Goal: Information Seeking & Learning: Learn about a topic

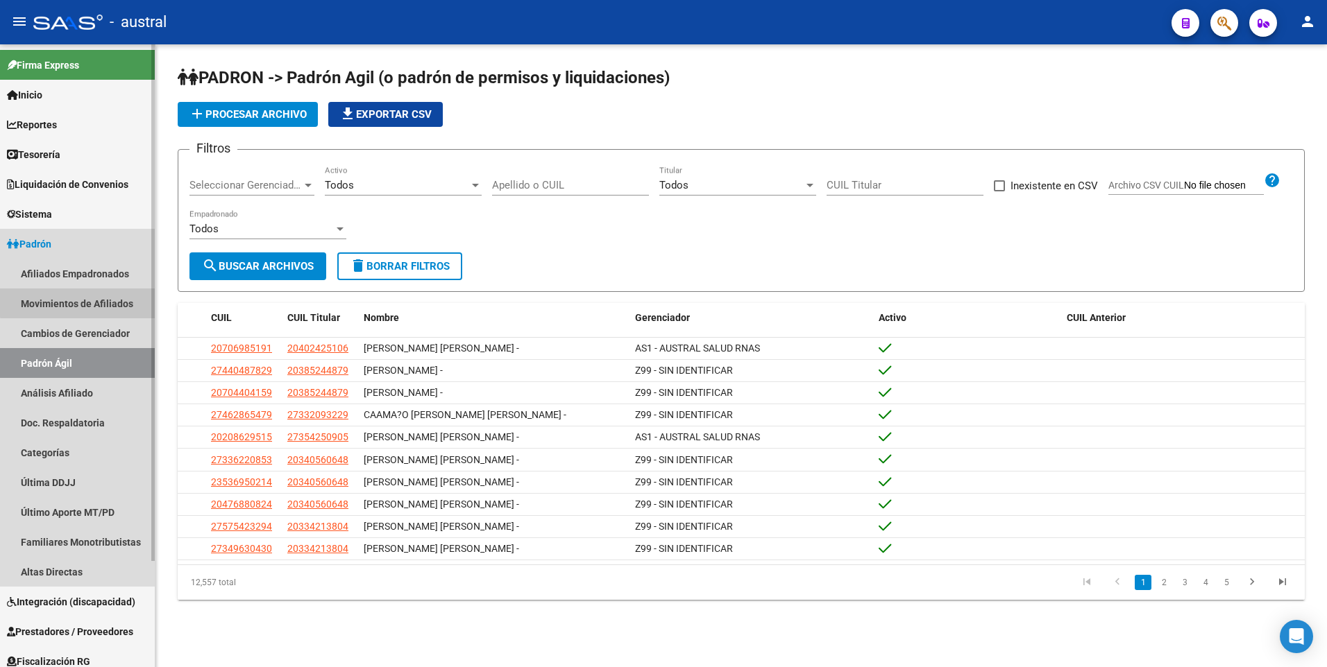
click at [96, 301] on link "Movimientos de Afiliados" at bounding box center [77, 304] width 155 height 30
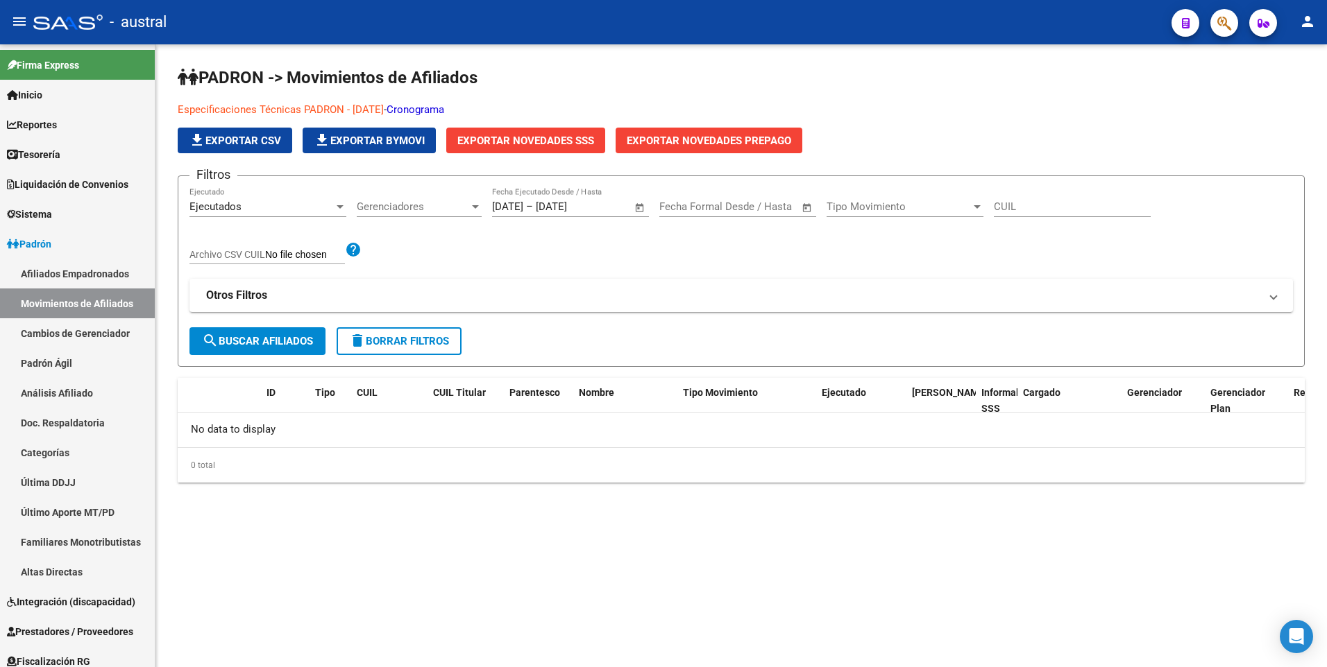
click at [563, 142] on span "Exportar Novedades SSS" at bounding box center [525, 141] width 137 height 12
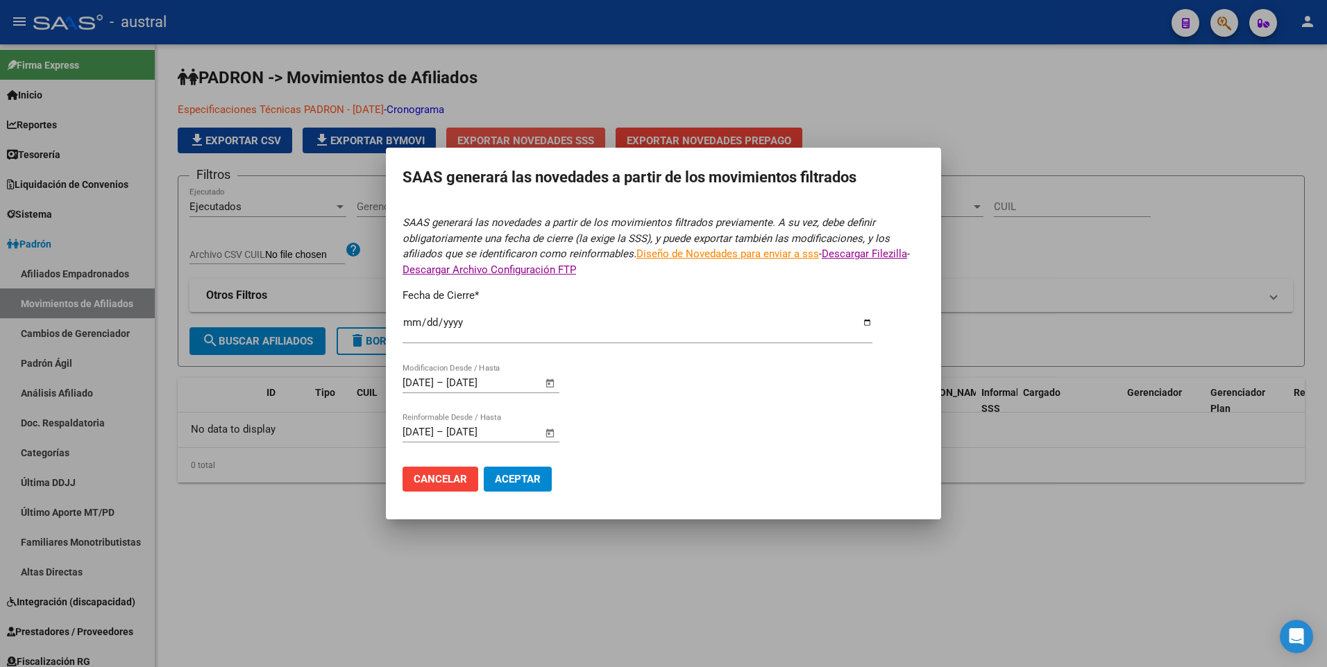
type input "[DATE]"
click at [536, 479] on span "Aceptar" at bounding box center [518, 479] width 46 height 12
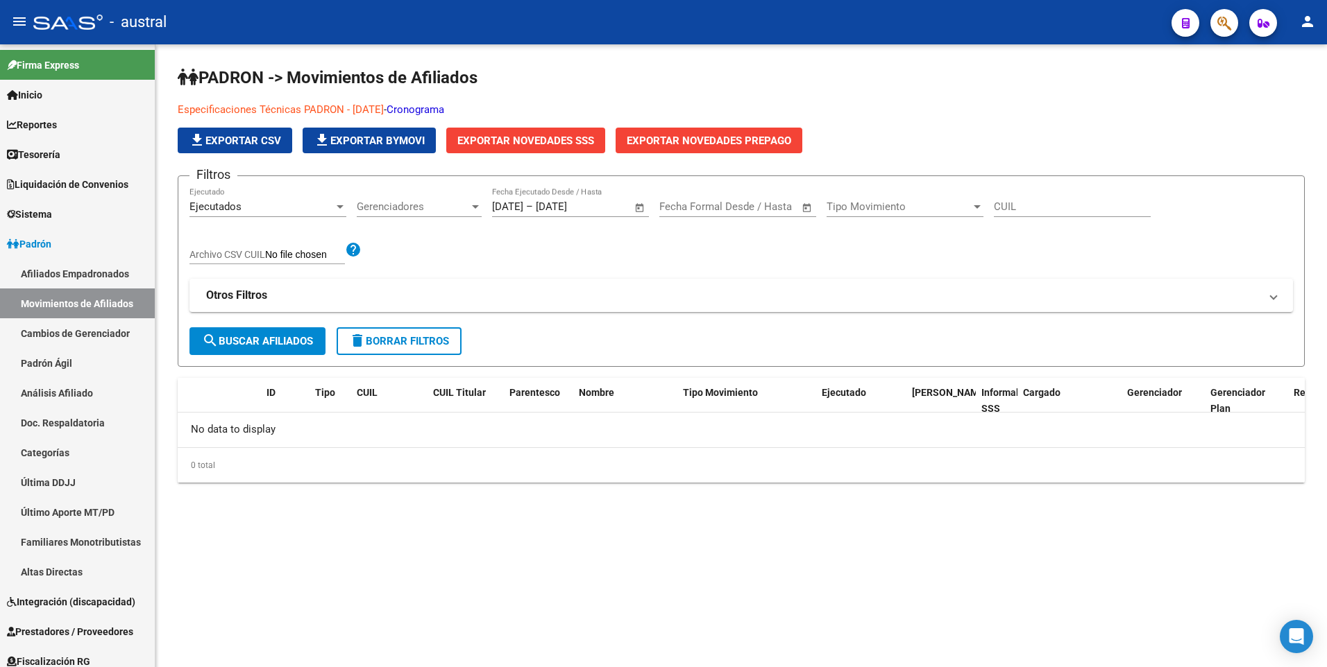
click at [569, 139] on span "Exportar Novedades SSS" at bounding box center [525, 141] width 137 height 12
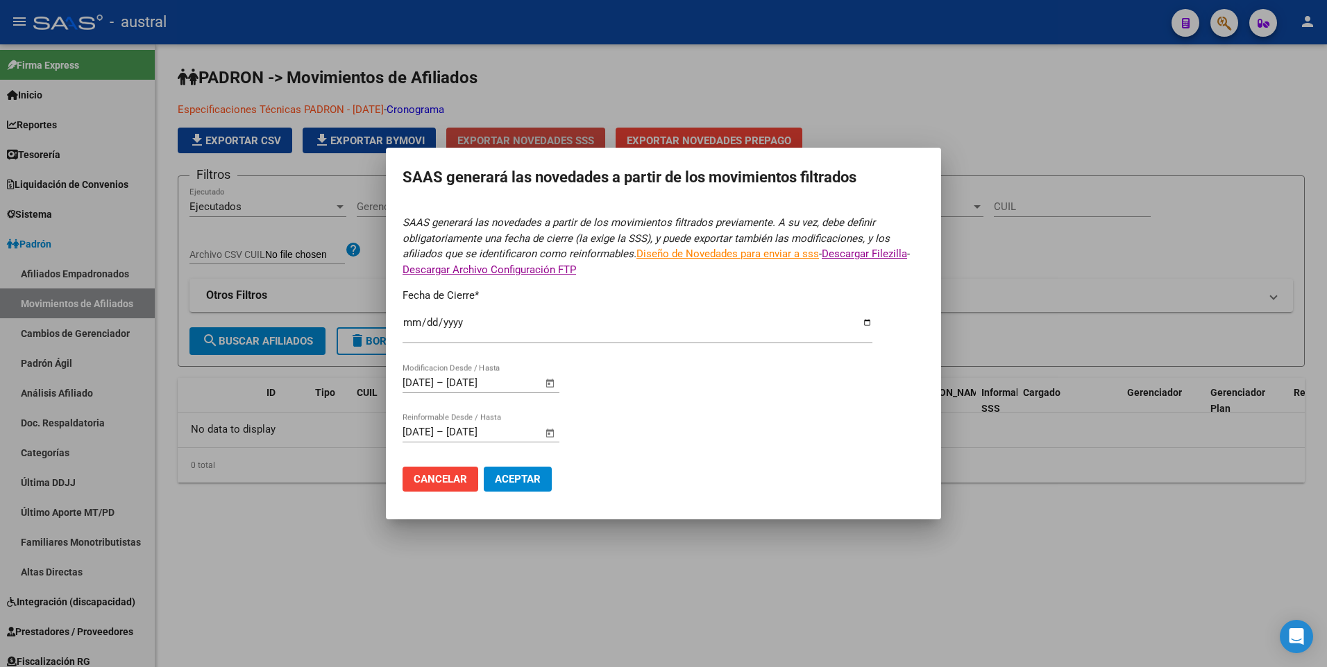
type input "[DATE]"
click at [459, 321] on input "[DATE]" at bounding box center [637, 328] width 470 height 22
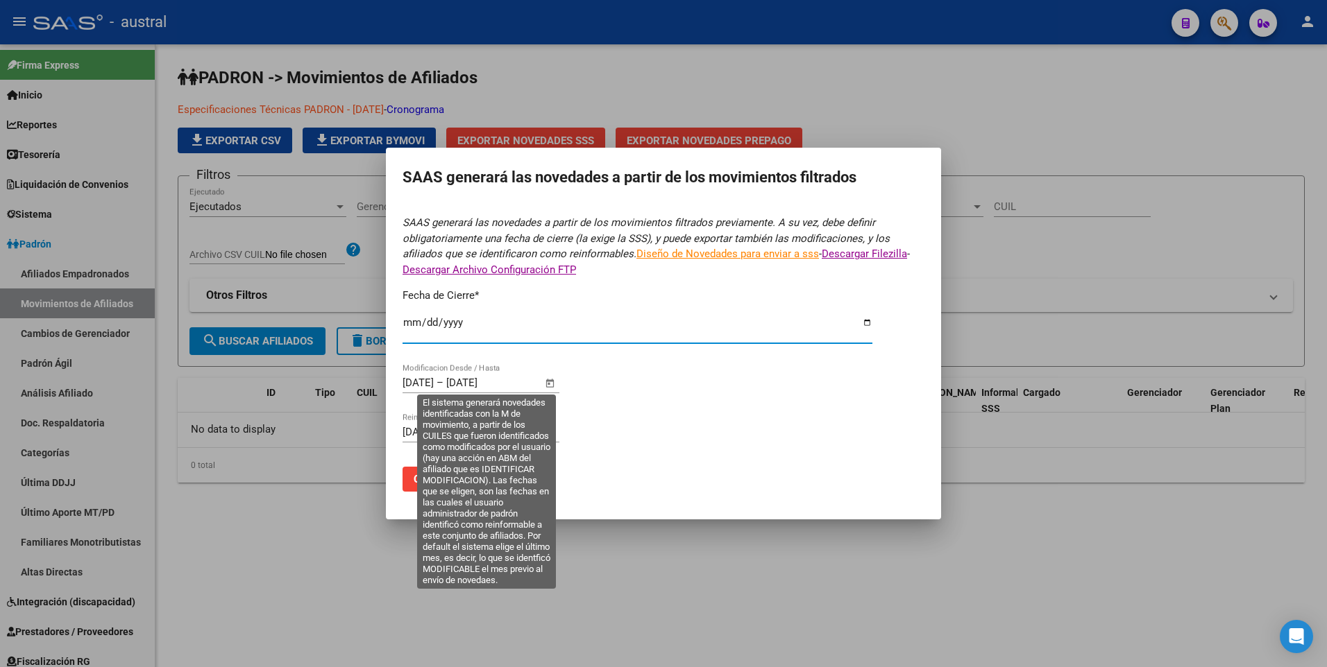
click at [434, 378] on input "[DATE]" at bounding box center [417, 383] width 31 height 12
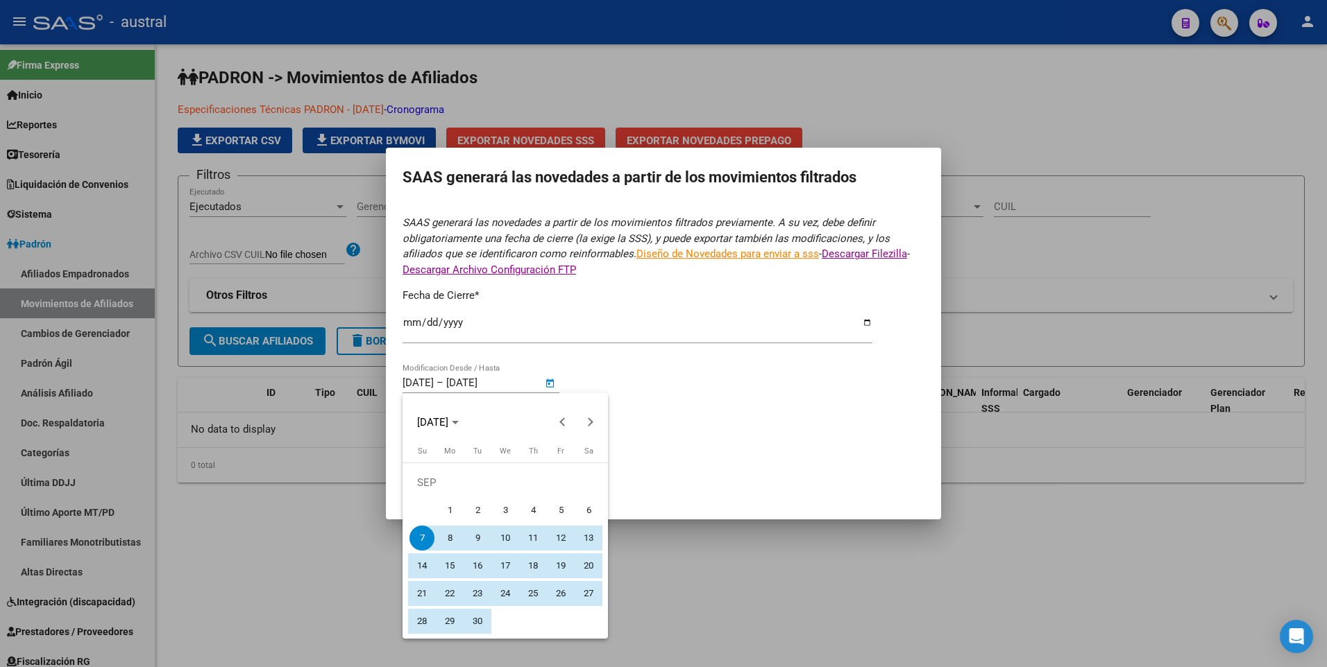
click at [443, 513] on span "1" at bounding box center [449, 510] width 25 height 25
type input "[DATE]"
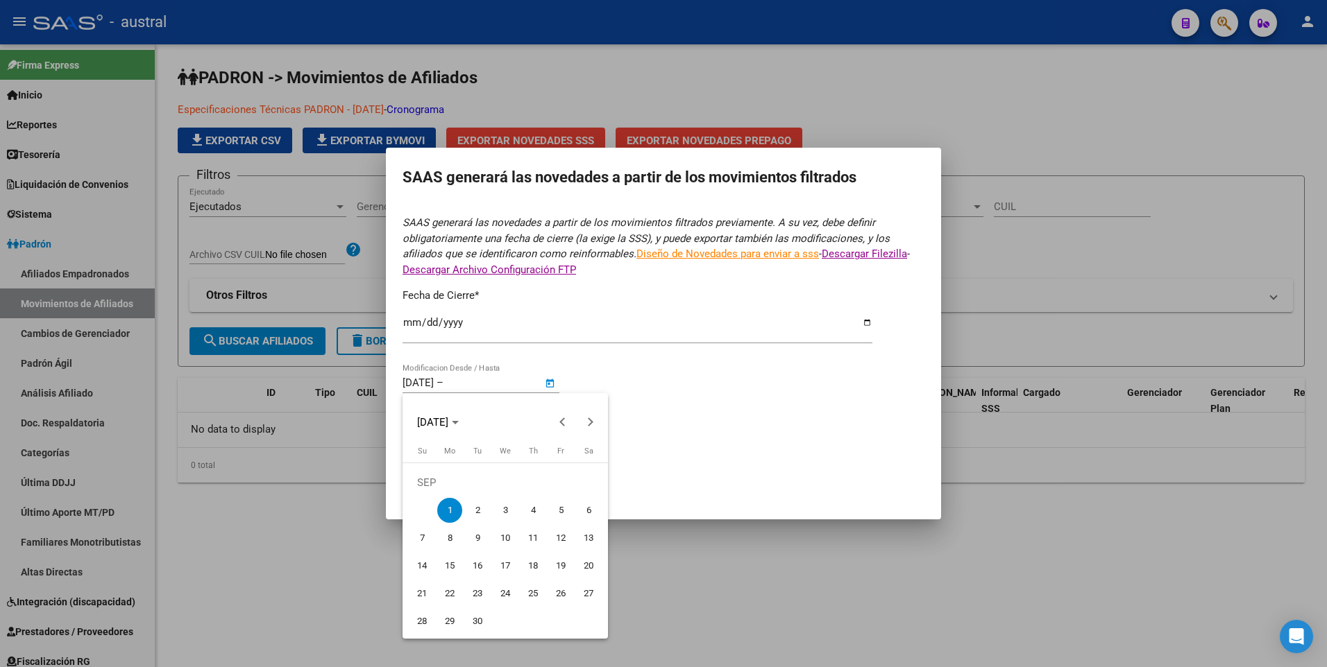
click at [665, 370] on div at bounding box center [663, 333] width 1327 height 667
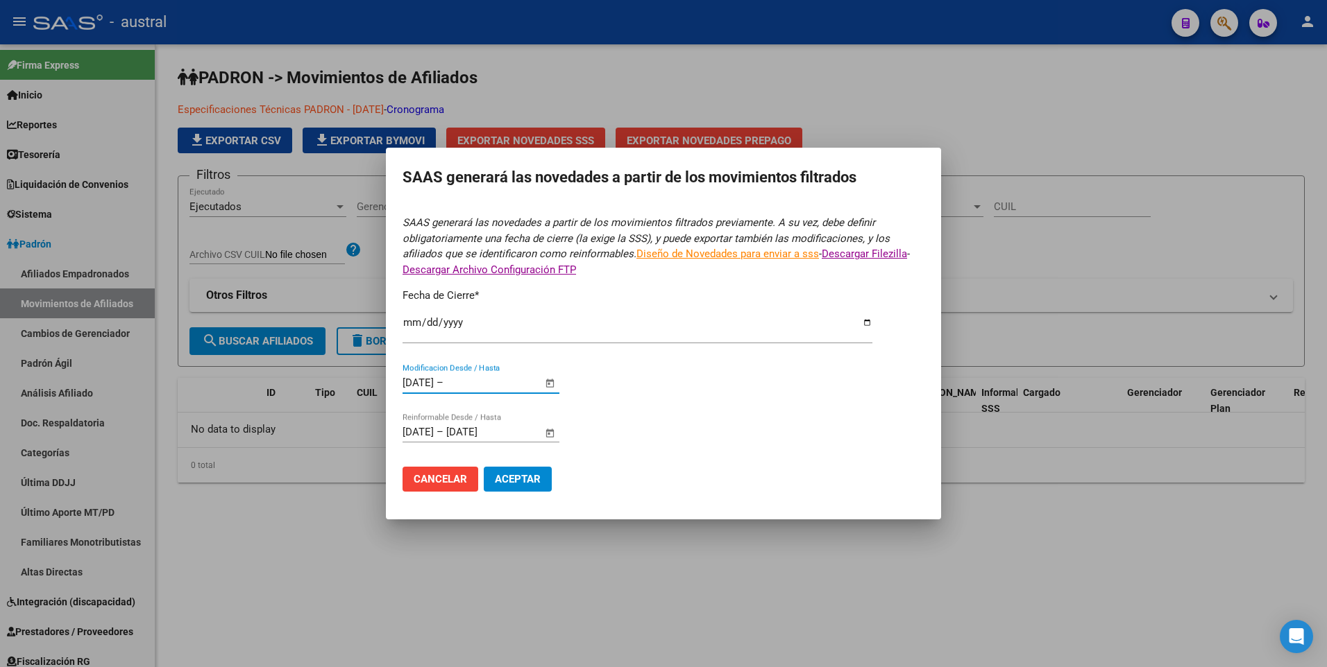
click at [642, 411] on form "SAAS generará las novedades a partir de los movimientos filtrados previamente. …" at bounding box center [663, 358] width 522 height 287
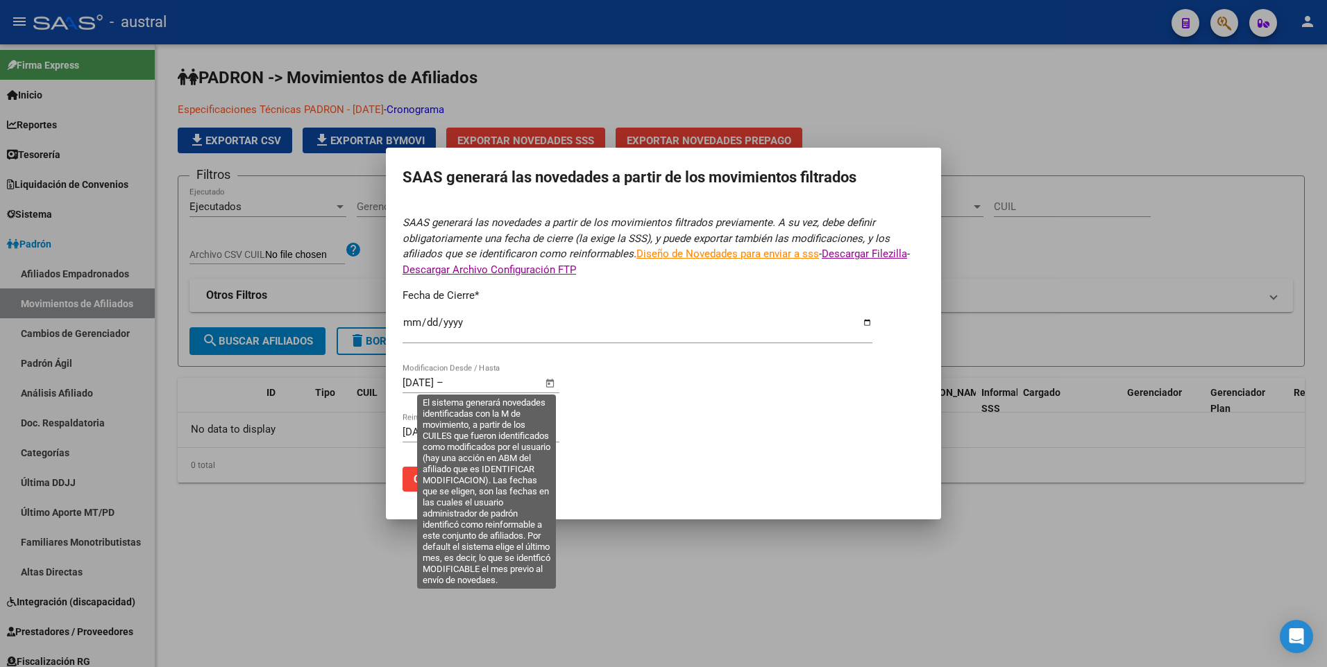
click at [491, 384] on input "text" at bounding box center [479, 383] width 67 height 12
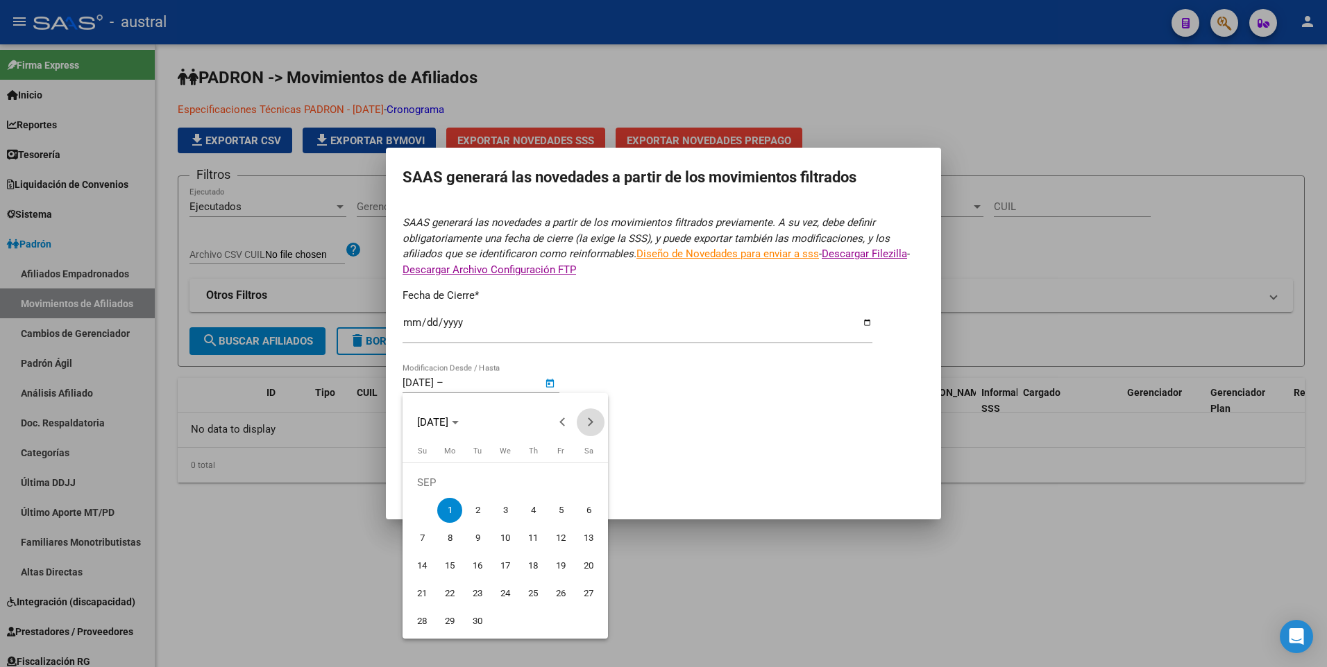
click at [590, 421] on button "Next month" at bounding box center [591, 423] width 28 height 28
click at [480, 513] on span "7" at bounding box center [477, 510] width 25 height 25
type input "[DATE]"
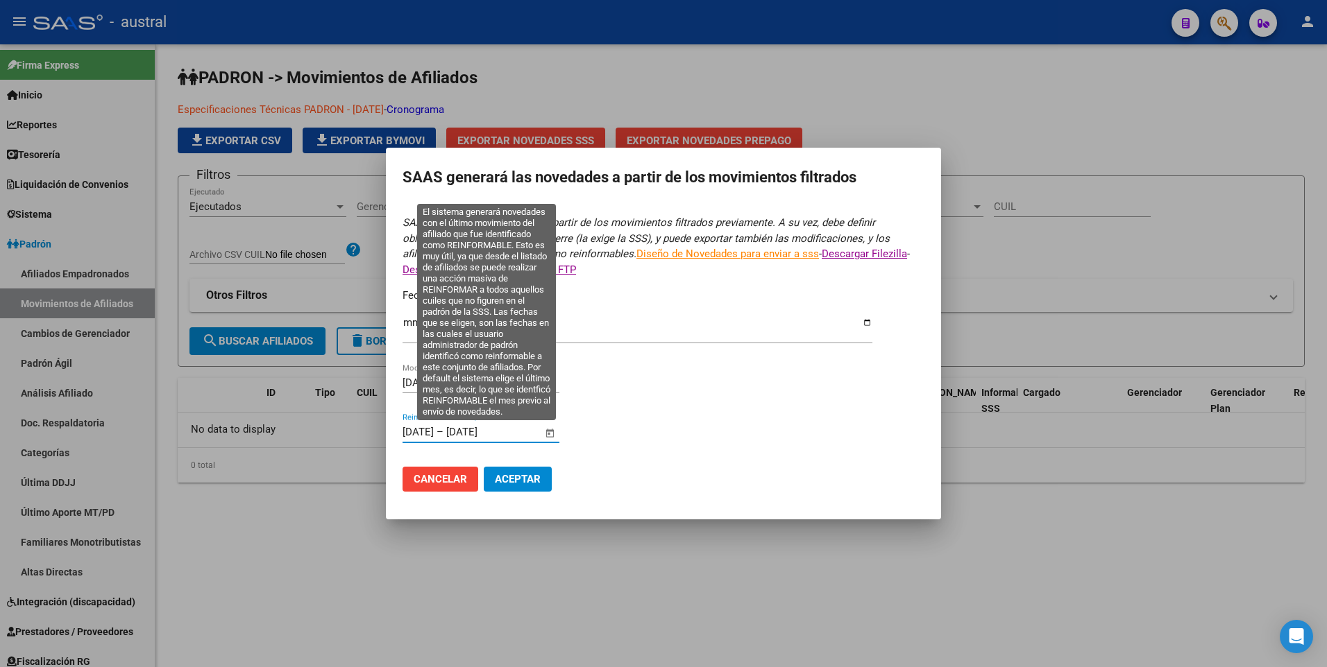
click at [434, 433] on input "[DATE]" at bounding box center [417, 432] width 31 height 12
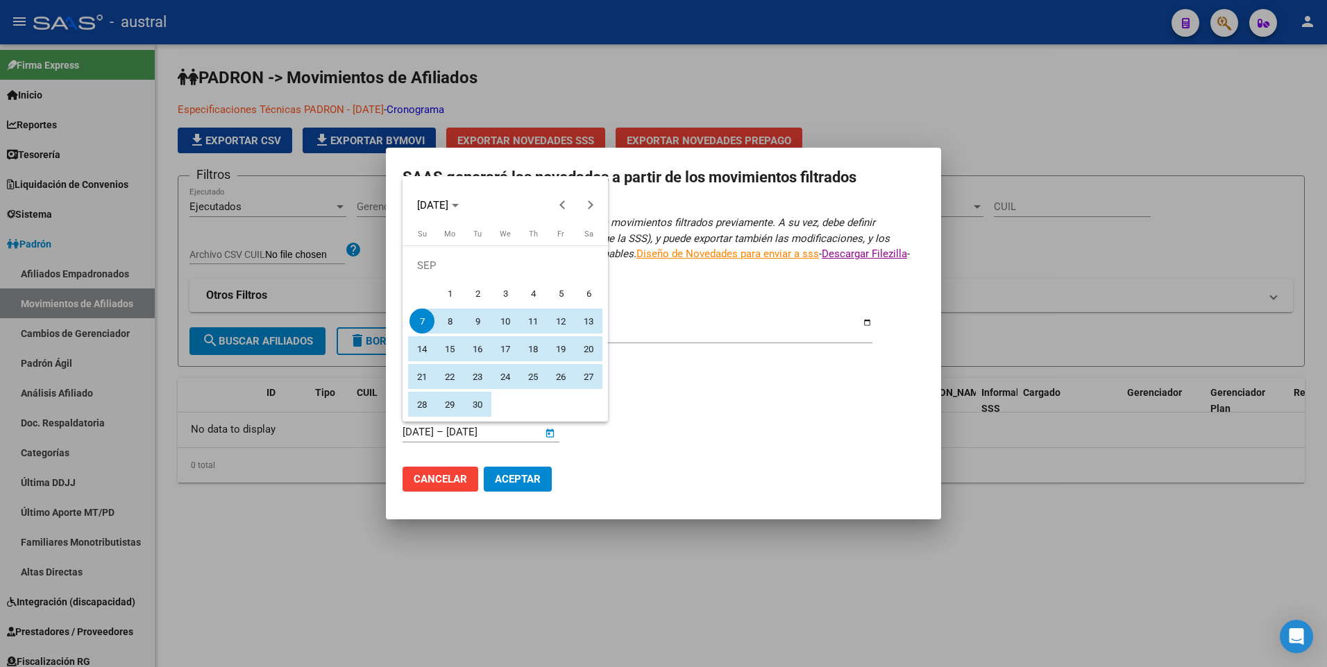
click at [449, 289] on span "1" at bounding box center [449, 293] width 25 height 25
type input "[DATE]"
click at [475, 400] on span "30" at bounding box center [477, 404] width 25 height 25
type input "[DATE]"
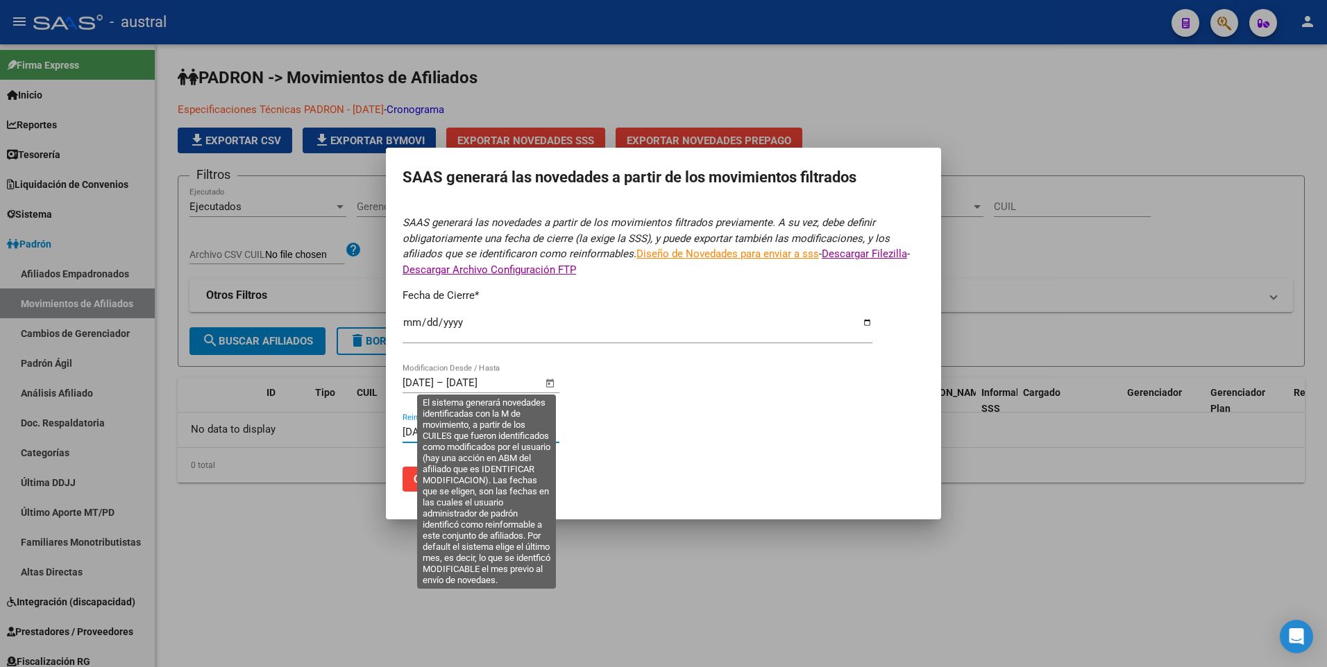
click at [606, 372] on form "SAAS generará las novedades a partir de los movimientos filtrados previamente. …" at bounding box center [663, 358] width 522 height 287
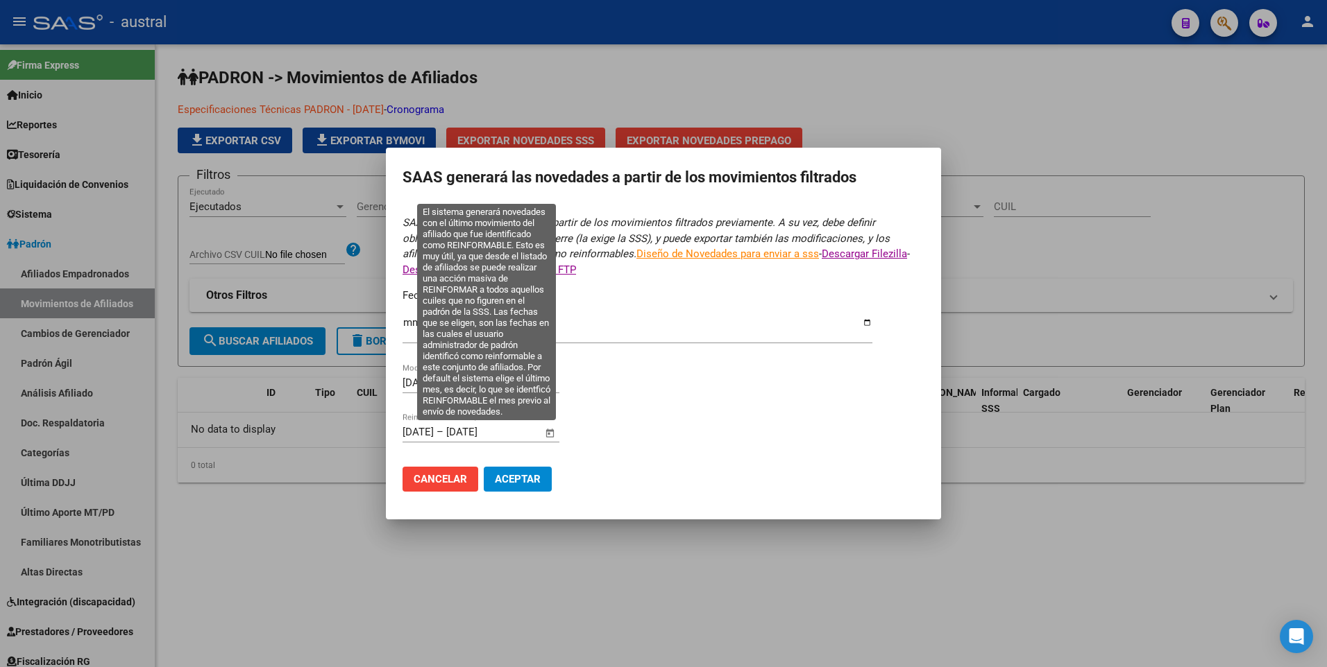
click at [513, 432] on input "[DATE]" at bounding box center [479, 432] width 67 height 12
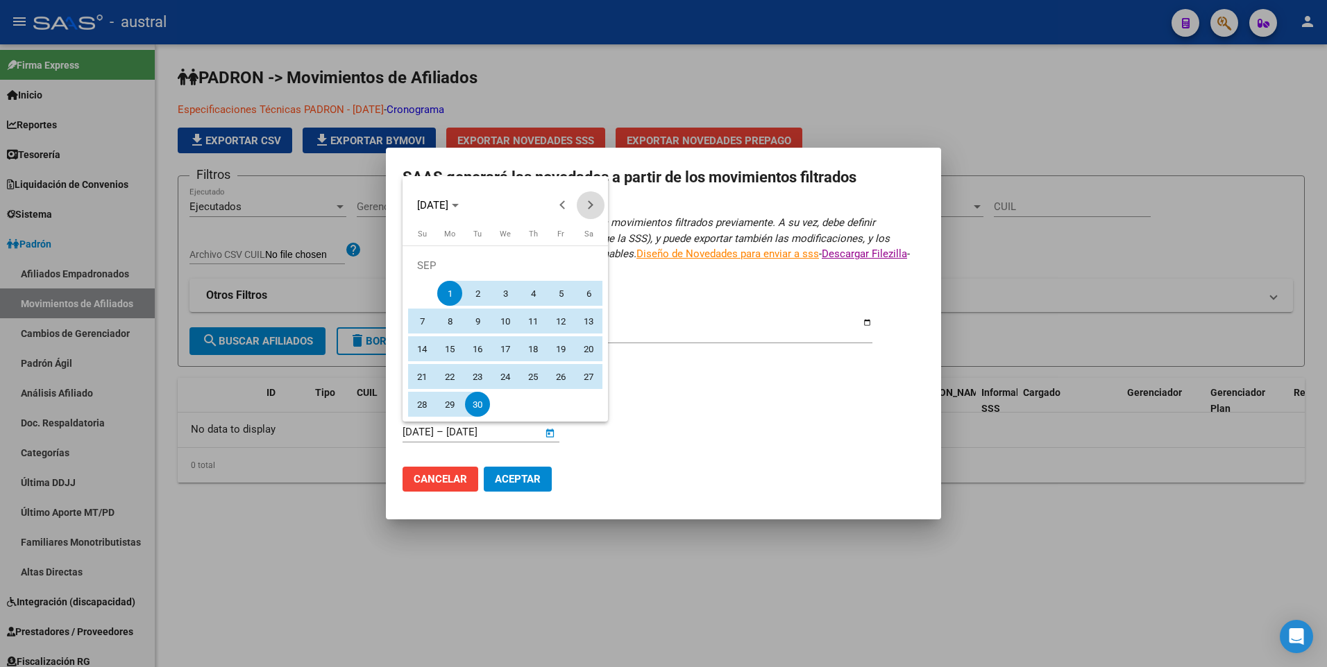
click at [583, 210] on span "Next month" at bounding box center [591, 205] width 28 height 28
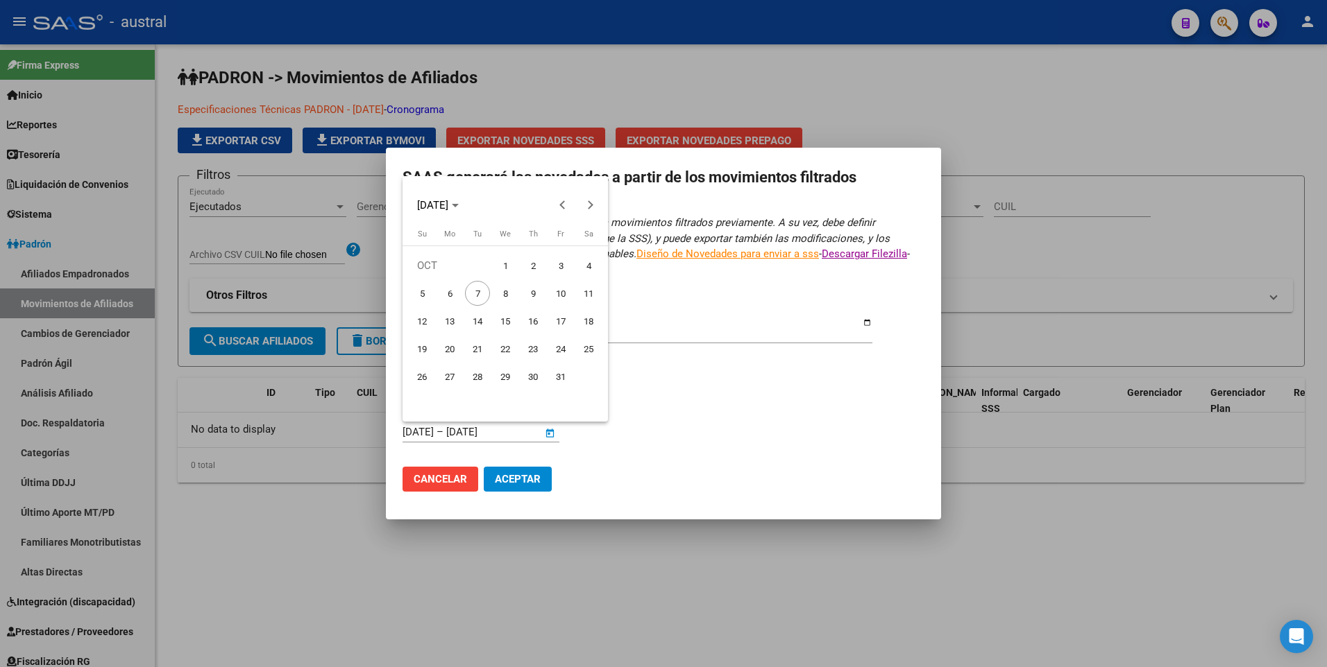
click at [477, 296] on span "7" at bounding box center [477, 293] width 25 height 25
type input "[DATE]"
click at [524, 483] on div at bounding box center [663, 333] width 1327 height 667
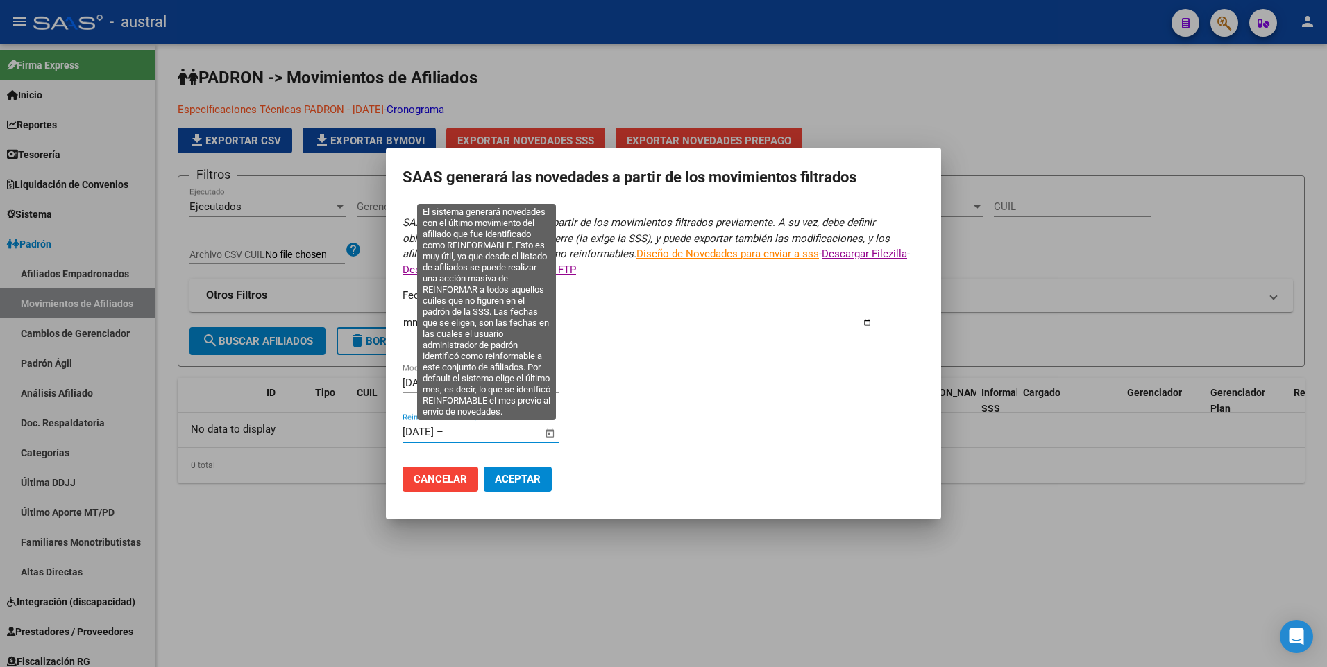
click at [434, 434] on input "[DATE]" at bounding box center [417, 432] width 31 height 12
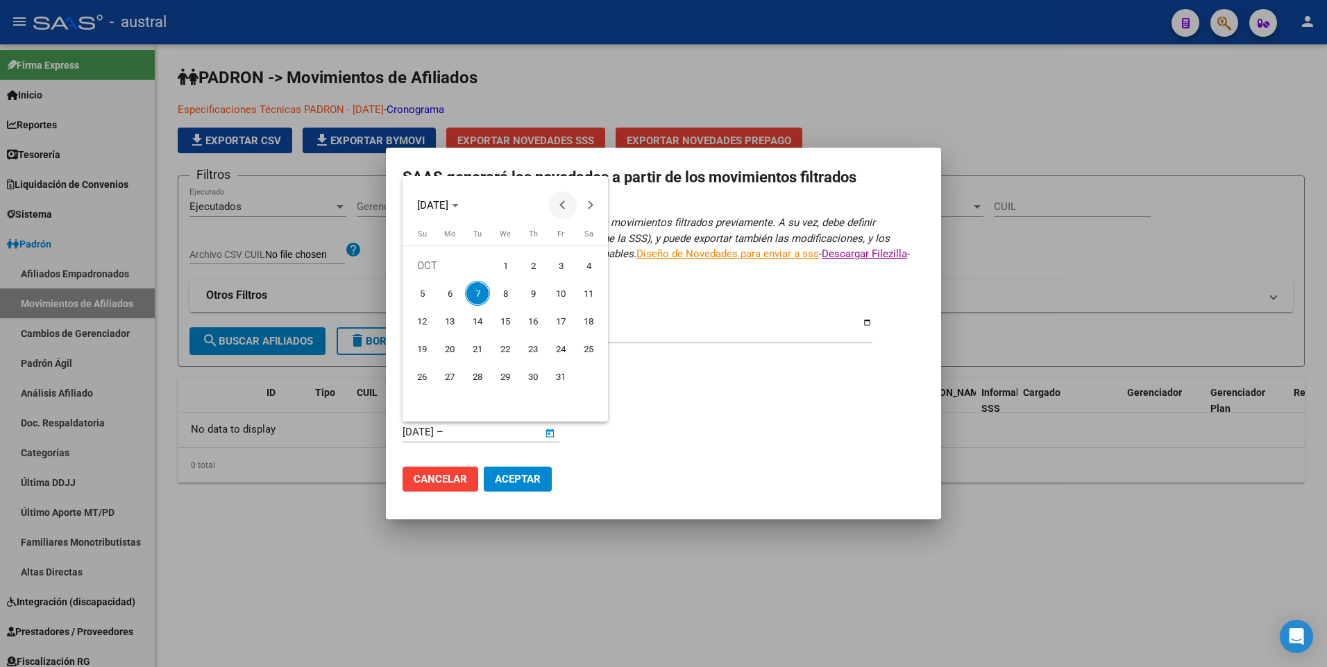
click at [556, 207] on span "Previous month" at bounding box center [563, 205] width 28 height 28
click at [453, 297] on span "1" at bounding box center [449, 293] width 25 height 25
type input "[DATE]"
click at [474, 434] on div at bounding box center [663, 333] width 1327 height 667
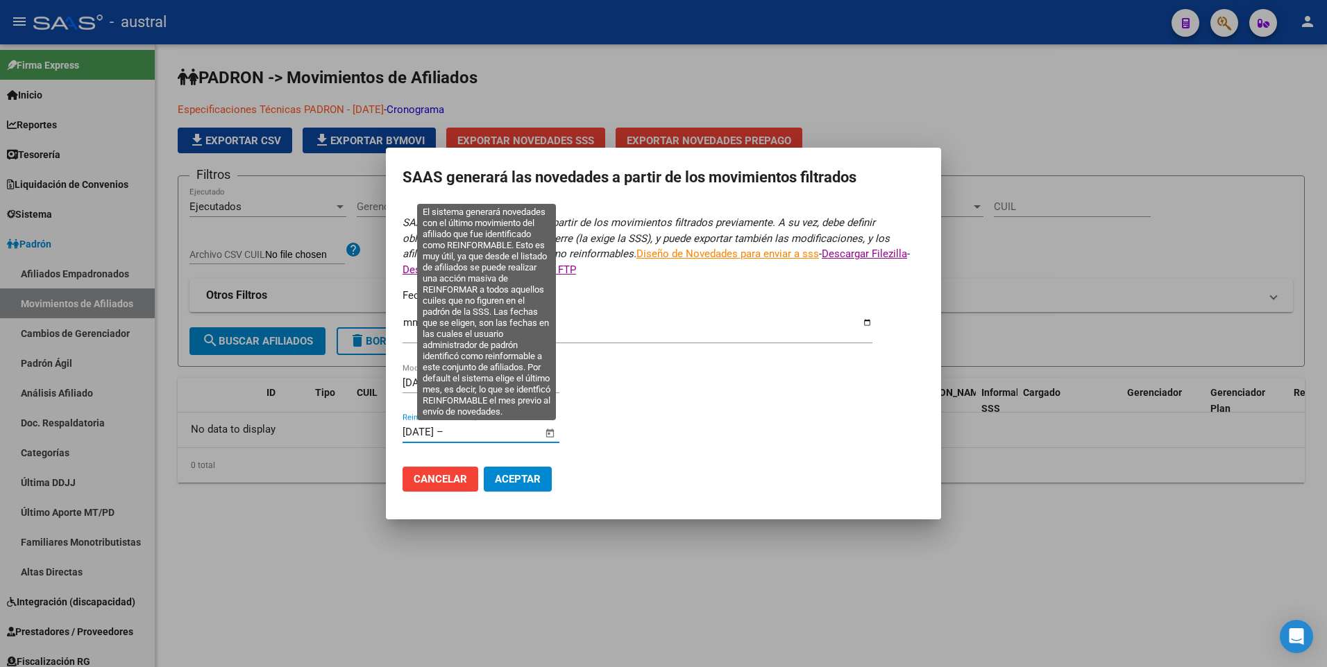
click at [488, 432] on input "text" at bounding box center [479, 432] width 67 height 12
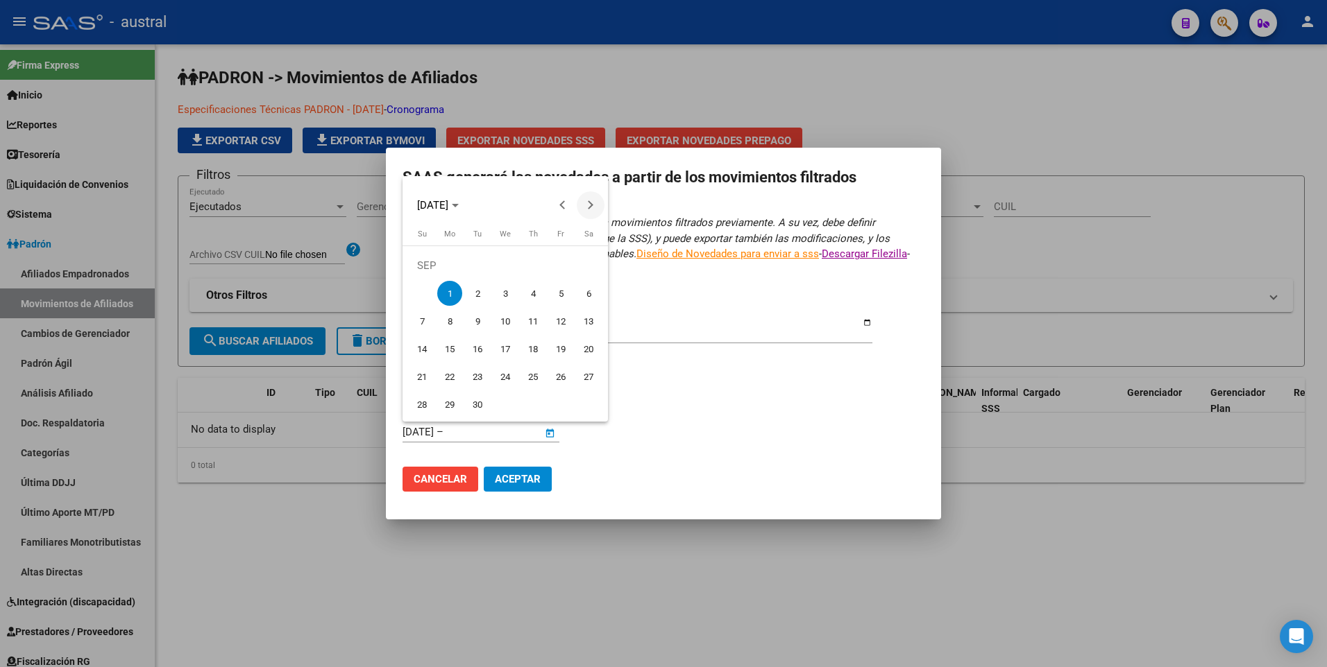
click at [594, 205] on span "Next month" at bounding box center [591, 205] width 28 height 28
click at [480, 293] on span "7" at bounding box center [477, 293] width 25 height 25
type input "[DATE]"
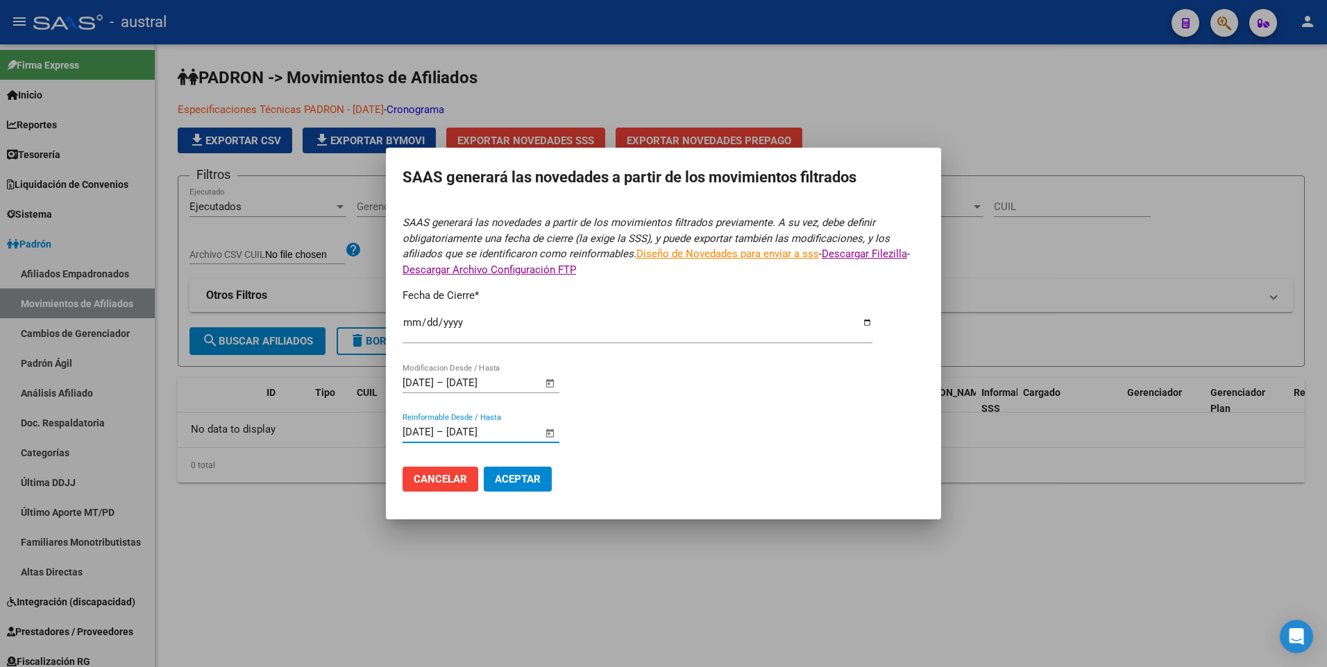
click at [522, 482] on span "Aceptar" at bounding box center [518, 479] width 46 height 12
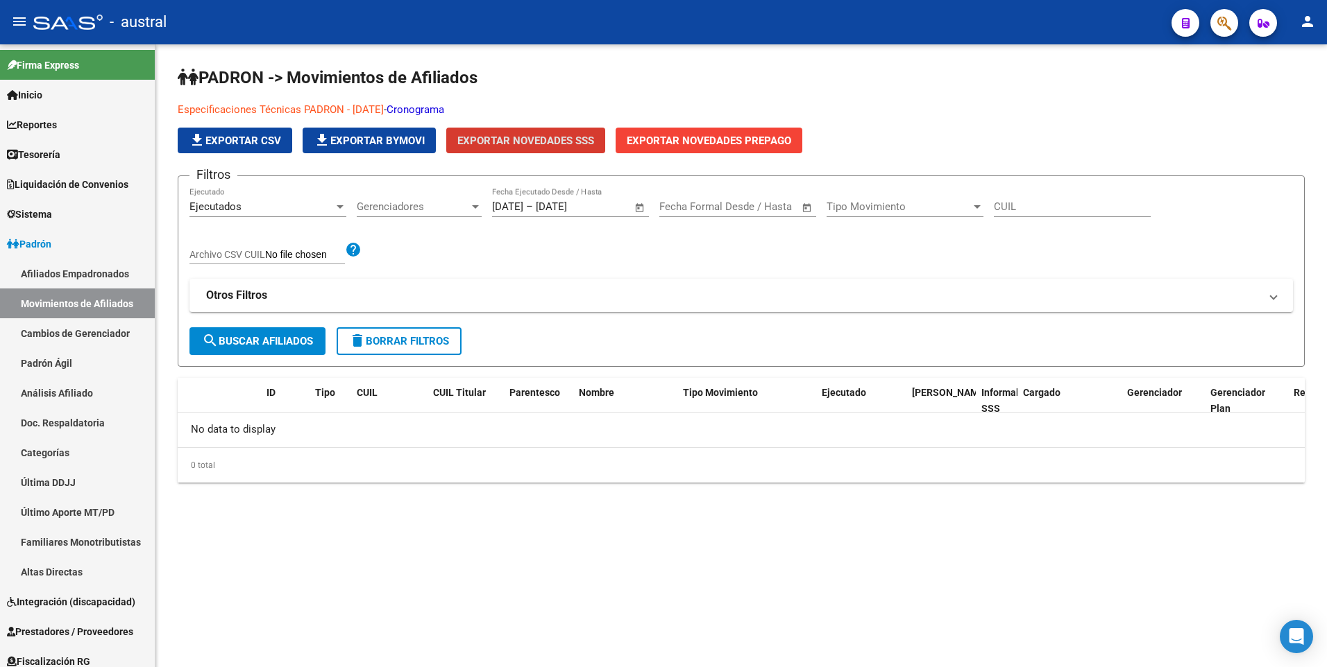
click at [533, 140] on span "Exportar Novedades SSS" at bounding box center [525, 141] width 137 height 12
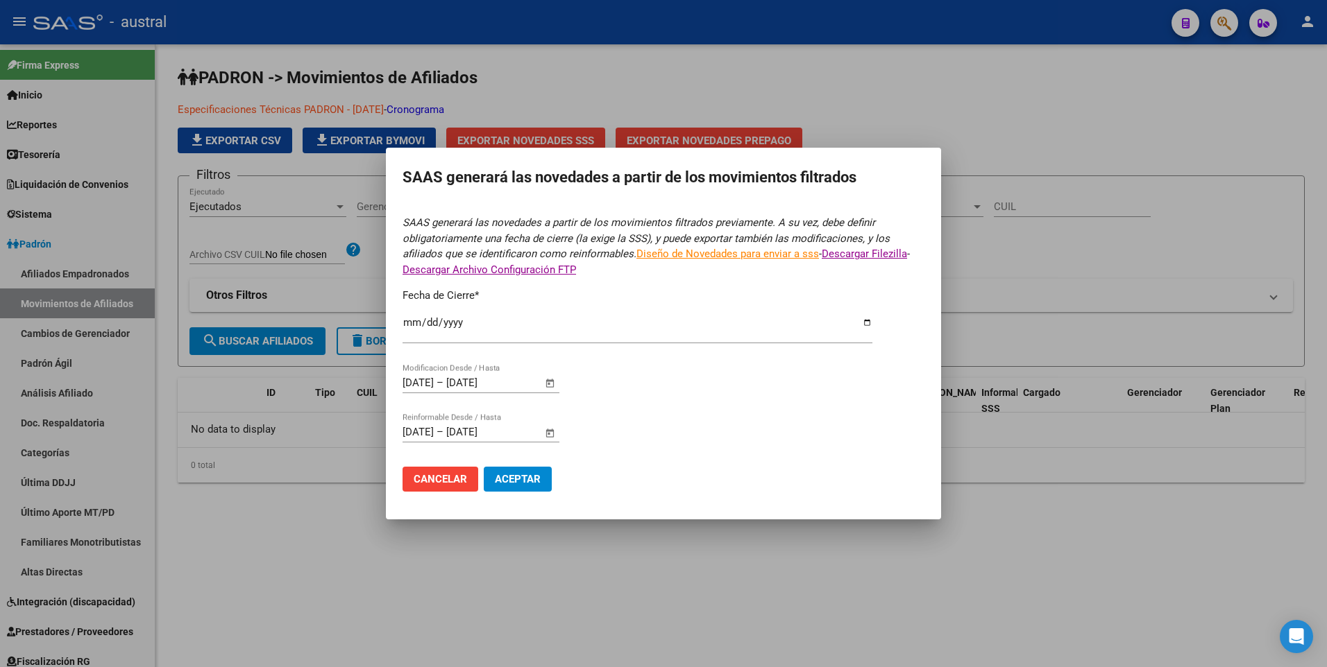
click at [867, 321] on input "[DATE]" at bounding box center [637, 328] width 470 height 22
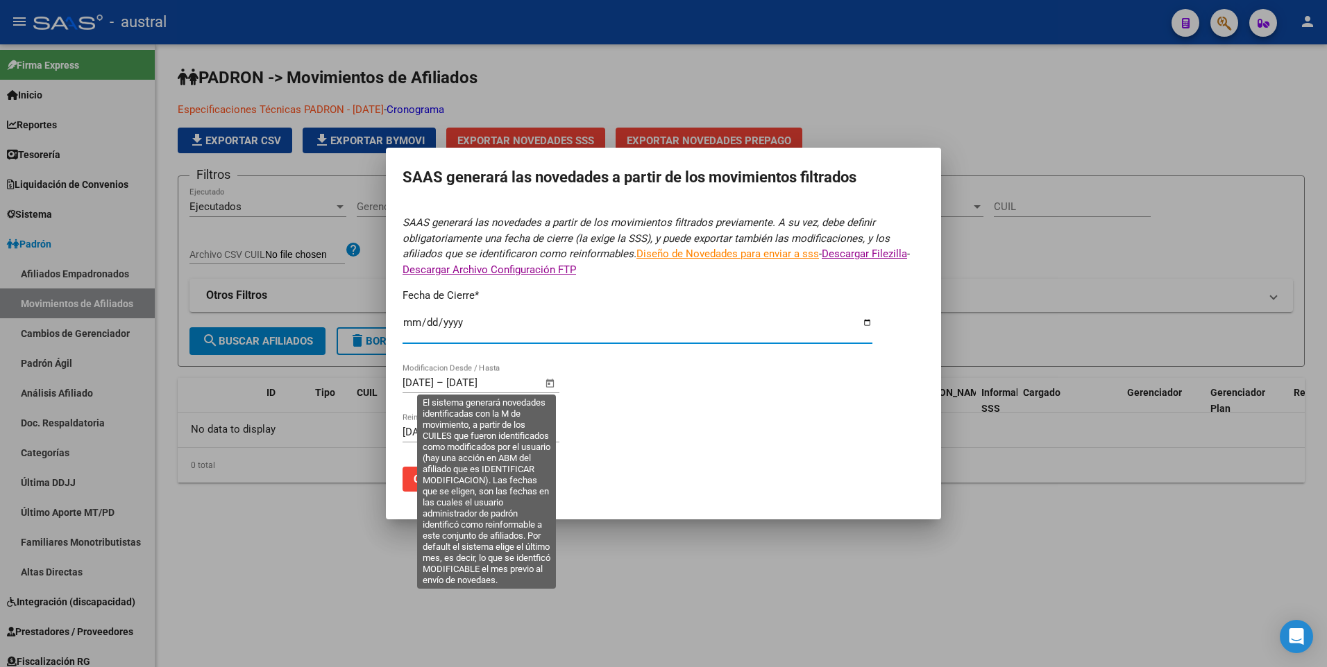
type input "[DATE]"
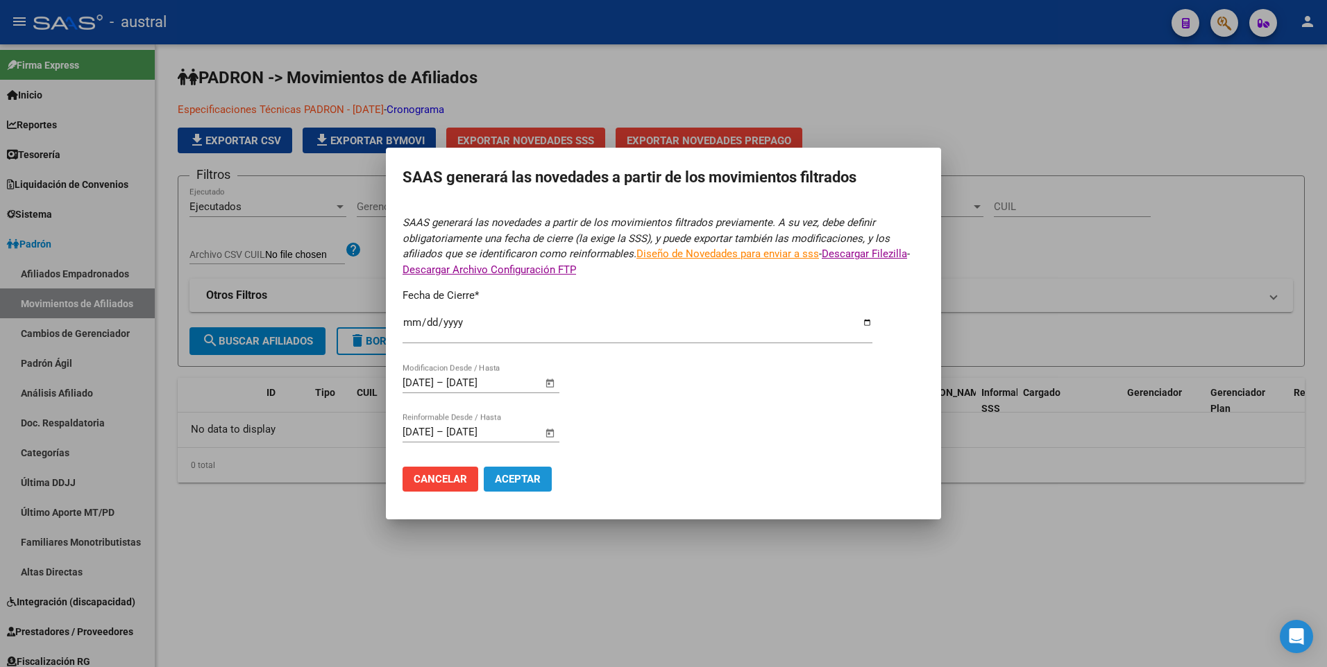
click at [518, 479] on span "Aceptar" at bounding box center [518, 479] width 46 height 12
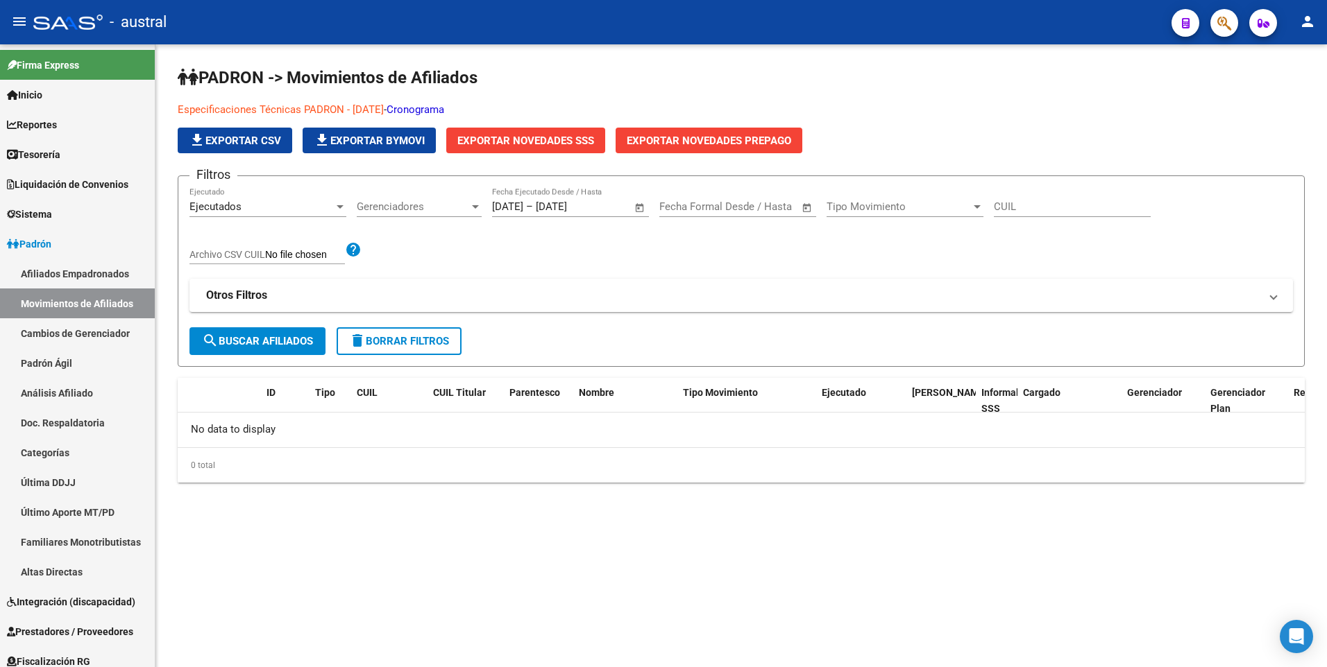
click at [556, 141] on span "Exportar Novedades SSS" at bounding box center [525, 141] width 137 height 12
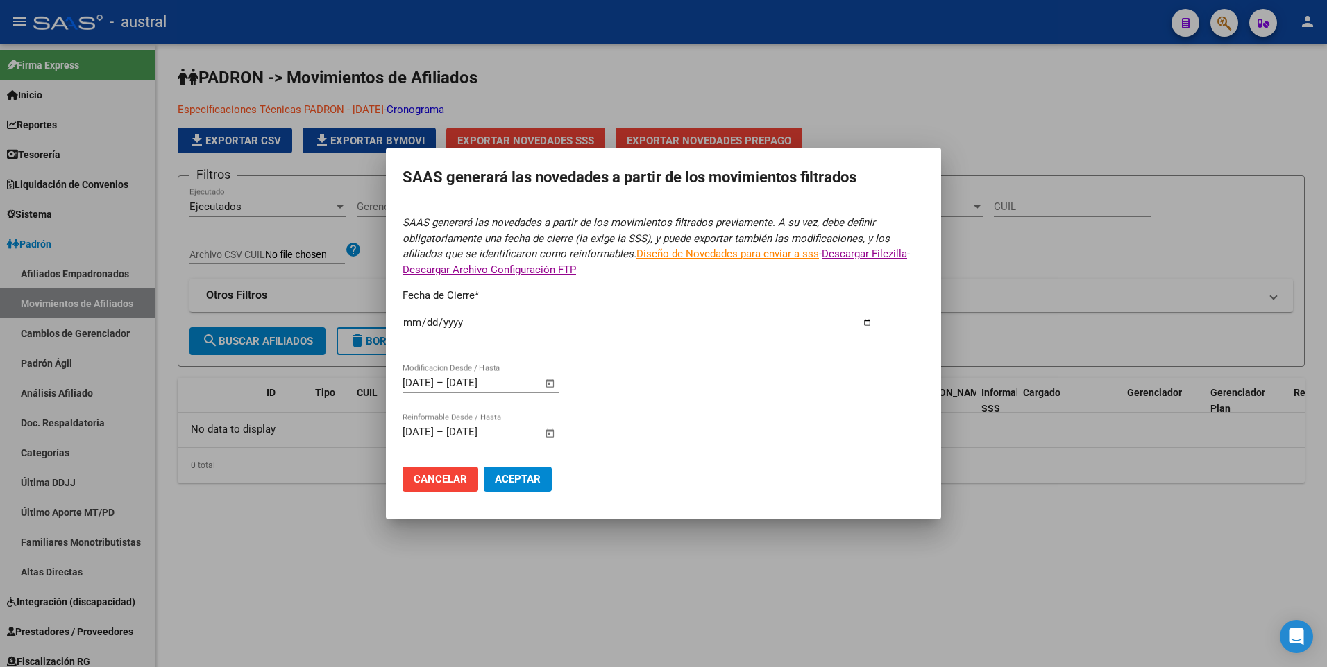
click at [867, 323] on input "[DATE]" at bounding box center [637, 328] width 470 height 22
type input "[DATE]"
click at [523, 479] on span "Aceptar" at bounding box center [518, 479] width 46 height 12
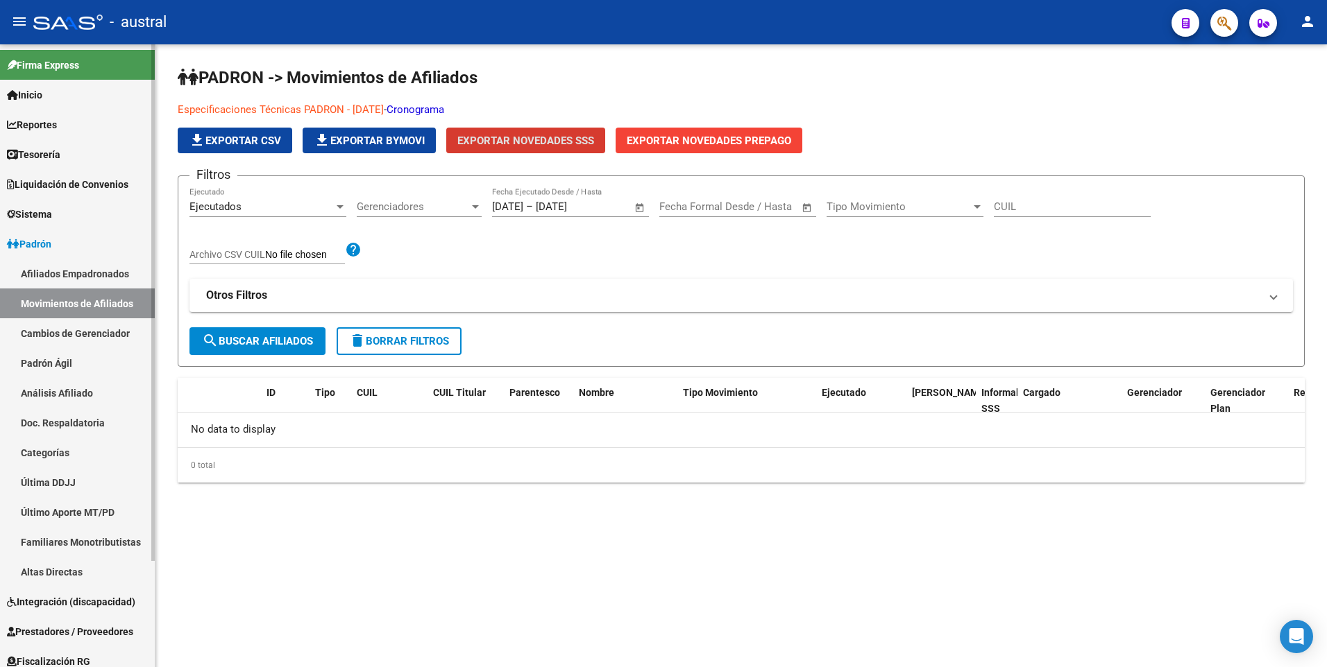
click at [83, 512] on link "Último Aporte MT/PD" at bounding box center [77, 512] width 155 height 30
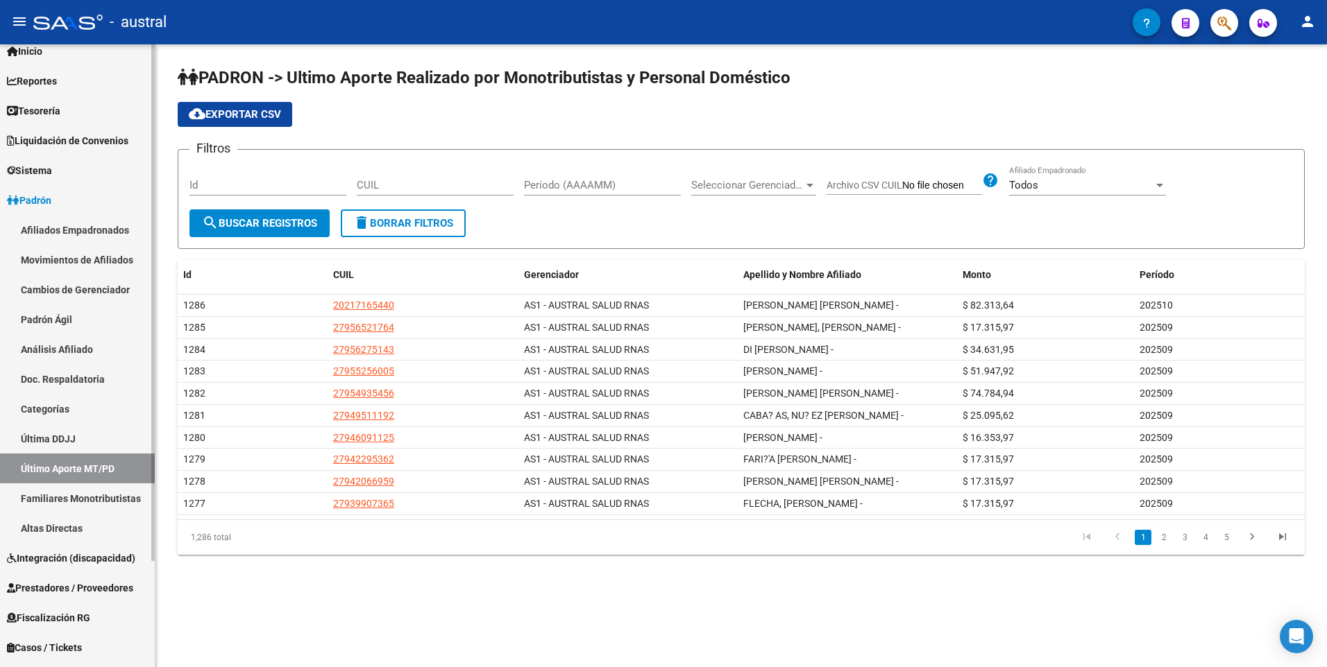
scroll to position [128, 0]
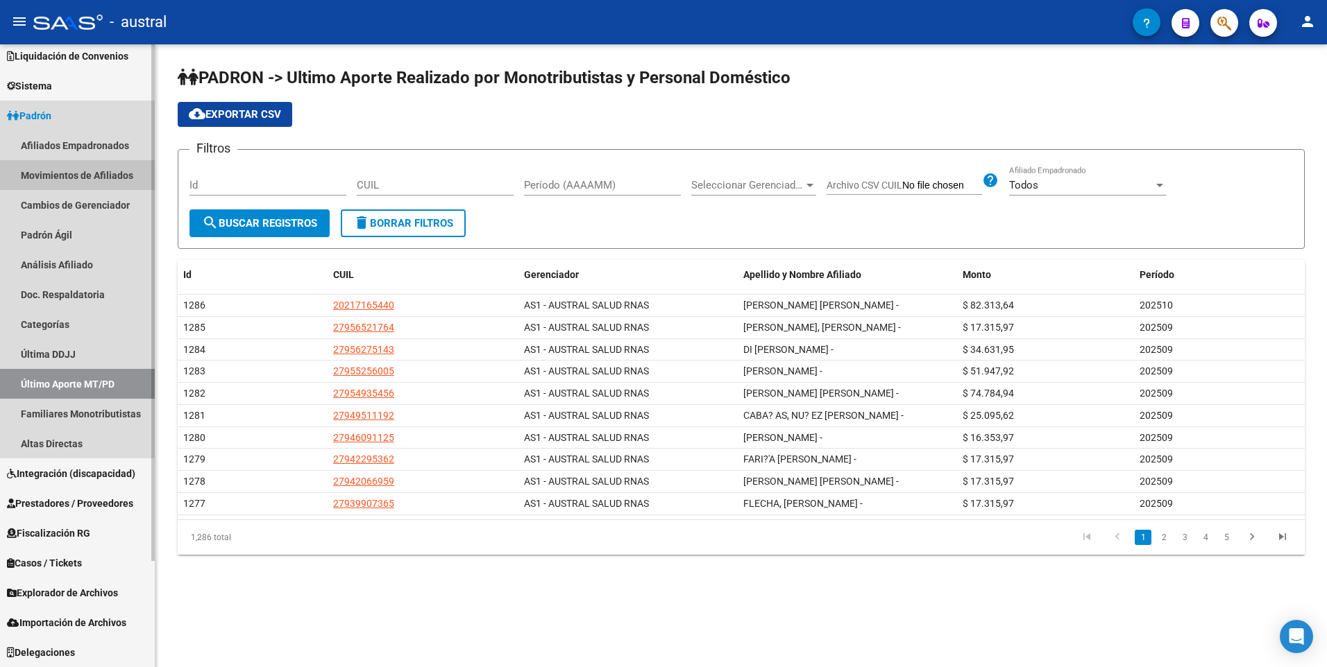
click at [92, 169] on link "Movimientos de Afiliados" at bounding box center [77, 175] width 155 height 30
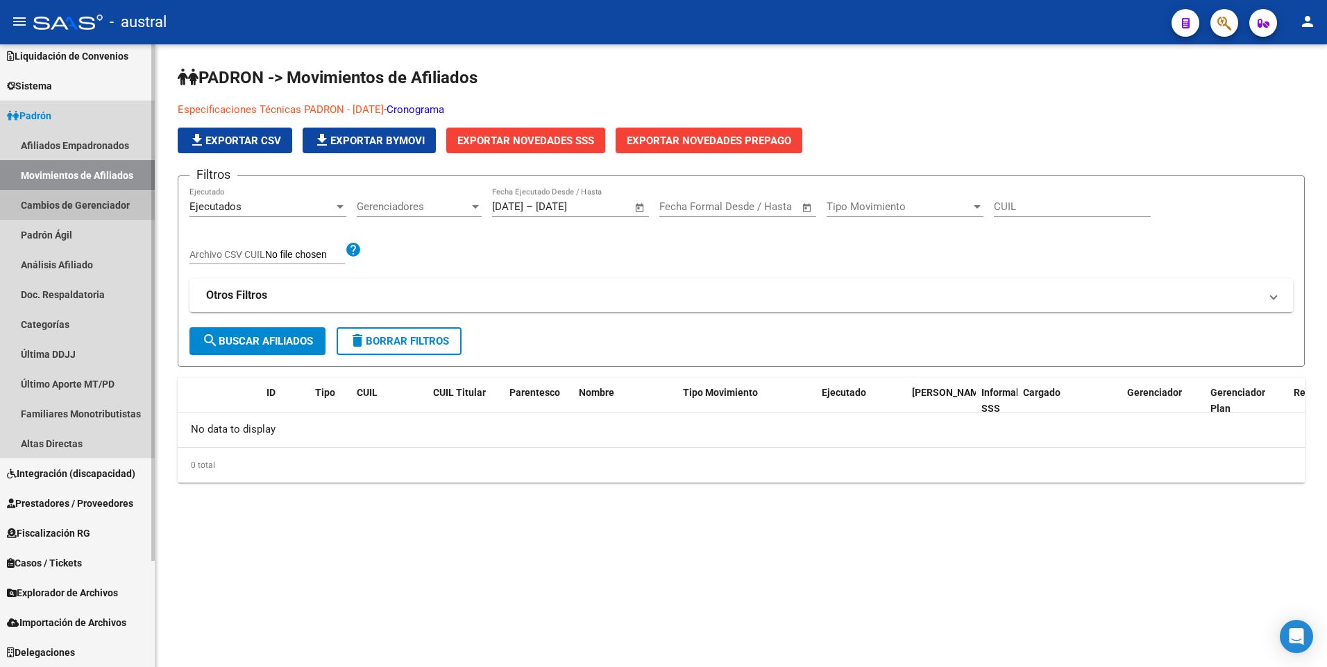
click at [101, 205] on link "Cambios de Gerenciador" at bounding box center [77, 205] width 155 height 30
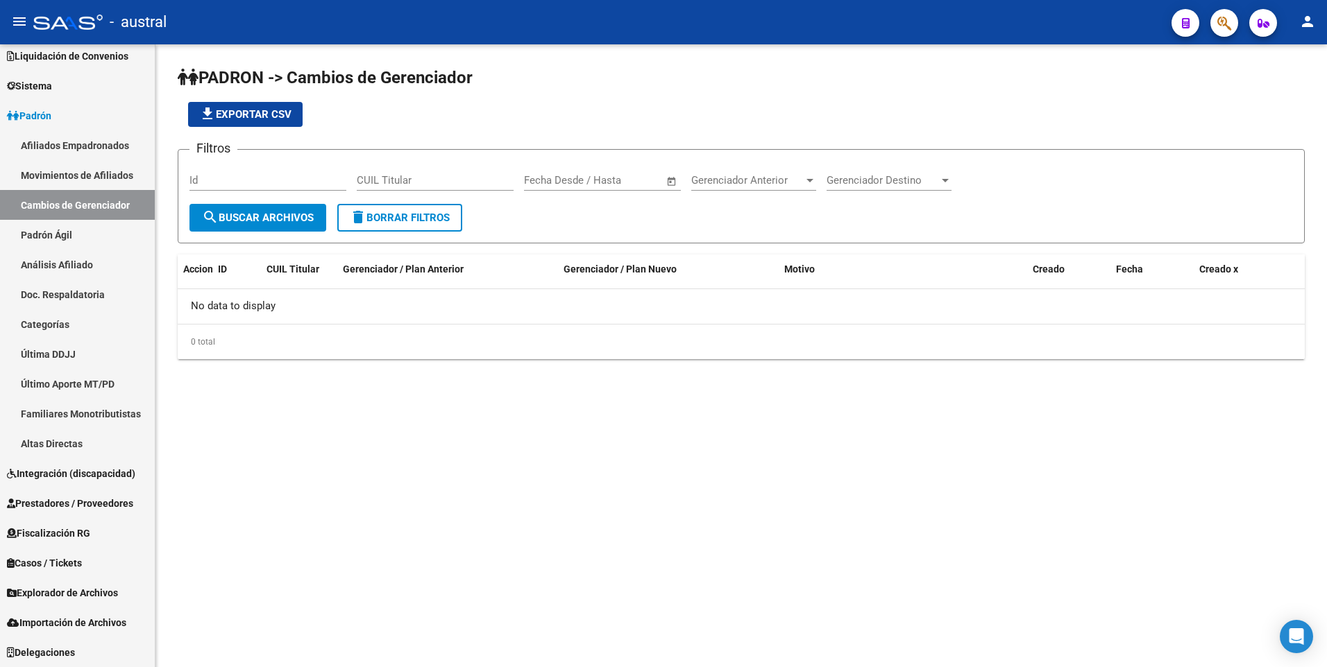
click at [590, 180] on div "Fecha inicio – Fecha fin" at bounding box center [594, 180] width 140 height 12
click at [685, 216] on button "Previous month" at bounding box center [684, 220] width 28 height 28
click at [573, 307] on span "1" at bounding box center [571, 308] width 25 height 25
type input "[DATE]"
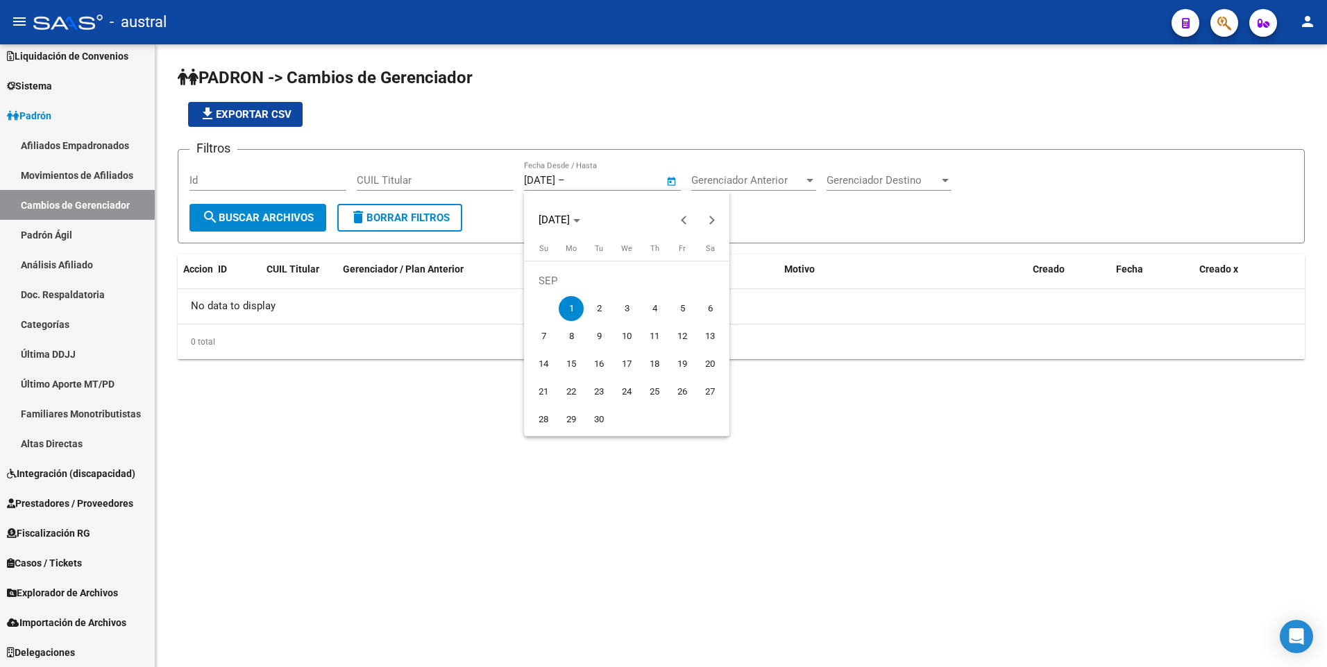
click at [629, 180] on div at bounding box center [663, 333] width 1327 height 667
click at [629, 179] on input "text" at bounding box center [601, 180] width 67 height 12
click at [706, 219] on button "Next month" at bounding box center [712, 220] width 28 height 28
click at [604, 310] on span "7" at bounding box center [598, 308] width 25 height 25
type input "[DATE]"
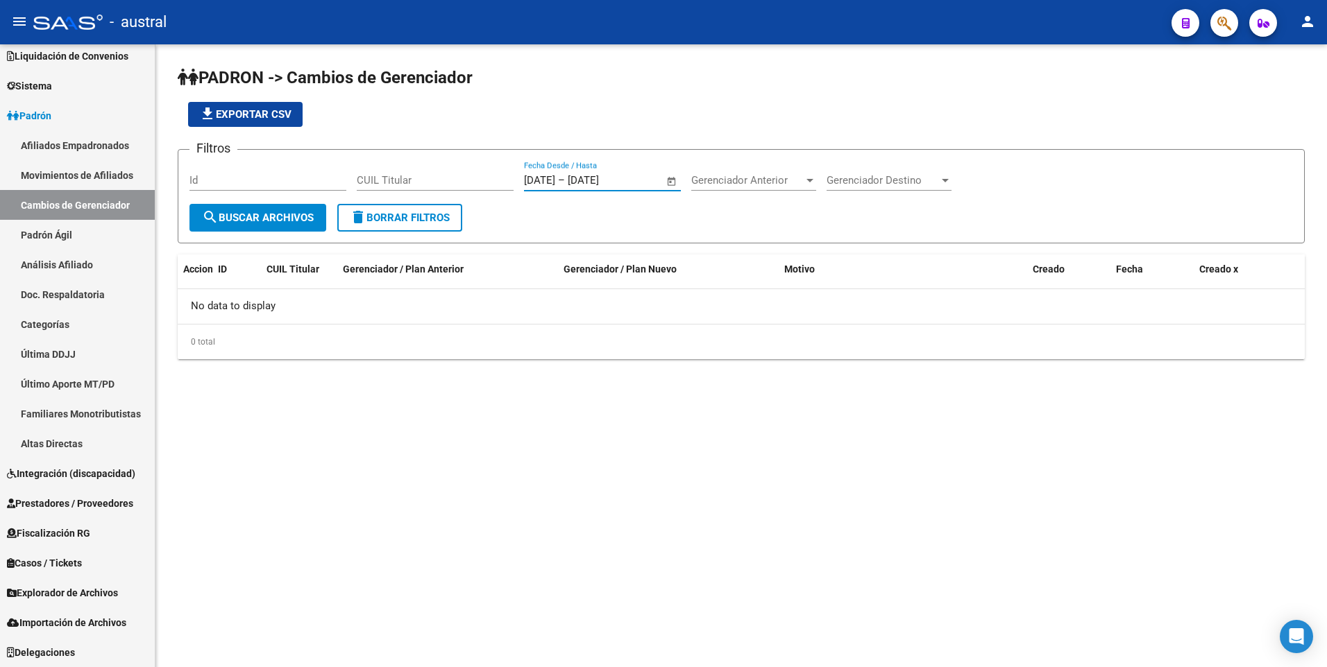
click at [296, 226] on button "search Buscar Archivos" at bounding box center [257, 218] width 137 height 28
click at [747, 177] on span "Gerenciador Anterior" at bounding box center [747, 180] width 112 height 12
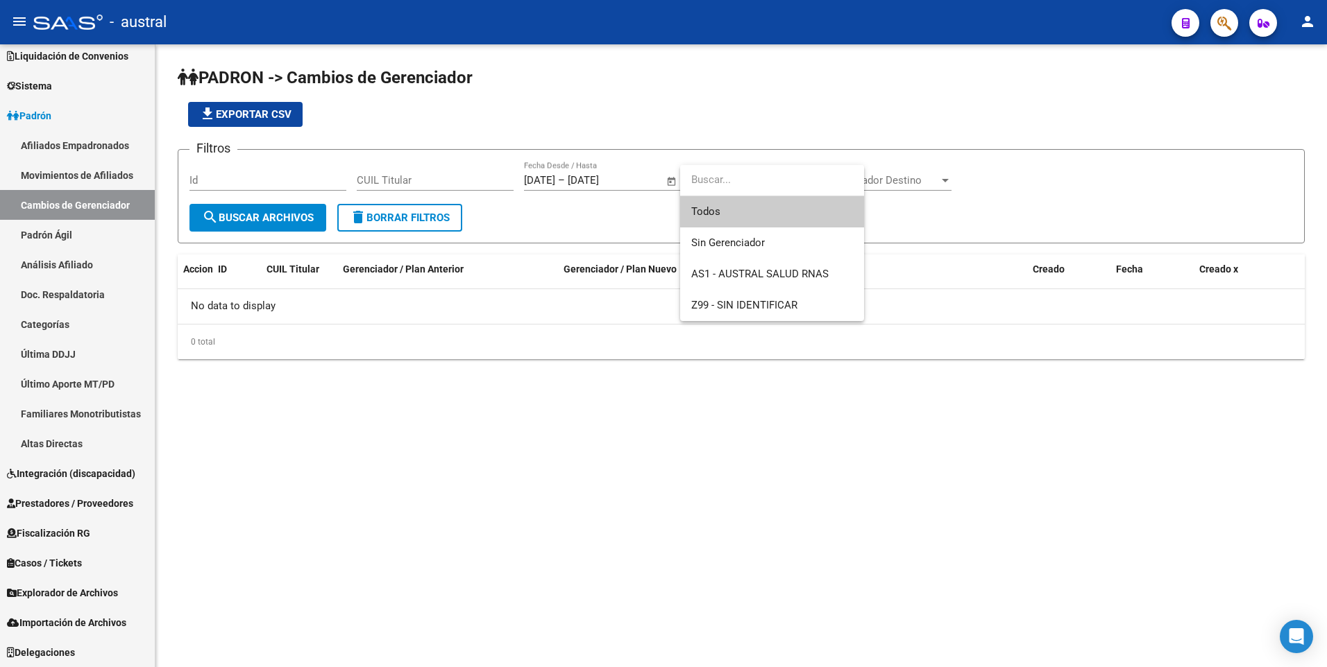
click at [1017, 223] on div at bounding box center [663, 333] width 1327 height 667
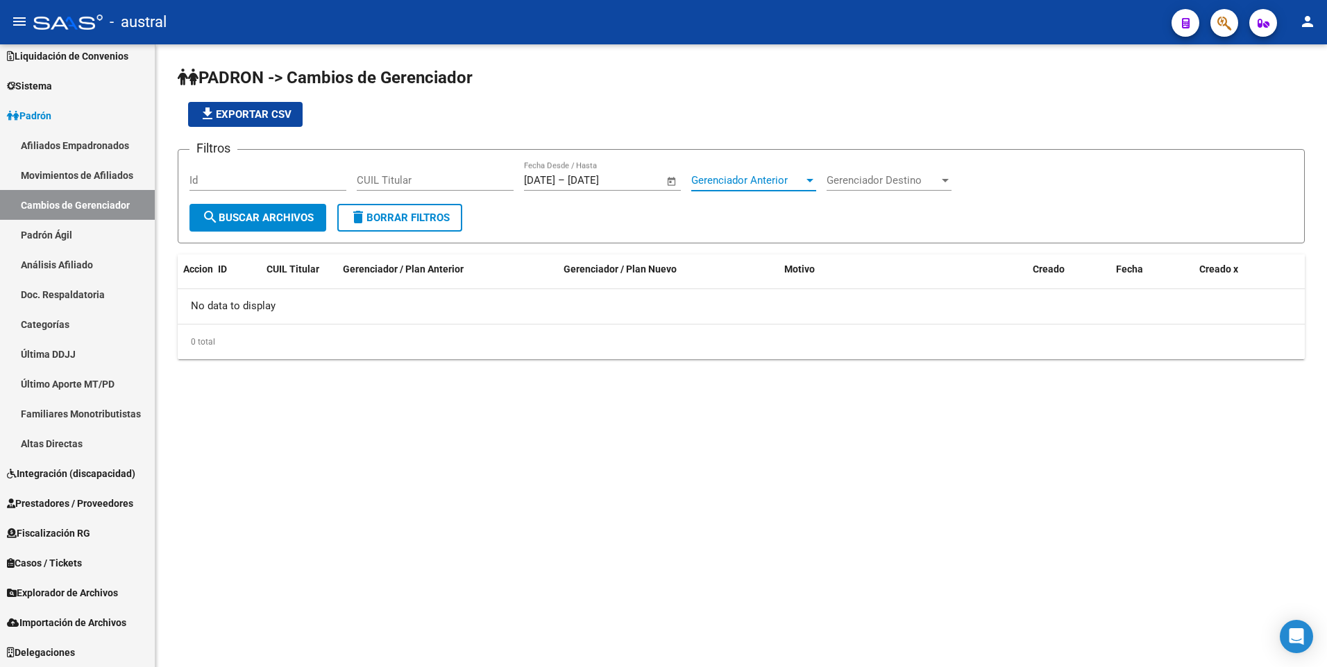
click at [766, 182] on span "Gerenciador Anterior" at bounding box center [747, 180] width 112 height 12
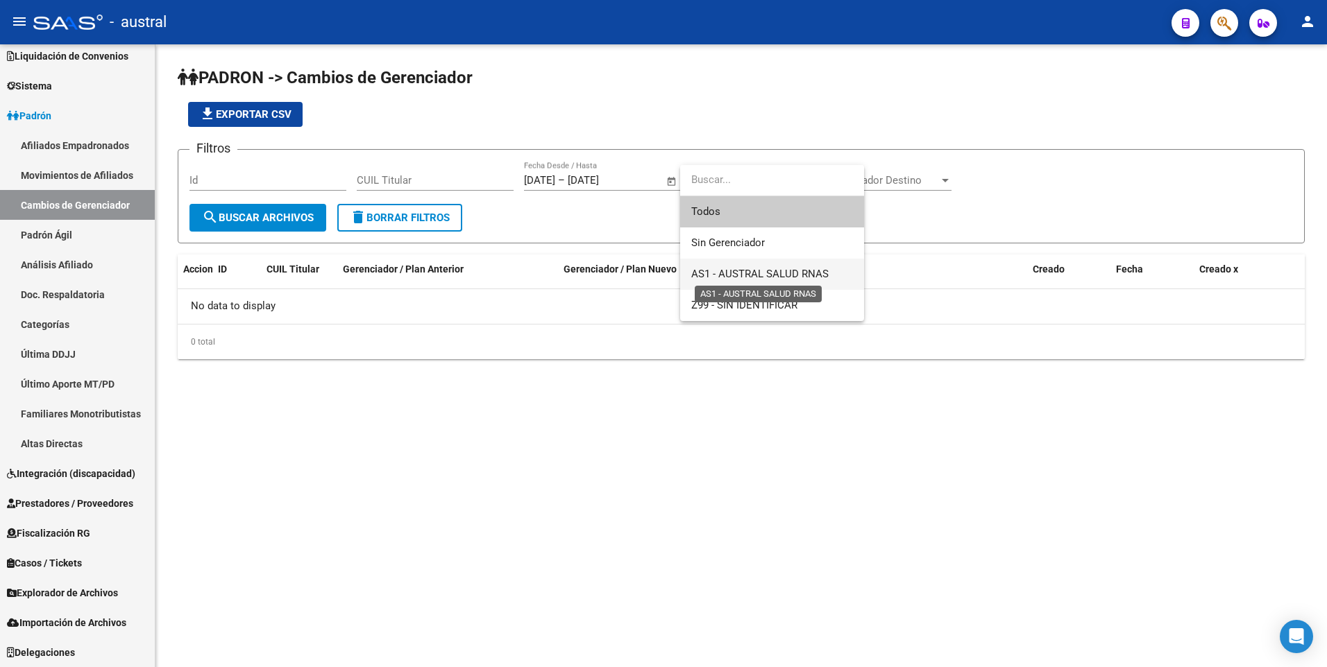
click at [796, 271] on span "AS1 - AUSTRAL SALUD RNAS" at bounding box center [759, 274] width 137 height 12
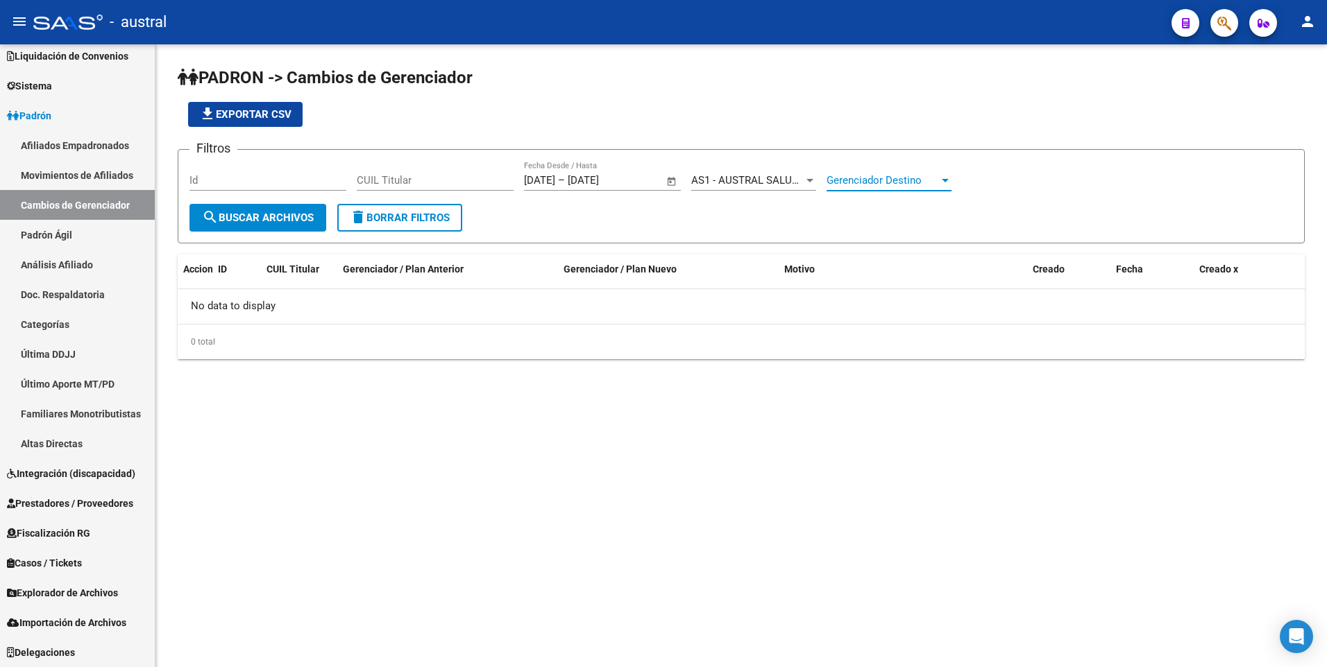
click at [880, 184] on span "Gerenciador Destino" at bounding box center [882, 180] width 112 height 12
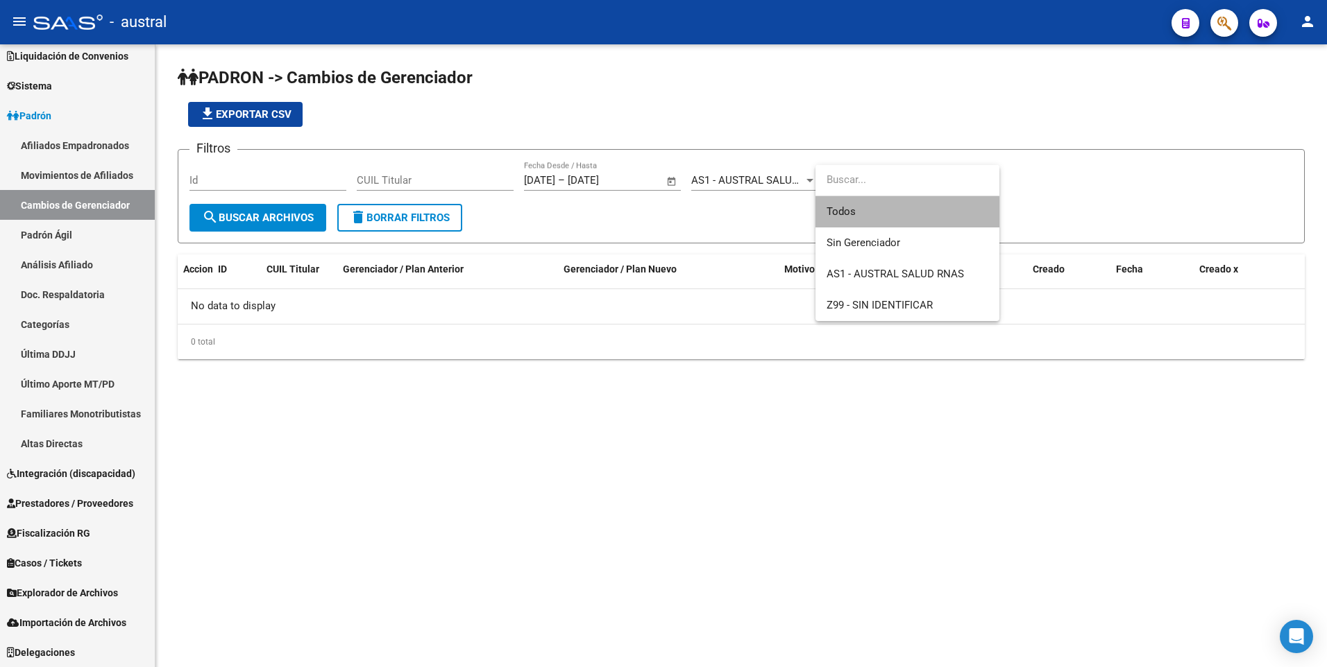
click at [879, 215] on span "Todos" at bounding box center [907, 211] width 162 height 31
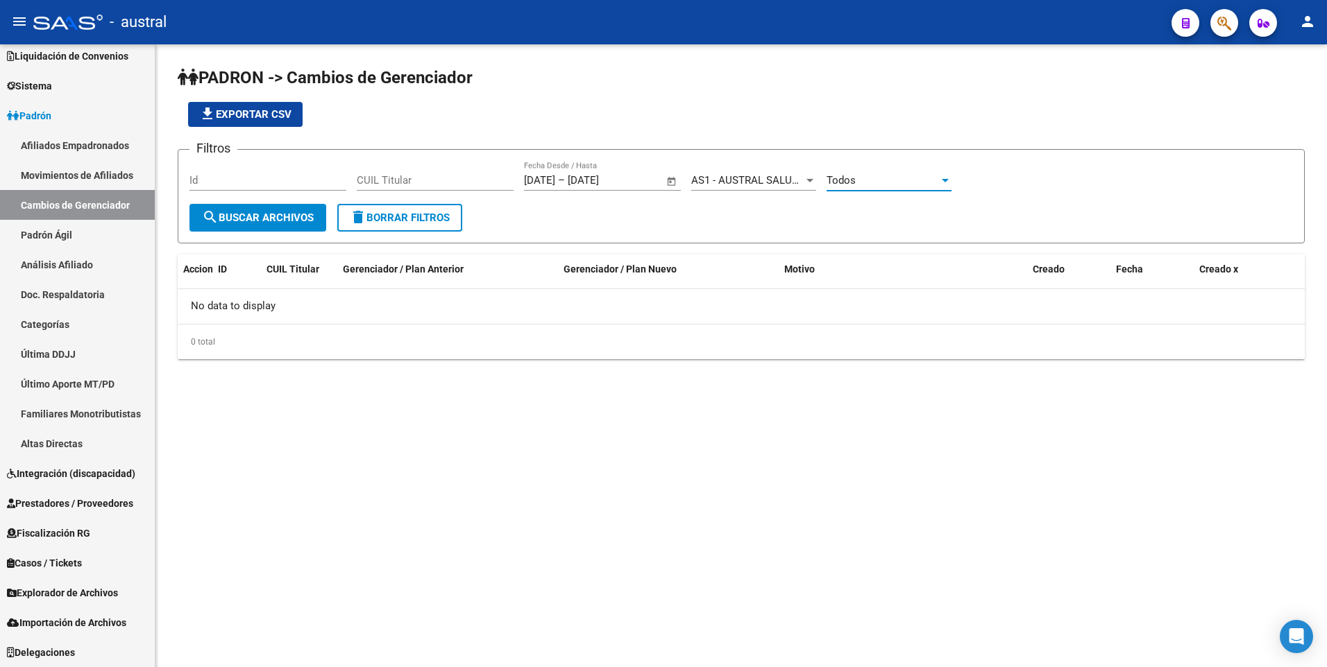
click at [241, 223] on span "search Buscar Archivos" at bounding box center [258, 218] width 112 height 12
click at [78, 384] on link "Último Aporte MT/PD" at bounding box center [77, 384] width 155 height 30
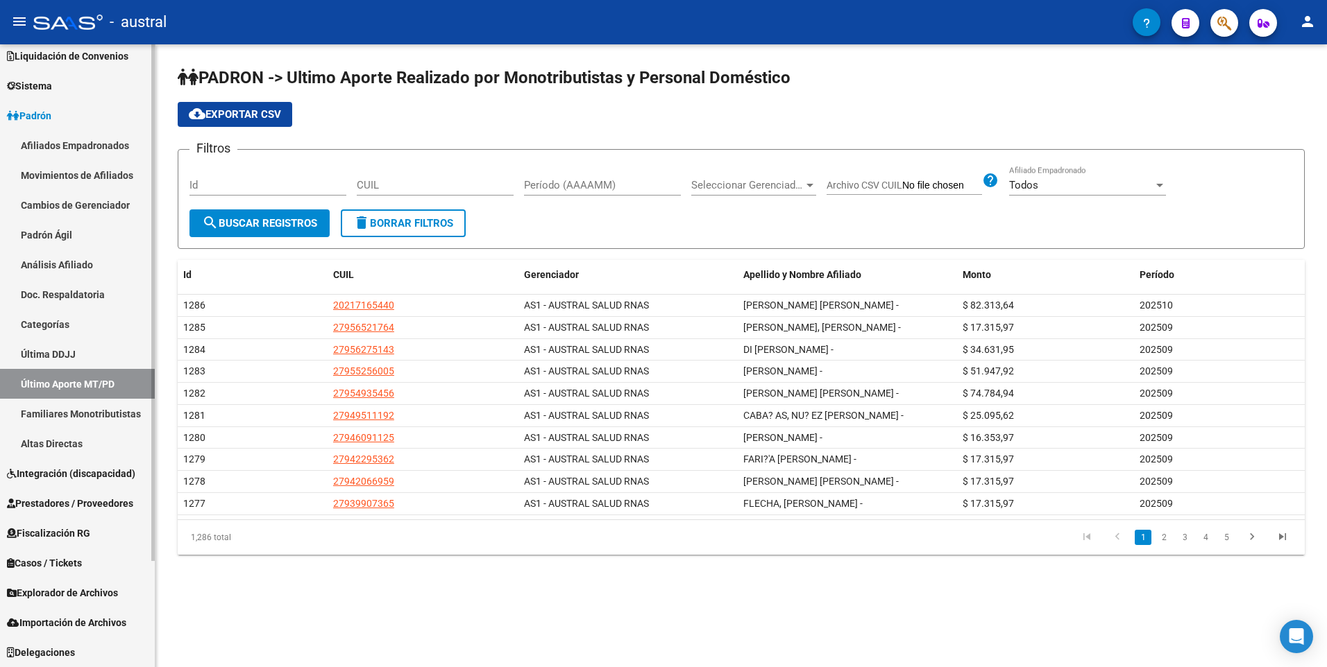
click at [53, 534] on span "Fiscalización RG" at bounding box center [48, 533] width 83 height 15
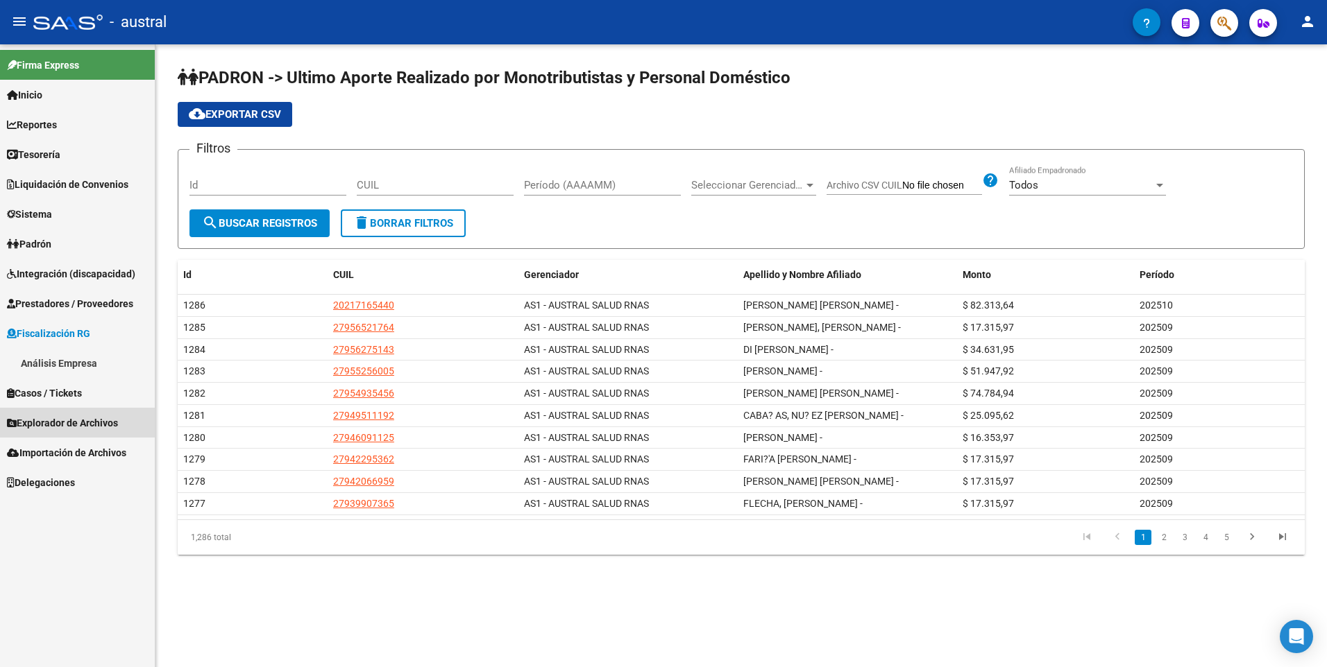
click at [54, 421] on span "Explorador de Archivos" at bounding box center [62, 423] width 111 height 15
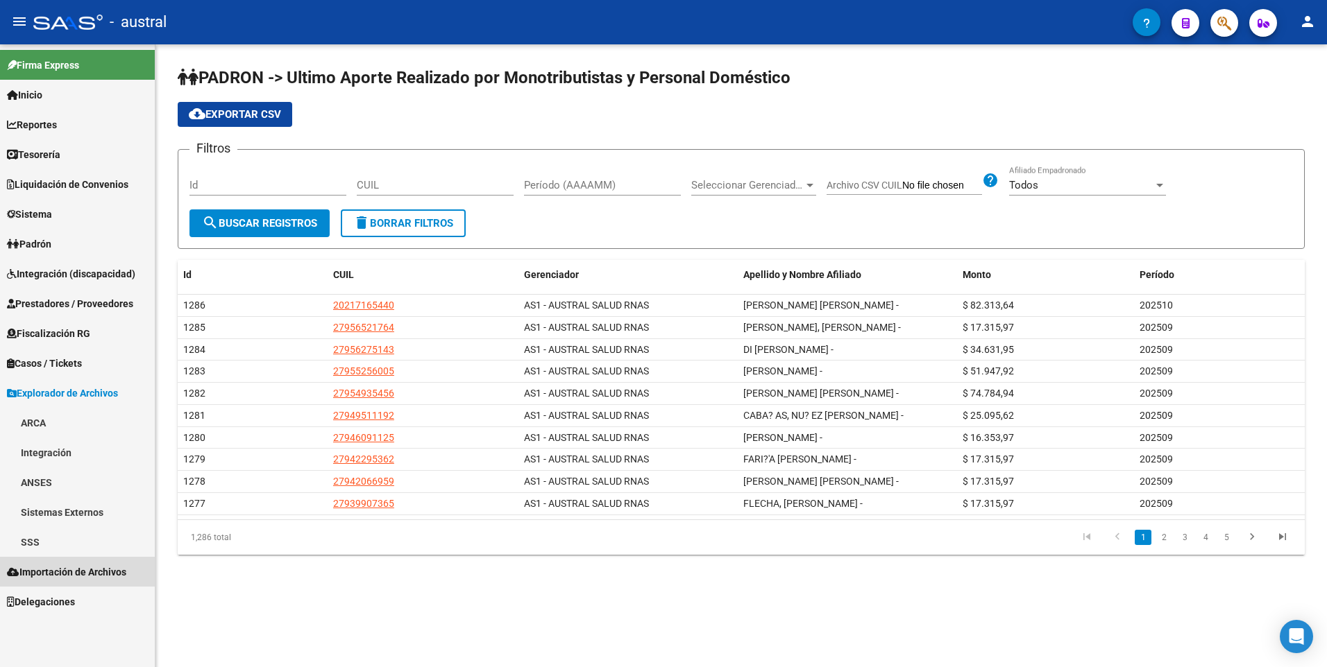
click at [56, 573] on span "Importación de Archivos" at bounding box center [66, 572] width 119 height 15
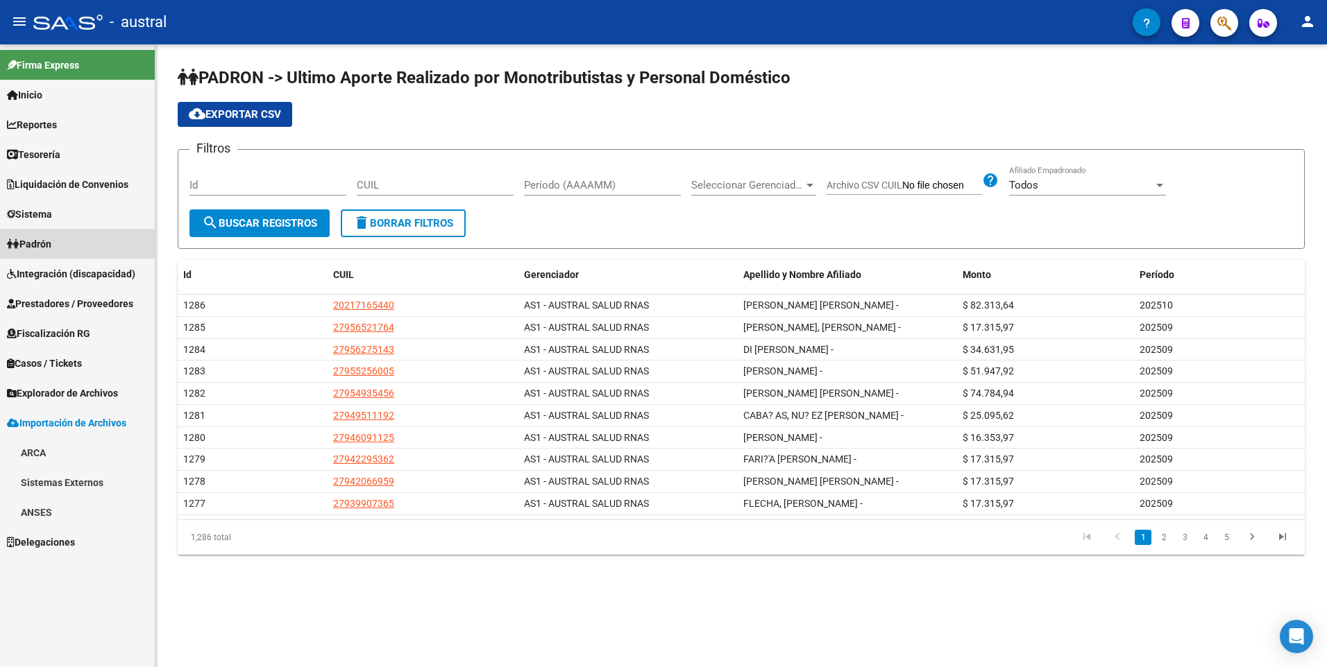
click at [46, 242] on span "Padrón" at bounding box center [29, 244] width 44 height 15
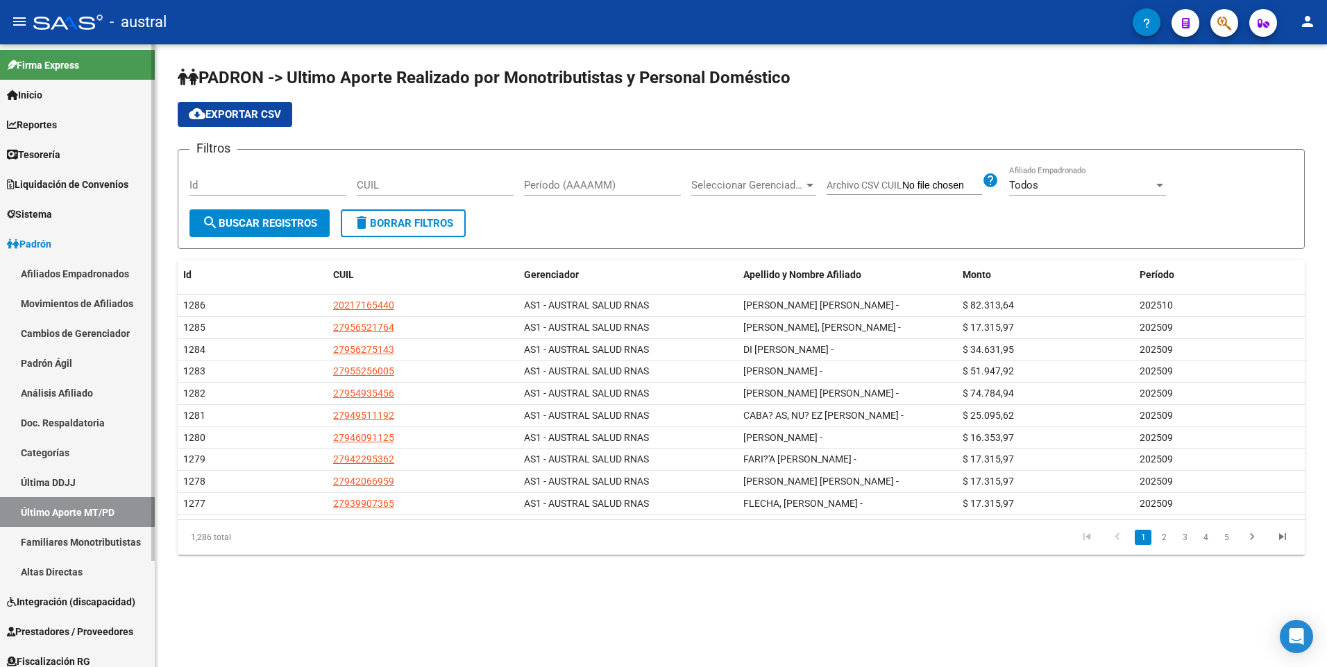
click at [50, 274] on link "Afiliados Empadronados" at bounding box center [77, 274] width 155 height 30
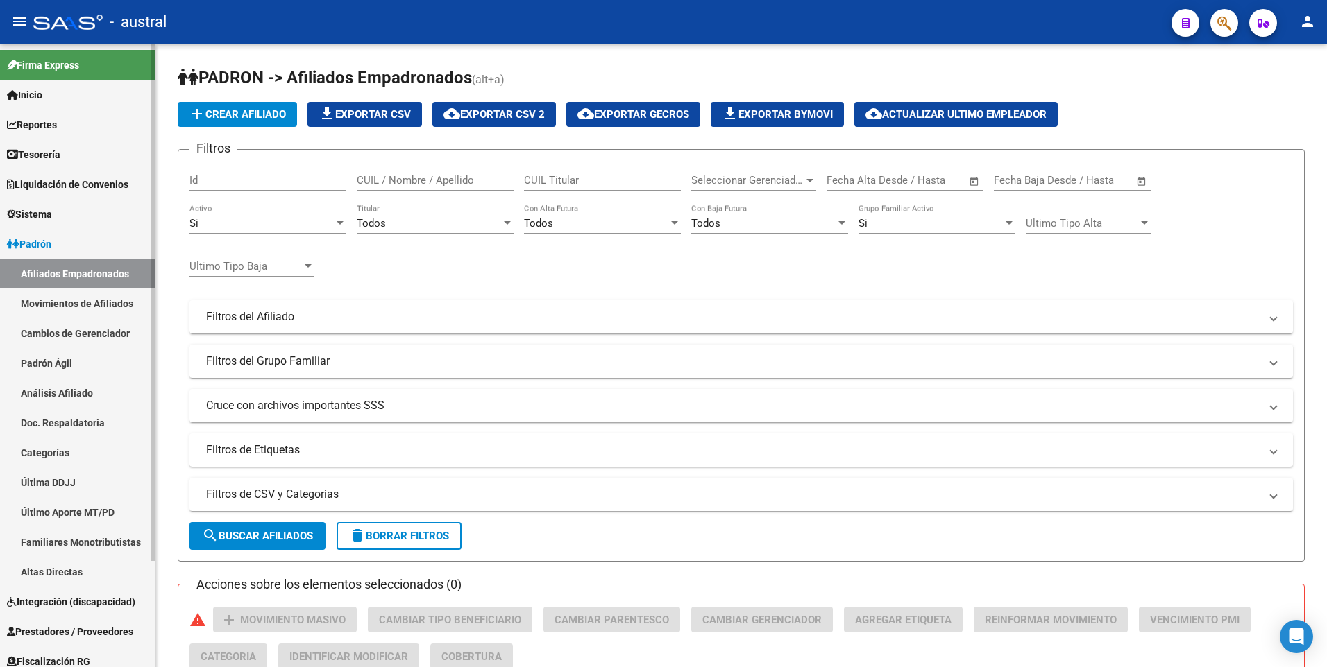
click at [50, 302] on link "Movimientos de Afiliados" at bounding box center [77, 304] width 155 height 30
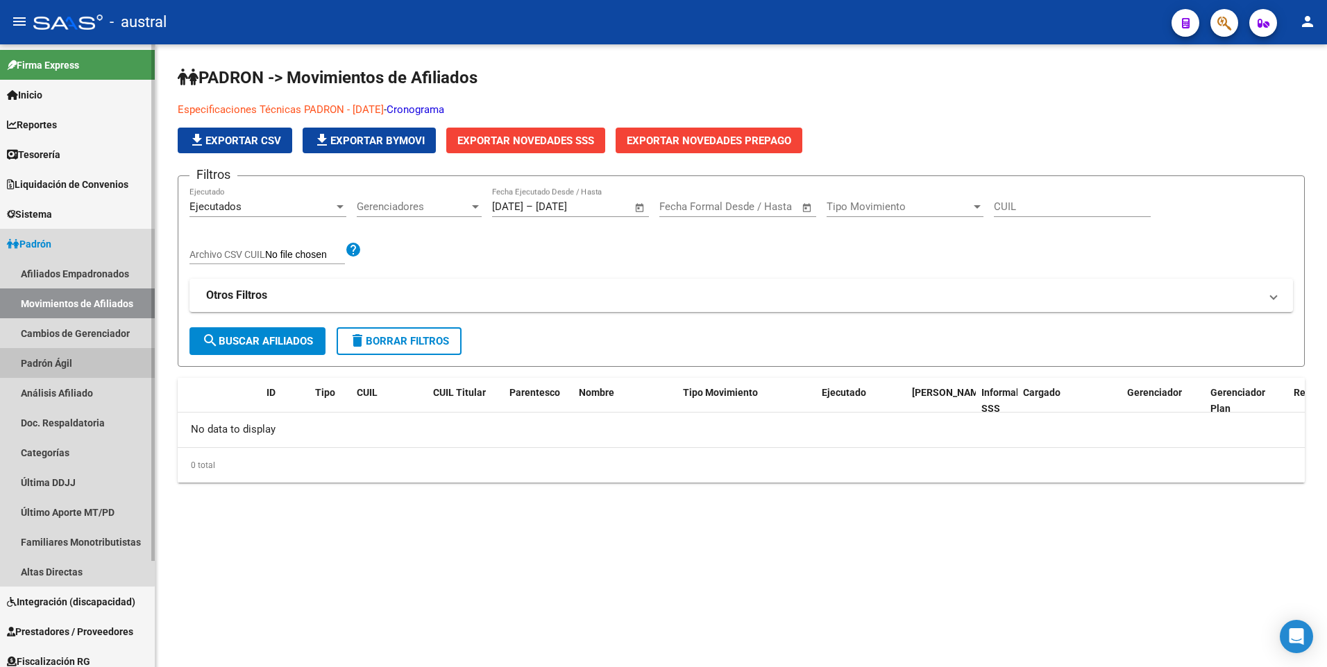
click at [57, 363] on link "Padrón Ágil" at bounding box center [77, 363] width 155 height 30
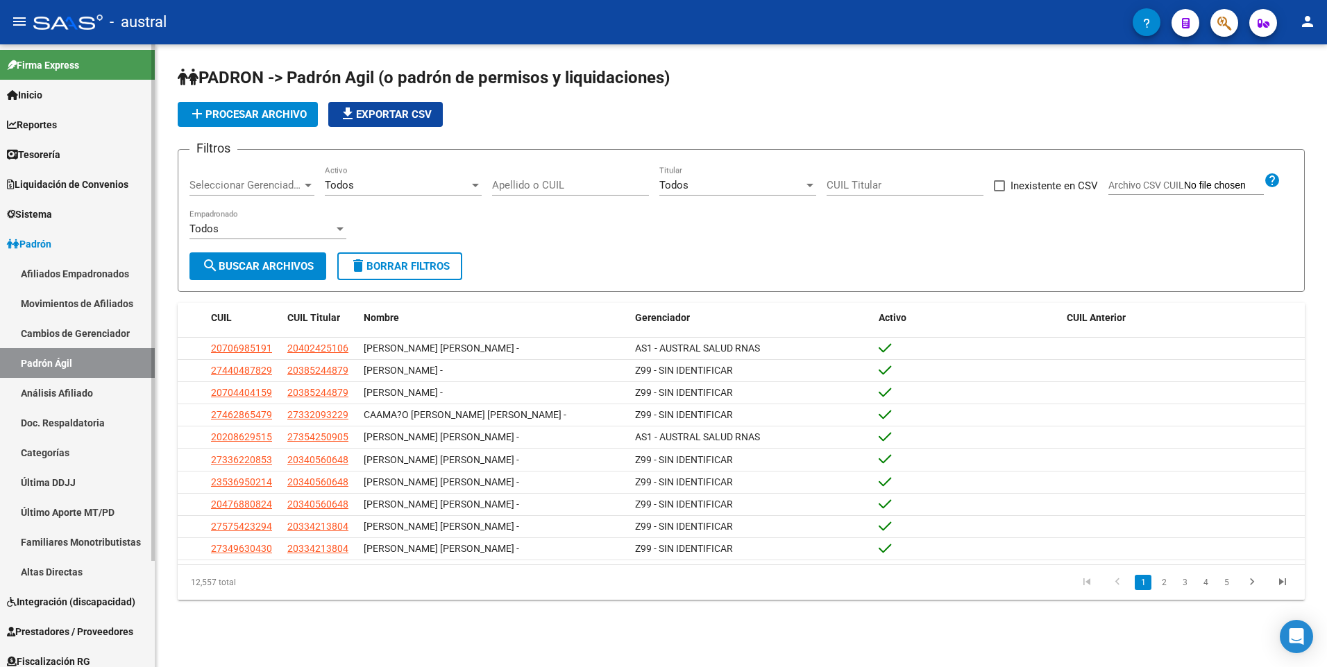
click at [31, 244] on span "Padrón" at bounding box center [29, 244] width 44 height 15
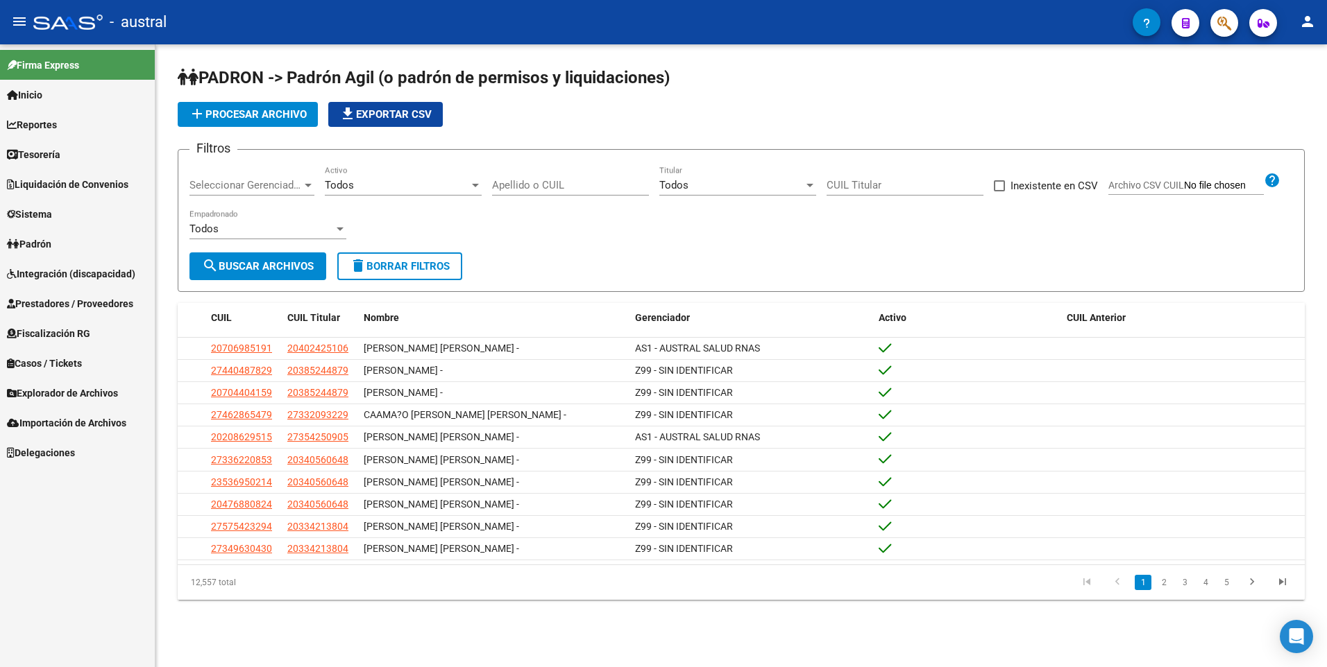
click at [34, 239] on span "Padrón" at bounding box center [29, 244] width 44 height 15
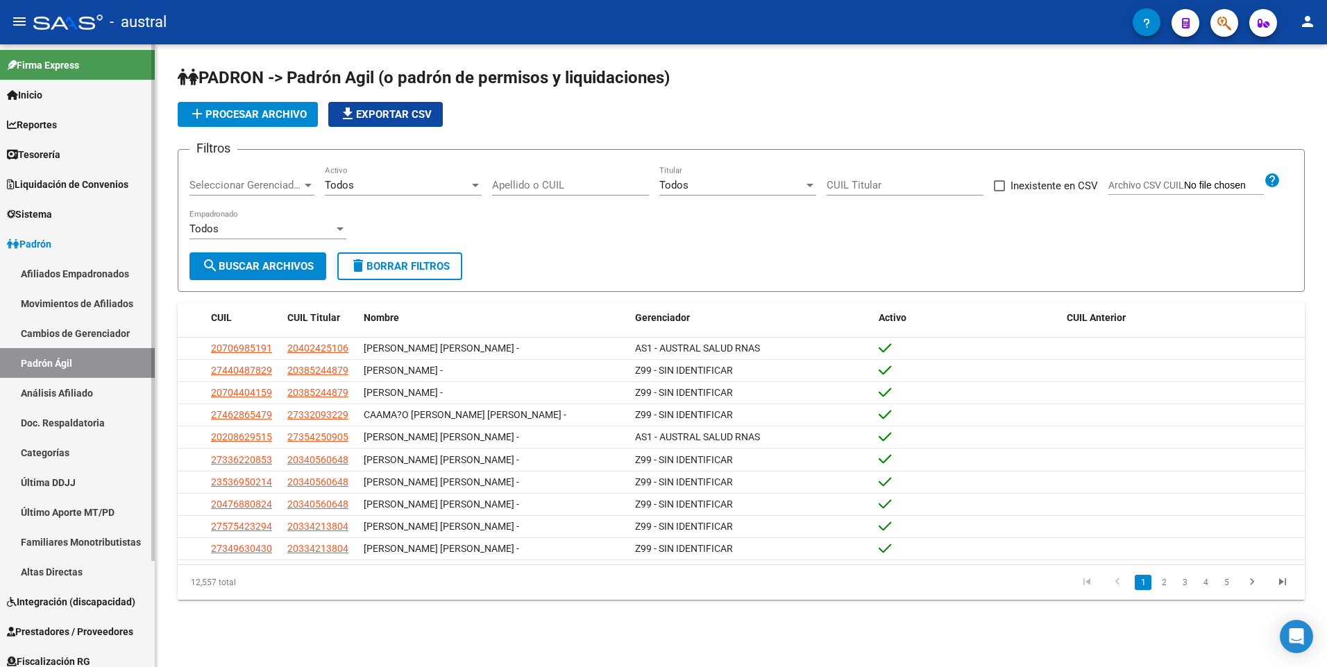
click at [31, 270] on link "Afiliados Empadronados" at bounding box center [77, 274] width 155 height 30
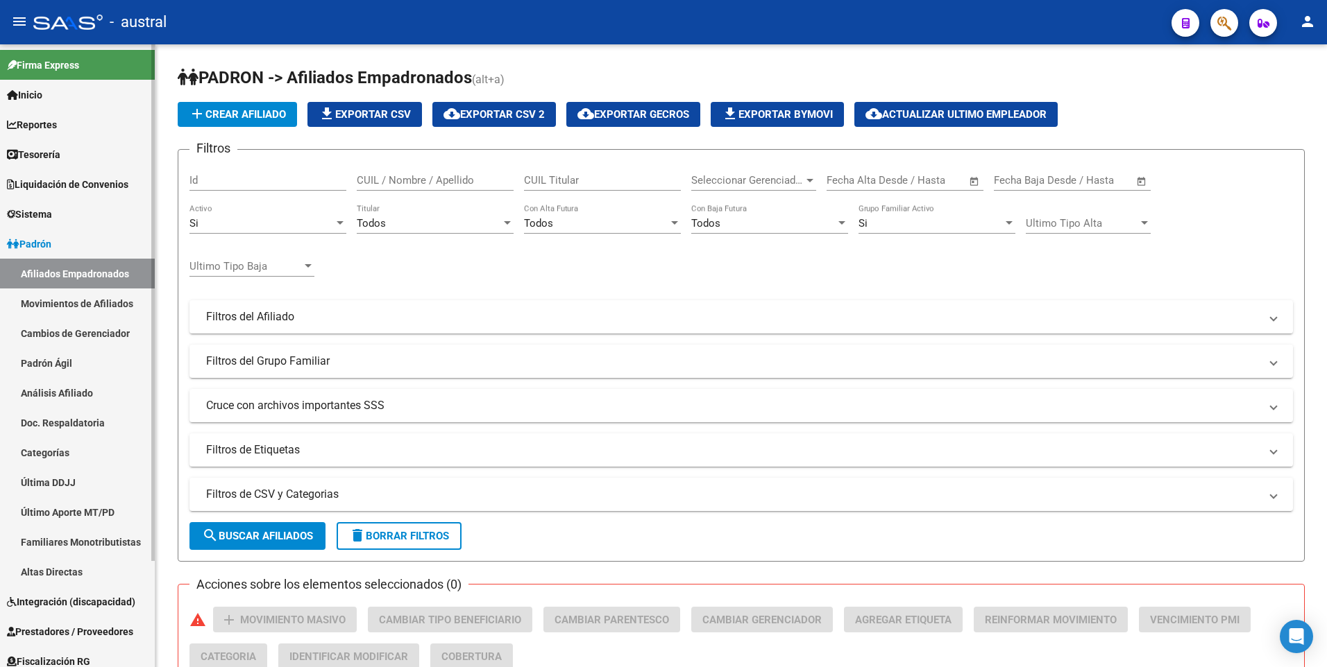
click at [46, 301] on link "Movimientos de Afiliados" at bounding box center [77, 304] width 155 height 30
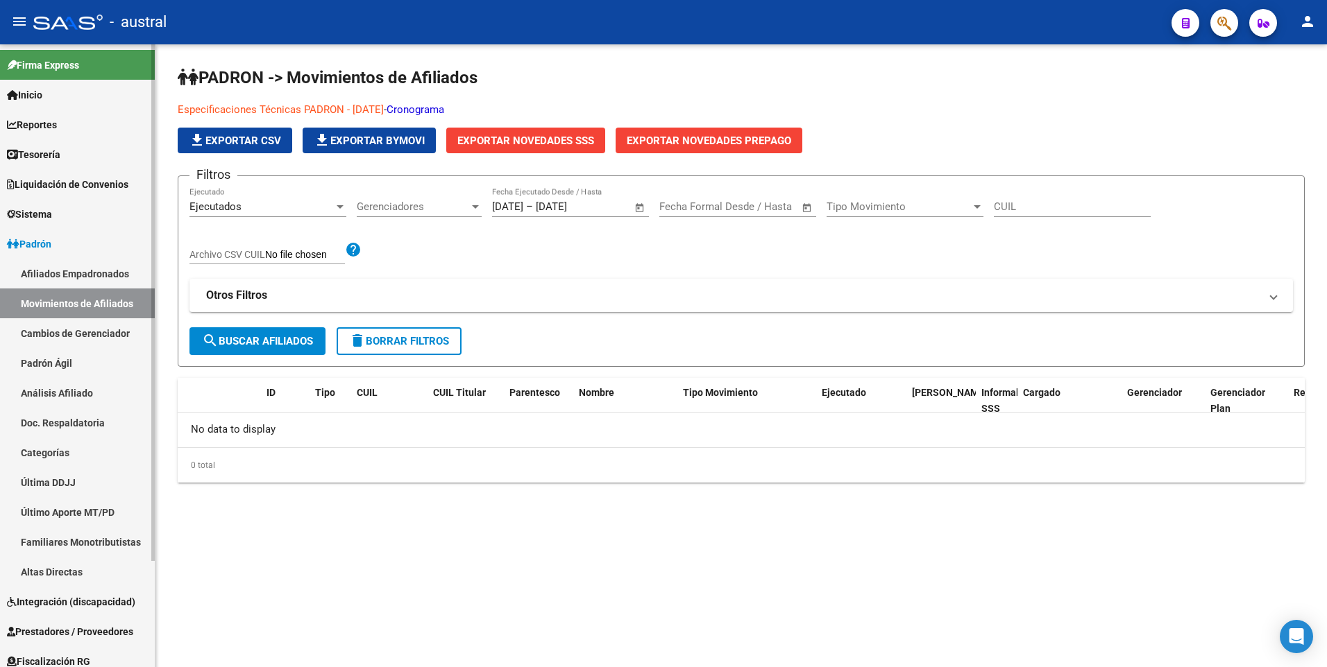
click at [51, 361] on link "Padrón Ágil" at bounding box center [77, 363] width 155 height 30
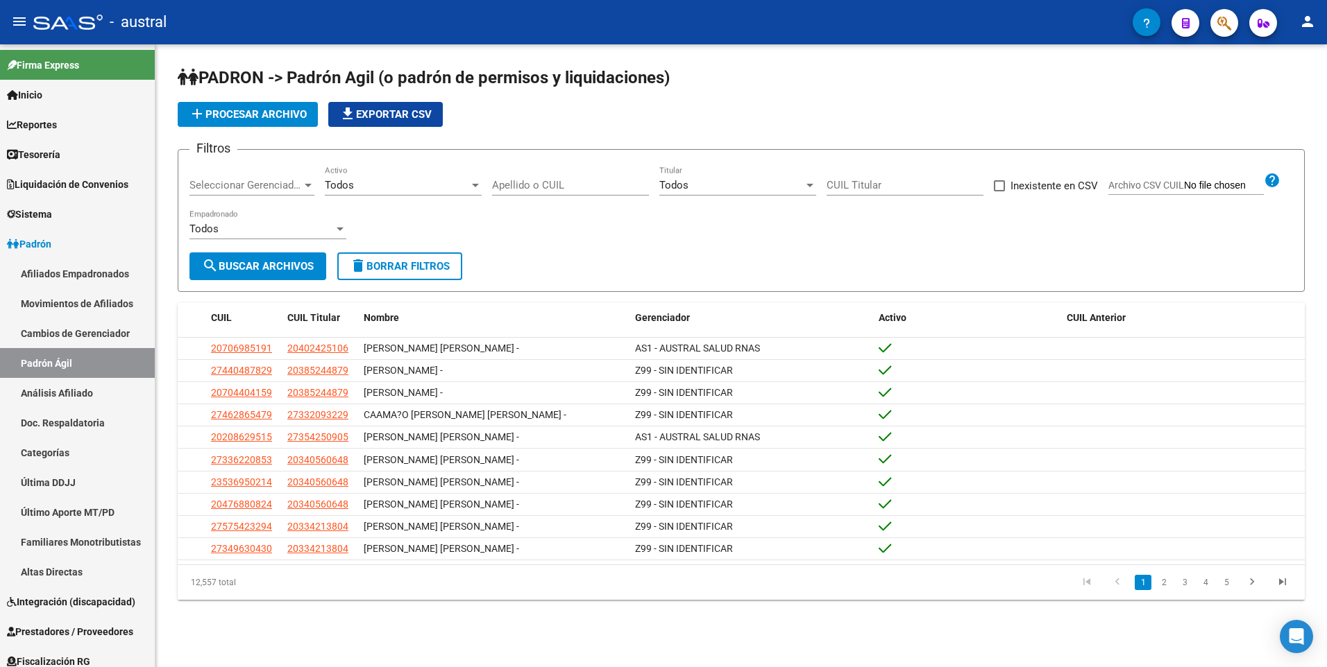
click at [399, 182] on div "Todos" at bounding box center [397, 185] width 144 height 12
click at [395, 144] on div at bounding box center [663, 333] width 1327 height 667
click at [340, 230] on div at bounding box center [339, 229] width 7 height 3
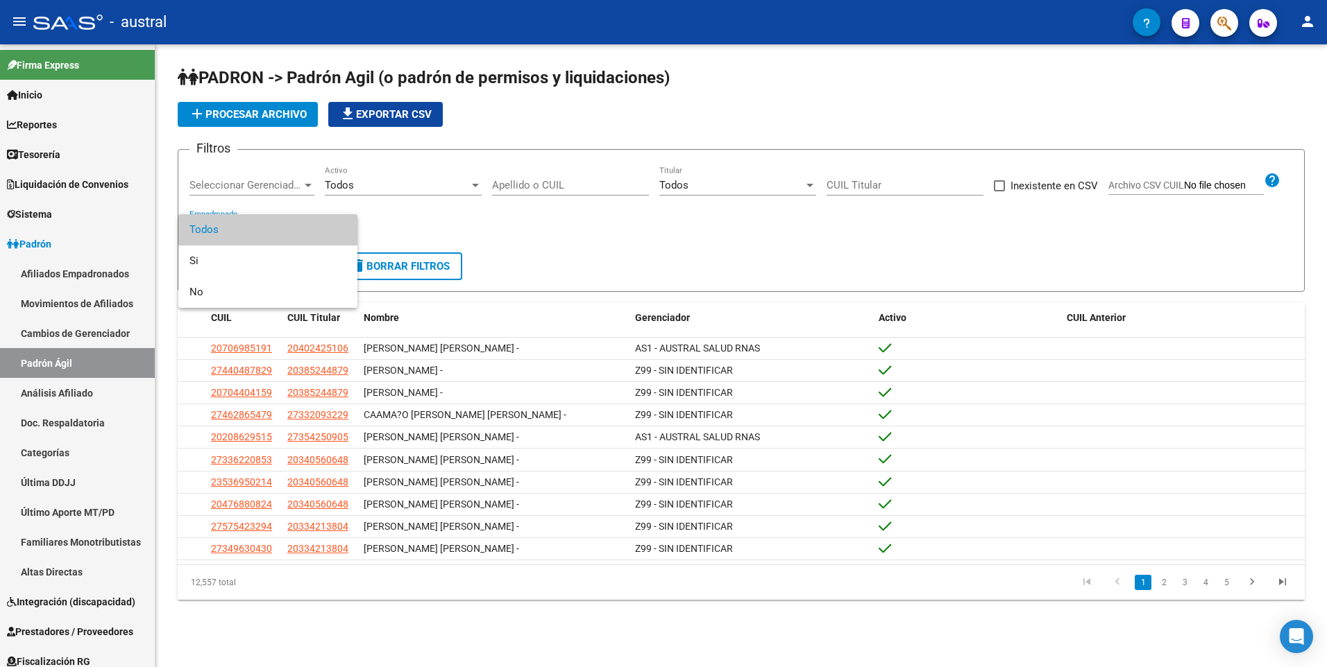
click at [415, 218] on div at bounding box center [663, 333] width 1327 height 667
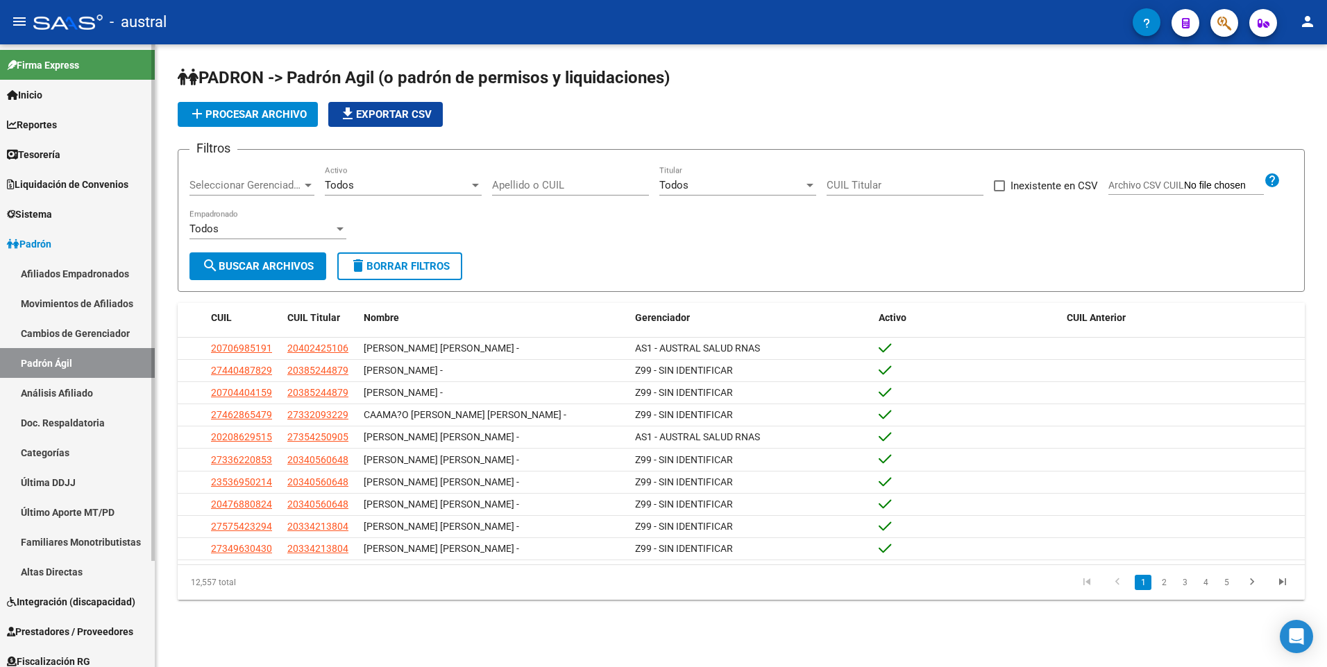
click at [66, 395] on link "Análisis Afiliado" at bounding box center [77, 393] width 155 height 30
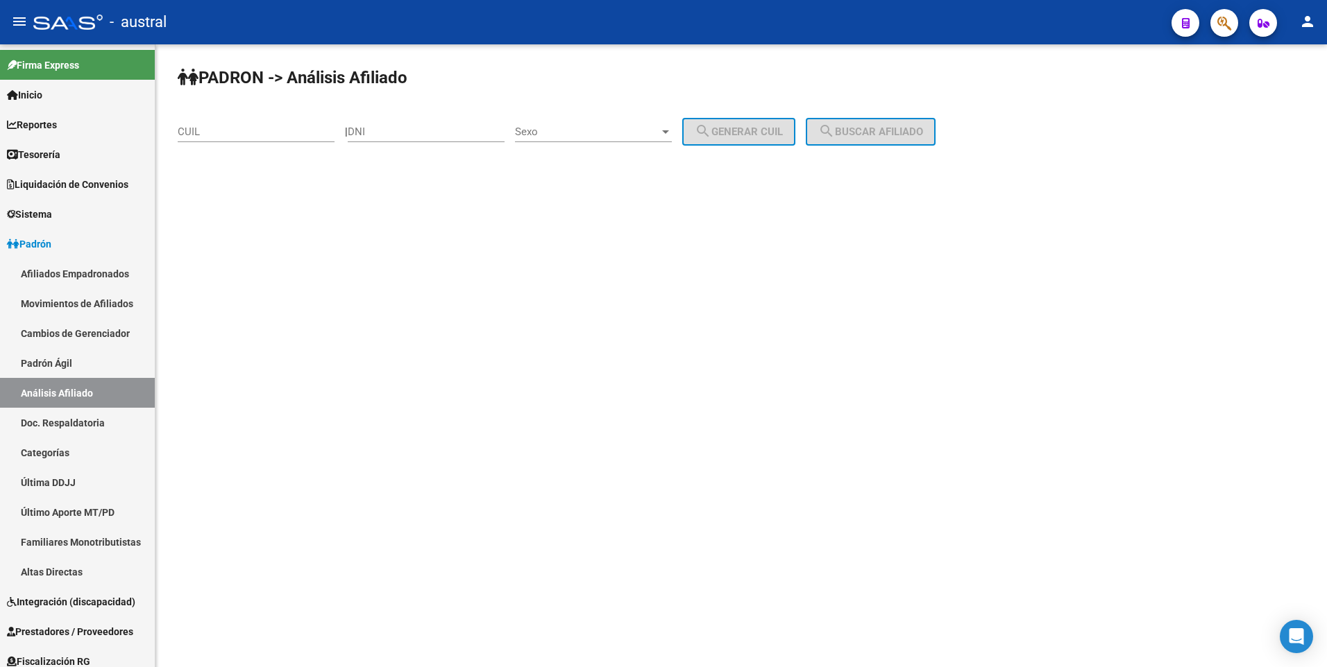
click at [276, 130] on input "CUIL" at bounding box center [256, 132] width 157 height 12
type input "2"
type input "25407144"
click at [572, 130] on span "Sexo" at bounding box center [587, 132] width 144 height 12
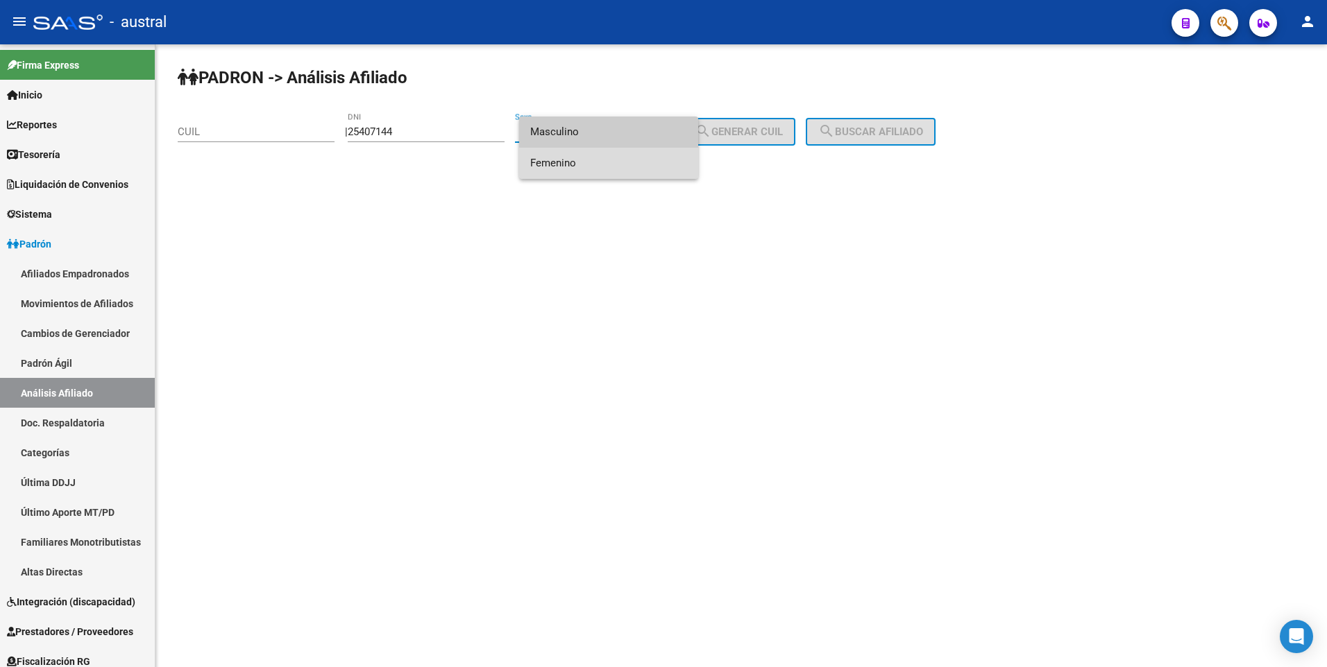
click at [576, 160] on span "Femenino" at bounding box center [608, 163] width 157 height 31
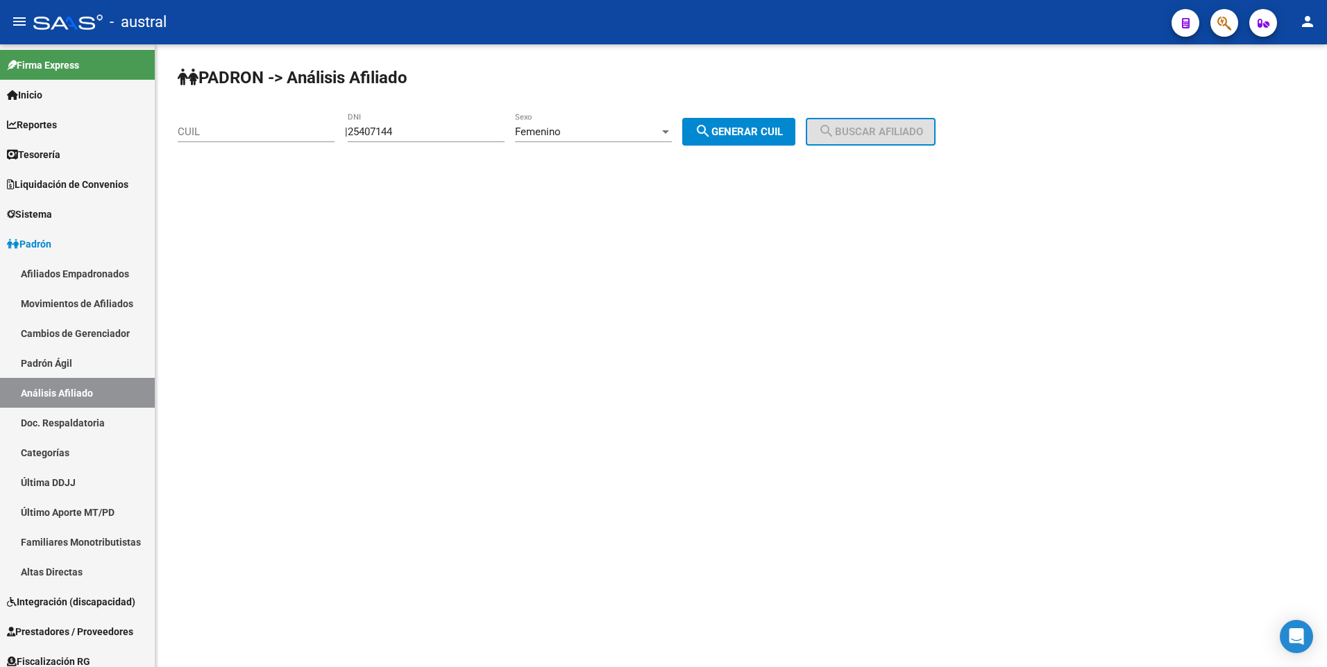
click at [223, 135] on input "CUIL" at bounding box center [256, 132] width 157 height 12
type input "27-25407144-2"
click at [835, 135] on mat-icon "search" at bounding box center [826, 131] width 17 height 17
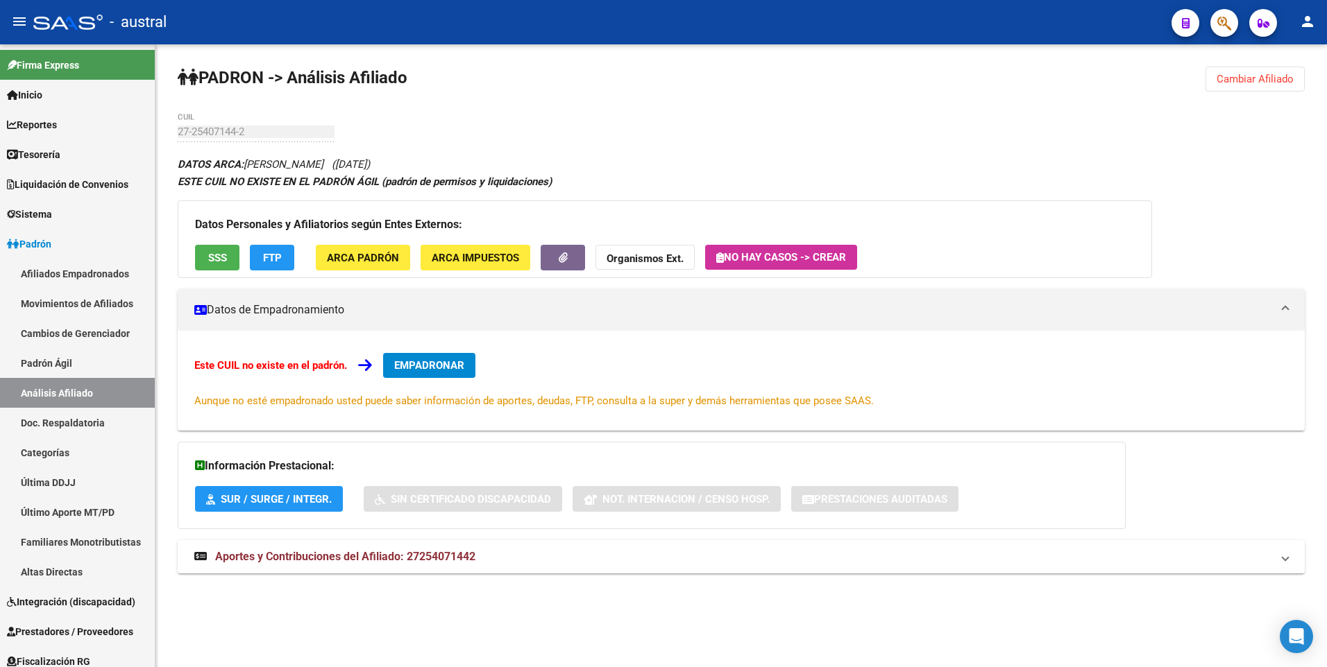
click at [284, 501] on span "SUR / SURGE / INTEGR." at bounding box center [276, 499] width 111 height 12
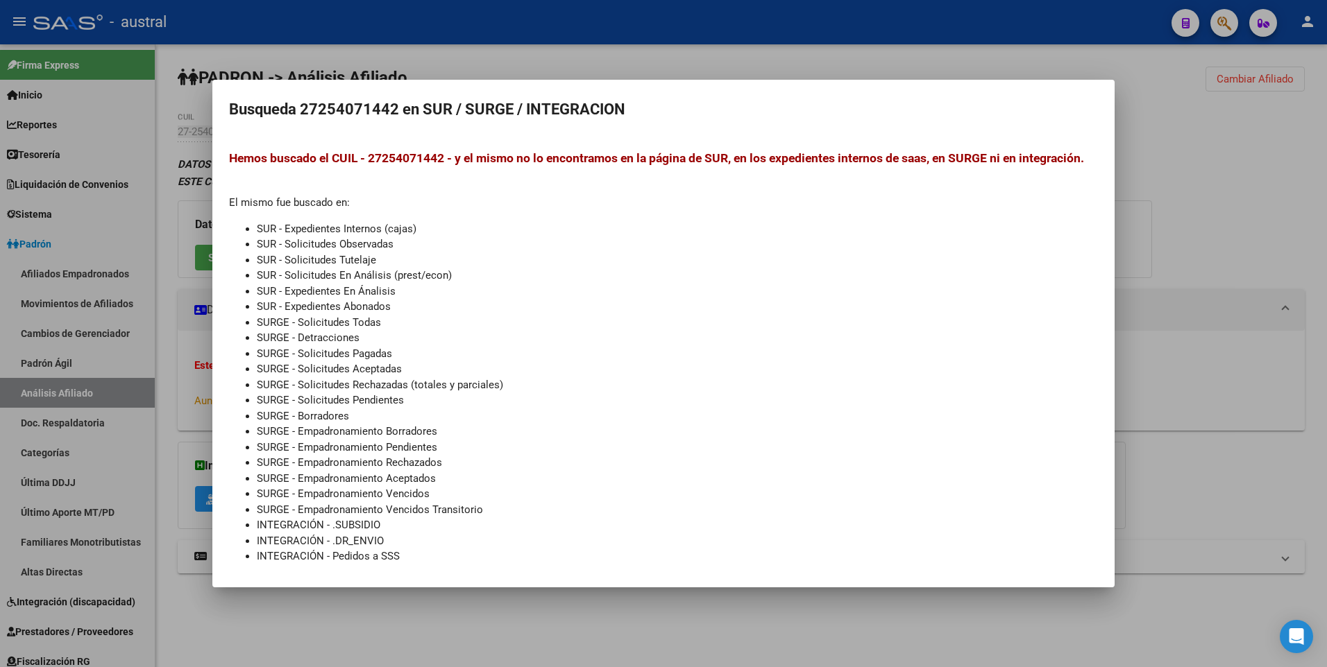
click at [1208, 134] on div at bounding box center [663, 333] width 1327 height 667
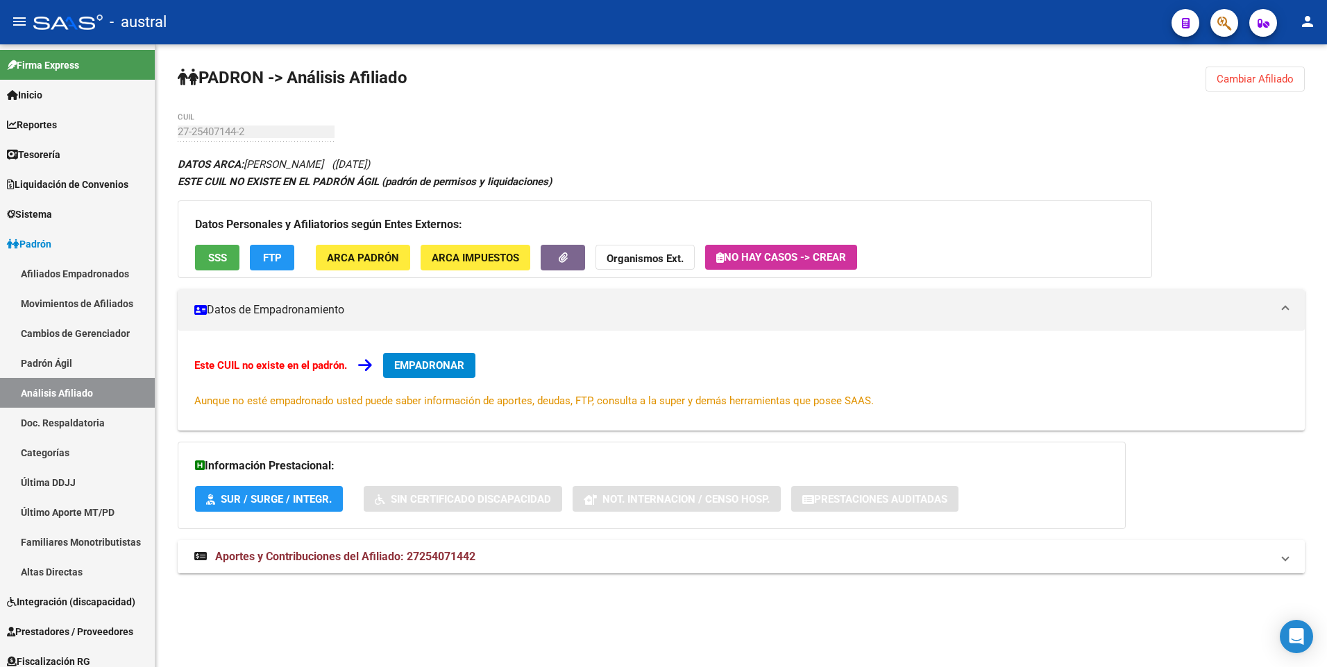
click at [364, 559] on span "Aportes y Contribuciones del Afiliado: 27254071442" at bounding box center [345, 556] width 260 height 13
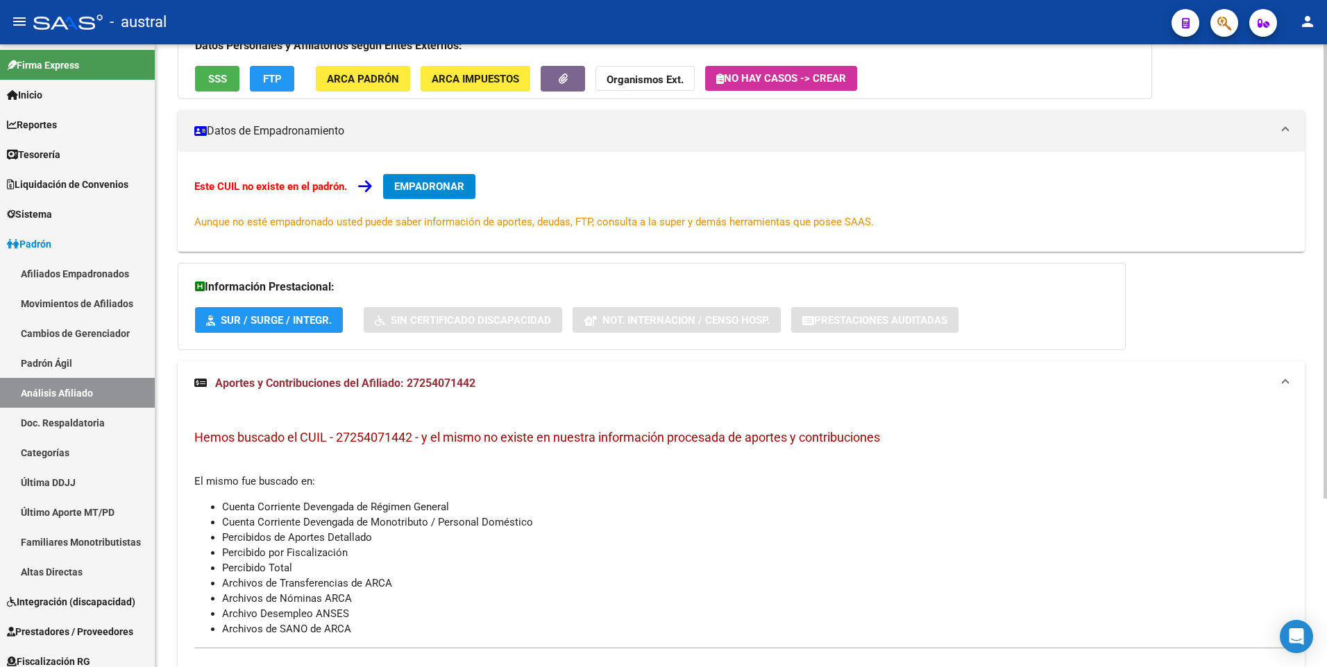
scroll to position [231, 0]
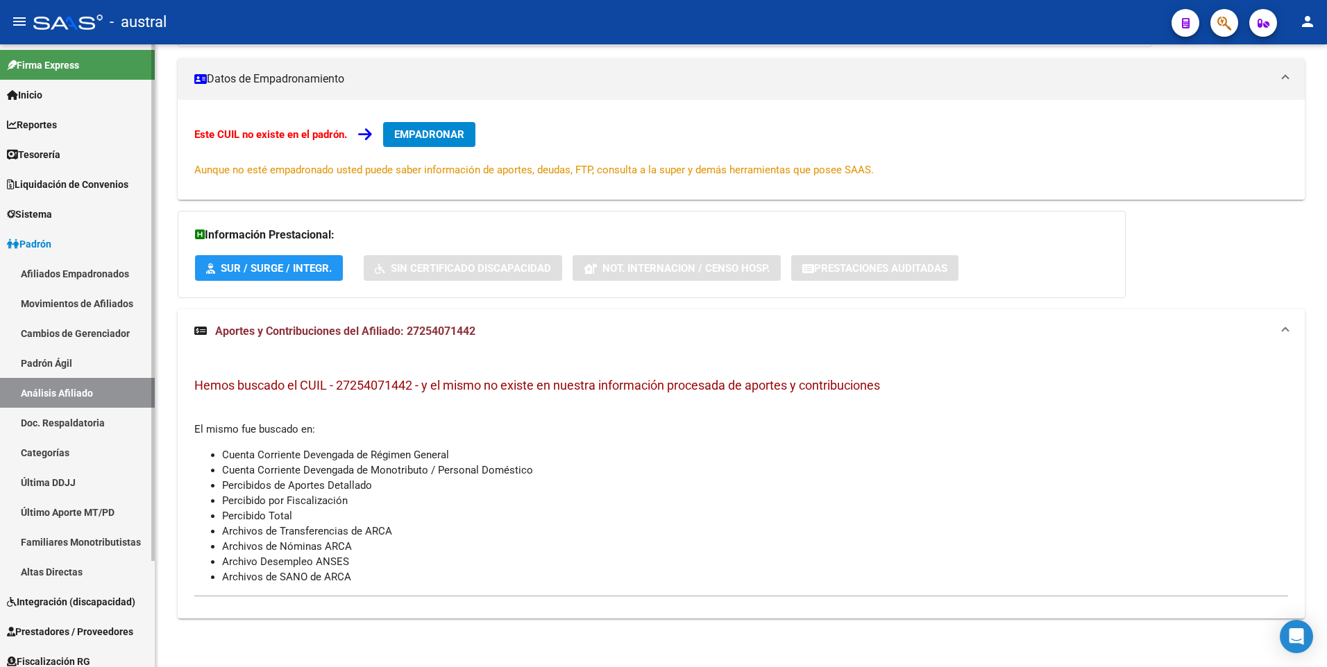
click at [65, 389] on link "Análisis Afiliado" at bounding box center [77, 393] width 155 height 30
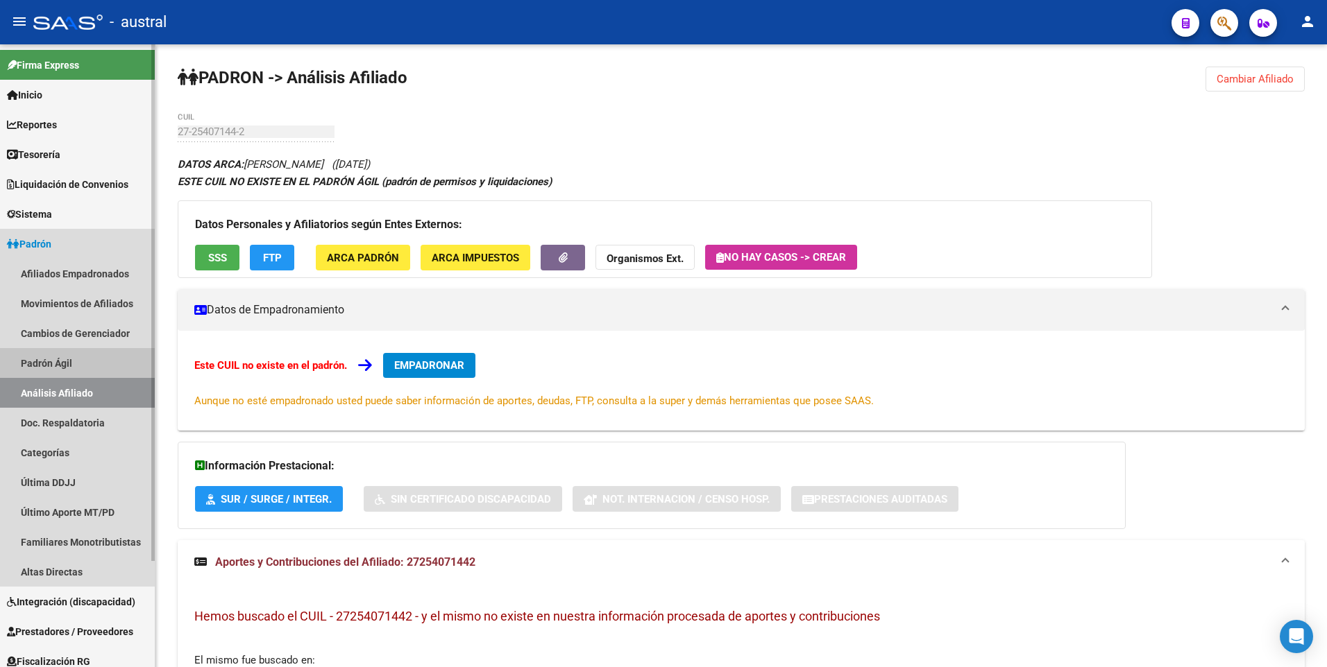
click at [33, 362] on link "Padrón Ágil" at bounding box center [77, 363] width 155 height 30
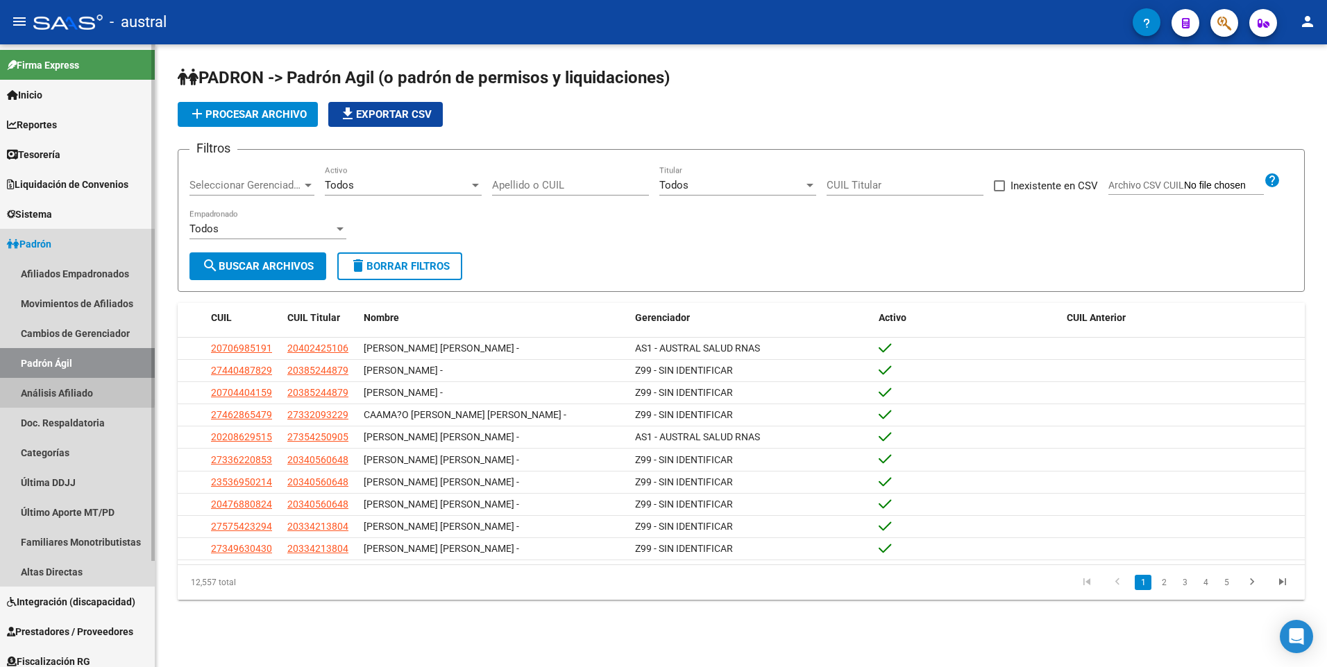
click at [33, 388] on link "Análisis Afiliado" at bounding box center [77, 393] width 155 height 30
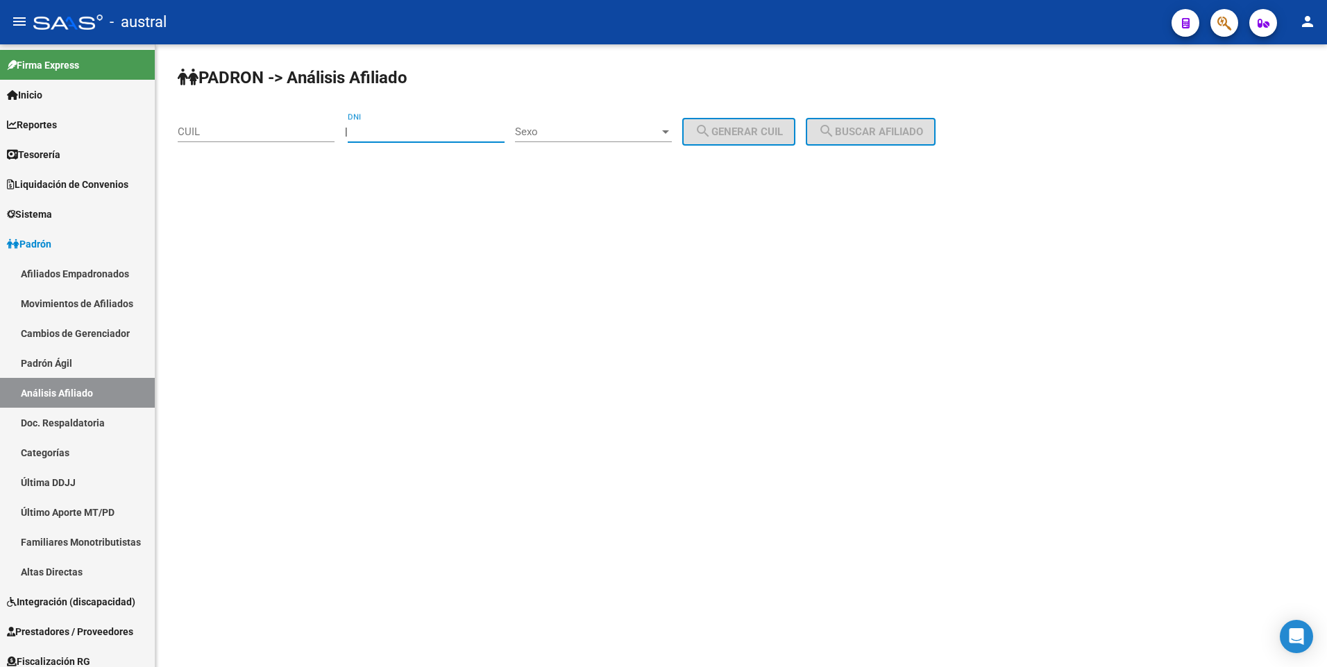
click at [413, 135] on input "DNI" at bounding box center [426, 132] width 157 height 12
click at [48, 450] on link "Categorías" at bounding box center [77, 453] width 155 height 30
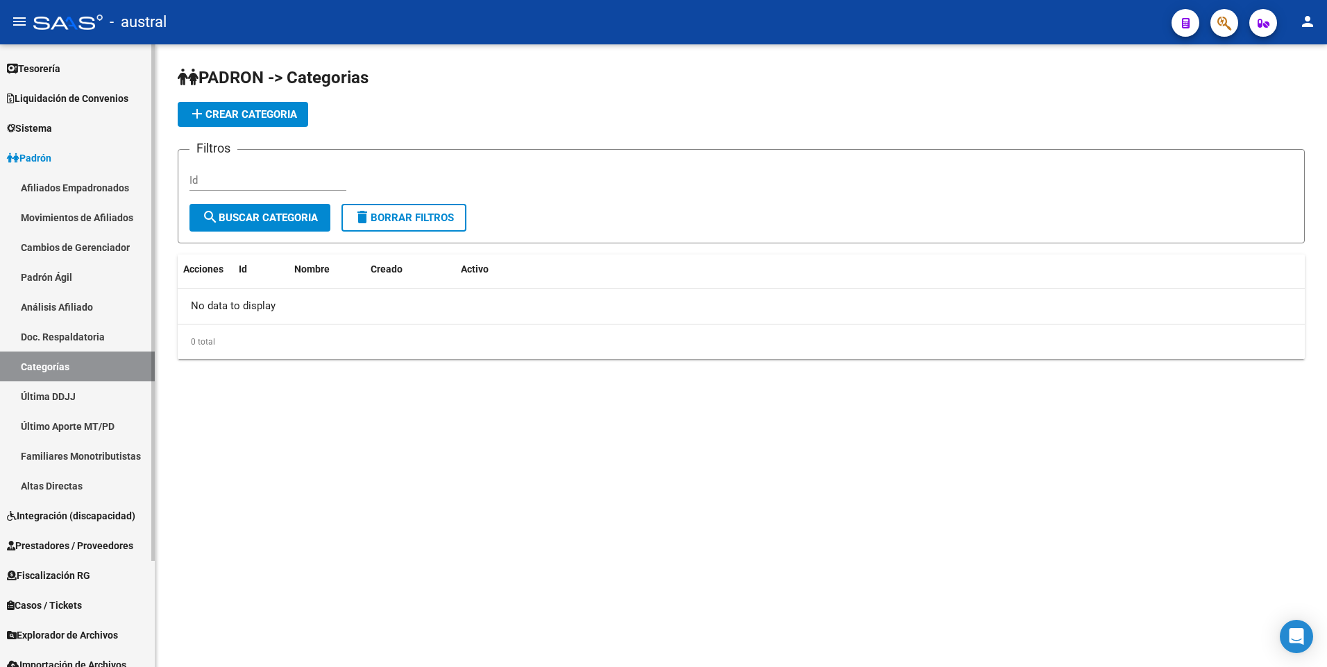
scroll to position [128, 0]
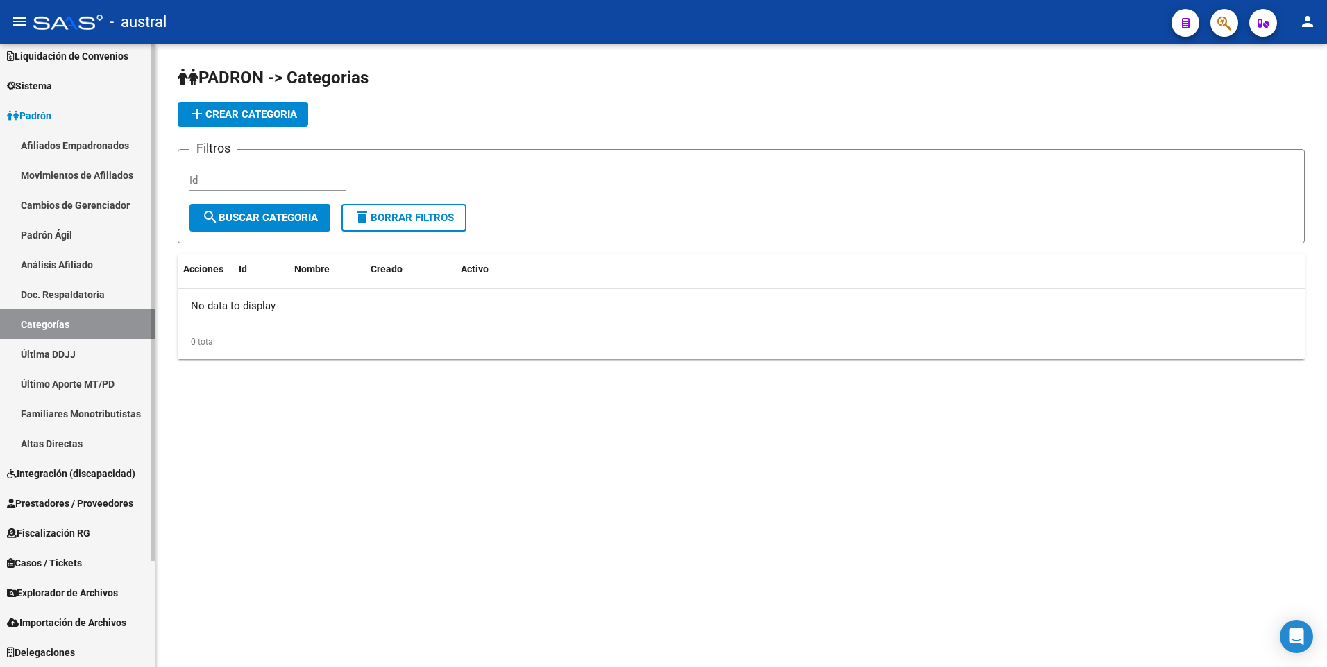
click at [56, 351] on link "Última DDJJ" at bounding box center [77, 354] width 155 height 30
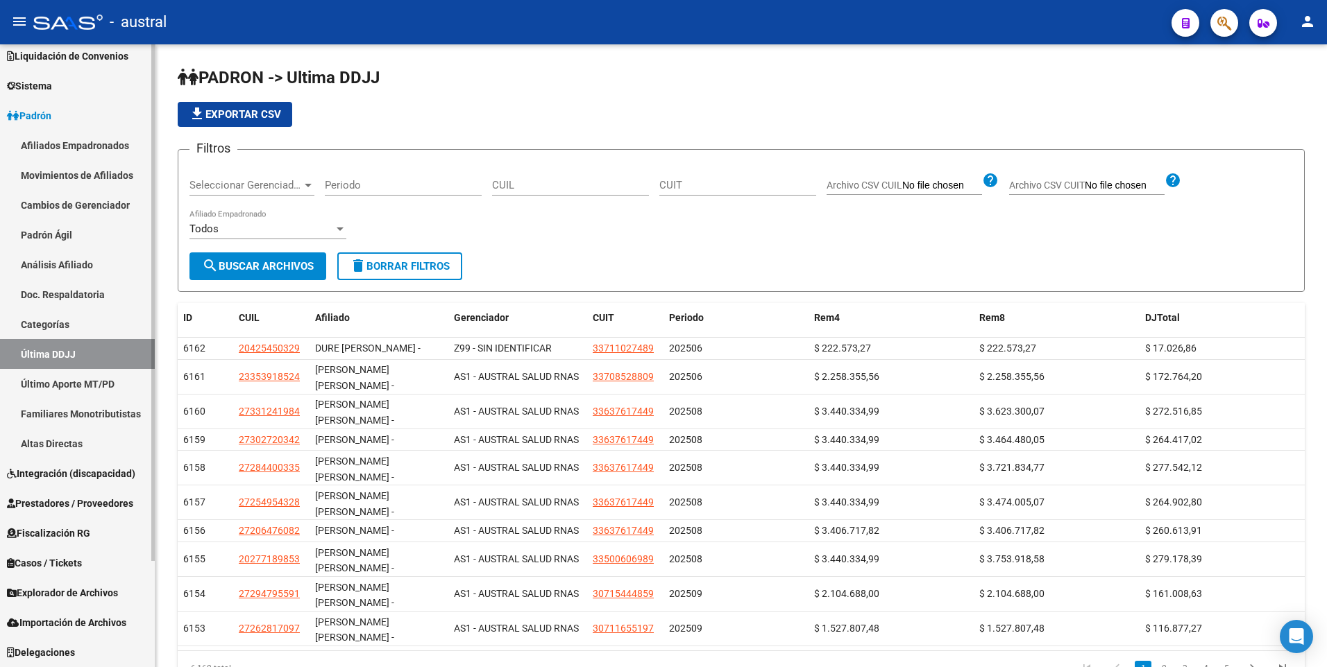
click at [57, 442] on link "Altas Directas" at bounding box center [77, 444] width 155 height 30
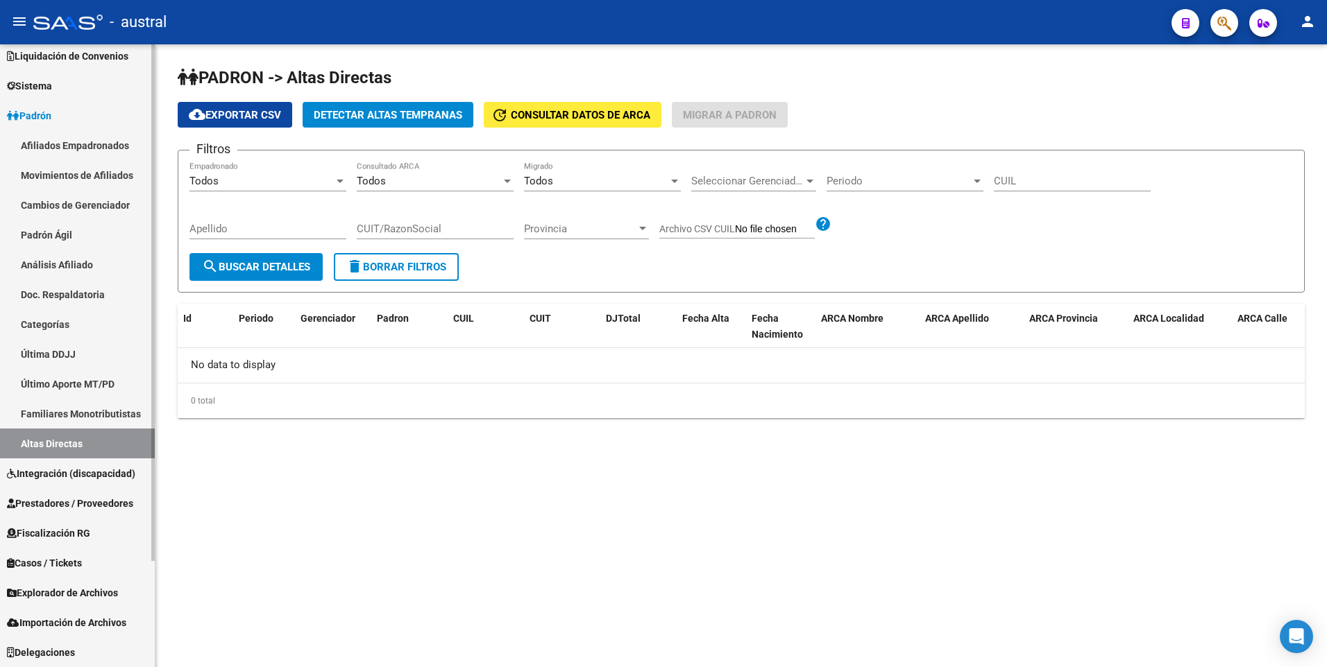
click at [101, 172] on link "Movimientos de Afiliados" at bounding box center [77, 175] width 155 height 30
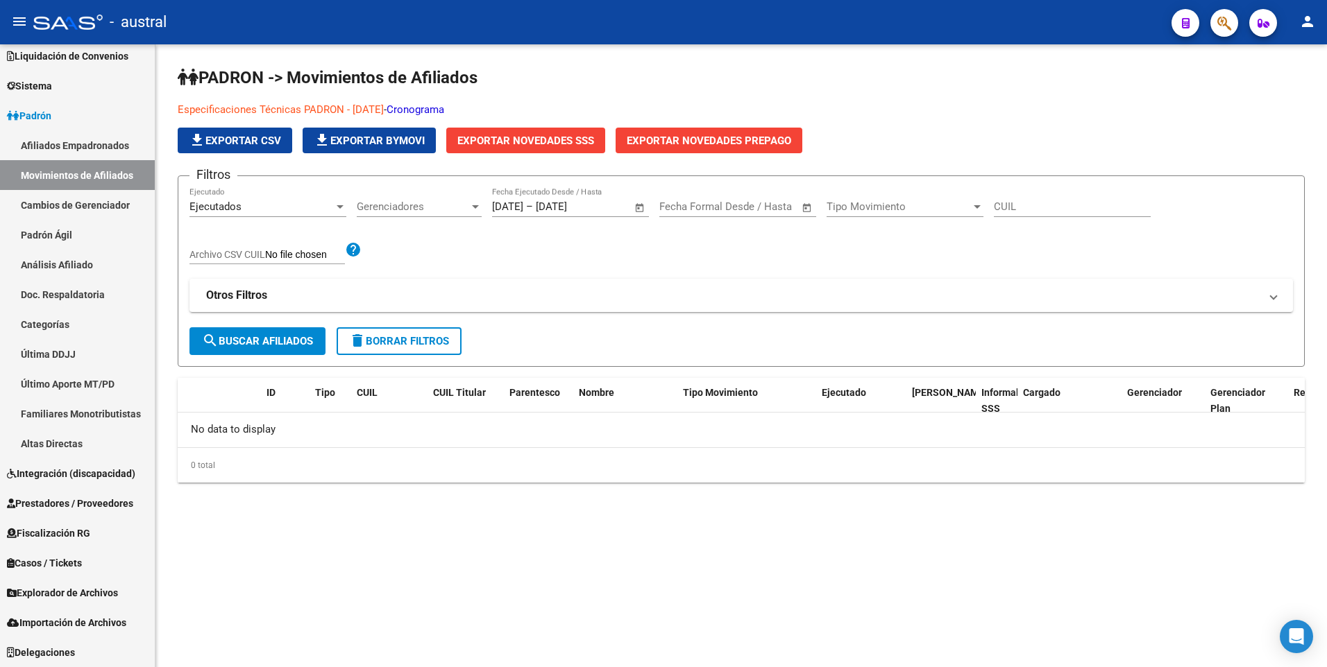
drag, startPoint x: 290, startPoint y: 341, endPoint x: 314, endPoint y: 342, distance: 23.6
click at [290, 341] on span "search Buscar Afiliados" at bounding box center [257, 341] width 111 height 12
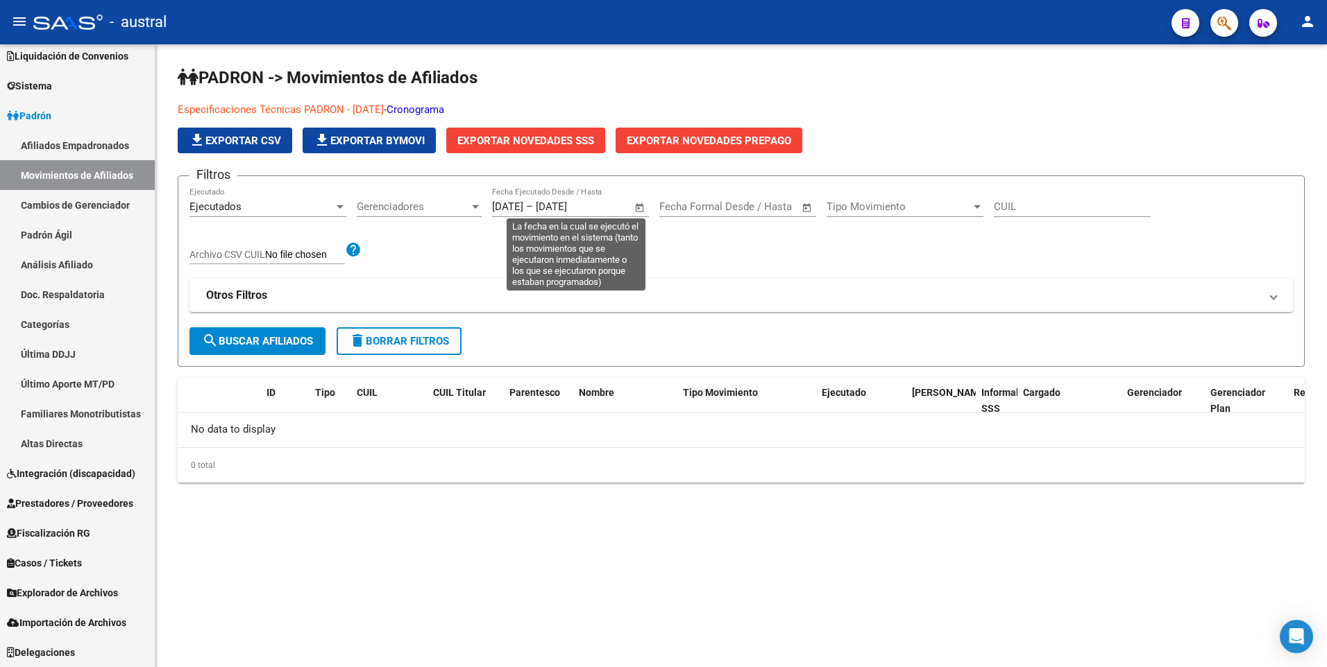
click at [640, 207] on span "Open calendar" at bounding box center [639, 207] width 33 height 33
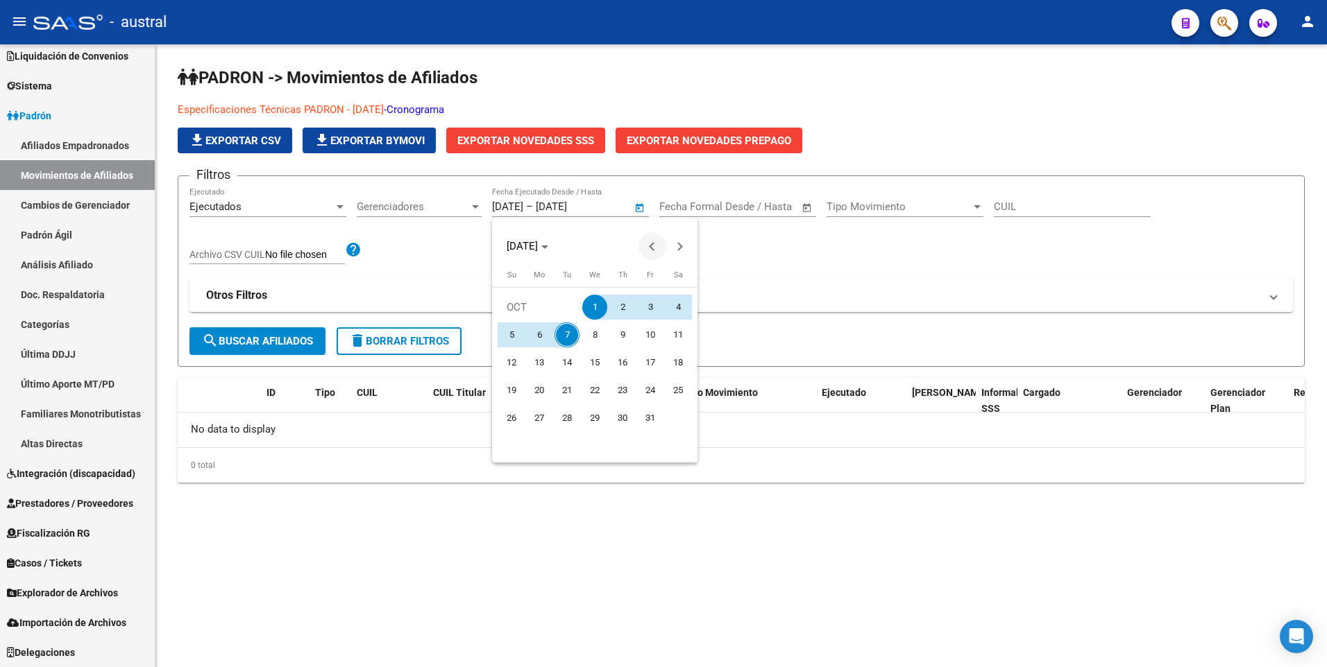
click at [647, 244] on span "Previous month" at bounding box center [652, 246] width 28 height 28
click at [545, 334] on span "1" at bounding box center [539, 335] width 25 height 25
type input "[DATE]"
click at [606, 208] on div at bounding box center [663, 333] width 1327 height 667
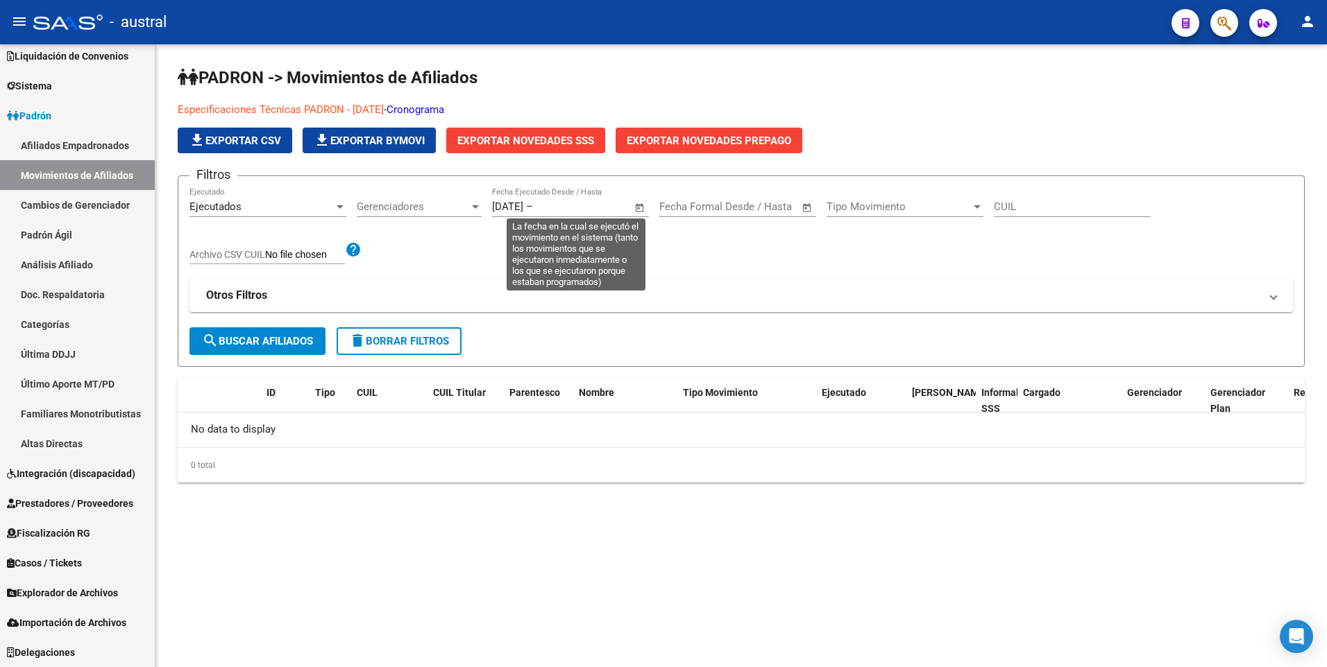
click at [639, 210] on span "Open calendar" at bounding box center [639, 207] width 33 height 33
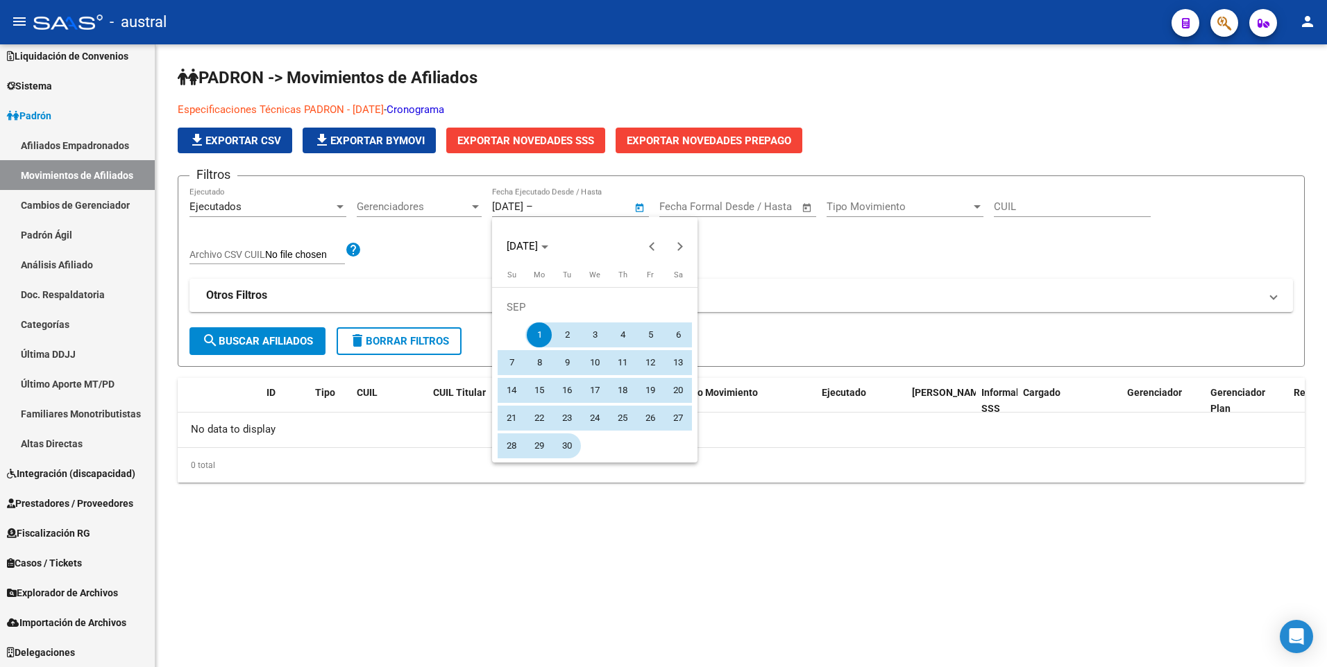
click at [563, 441] on span "30" at bounding box center [566, 446] width 25 height 25
type input "[DATE]"
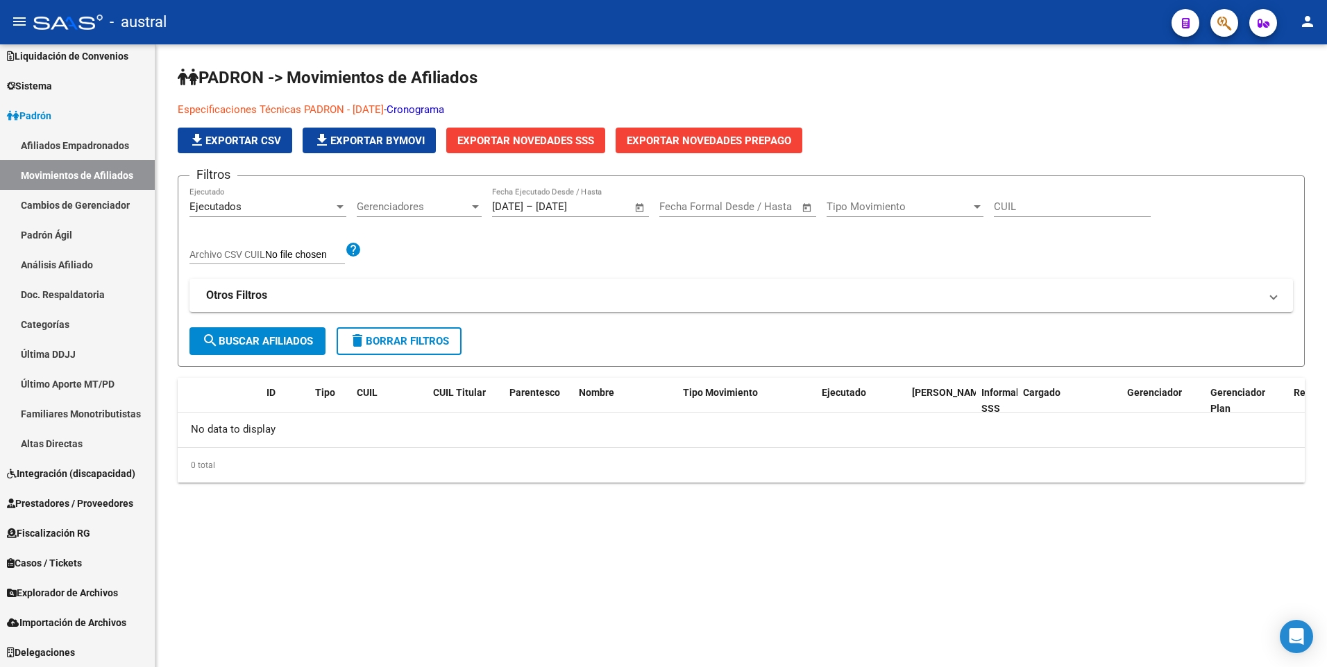
click at [291, 348] on button "search Buscar Afiliados" at bounding box center [257, 341] width 136 height 28
click at [271, 141] on span "file_download Exportar CSV" at bounding box center [235, 141] width 92 height 12
click at [83, 530] on span "Fiscalización RG" at bounding box center [48, 533] width 83 height 15
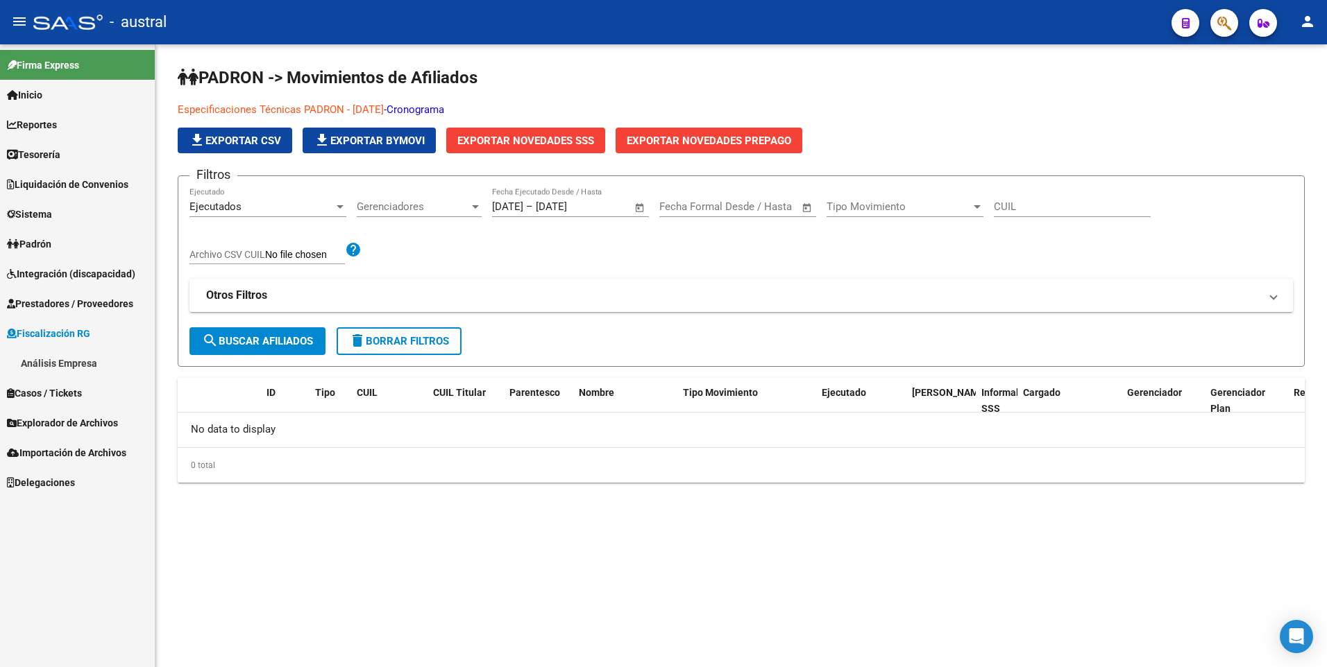
click at [43, 240] on span "Padrón" at bounding box center [29, 244] width 44 height 15
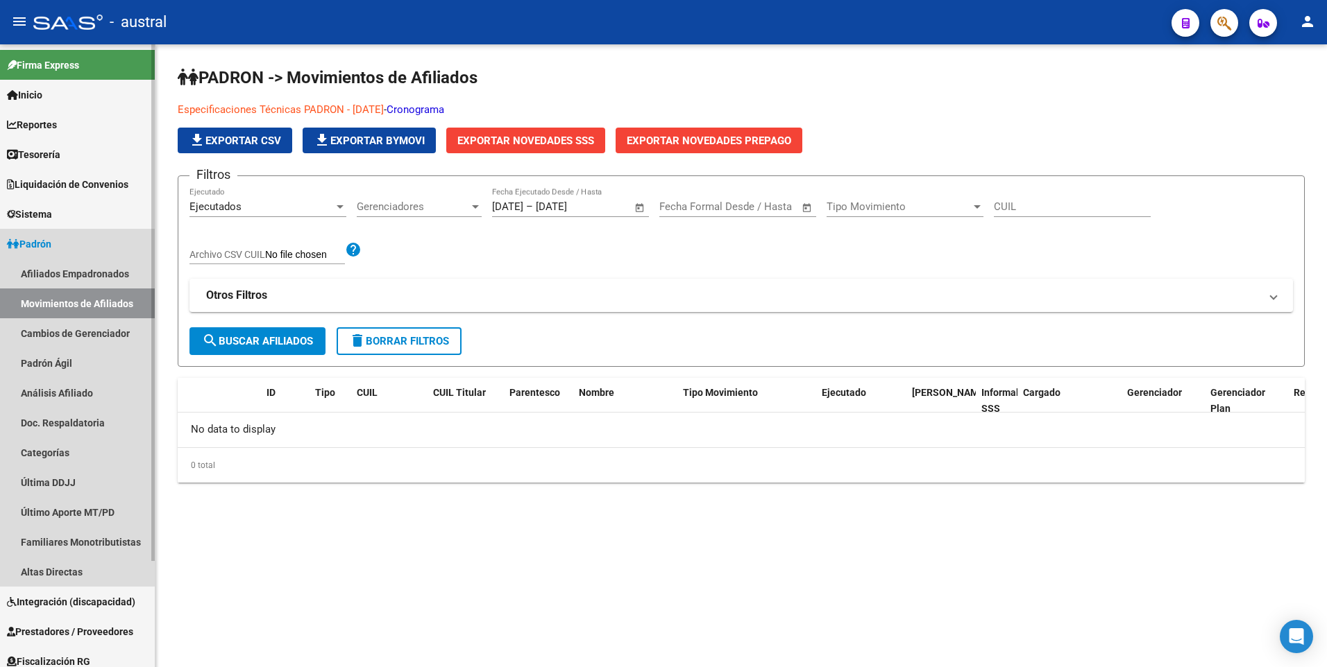
click at [62, 304] on link "Movimientos de Afiliados" at bounding box center [77, 304] width 155 height 30
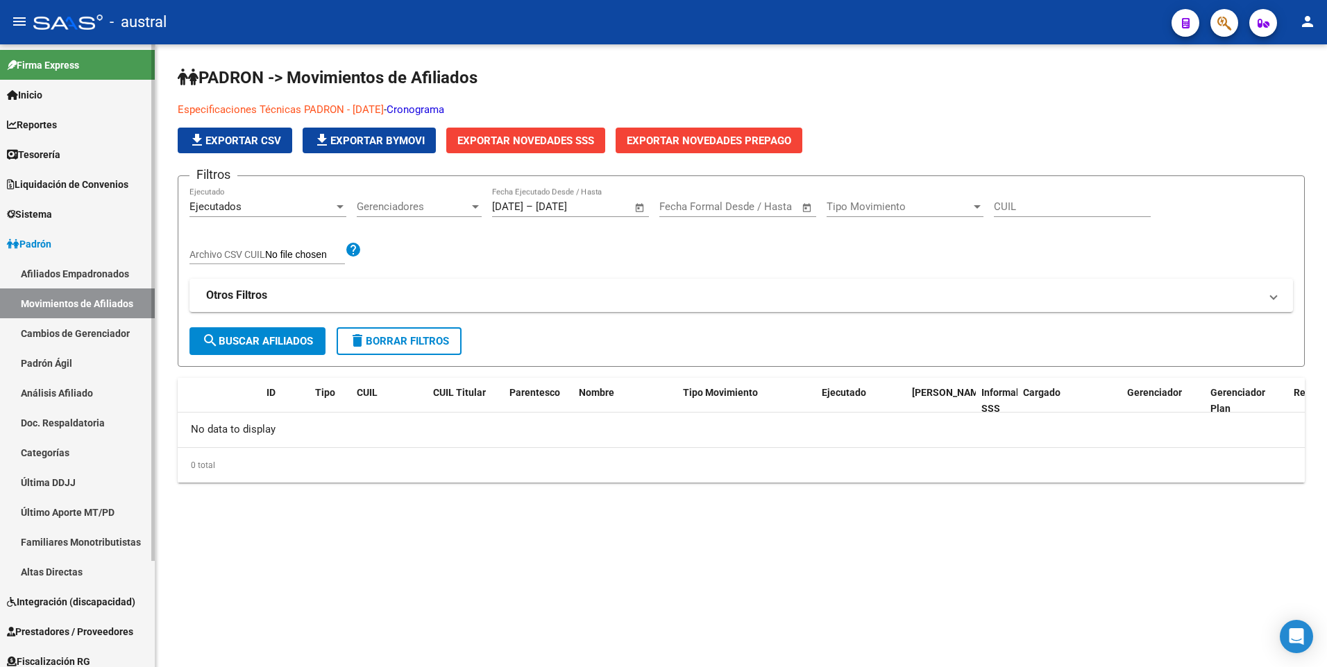
click at [73, 271] on link "Afiliados Empadronados" at bounding box center [77, 274] width 155 height 30
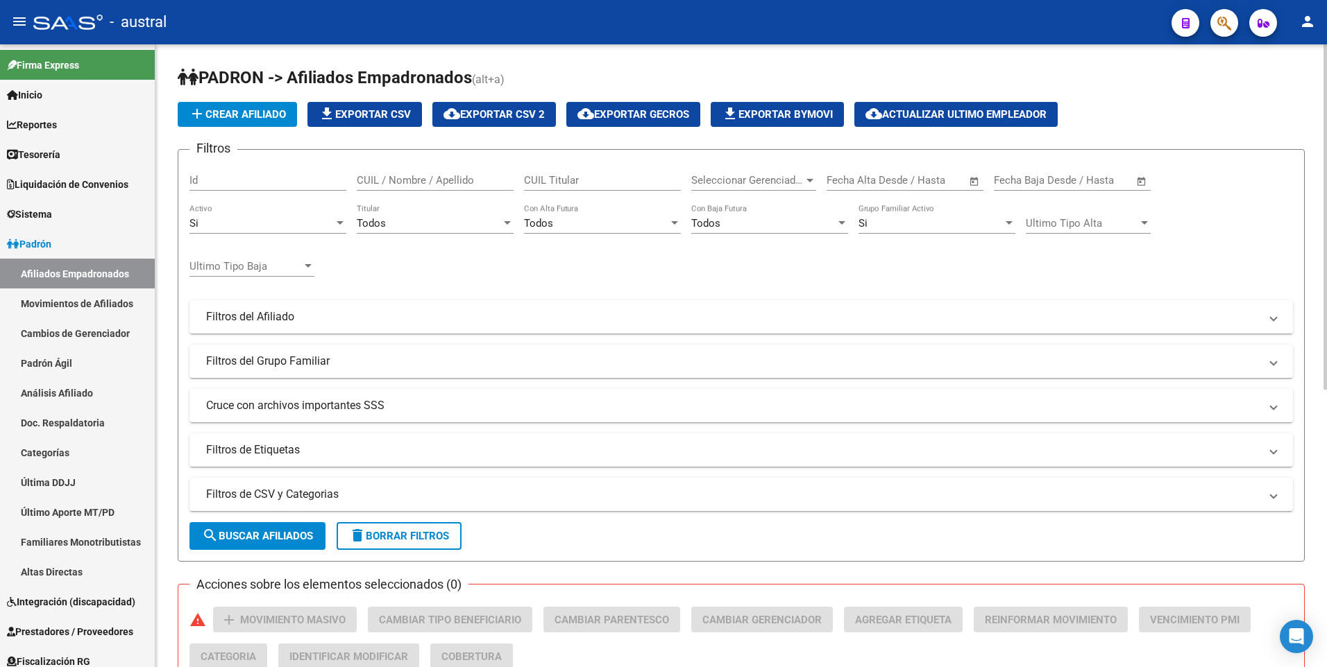
click at [286, 536] on span "search Buscar Afiliados" at bounding box center [257, 536] width 111 height 12
click at [42, 241] on span "Padrón" at bounding box center [29, 244] width 44 height 15
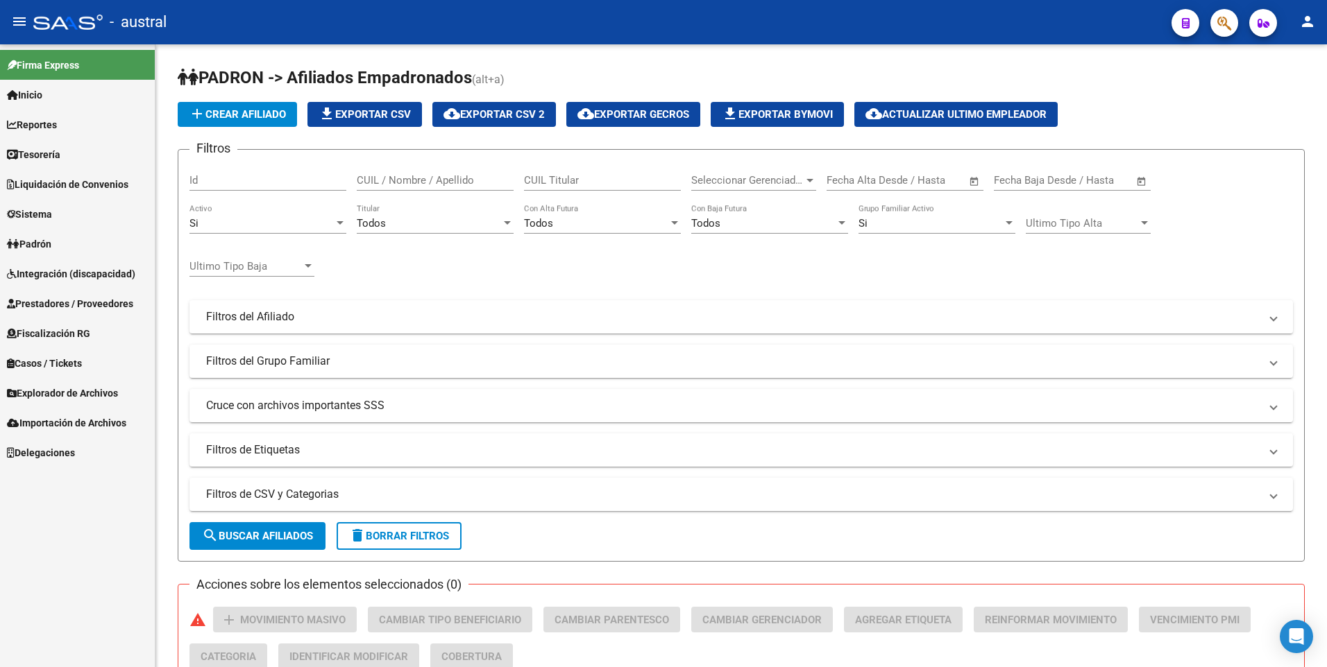
click at [36, 244] on span "Padrón" at bounding box center [29, 244] width 44 height 15
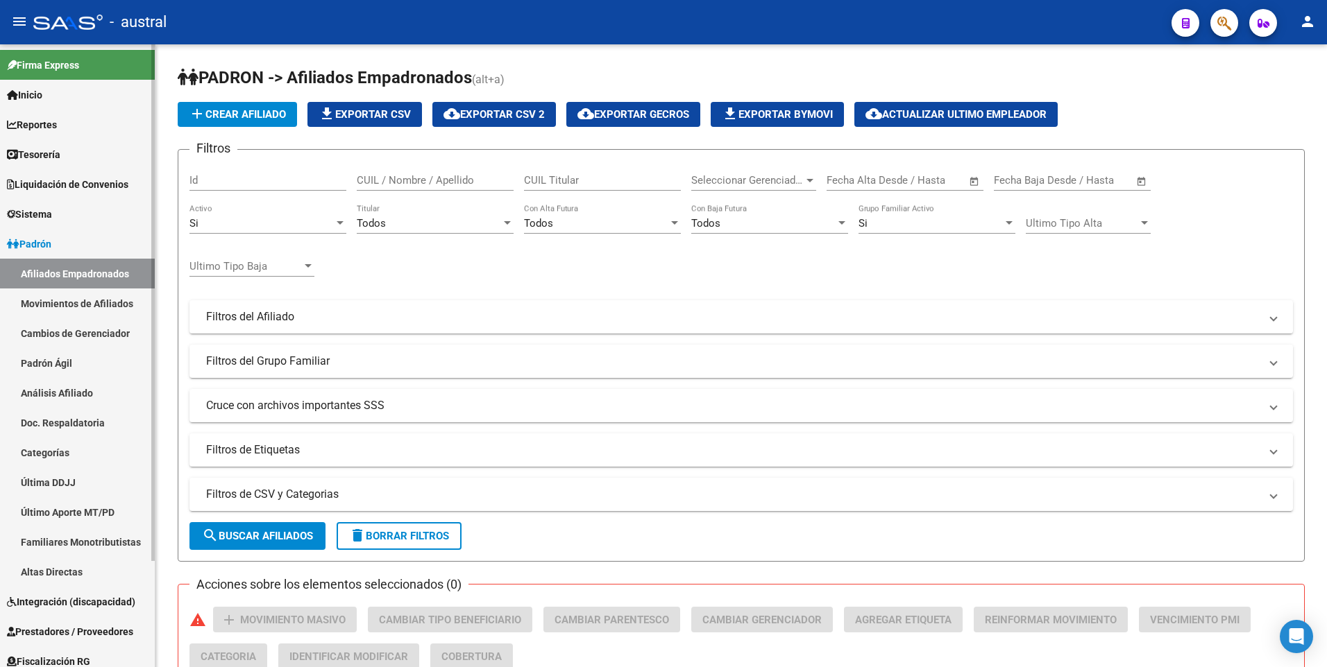
click at [40, 272] on link "Afiliados Empadronados" at bounding box center [77, 274] width 155 height 30
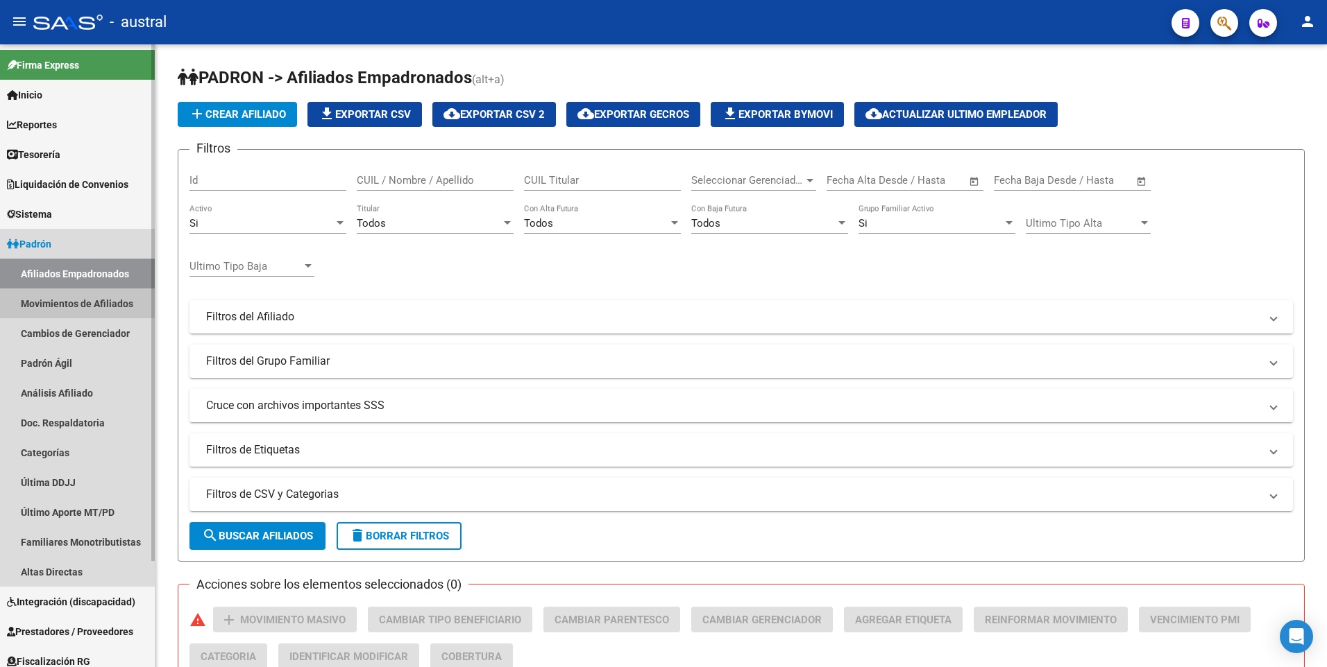
click at [45, 299] on link "Movimientos de Afiliados" at bounding box center [77, 304] width 155 height 30
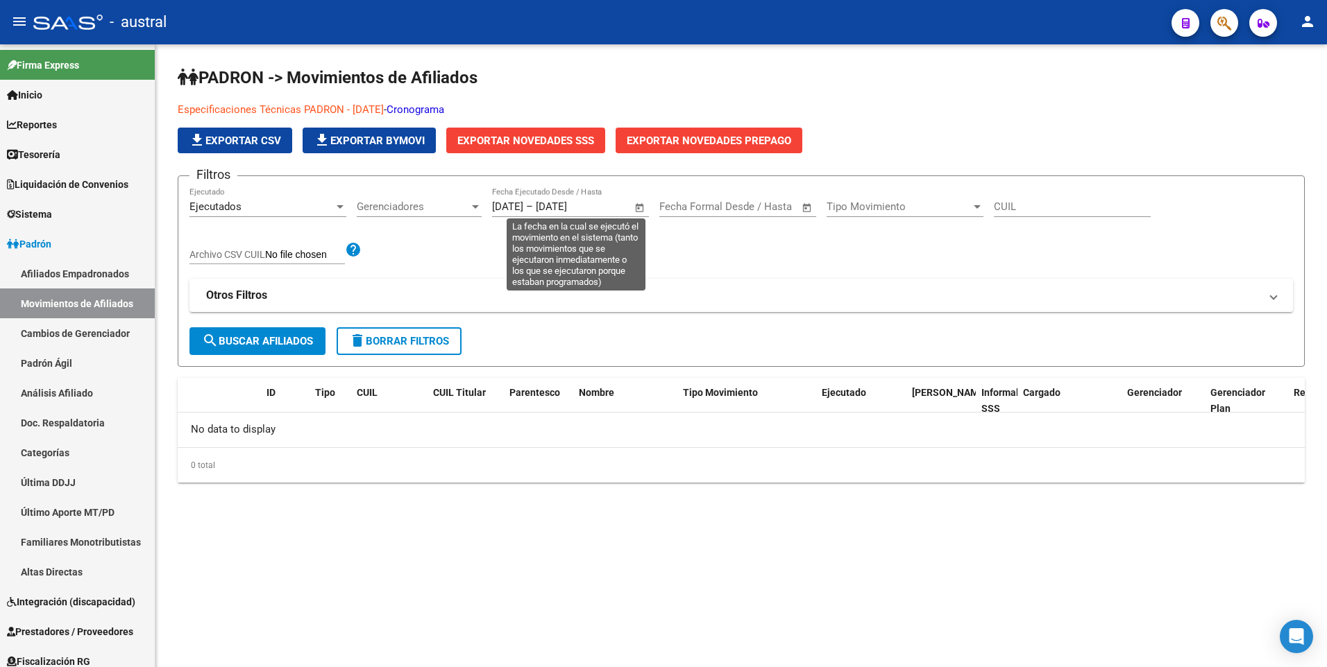
click at [523, 205] on input "[DATE]" at bounding box center [507, 207] width 31 height 12
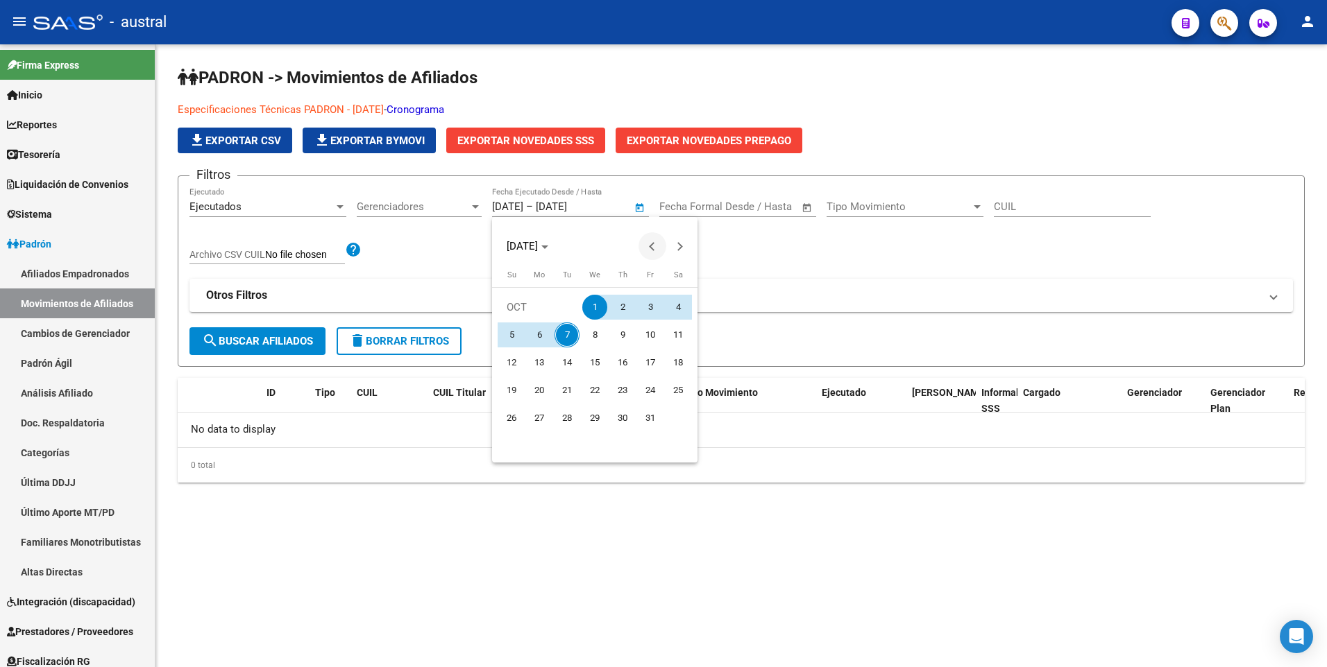
click at [648, 248] on span "Previous month" at bounding box center [652, 246] width 28 height 28
click at [652, 303] on span "1" at bounding box center [650, 307] width 25 height 25
type input "[DATE]"
click at [640, 210] on div at bounding box center [663, 333] width 1327 height 667
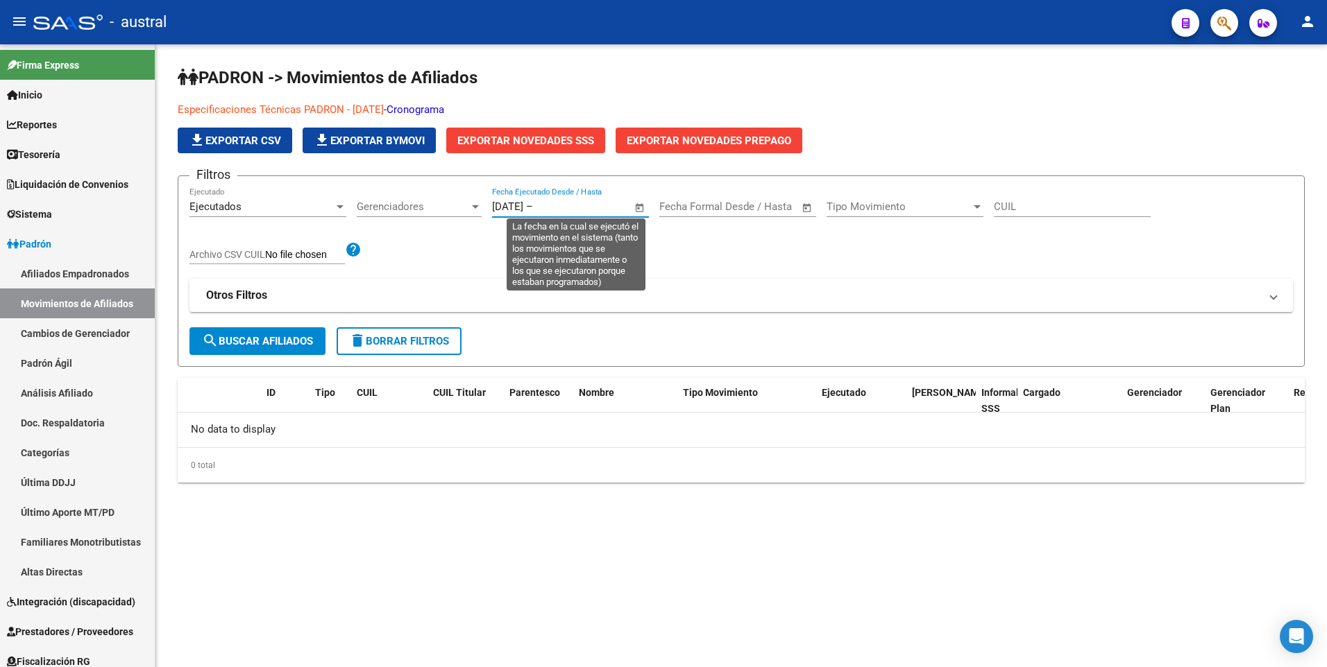
click at [597, 209] on input "text" at bounding box center [569, 207] width 67 height 12
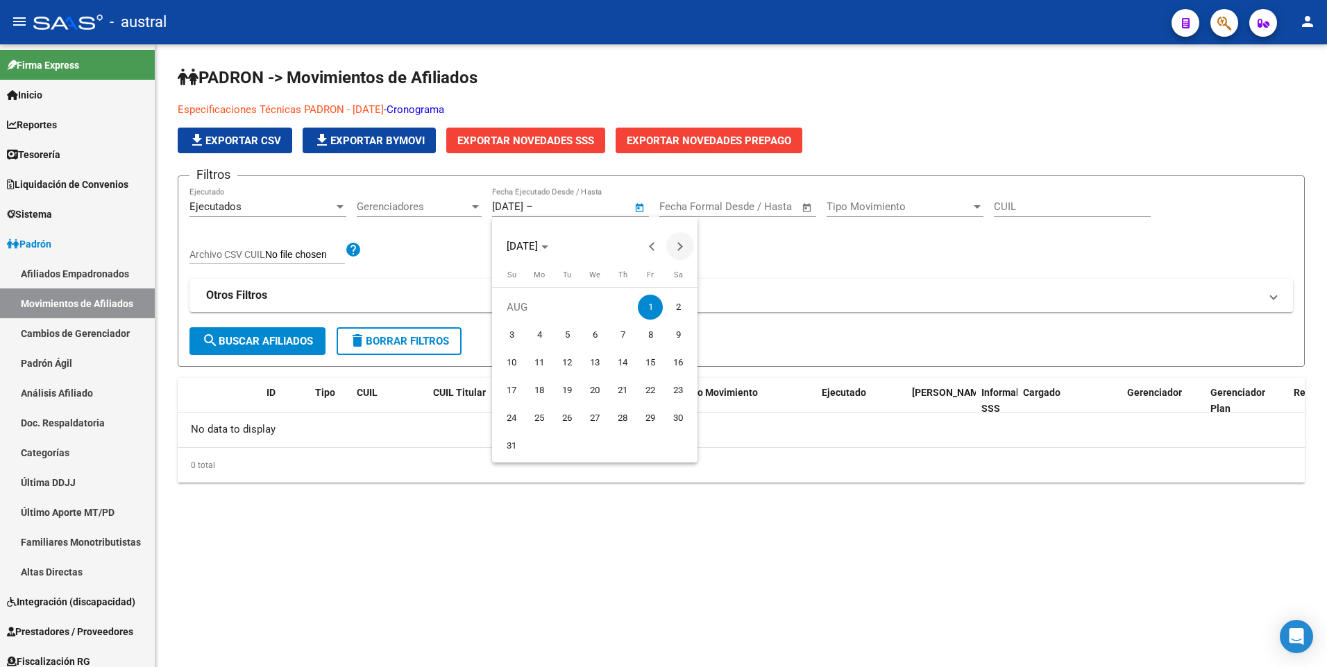
click at [678, 252] on span "Next month" at bounding box center [680, 246] width 28 height 28
click at [674, 246] on button "Next month" at bounding box center [680, 246] width 28 height 28
click at [570, 336] on span "7" at bounding box center [566, 335] width 25 height 25
type input "[DATE]"
click at [266, 344] on span "search Buscar Afiliados" at bounding box center [257, 341] width 111 height 12
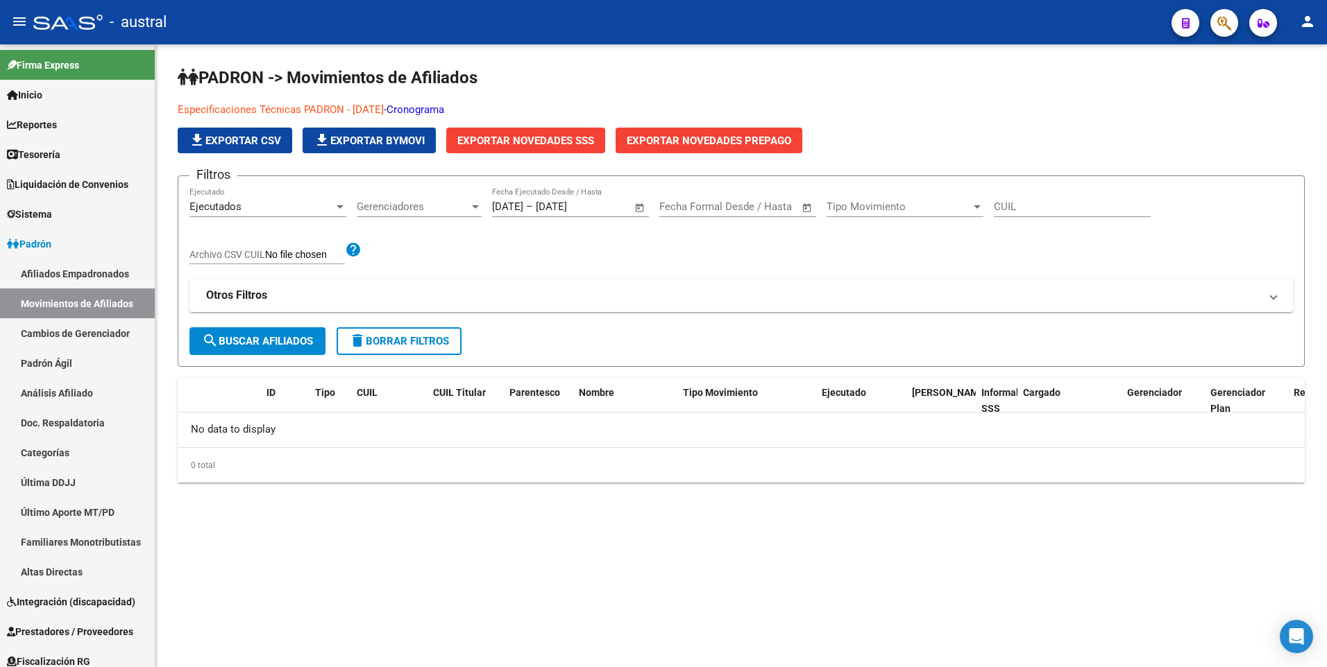
click at [537, 142] on span "Exportar Novedades SSS" at bounding box center [525, 141] width 137 height 12
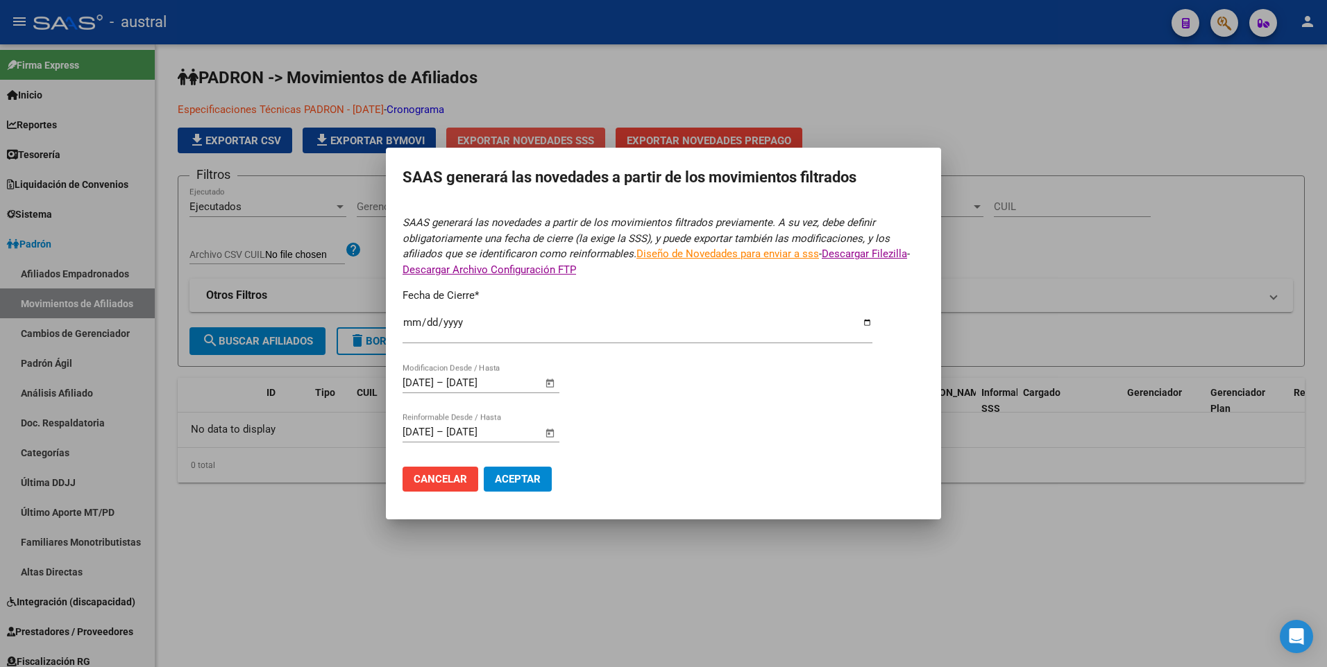
type input "[DATE]"
click at [511, 484] on span "Aceptar" at bounding box center [518, 479] width 46 height 12
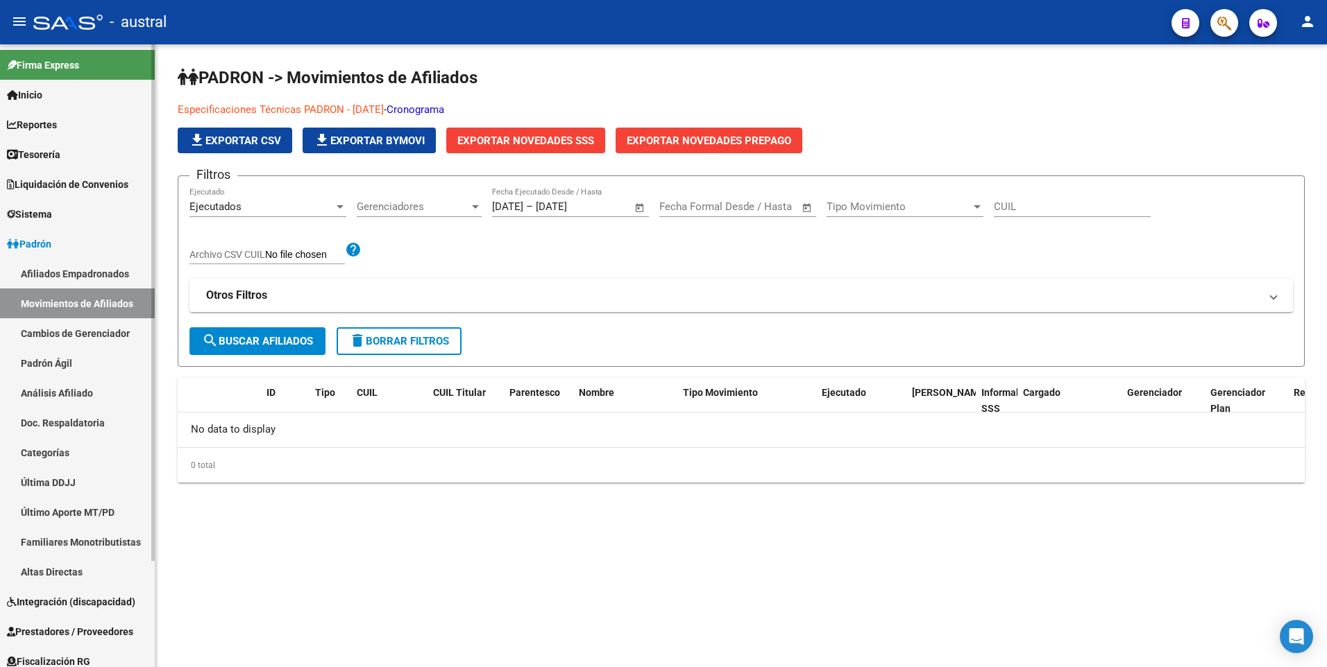
click at [57, 366] on link "Padrón Ágil" at bounding box center [77, 363] width 155 height 30
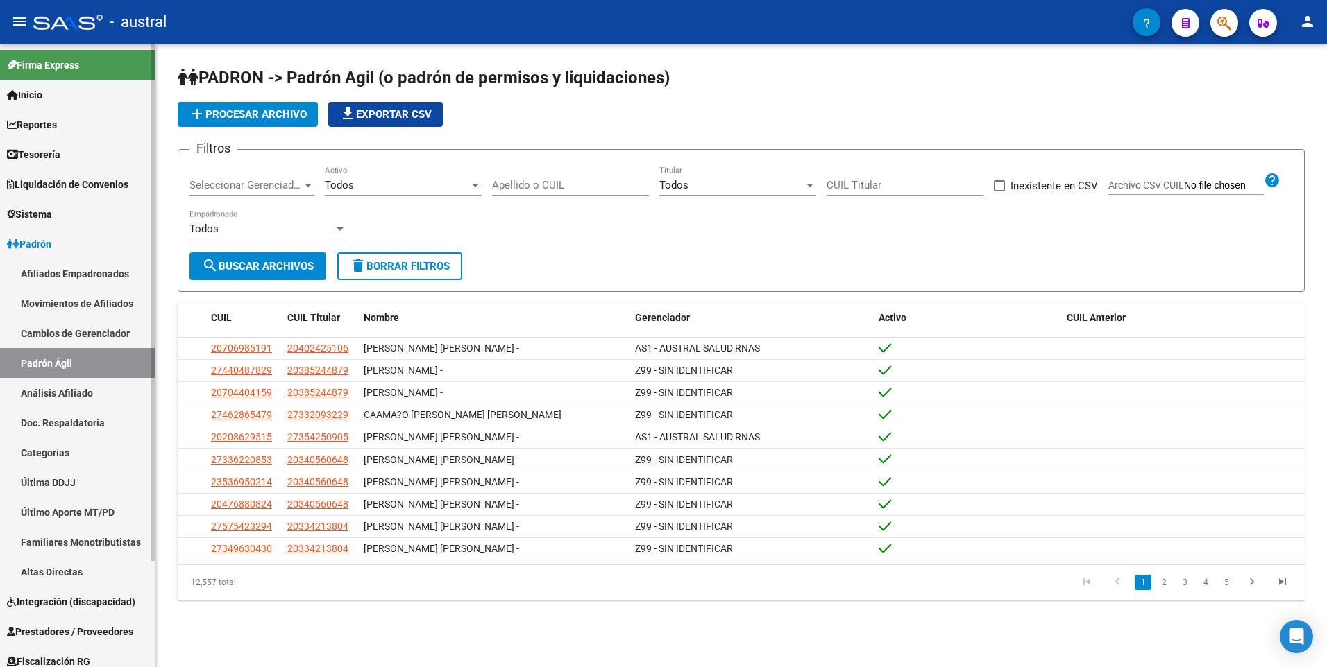
click at [59, 452] on link "Categorías" at bounding box center [77, 453] width 155 height 30
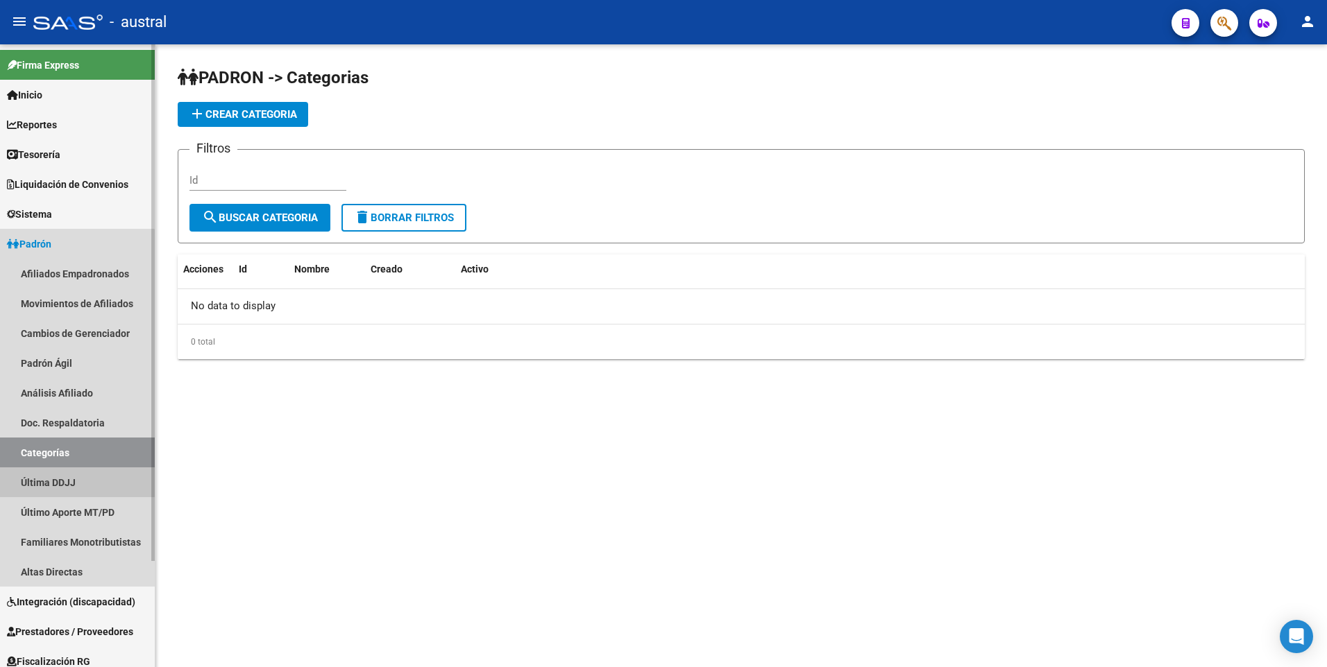
click at [57, 481] on link "Última DDJJ" at bounding box center [77, 483] width 155 height 30
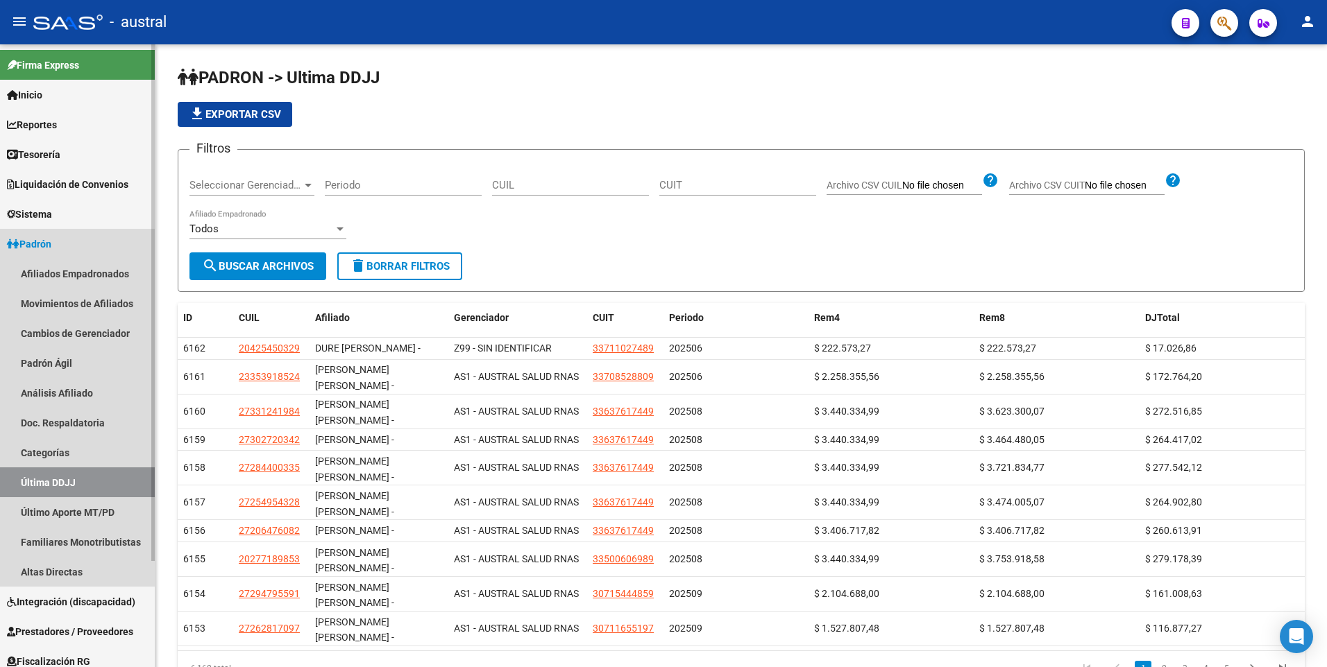
click at [60, 481] on link "Última DDJJ" at bounding box center [77, 483] width 155 height 30
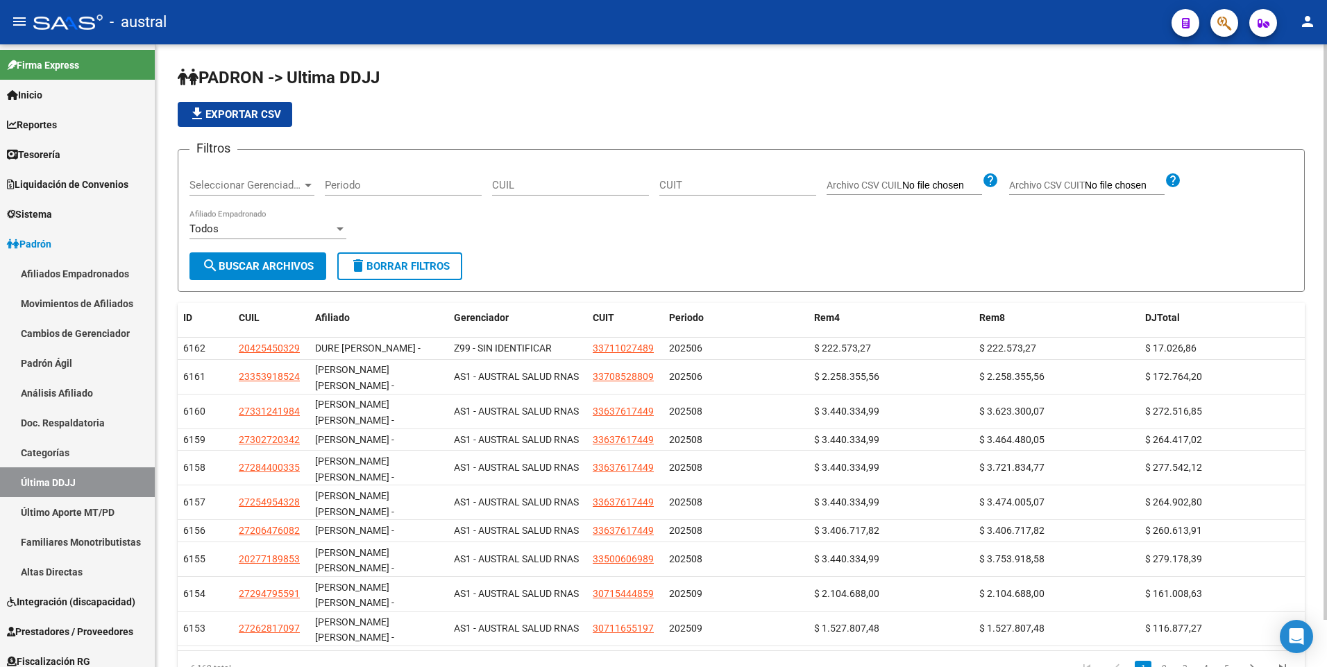
click at [253, 267] on span "search Buscar Archivos" at bounding box center [258, 266] width 112 height 12
click at [302, 187] on div at bounding box center [308, 185] width 12 height 11
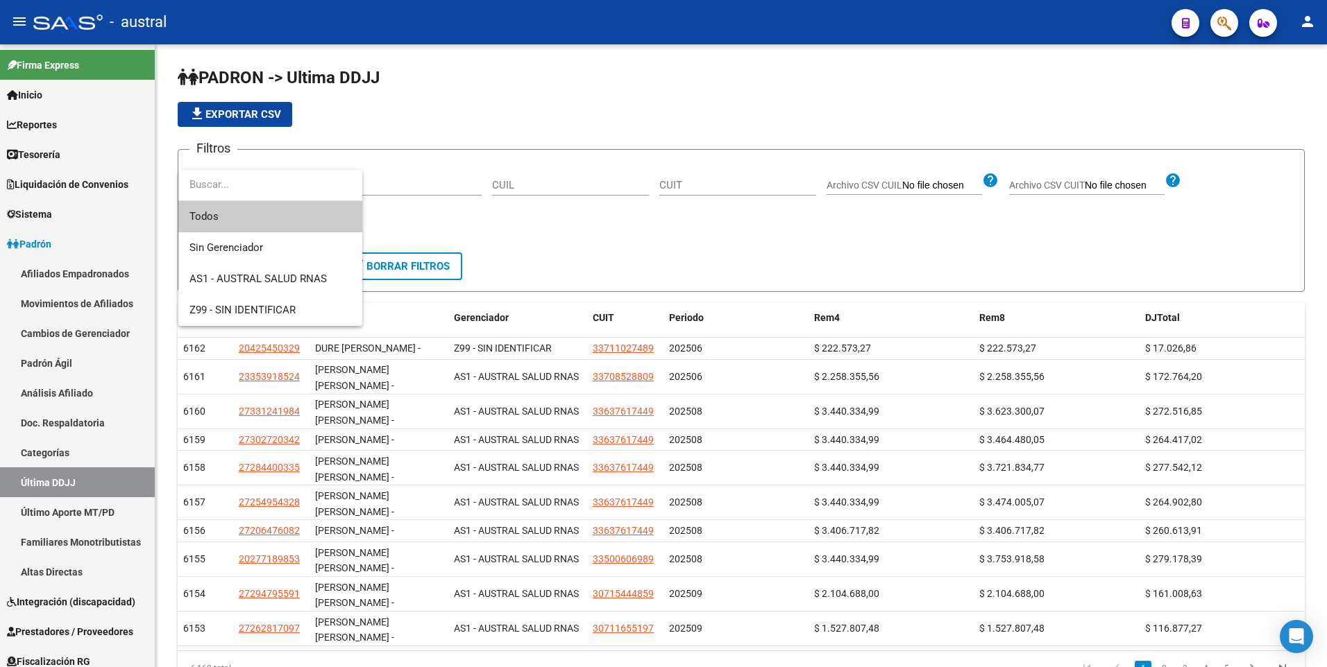
click at [584, 239] on div at bounding box center [663, 333] width 1327 height 667
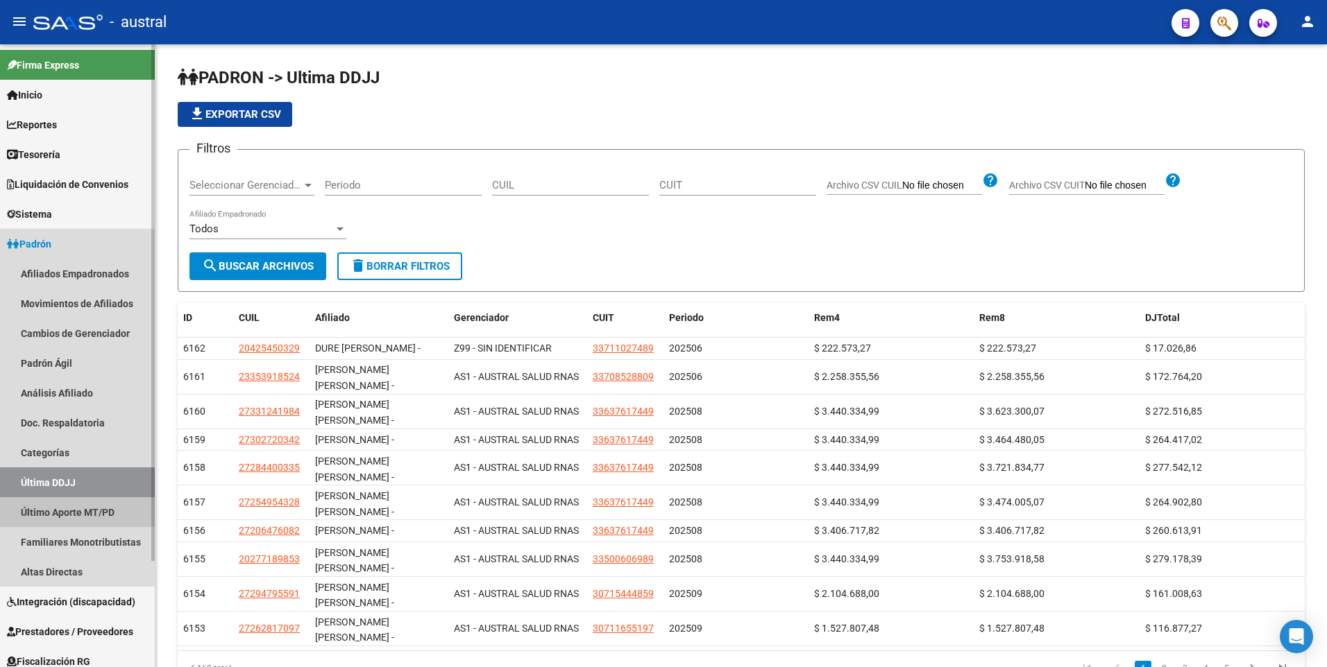
click at [71, 509] on link "Último Aporte MT/PD" at bounding box center [77, 512] width 155 height 30
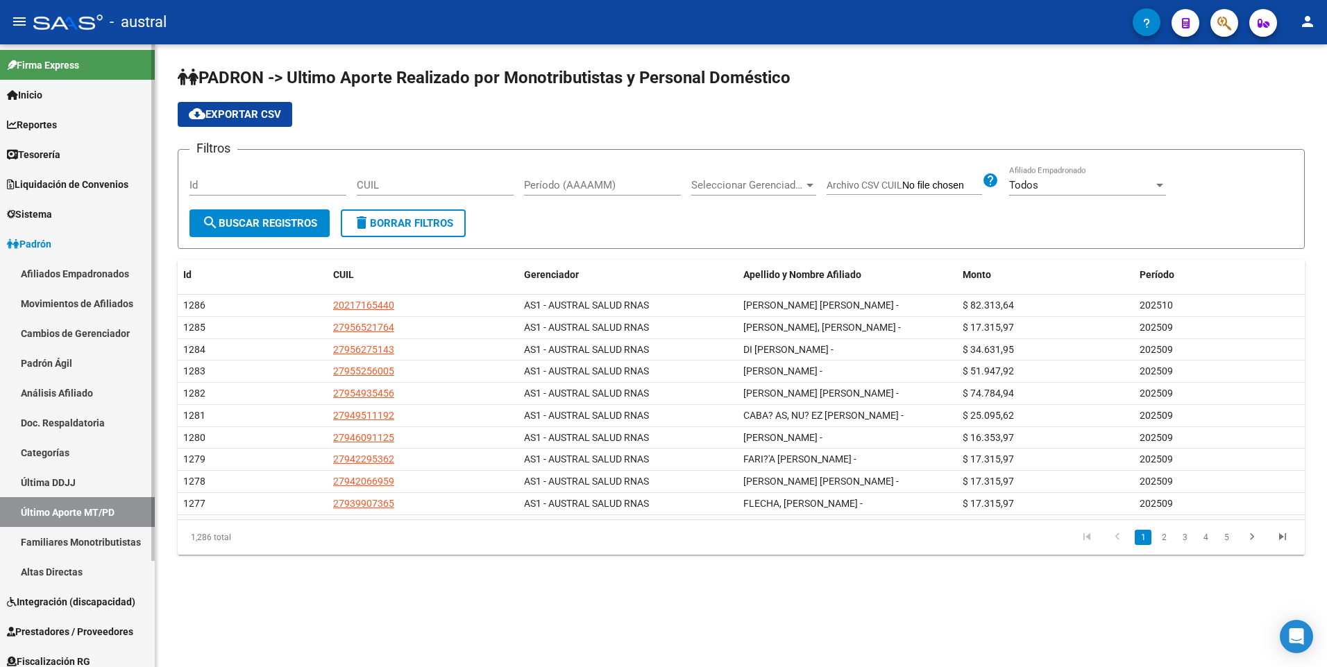
click at [74, 541] on link "Familiares Monotributistas" at bounding box center [77, 542] width 155 height 30
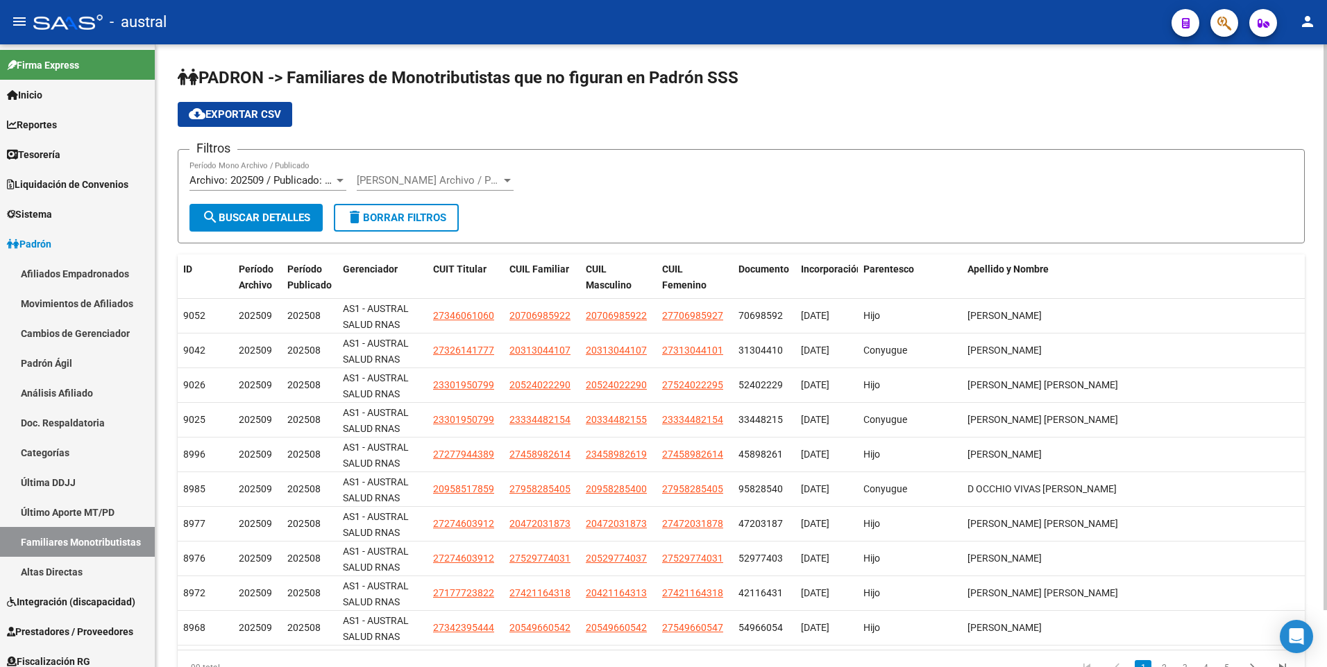
click at [301, 182] on span "Archivo: 202509 / Publicado: 202508" at bounding box center [273, 180] width 169 height 12
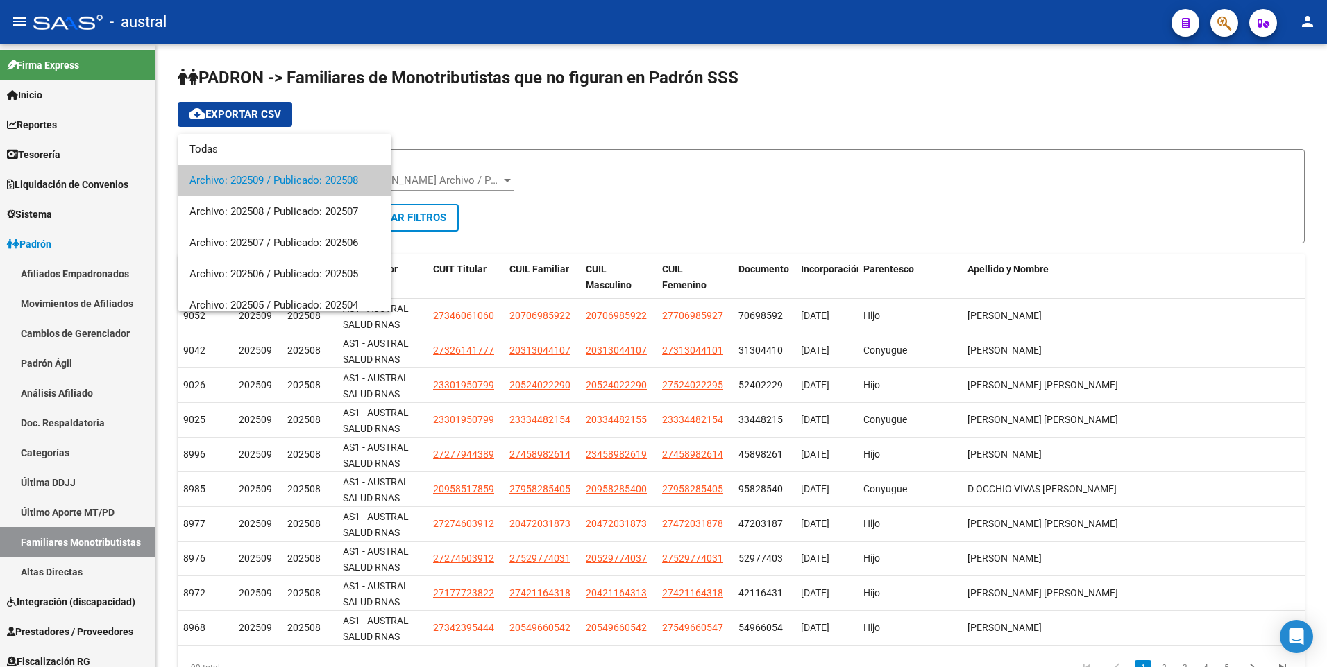
click at [32, 572] on div at bounding box center [663, 333] width 1327 height 667
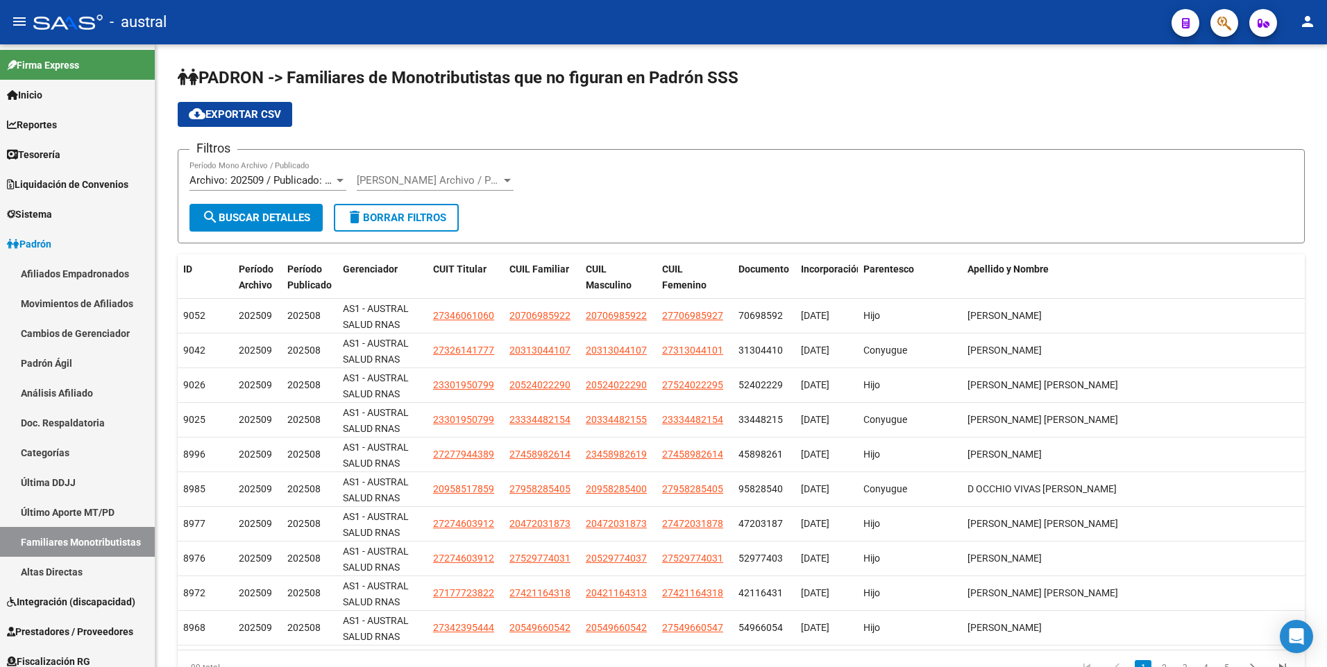
click at [32, 572] on link "Altas Directas" at bounding box center [77, 572] width 155 height 30
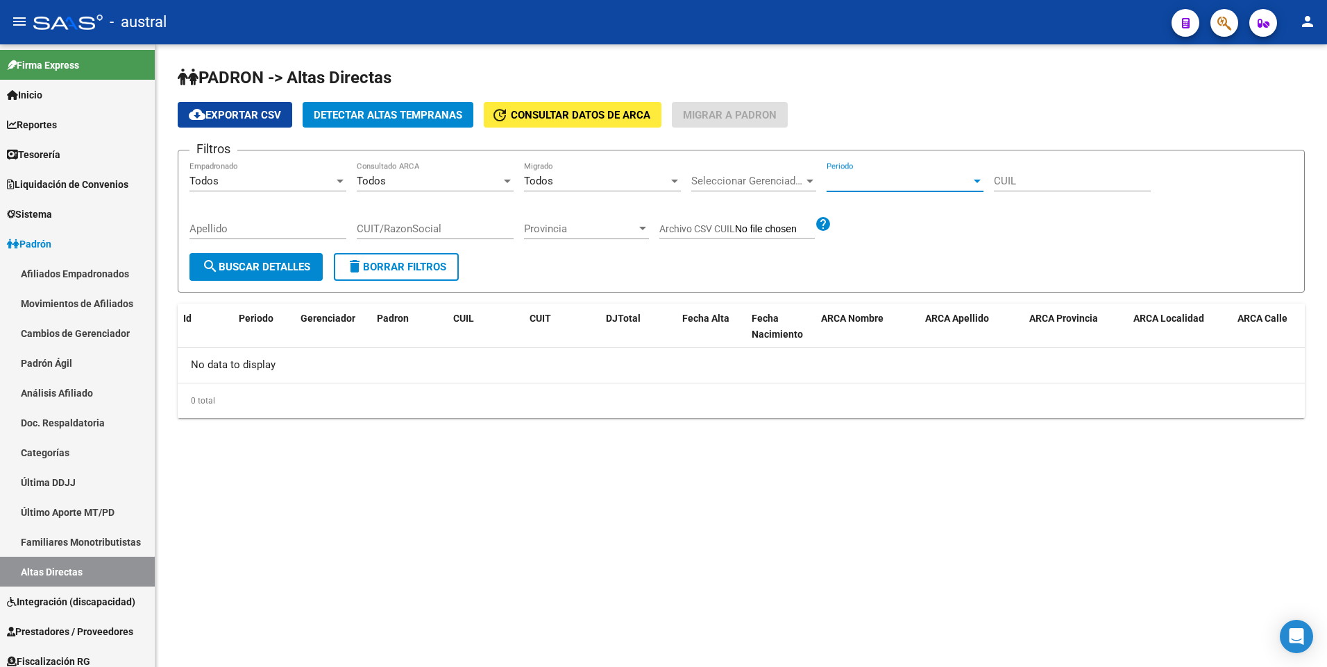
click at [887, 187] on span "Periodo" at bounding box center [898, 181] width 144 height 12
click at [835, 178] on span "Todos" at bounding box center [904, 181] width 157 height 31
click at [806, 184] on div at bounding box center [809, 181] width 12 height 11
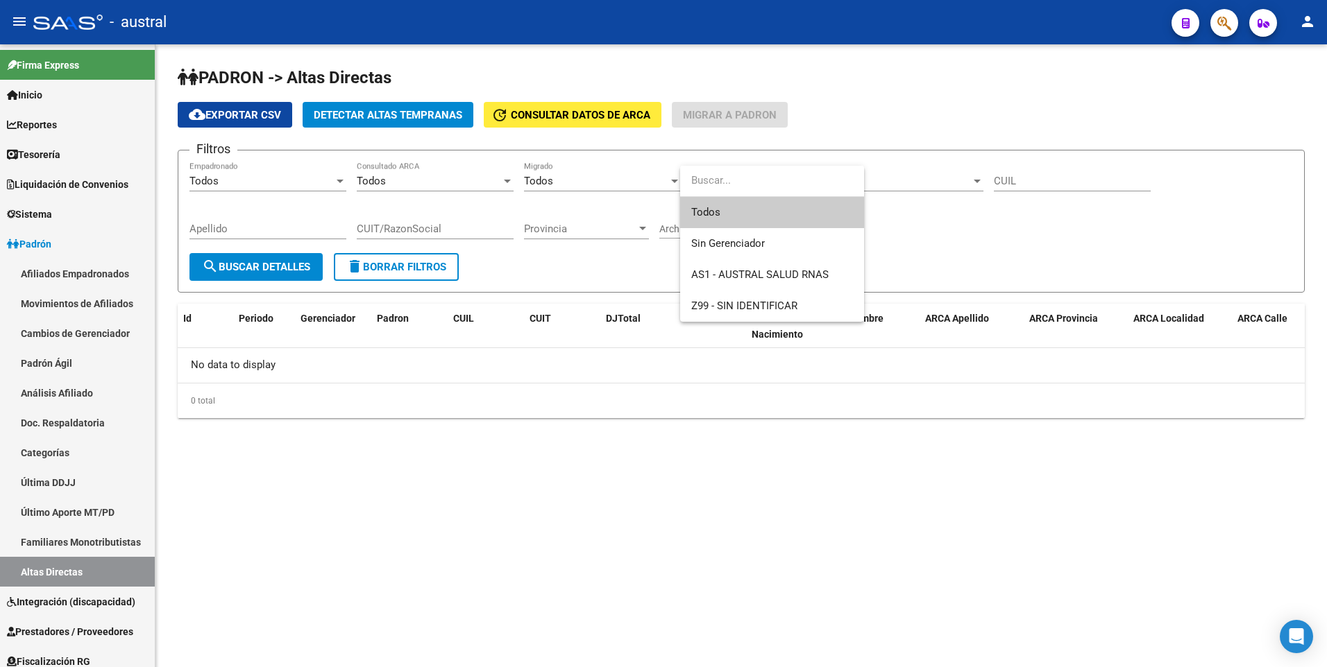
click at [1150, 177] on div at bounding box center [663, 333] width 1327 height 667
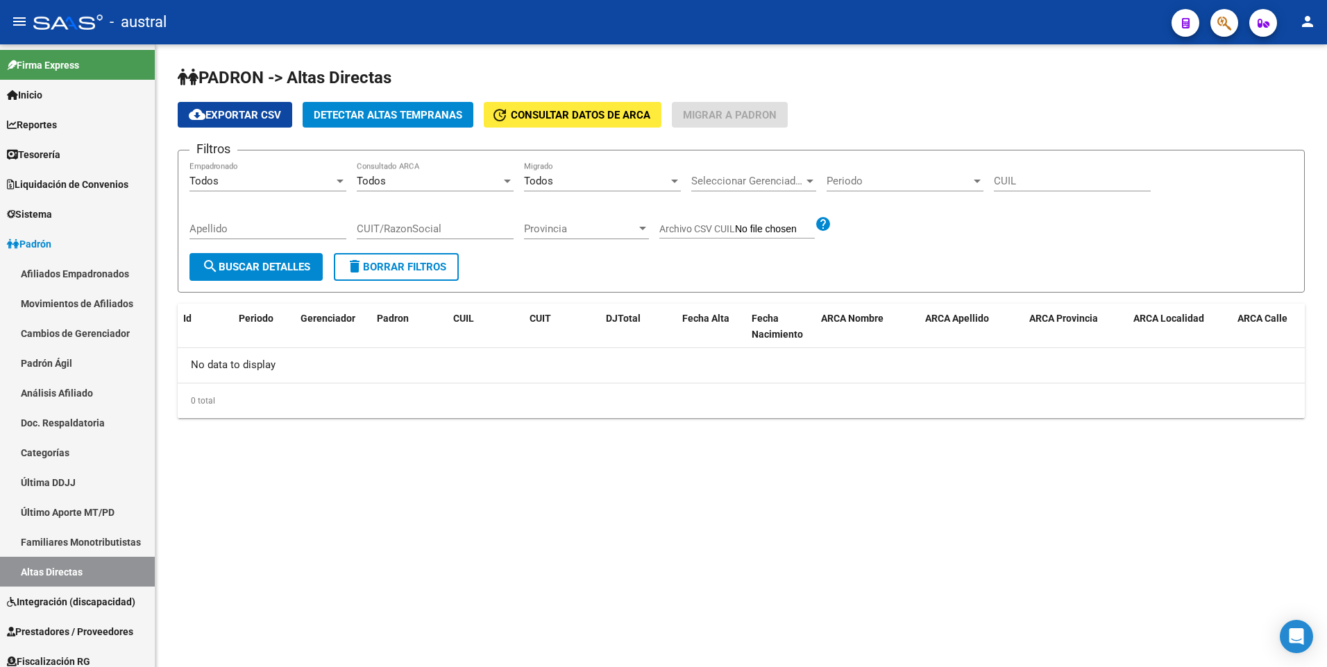
click at [442, 182] on div "Todos" at bounding box center [429, 181] width 144 height 12
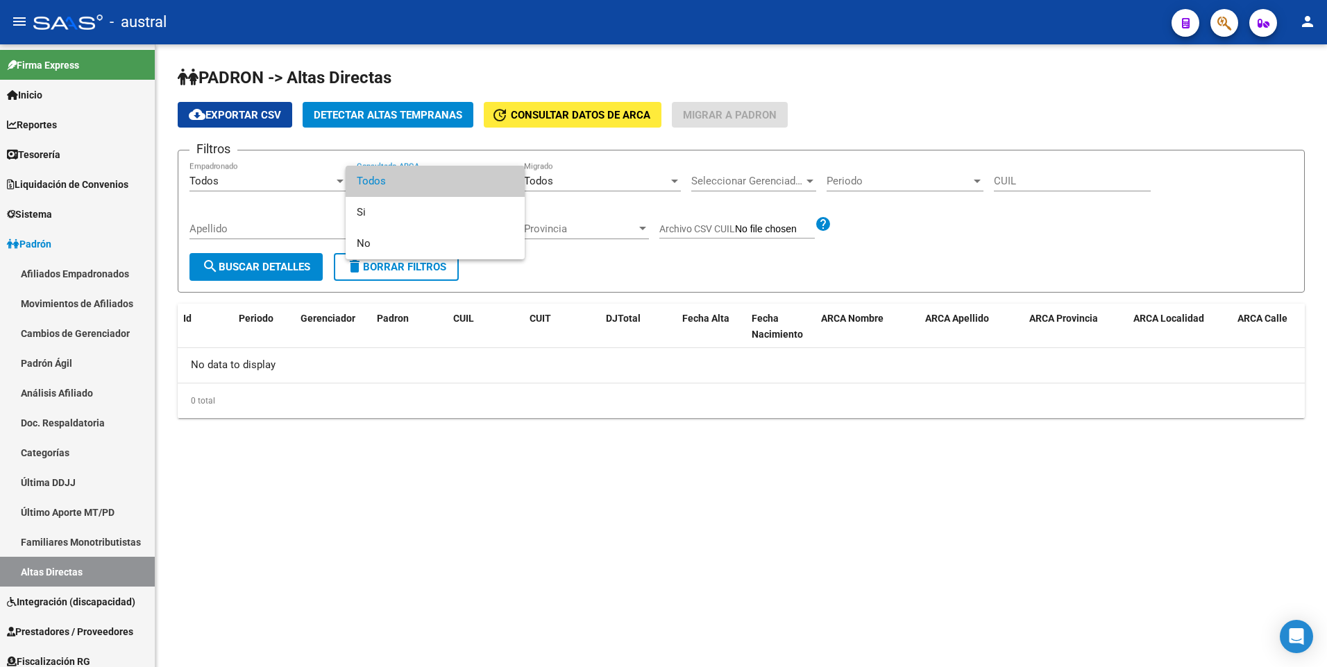
click at [269, 169] on div at bounding box center [663, 333] width 1327 height 667
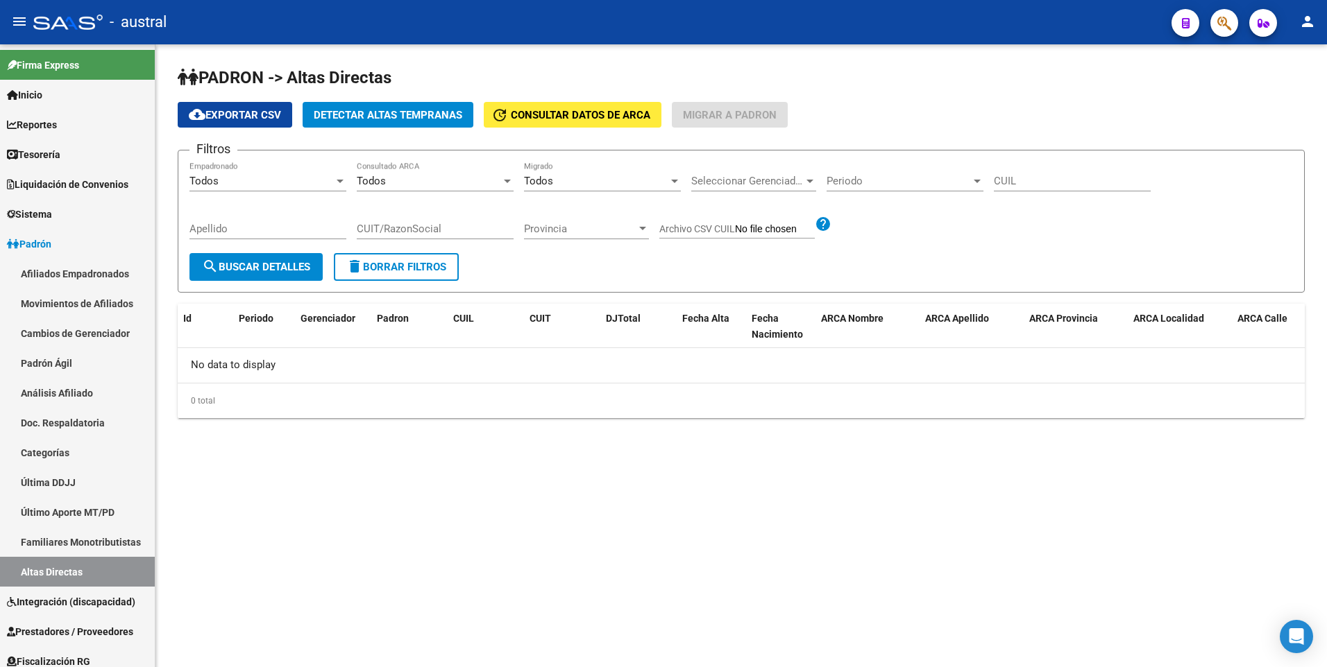
click at [266, 271] on span "search Buscar Detalles" at bounding box center [256, 267] width 108 height 12
click at [367, 116] on span "Detectar Altas Tempranas" at bounding box center [388, 115] width 148 height 12
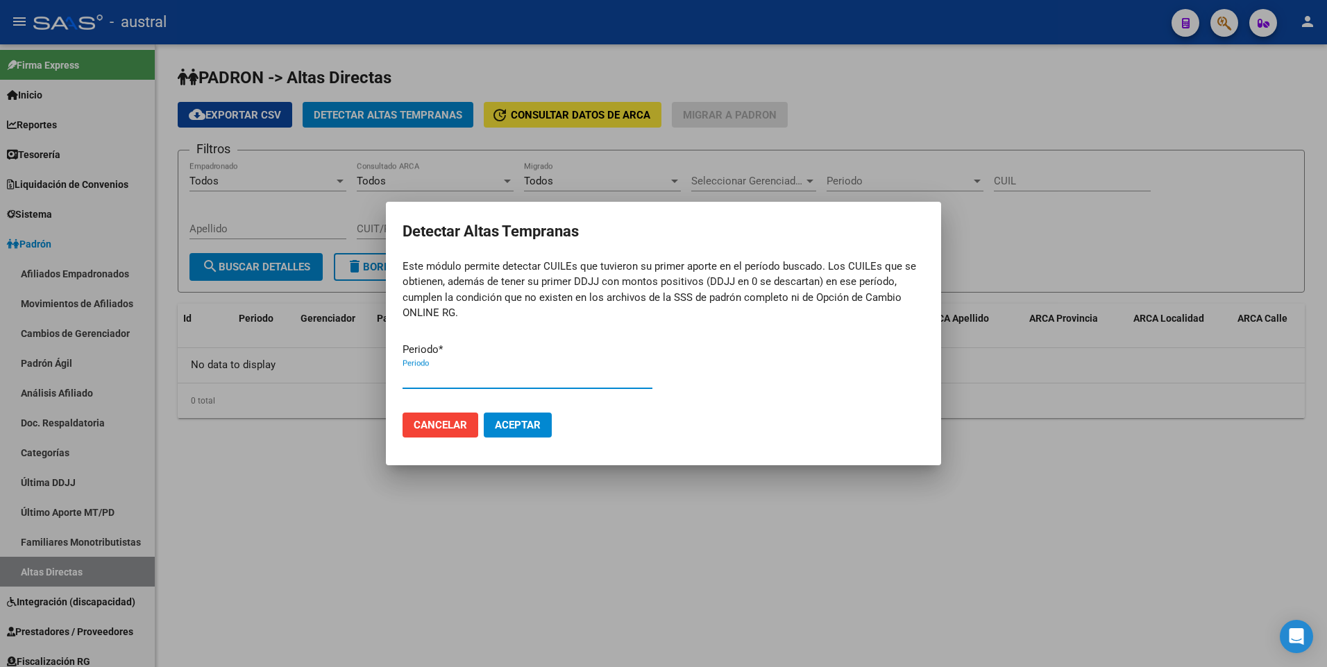
click at [457, 377] on input "Periodo" at bounding box center [527, 378] width 250 height 12
click at [504, 429] on span "Aceptar" at bounding box center [518, 425] width 46 height 12
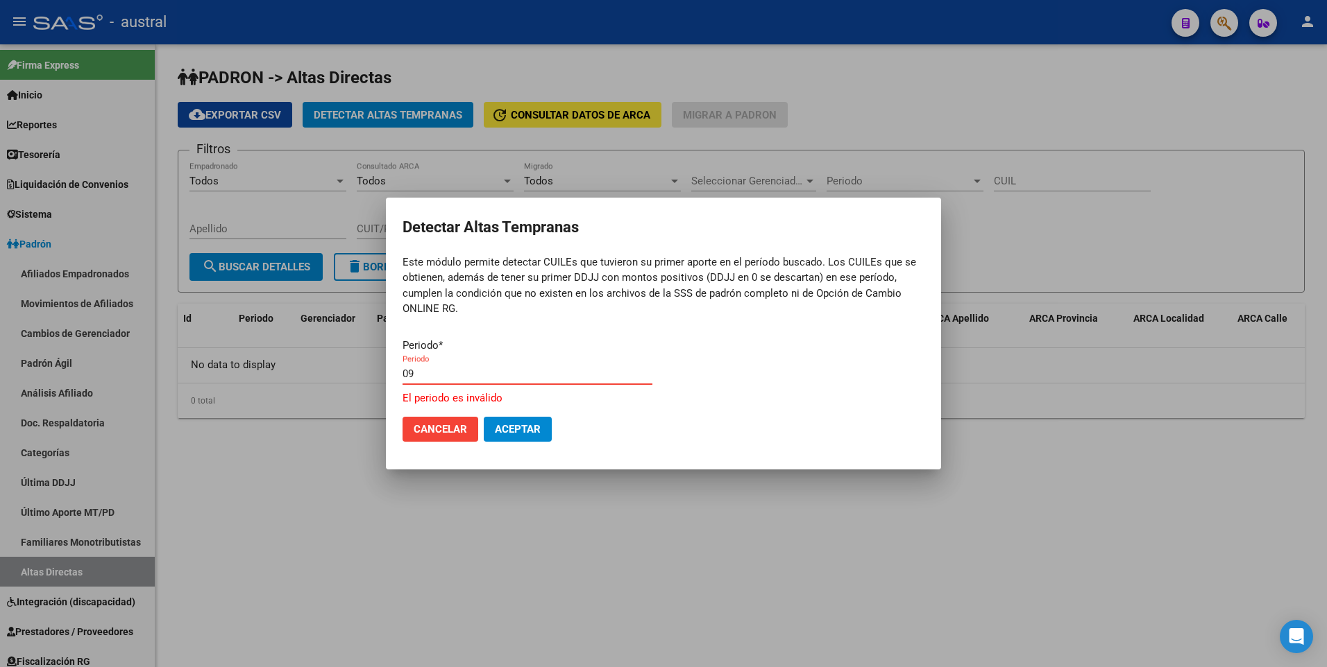
drag, startPoint x: 448, startPoint y: 374, endPoint x: 402, endPoint y: 373, distance: 45.8
click at [402, 373] on mat-dialog-content "Periodo * 09 Periodo El periodo es inválido" at bounding box center [663, 366] width 555 height 79
click at [513, 437] on button "Aceptar" at bounding box center [518, 429] width 68 height 25
click at [519, 433] on span "Aceptar" at bounding box center [518, 429] width 46 height 12
drag, startPoint x: 429, startPoint y: 375, endPoint x: 393, endPoint y: 376, distance: 36.8
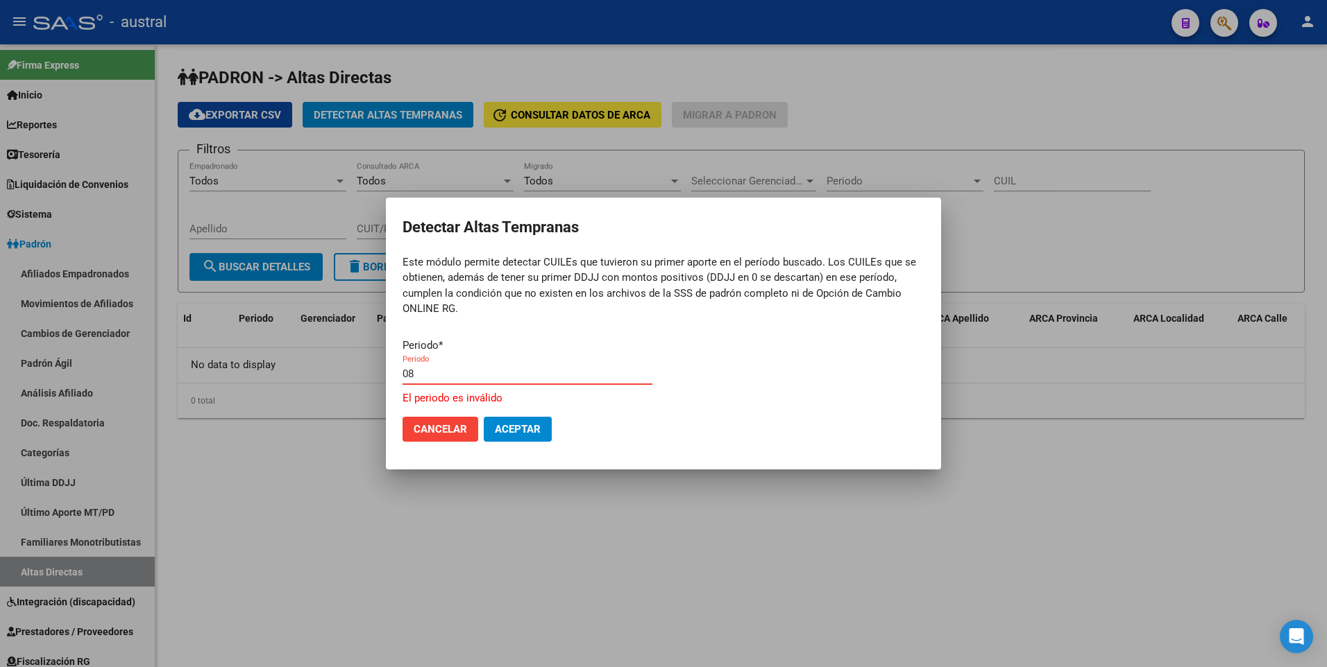
click at [393, 376] on mat-dialog-content "Periodo * 08 Periodo El periodo es inválido" at bounding box center [663, 366] width 555 height 79
click at [511, 436] on span "Aceptar" at bounding box center [518, 429] width 46 height 12
drag, startPoint x: 440, startPoint y: 383, endPoint x: 396, endPoint y: 383, distance: 43.7
click at [396, 383] on mat-dialog-content "Periodo * 07 Periodo El periodo es inválido" at bounding box center [663, 366] width 555 height 79
drag, startPoint x: 396, startPoint y: 383, endPoint x: 458, endPoint y: 372, distance: 62.7
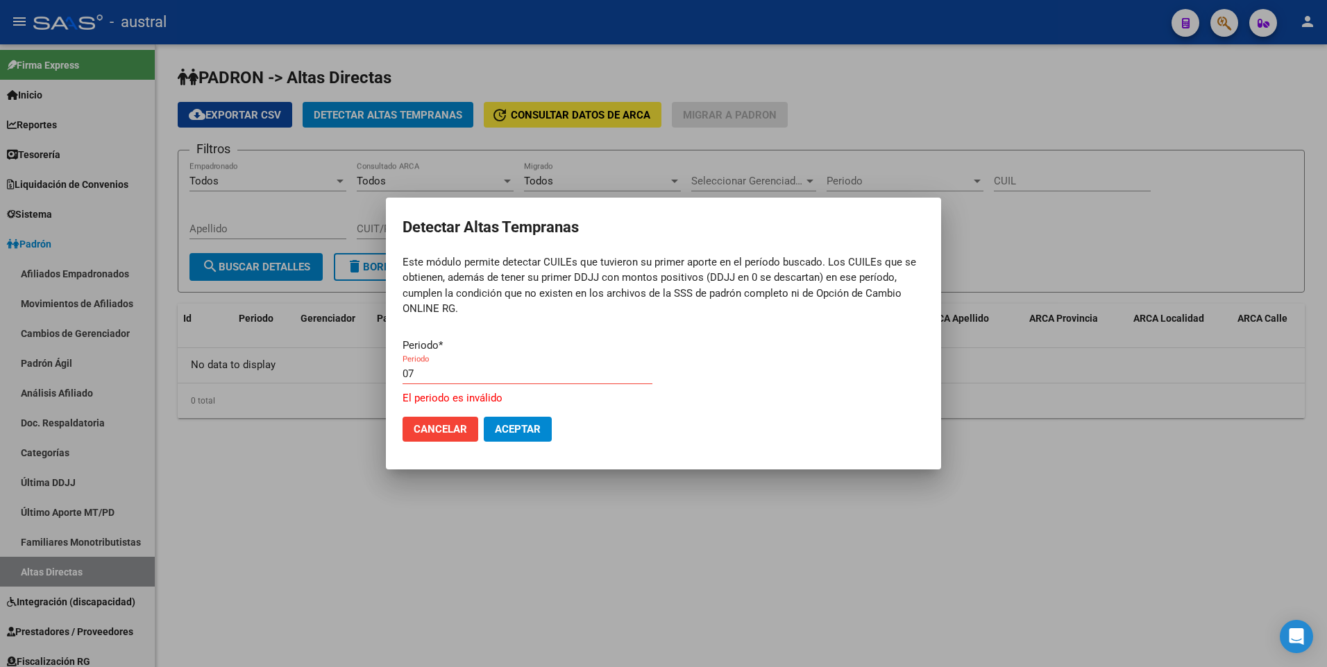
click at [476, 372] on input "07" at bounding box center [527, 374] width 250 height 12
drag, startPoint x: 418, startPoint y: 368, endPoint x: 385, endPoint y: 373, distance: 32.9
click at [385, 373] on div "Detectar Altas Tempranas Este módulo permite detectar CUILEs que tuvieron su pr…" at bounding box center [663, 333] width 1327 height 667
click at [513, 425] on span "Aceptar" at bounding box center [518, 429] width 46 height 12
click at [432, 350] on p "Periodo *" at bounding box center [527, 346] width 250 height 16
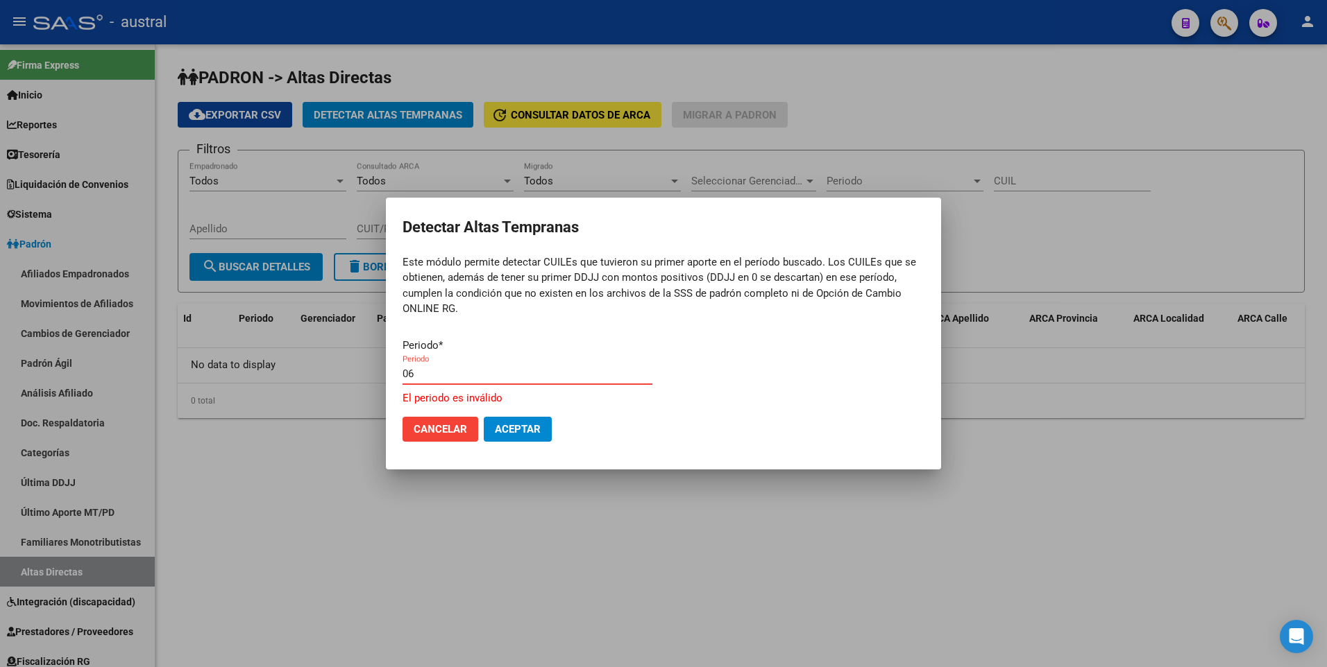
click at [414, 377] on input "06" at bounding box center [527, 374] width 250 height 12
type input "0"
type input "6"
click at [507, 430] on span "Aceptar" at bounding box center [518, 429] width 46 height 12
click at [278, 487] on div at bounding box center [663, 333] width 1327 height 667
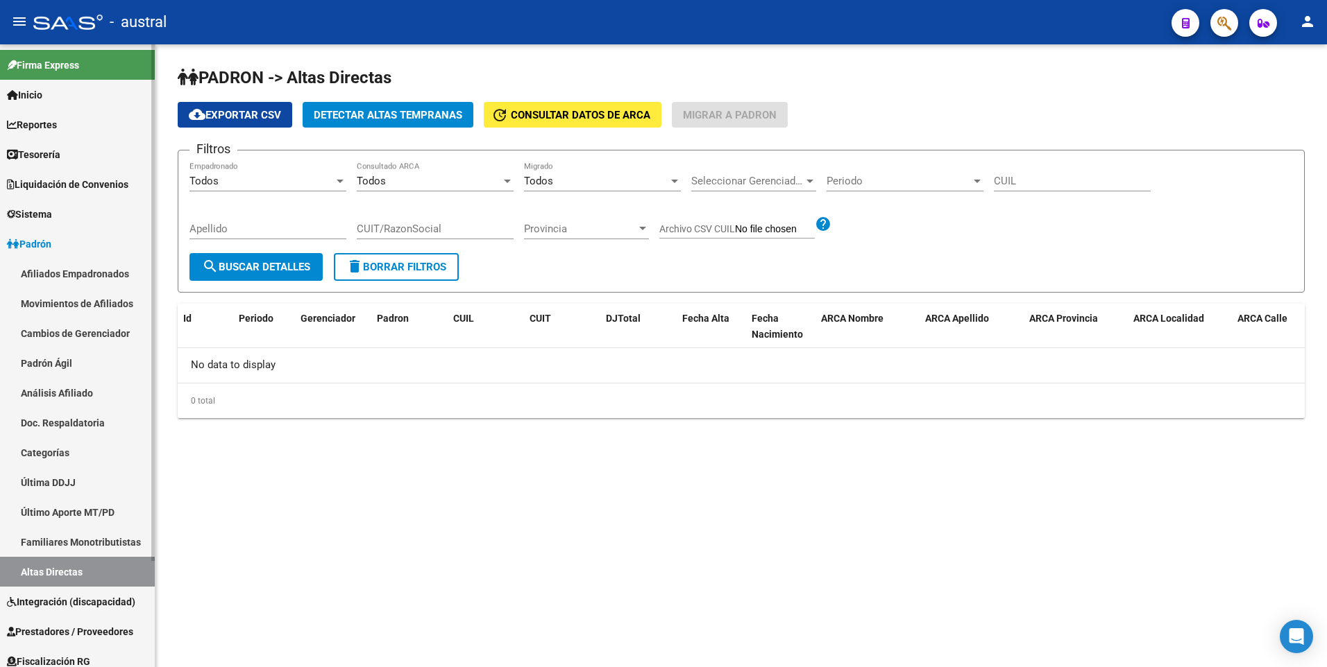
click at [67, 571] on link "Altas Directas" at bounding box center [77, 572] width 155 height 30
click at [42, 95] on span "Inicio" at bounding box center [24, 94] width 35 height 15
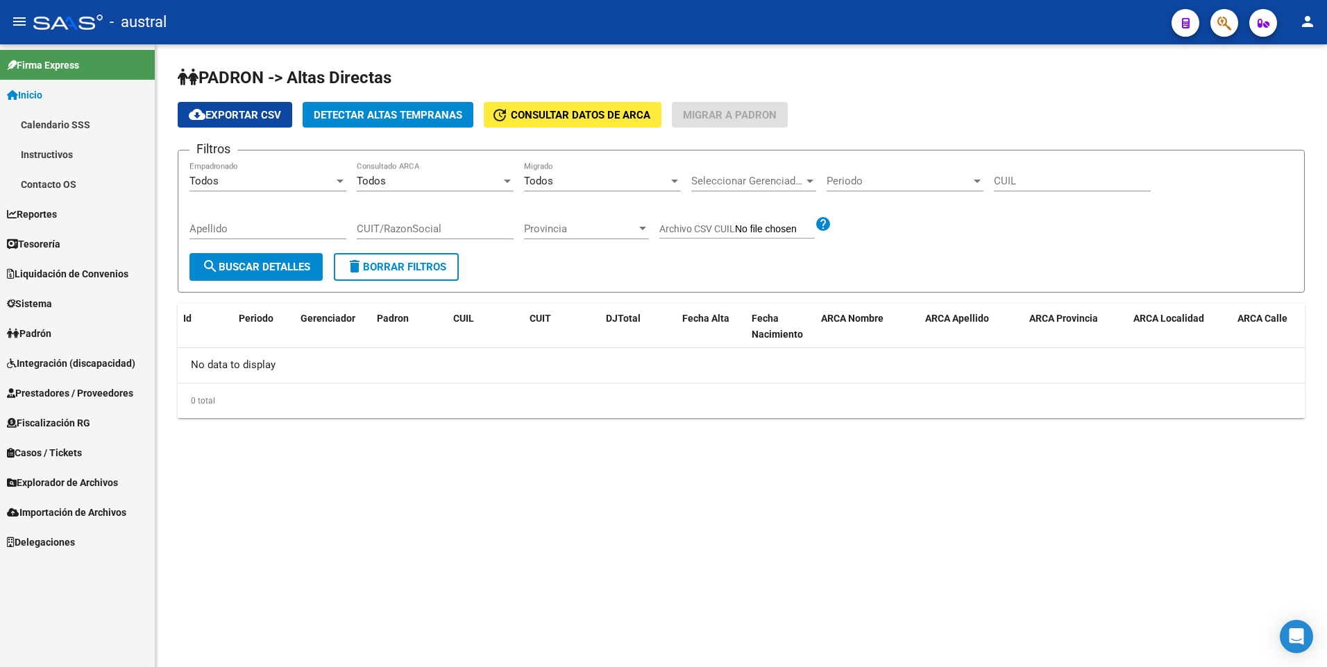
click at [68, 484] on span "Explorador de Archivos" at bounding box center [62, 482] width 111 height 15
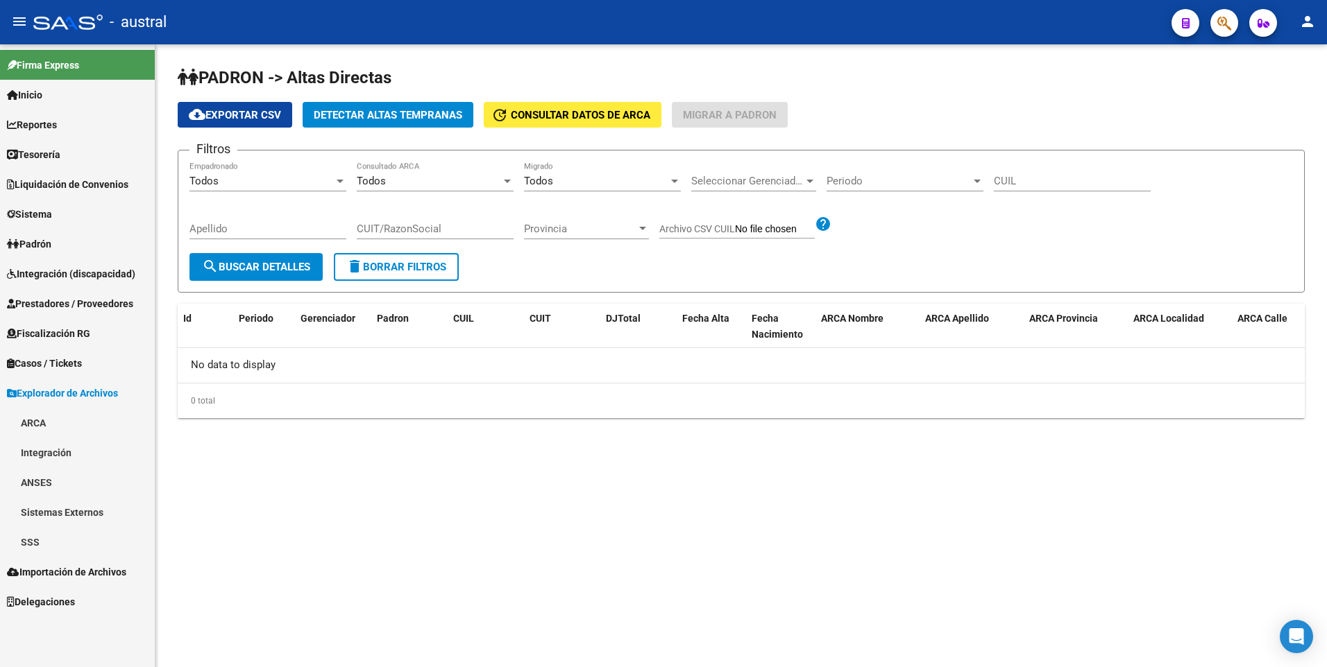
click at [34, 237] on span "Padrón" at bounding box center [29, 244] width 44 height 15
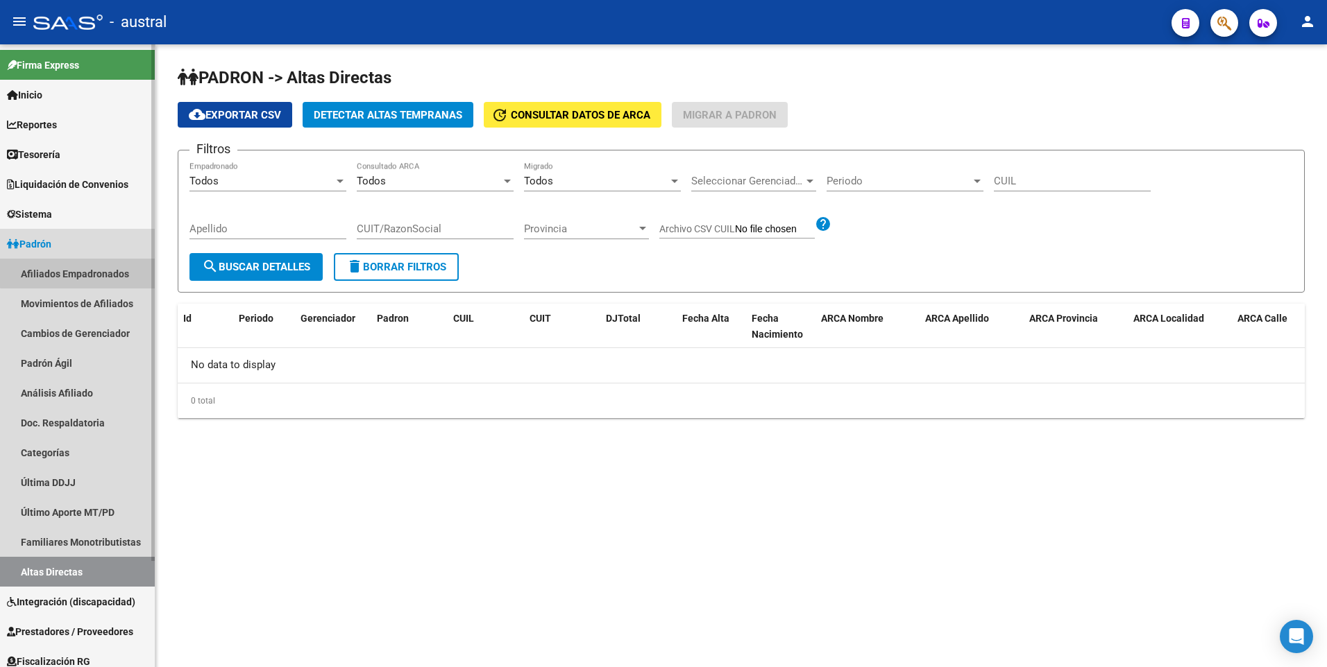
click at [89, 269] on link "Afiliados Empadronados" at bounding box center [77, 274] width 155 height 30
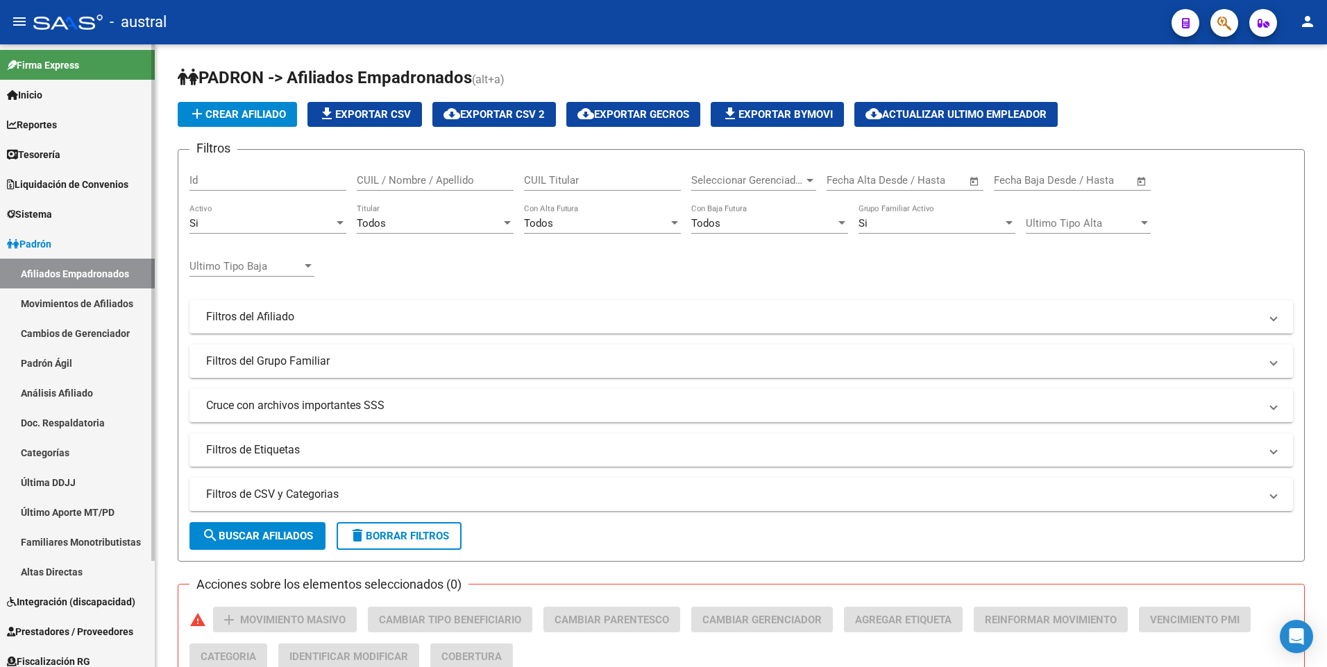
click at [76, 298] on link "Movimientos de Afiliados" at bounding box center [77, 304] width 155 height 30
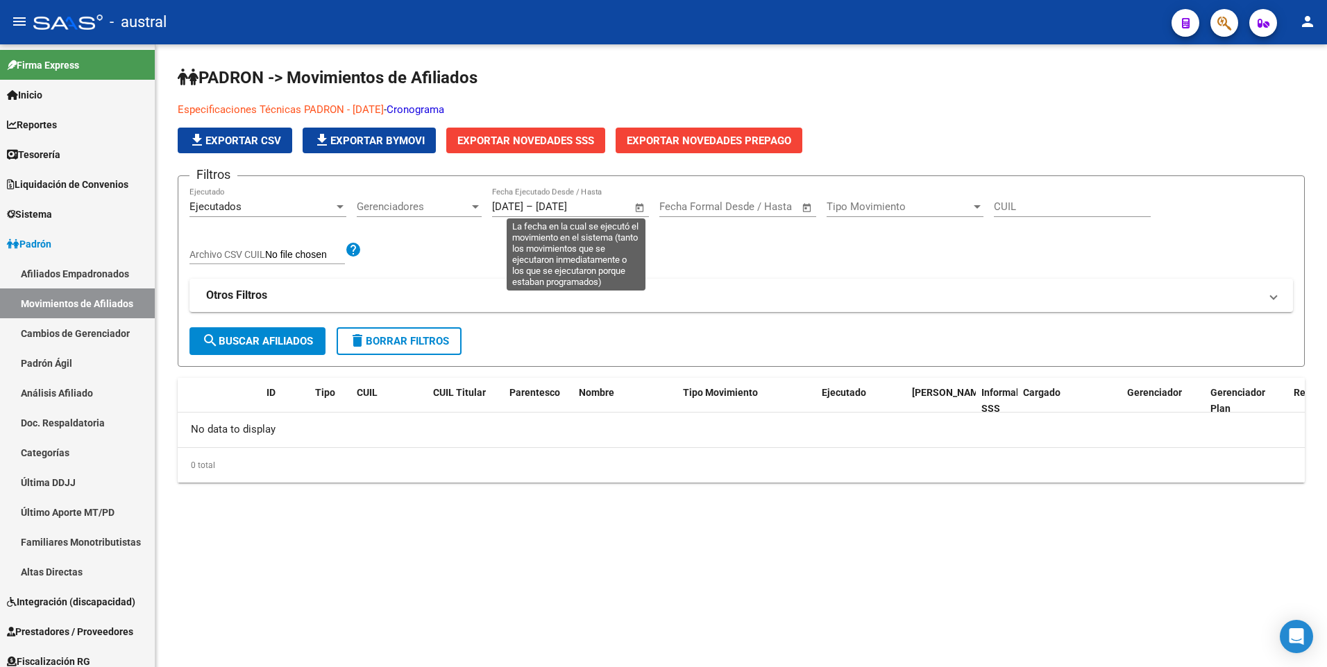
click at [561, 207] on input "[DATE]" at bounding box center [569, 207] width 67 height 12
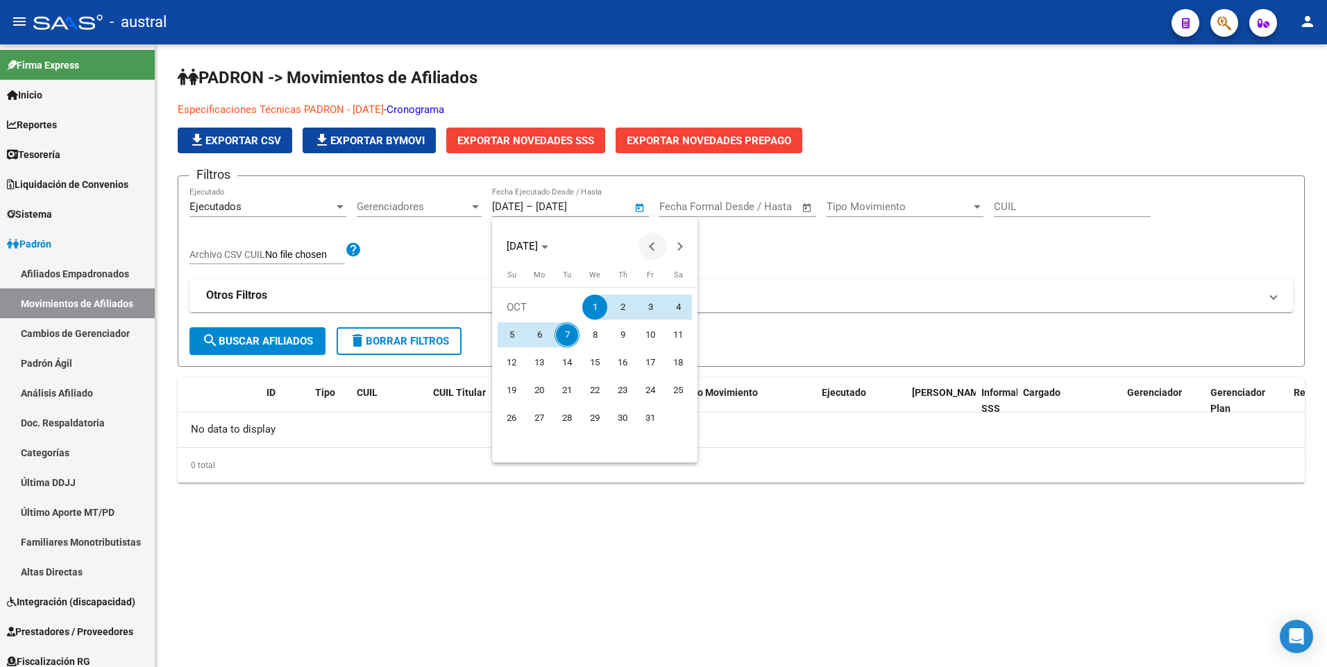
click at [651, 245] on button "Previous month" at bounding box center [652, 246] width 28 height 28
click at [539, 339] on span "1" at bounding box center [539, 335] width 25 height 25
type input "[DATE]"
click at [590, 205] on div at bounding box center [663, 333] width 1327 height 667
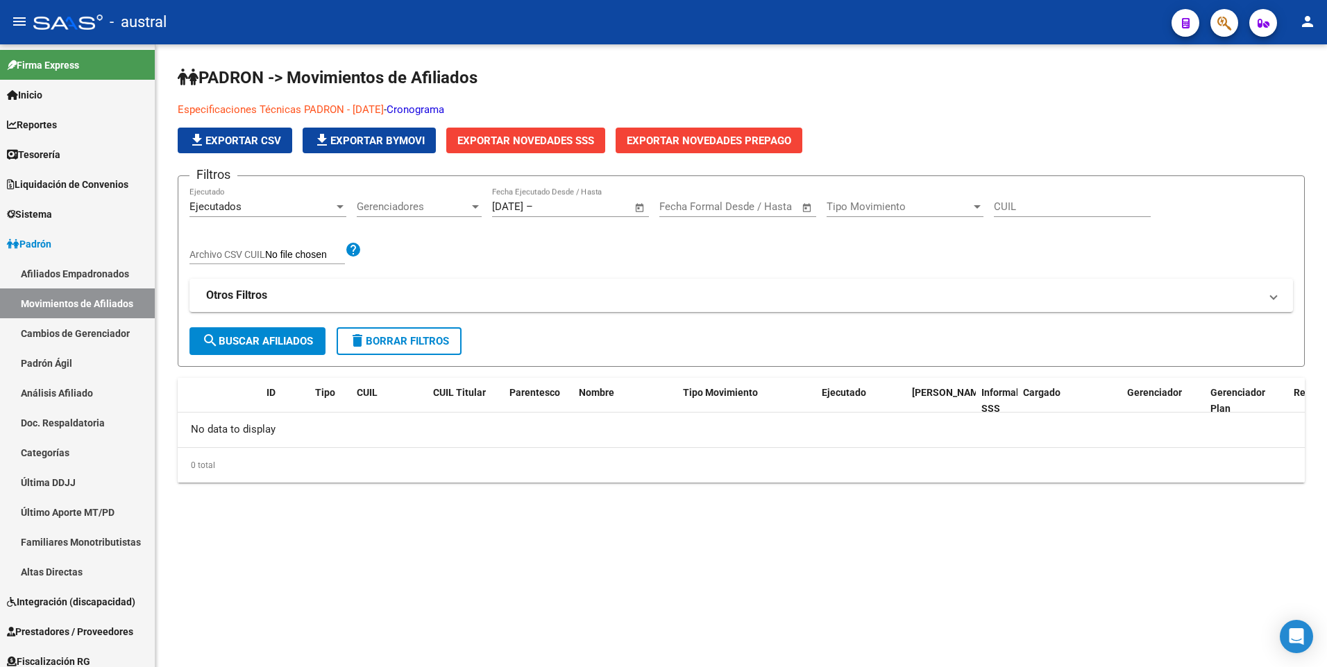
click at [640, 207] on span "Open calendar" at bounding box center [639, 207] width 33 height 33
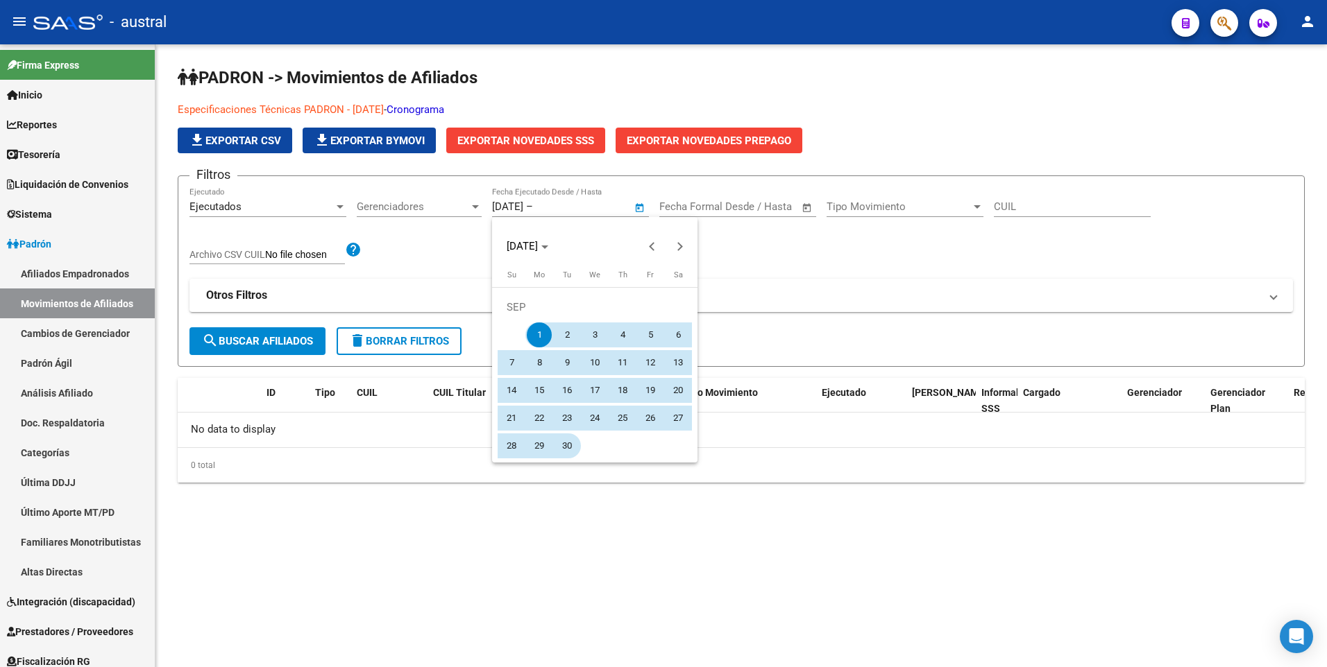
click at [568, 439] on span "30" at bounding box center [566, 446] width 25 height 25
type input "[DATE]"
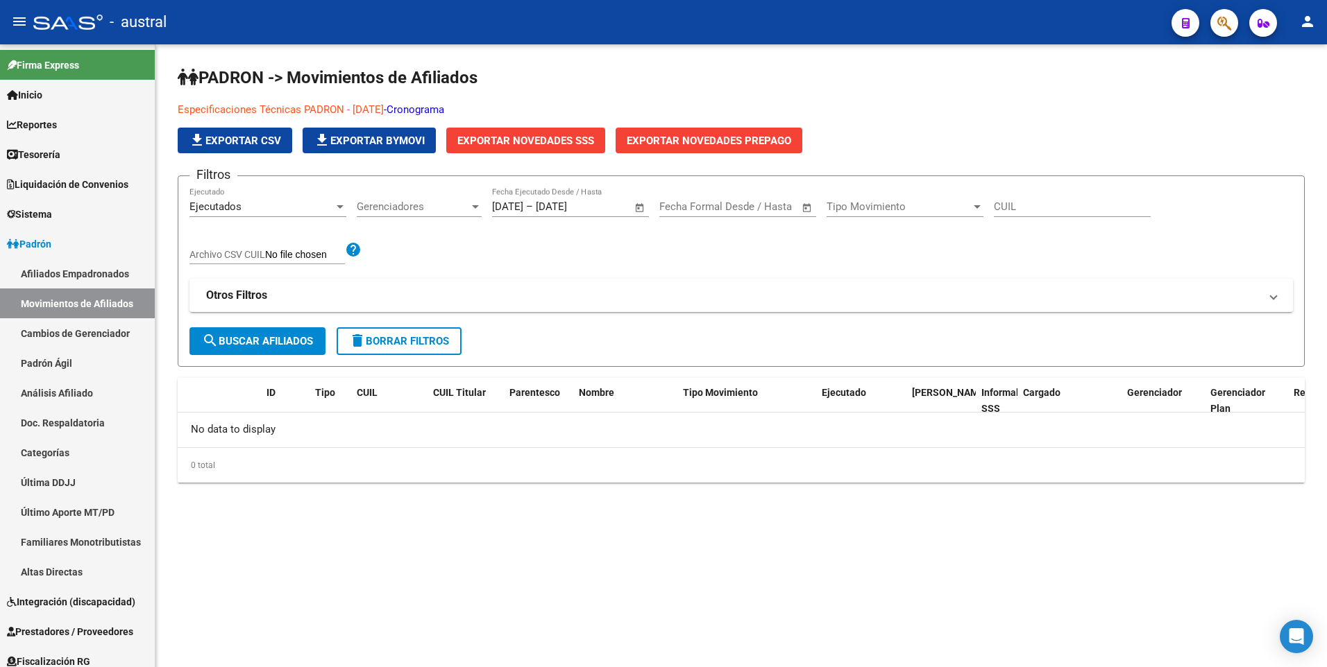
click at [293, 341] on span "search Buscar Afiliados" at bounding box center [257, 341] width 111 height 12
click at [62, 359] on link "Padrón Ágil" at bounding box center [77, 363] width 155 height 30
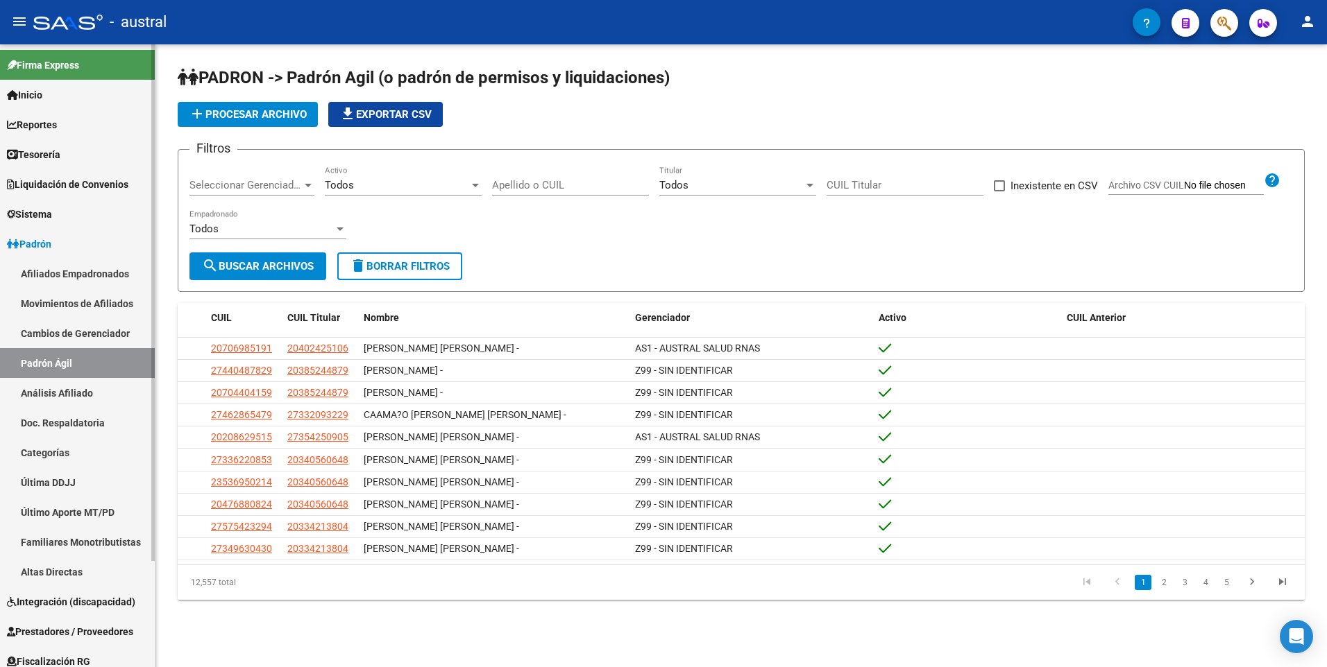
click at [66, 453] on link "Categorías" at bounding box center [77, 453] width 155 height 30
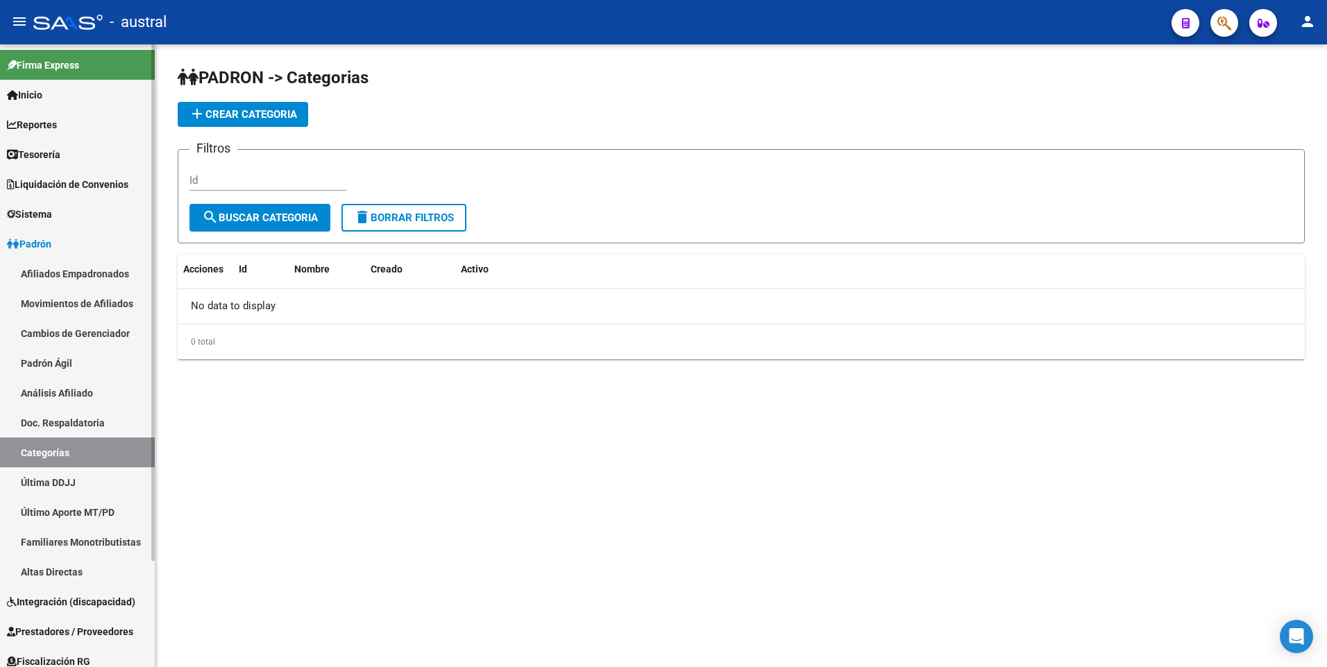
click at [66, 453] on link "Categorías" at bounding box center [77, 453] width 155 height 30
click at [71, 487] on link "Última DDJJ" at bounding box center [77, 483] width 155 height 30
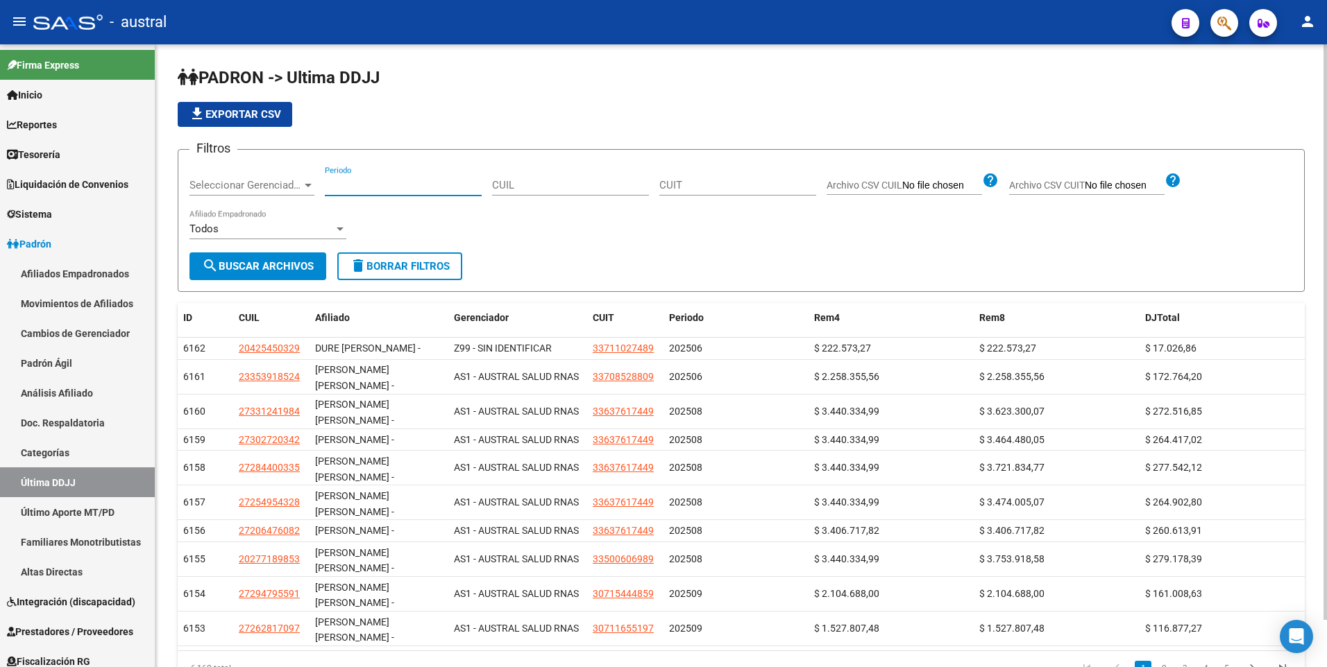
click at [391, 188] on input "Periodo" at bounding box center [403, 185] width 157 height 12
click at [365, 189] on input "Periodo" at bounding box center [403, 185] width 157 height 12
type input "08"
click at [288, 271] on span "search Buscar Archivos" at bounding box center [258, 266] width 112 height 12
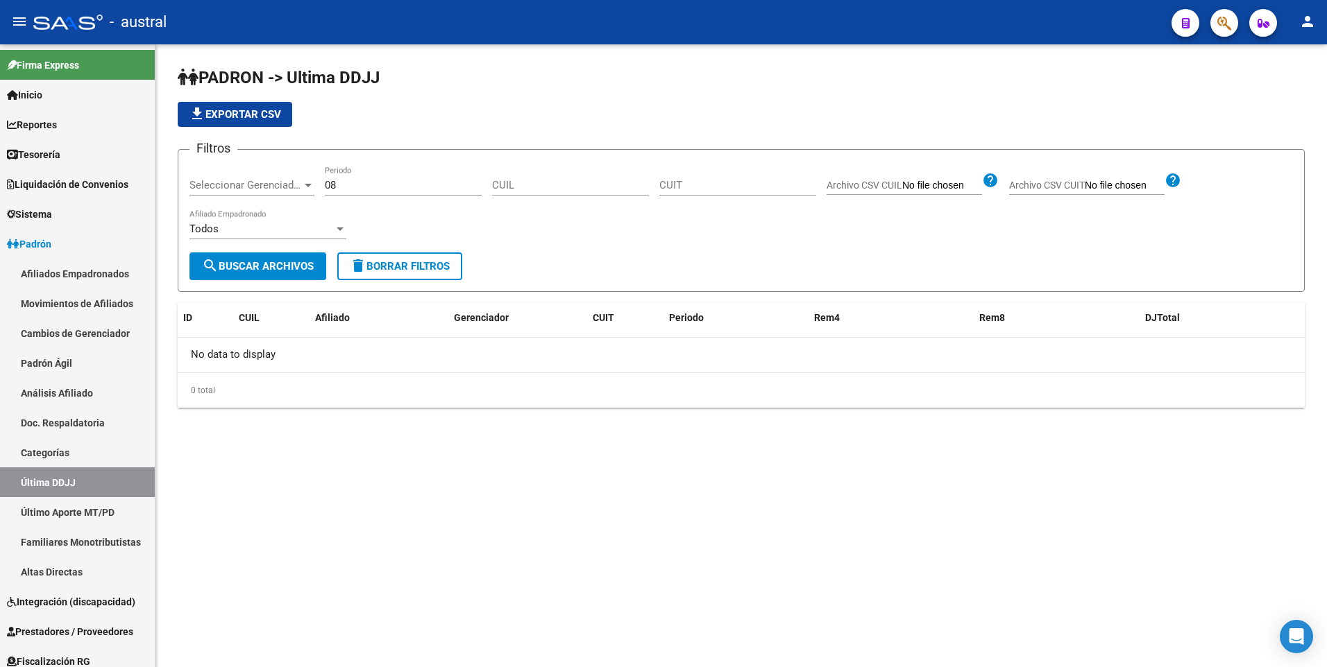
click at [359, 179] on input "08" at bounding box center [403, 185] width 157 height 12
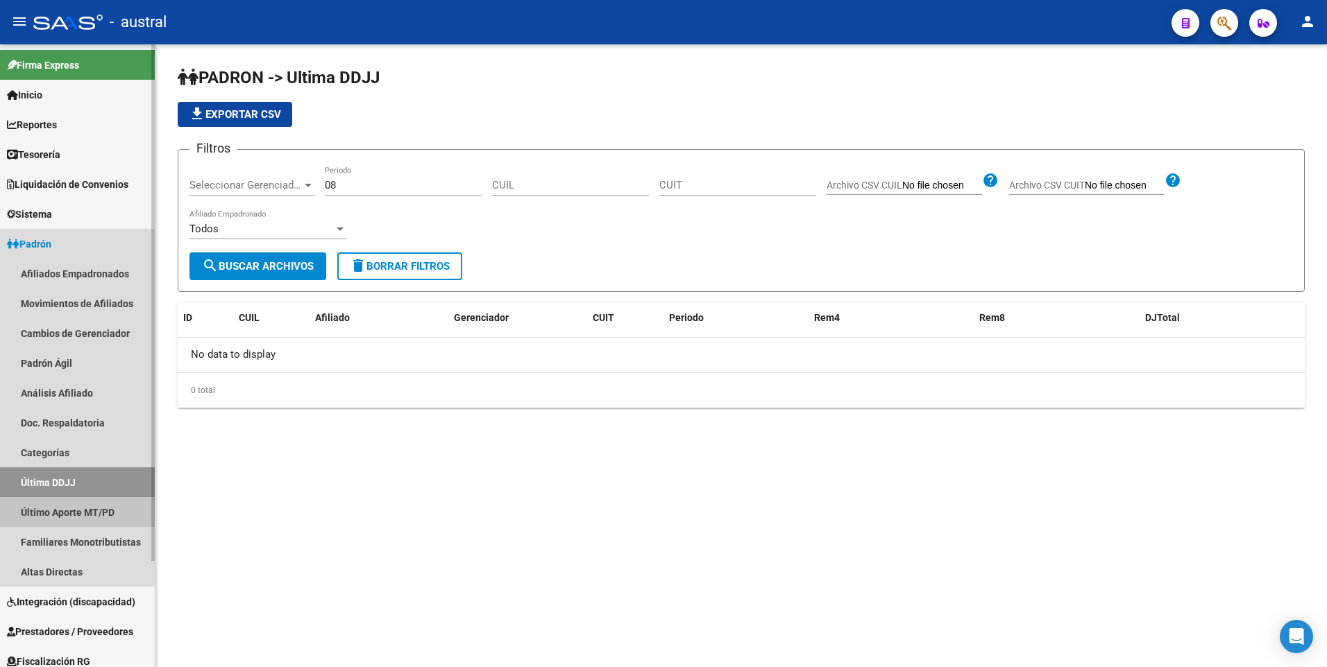
click at [74, 513] on link "Último Aporte MT/PD" at bounding box center [77, 512] width 155 height 30
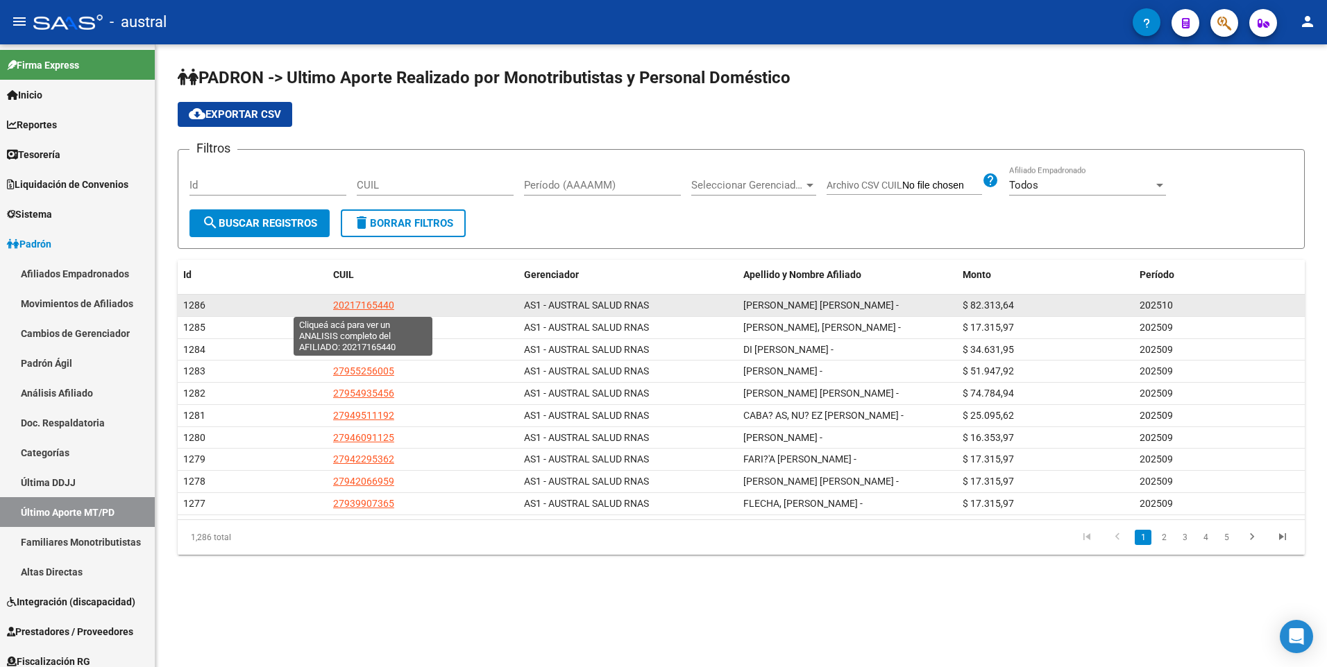
click at [382, 306] on span "20217165440" at bounding box center [363, 305] width 61 height 11
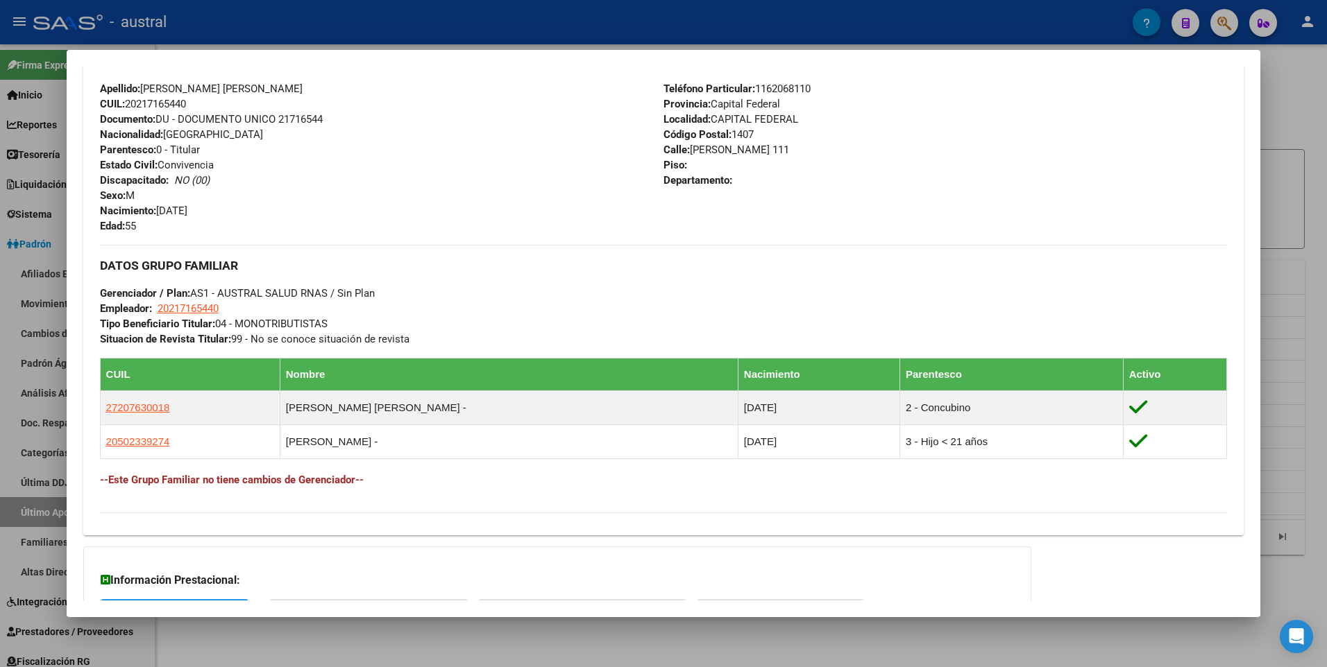
scroll to position [603, 0]
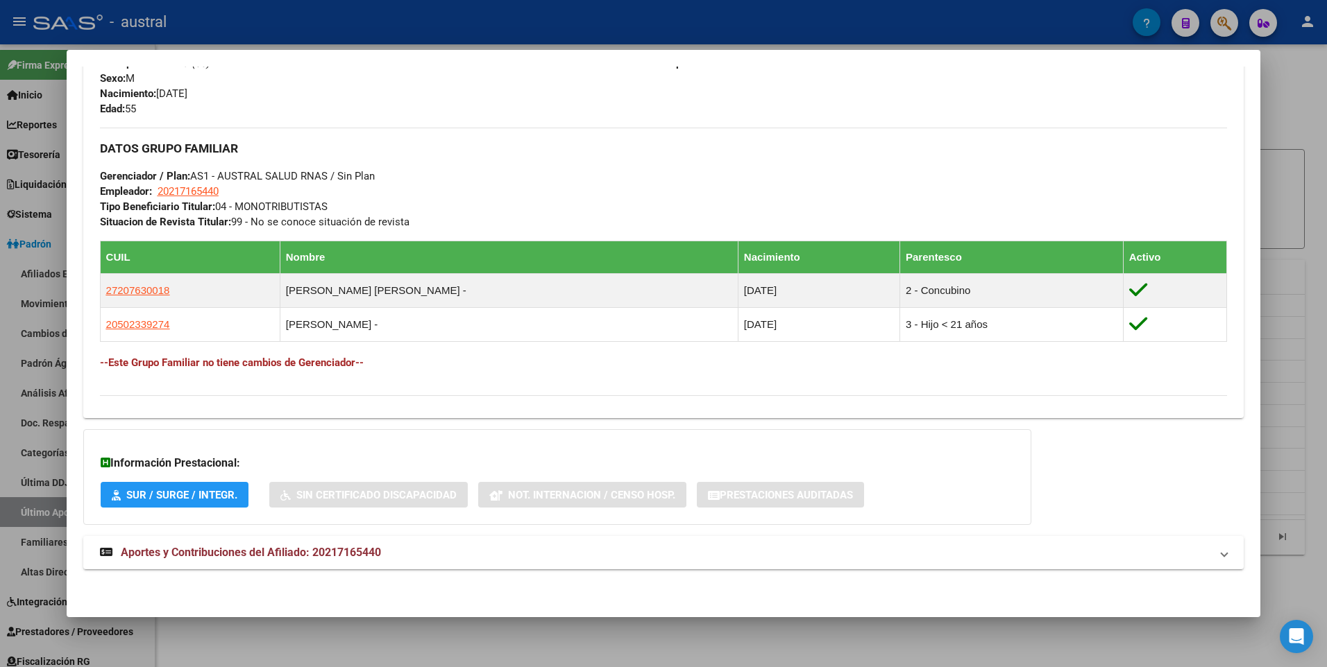
click at [1290, 126] on div at bounding box center [663, 333] width 1327 height 667
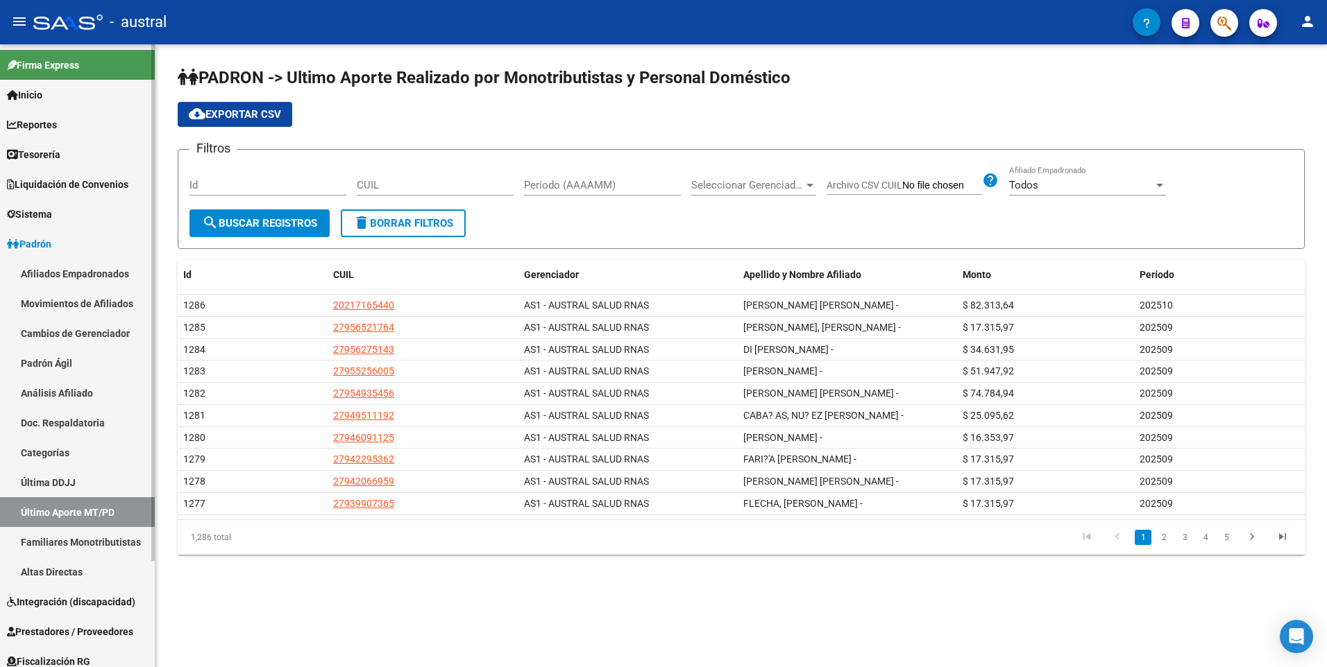
click at [42, 90] on span "Inicio" at bounding box center [24, 94] width 35 height 15
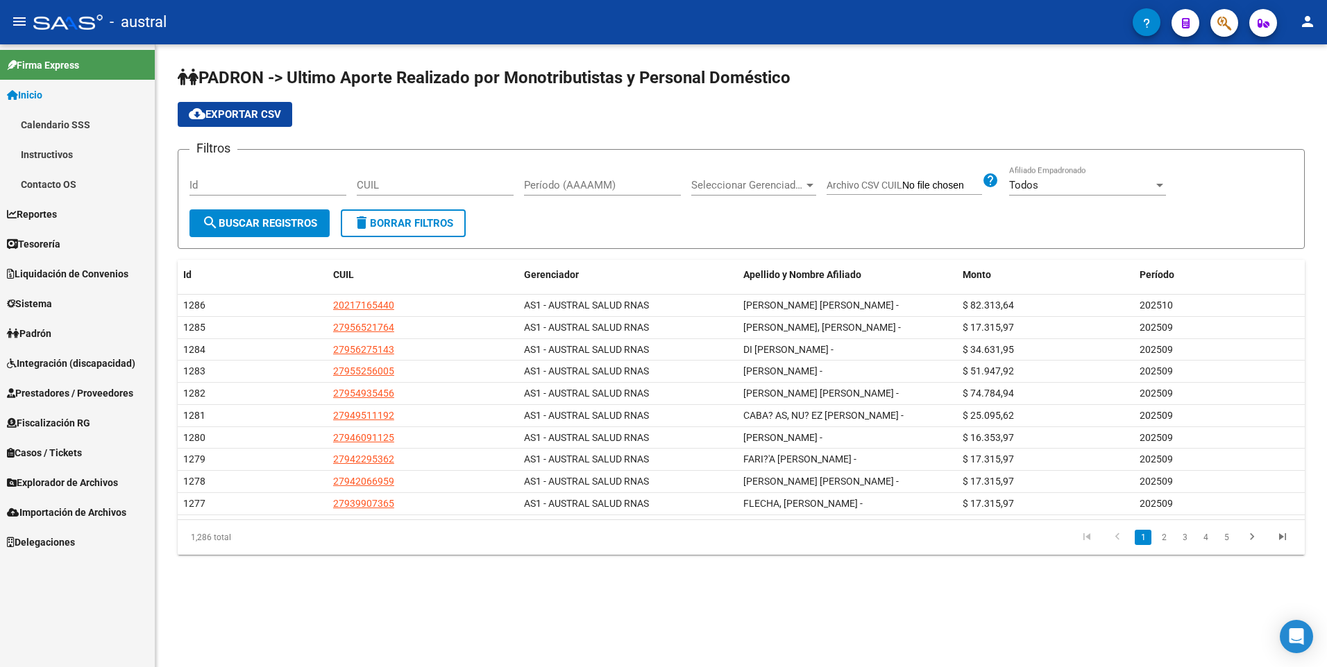
click at [51, 124] on link "Calendario SSS" at bounding box center [77, 125] width 155 height 30
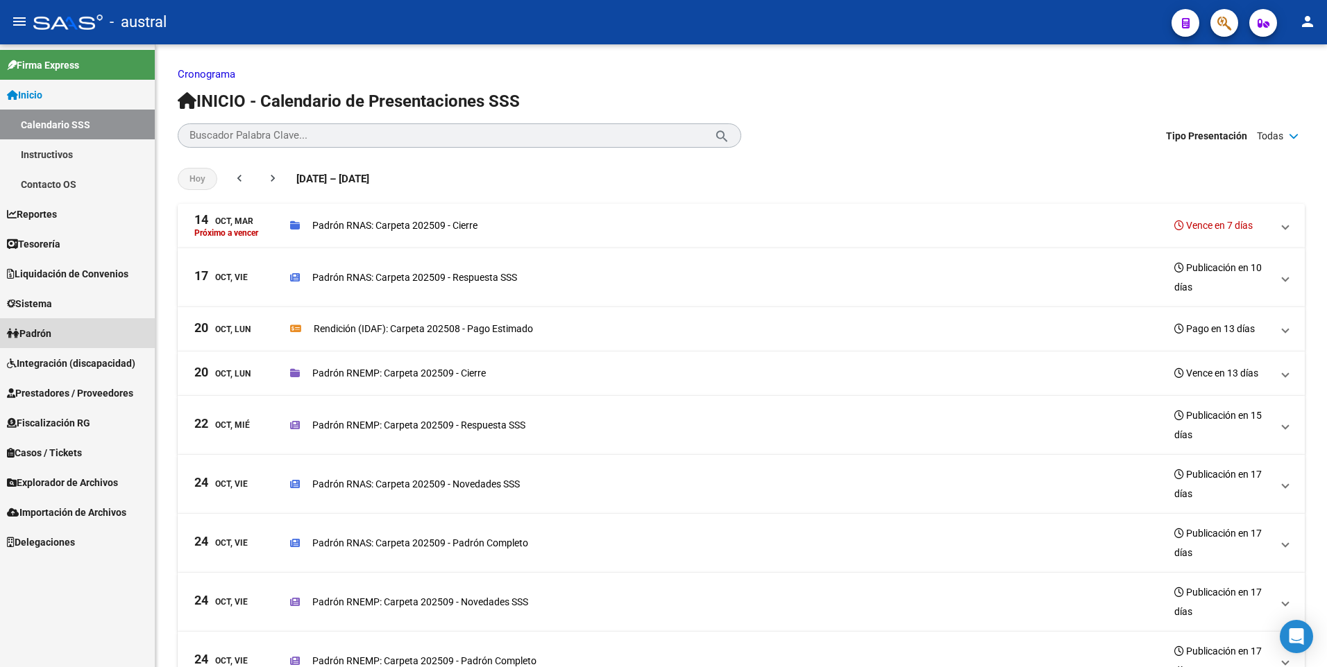
click at [46, 329] on span "Padrón" at bounding box center [29, 333] width 44 height 15
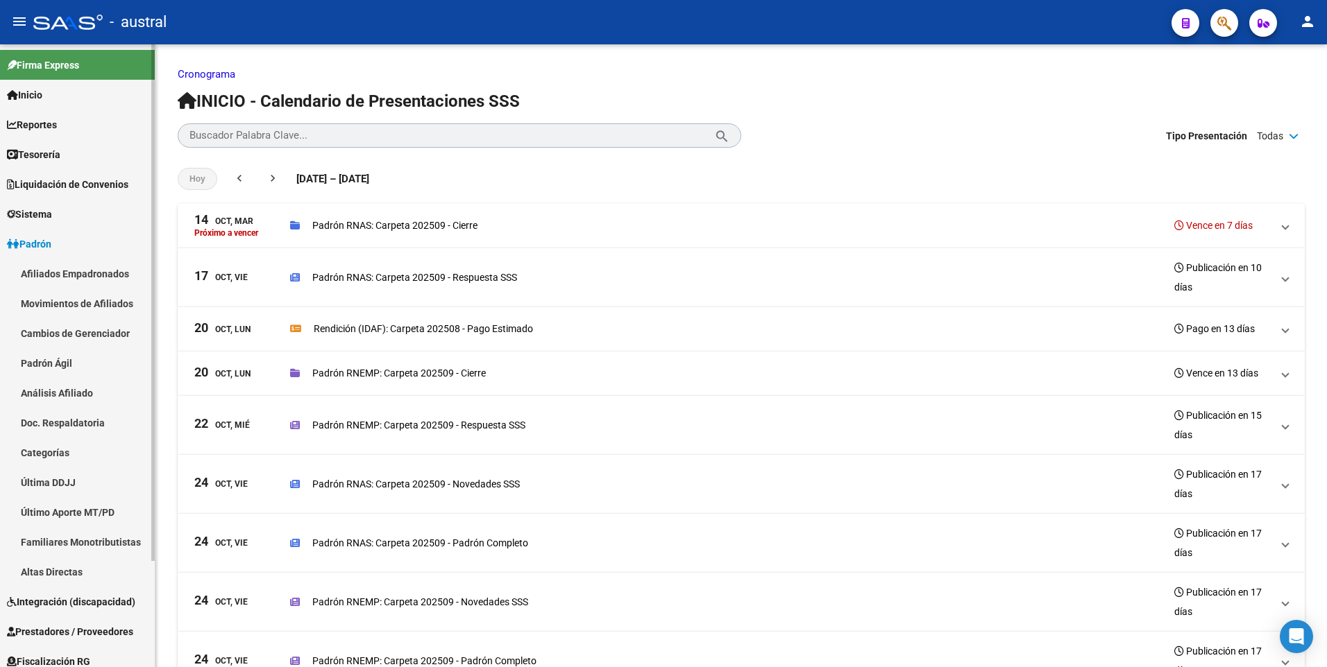
click at [65, 272] on link "Afiliados Empadronados" at bounding box center [77, 274] width 155 height 30
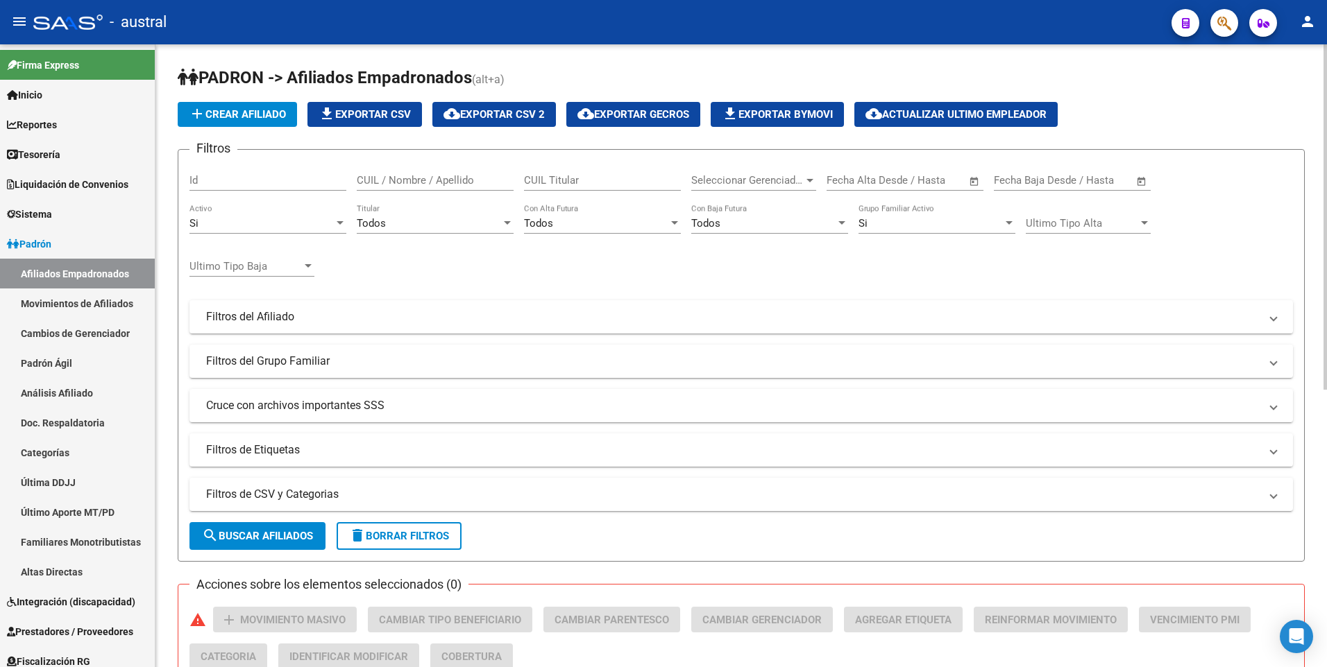
click at [948, 182] on input "text" at bounding box center [928, 180] width 67 height 12
click at [84, 301] on div at bounding box center [663, 333] width 1327 height 667
click at [84, 301] on link "Movimientos de Afiliados" at bounding box center [77, 304] width 155 height 30
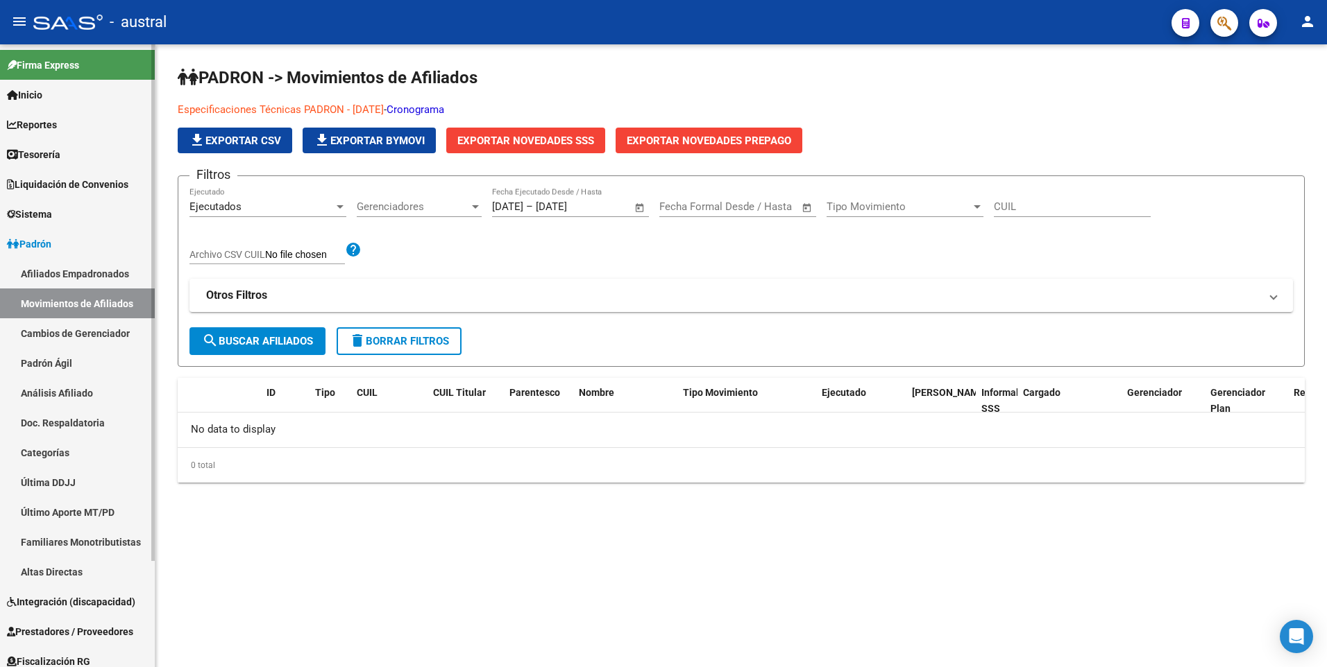
click at [88, 332] on link "Cambios de Gerenciador" at bounding box center [77, 333] width 155 height 30
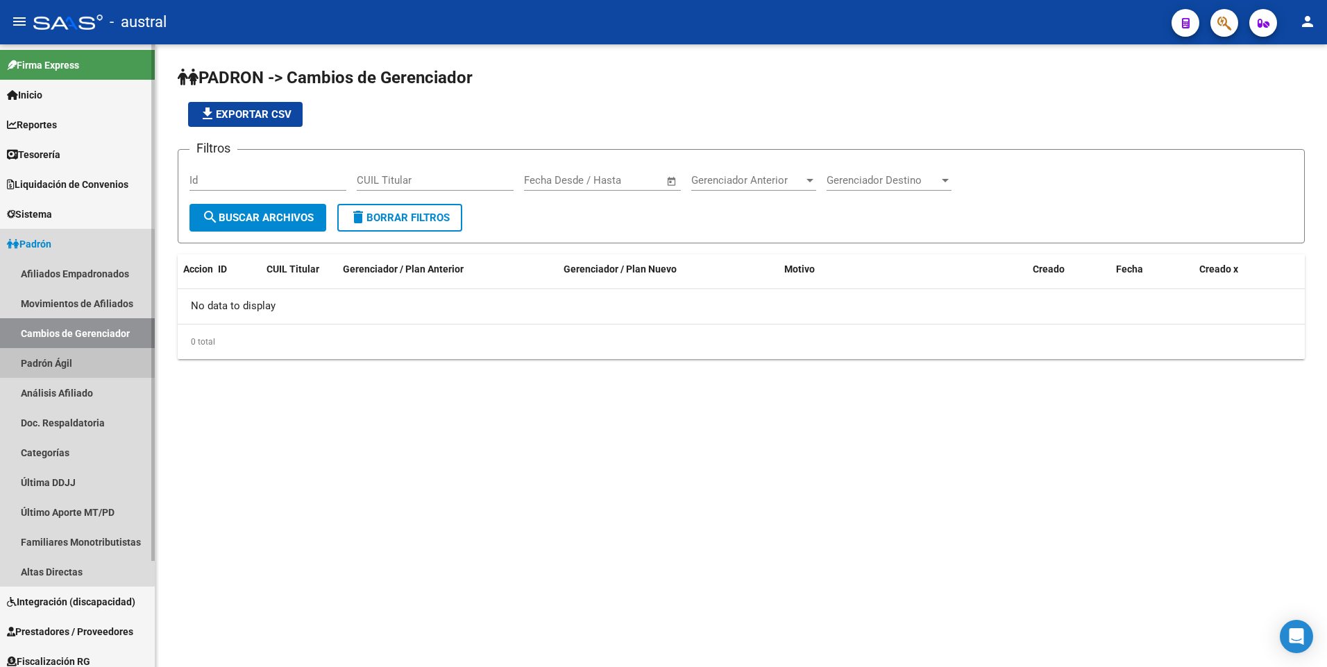
click at [65, 359] on link "Padrón Ágil" at bounding box center [77, 363] width 155 height 30
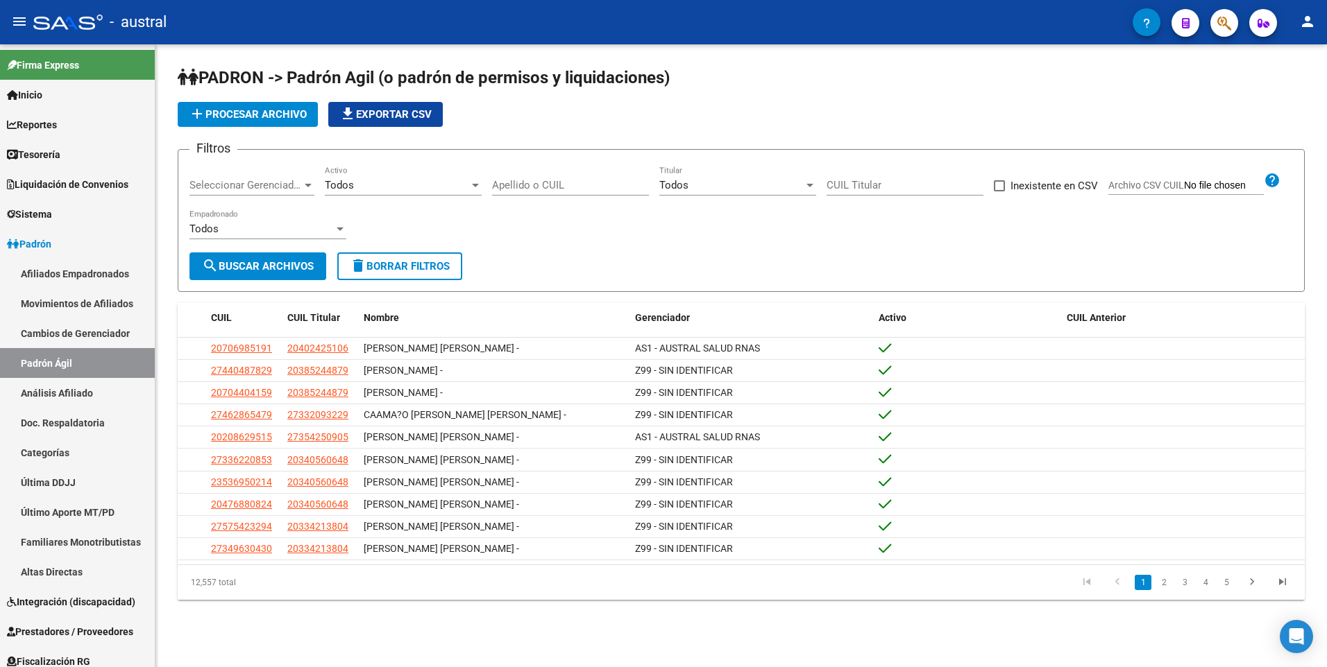
click at [366, 275] on button "delete Borrar Filtros" at bounding box center [399, 267] width 125 height 28
click at [278, 182] on span "Seleccionar Gerenciador" at bounding box center [245, 185] width 112 height 12
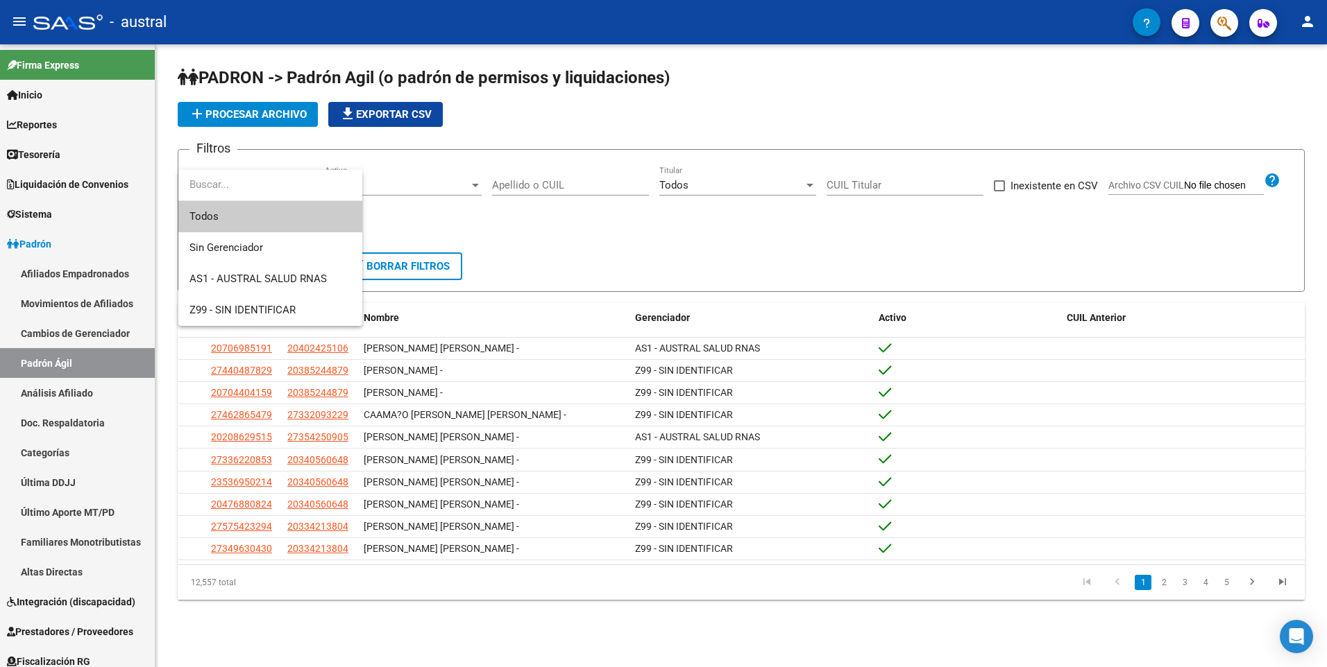
click at [250, 219] on span "Todos" at bounding box center [270, 216] width 162 height 31
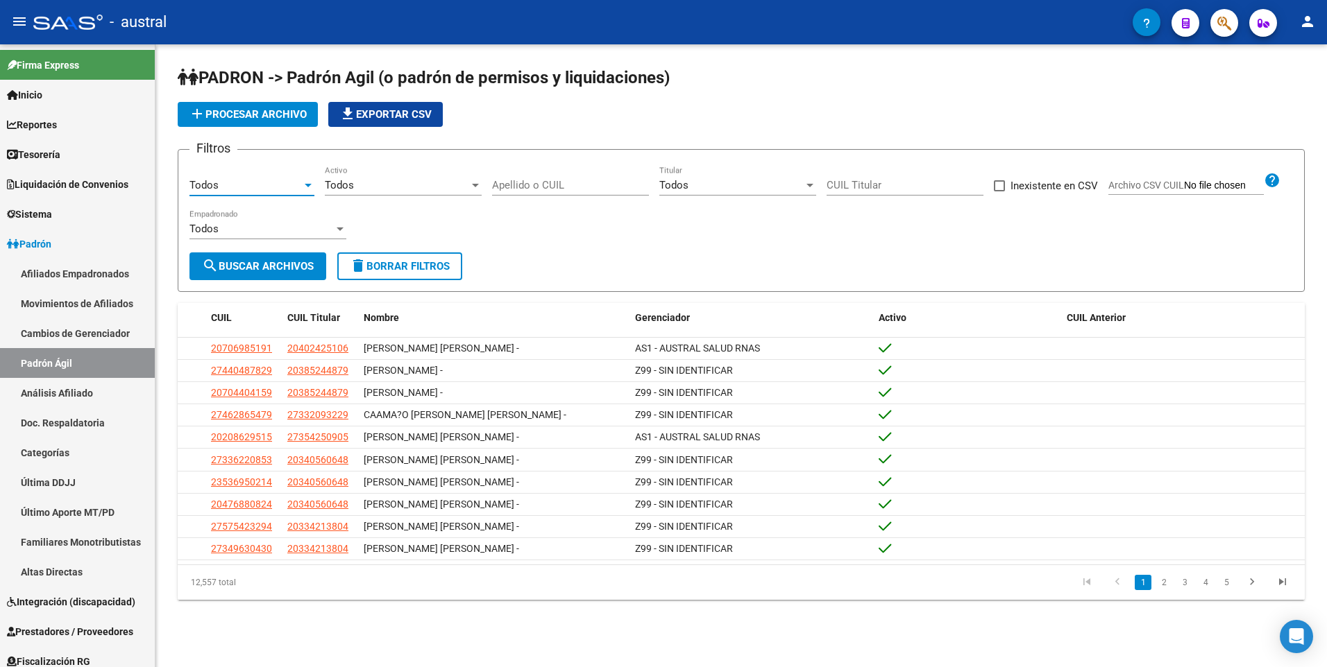
click at [472, 186] on div at bounding box center [475, 185] width 7 height 3
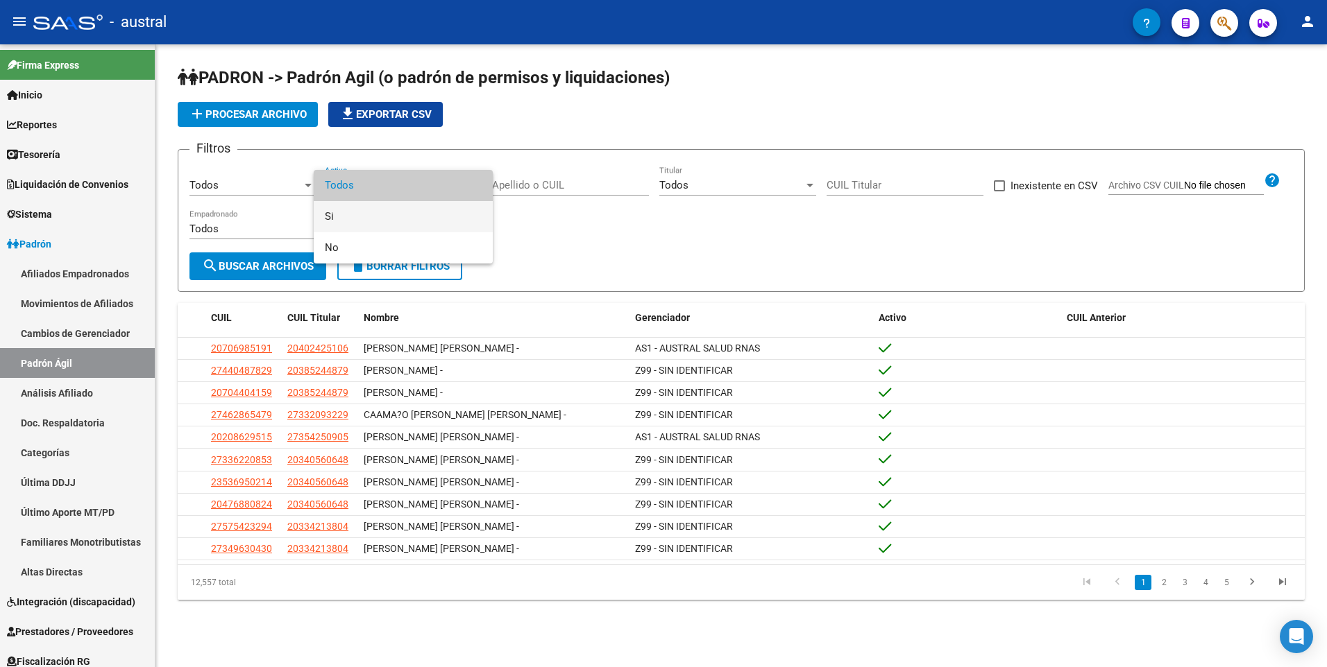
click at [380, 220] on span "Si" at bounding box center [403, 216] width 157 height 31
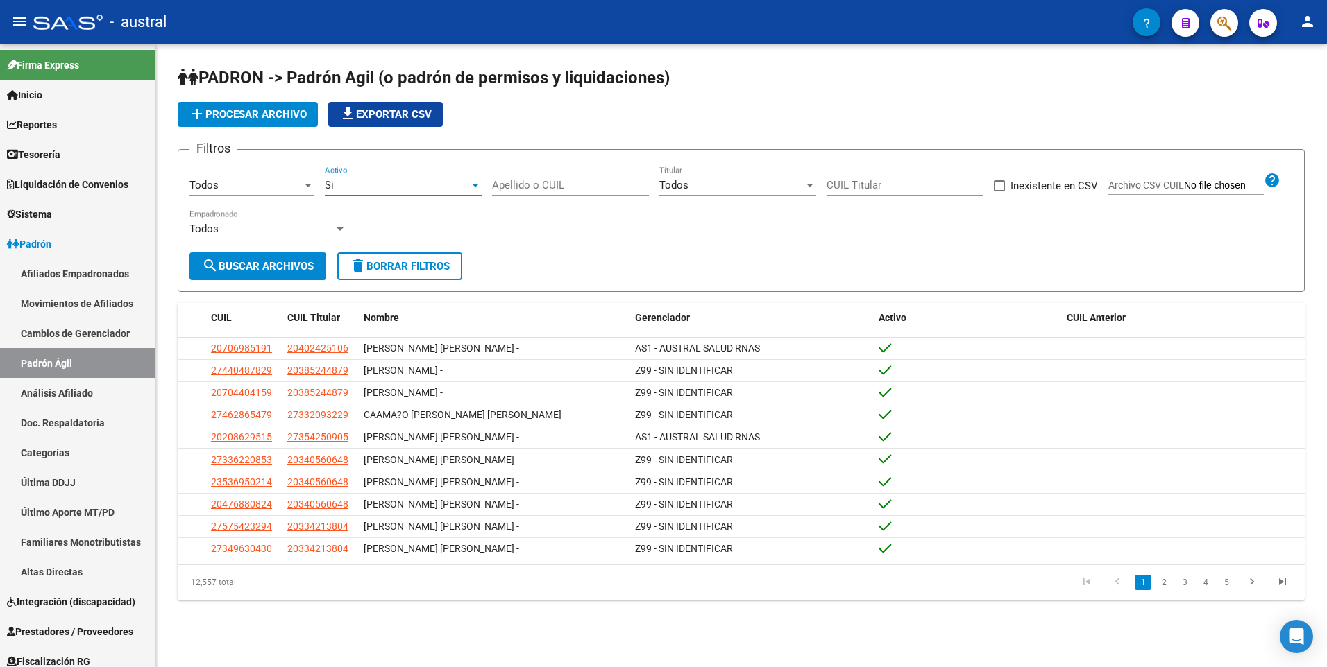
click at [477, 181] on div at bounding box center [475, 185] width 12 height 11
click at [392, 194] on span "Si" at bounding box center [403, 185] width 157 height 31
click at [297, 269] on span "search Buscar Archivos" at bounding box center [258, 266] width 112 height 12
click at [762, 187] on div "Todos" at bounding box center [731, 185] width 144 height 12
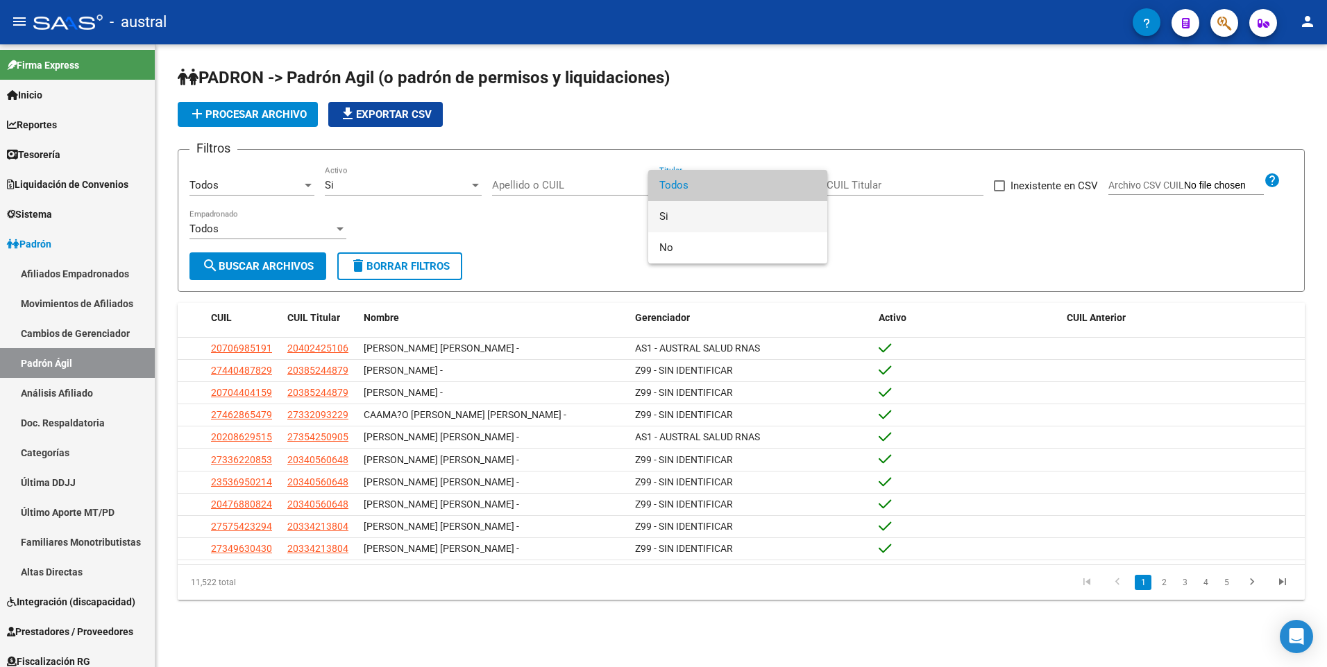
click at [753, 219] on span "Si" at bounding box center [737, 216] width 157 height 31
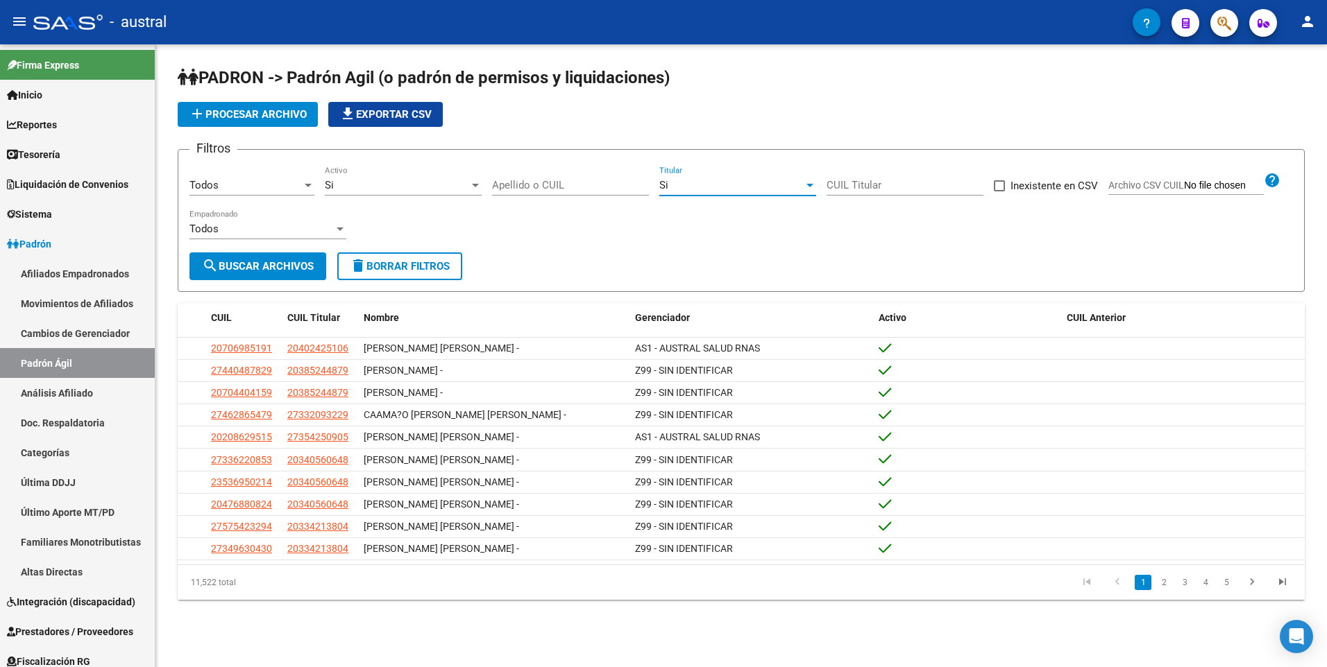
click at [278, 231] on div "Todos" at bounding box center [261, 229] width 144 height 12
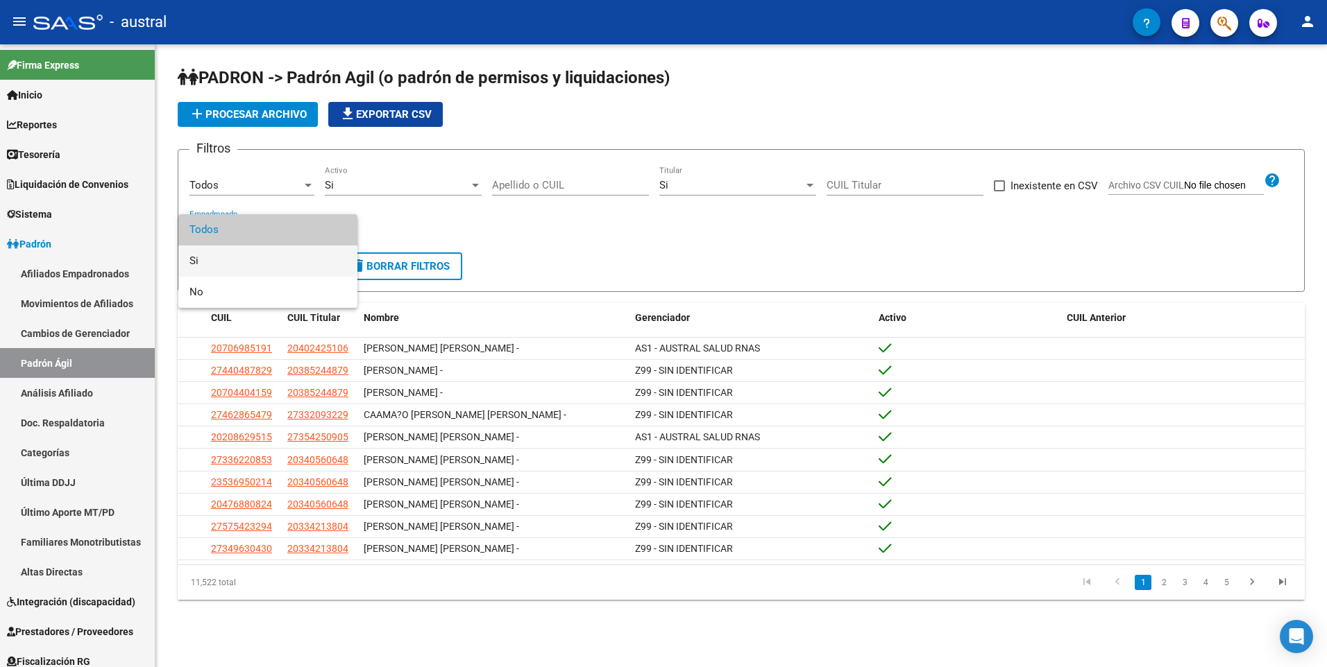
click at [259, 266] on span "Si" at bounding box center [267, 261] width 157 height 31
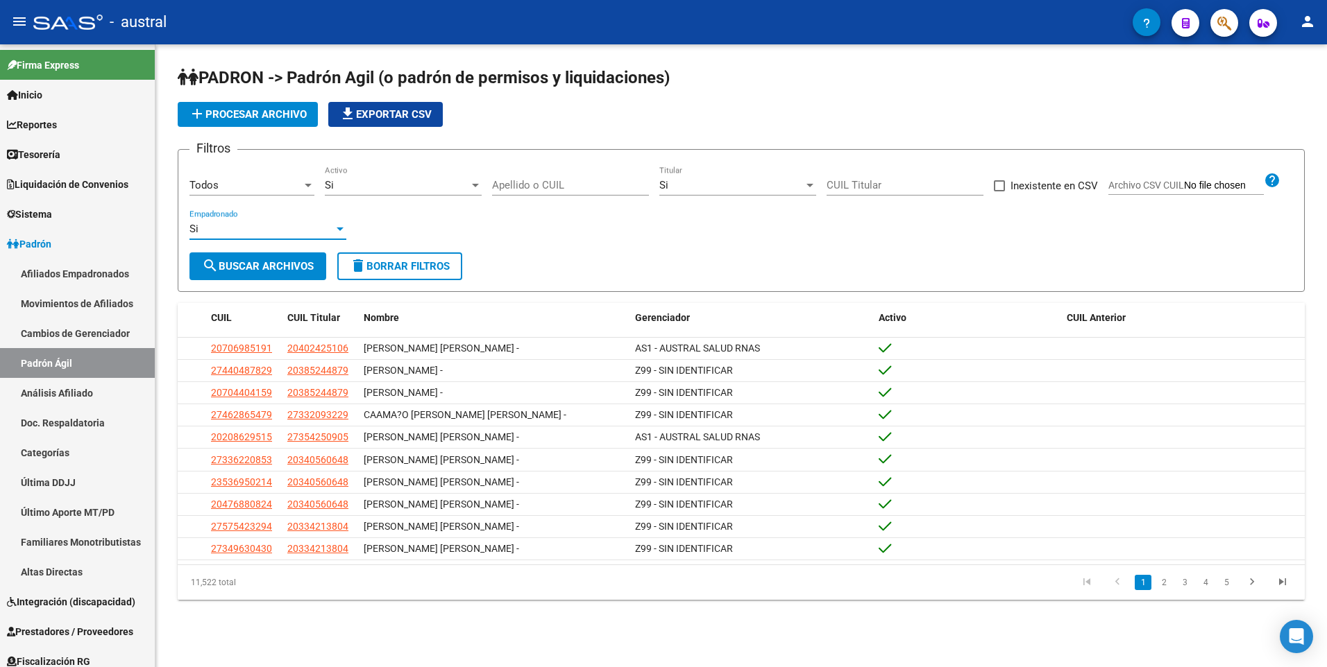
click at [259, 266] on span "search Buscar Archivos" at bounding box center [258, 266] width 112 height 12
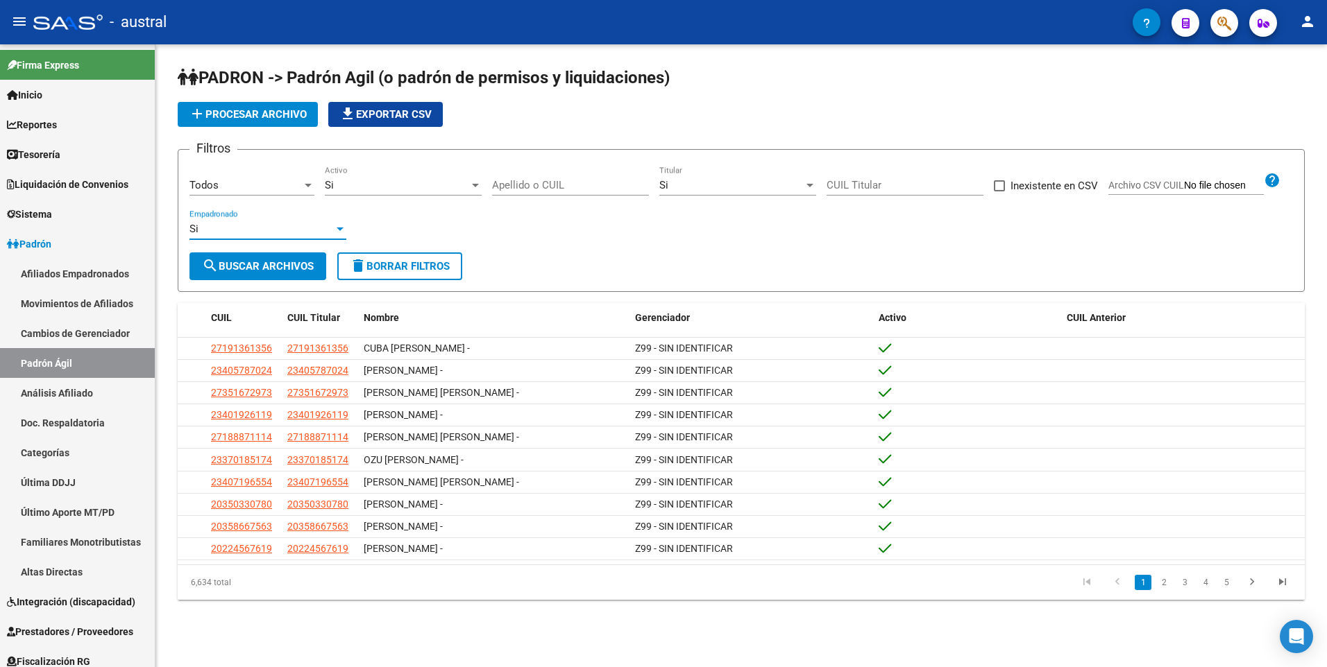
click at [292, 234] on div "Si" at bounding box center [261, 229] width 144 height 12
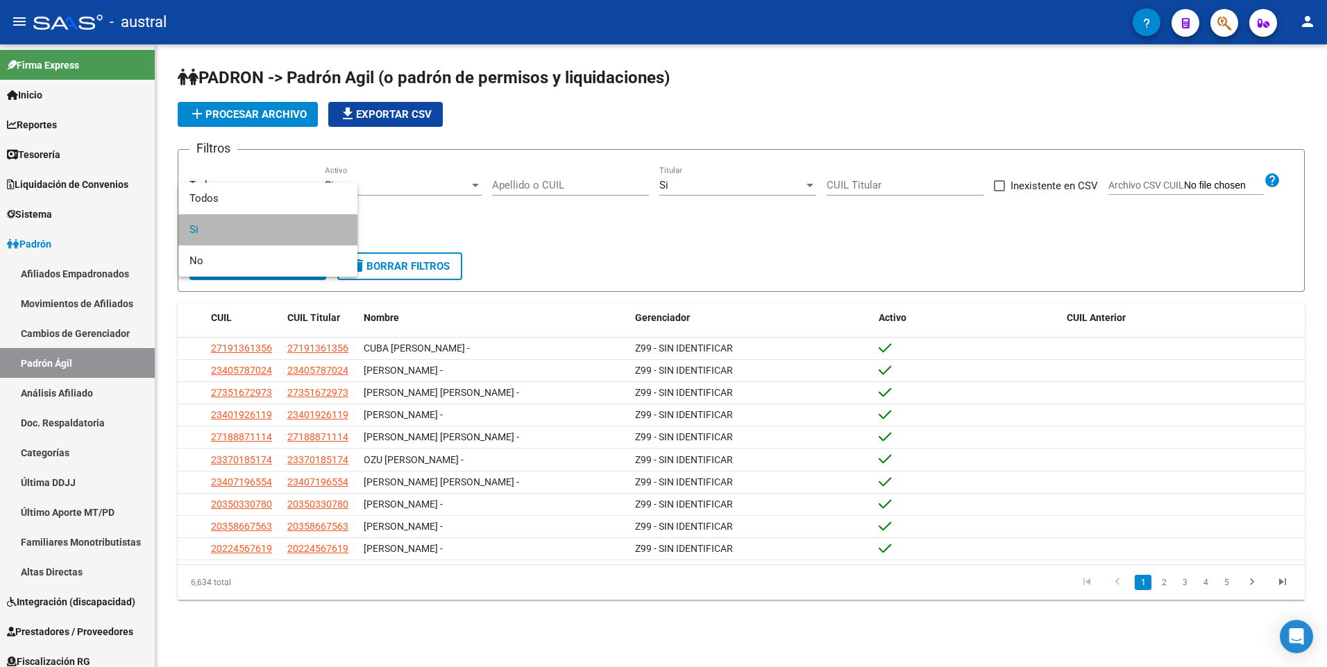
click at [292, 234] on span "Si" at bounding box center [267, 229] width 157 height 31
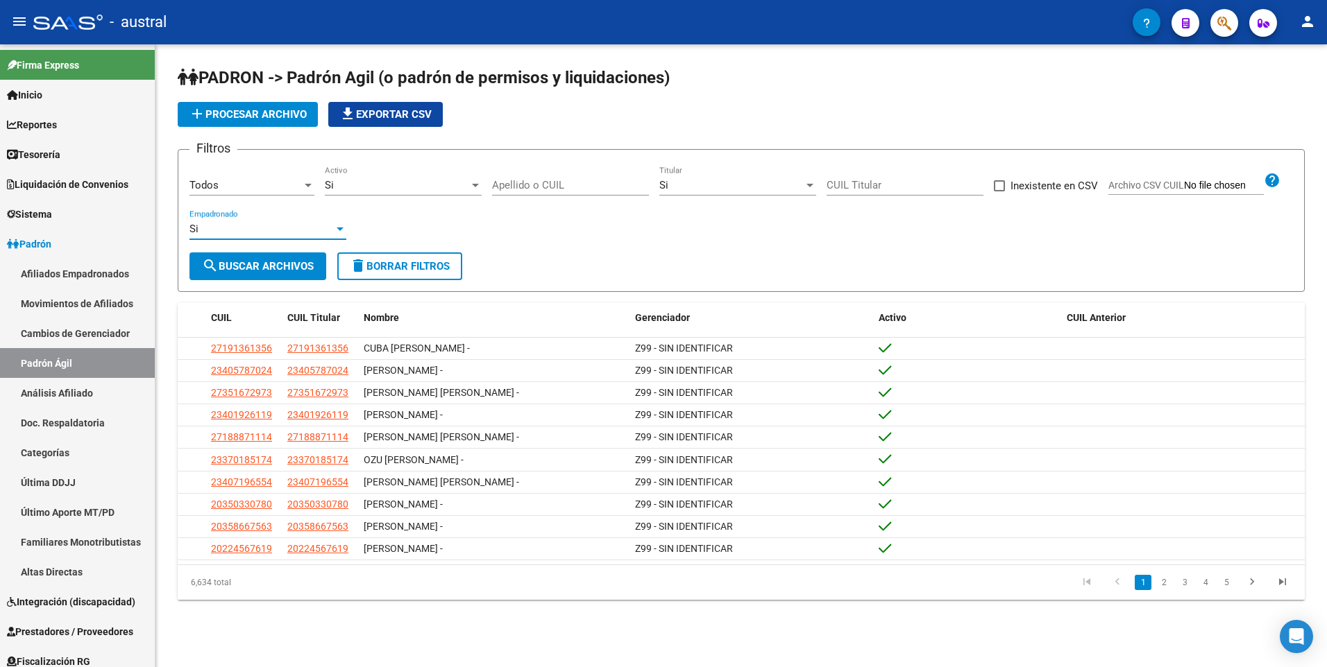
click at [302, 184] on div at bounding box center [308, 185] width 12 height 11
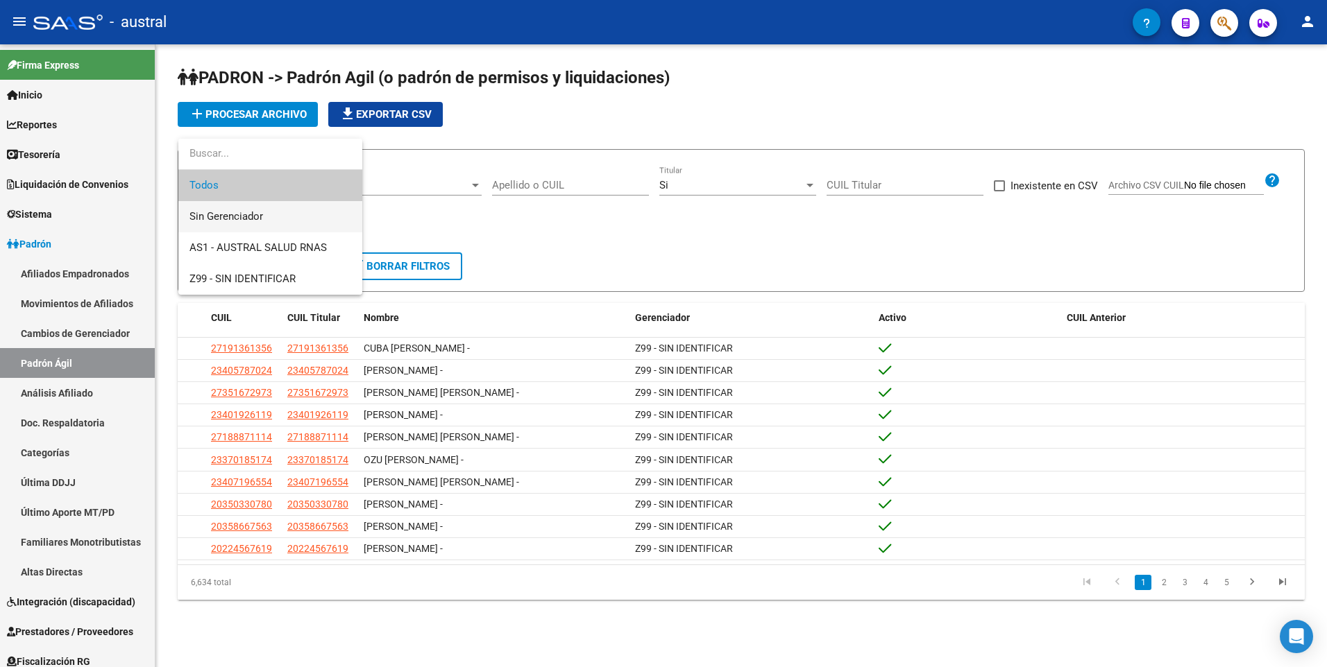
click at [285, 221] on span "Sin Gerenciador" at bounding box center [270, 216] width 162 height 31
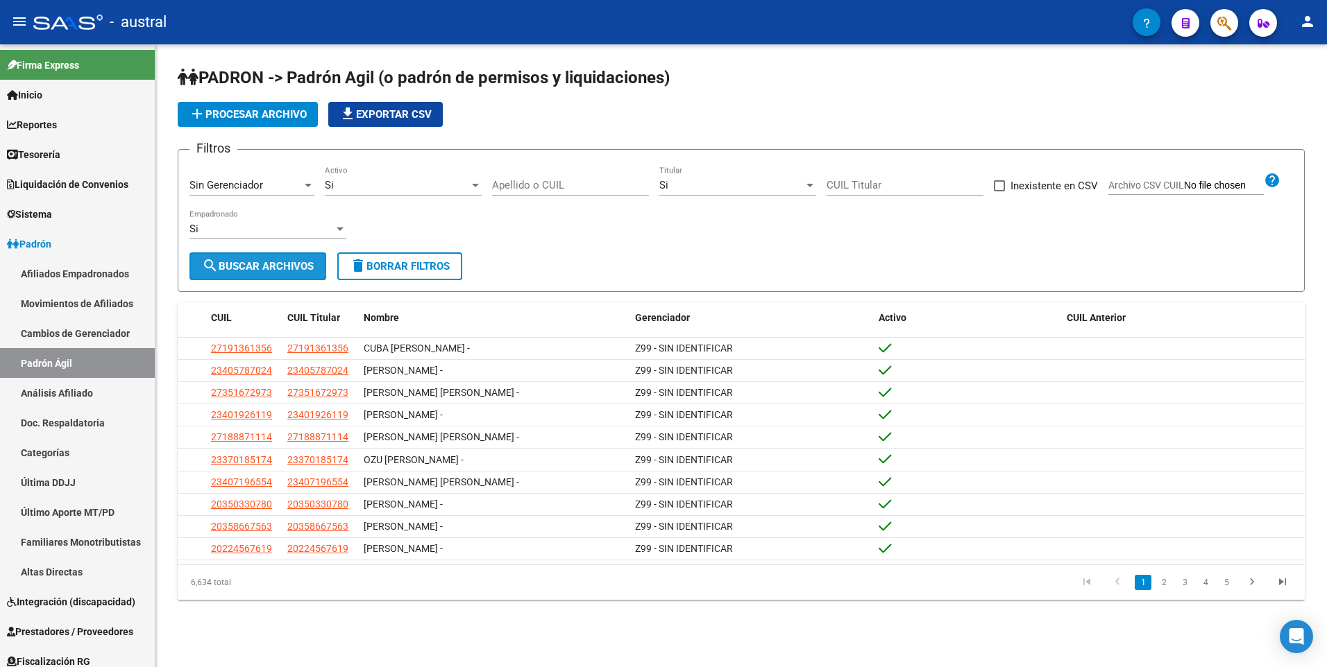
click at [296, 264] on span "search Buscar Archivos" at bounding box center [258, 266] width 112 height 12
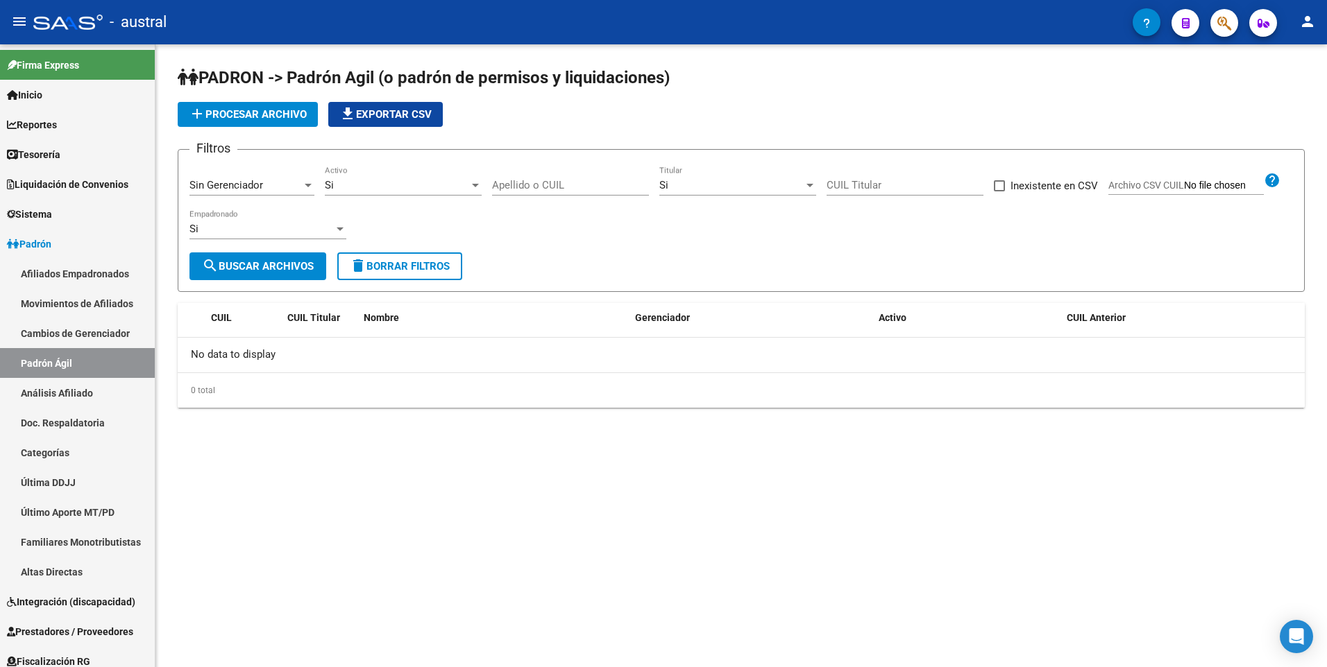
click at [370, 182] on div "Si" at bounding box center [397, 185] width 144 height 12
click at [265, 185] on div at bounding box center [663, 333] width 1327 height 667
click at [274, 186] on div "Sin Gerenciador" at bounding box center [245, 185] width 112 height 12
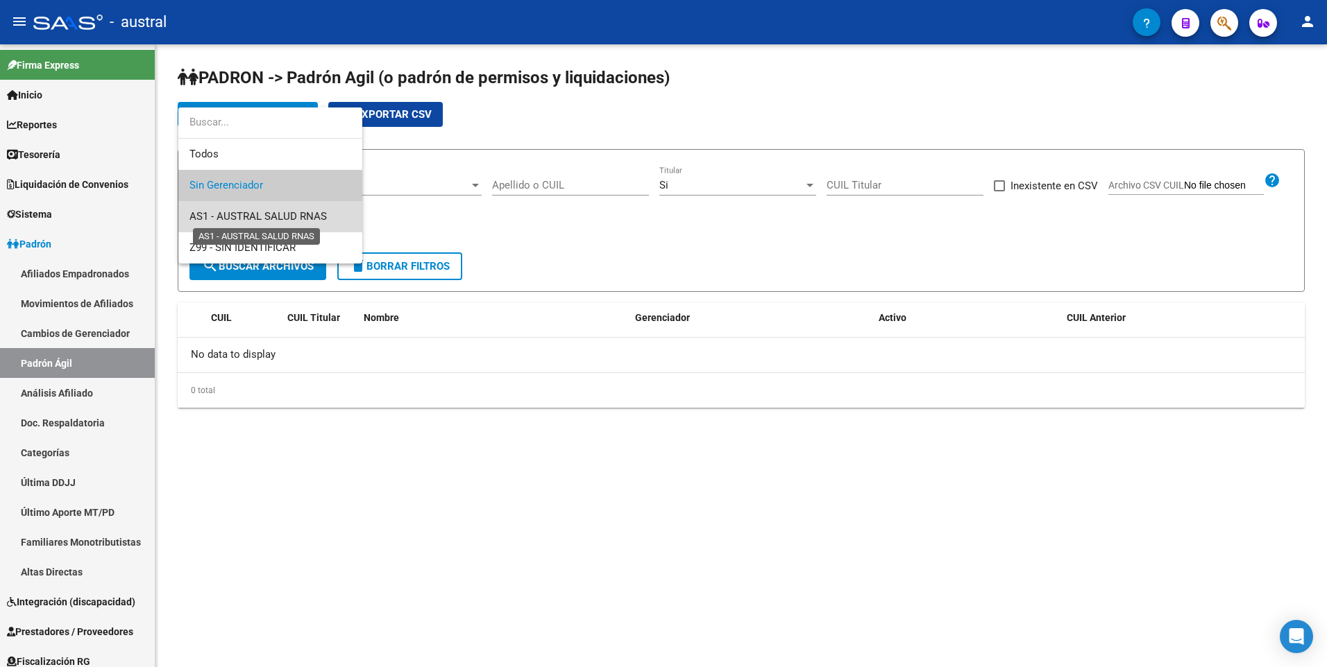
click at [273, 216] on span "AS1 - AUSTRAL SALUD RNAS" at bounding box center [257, 216] width 137 height 12
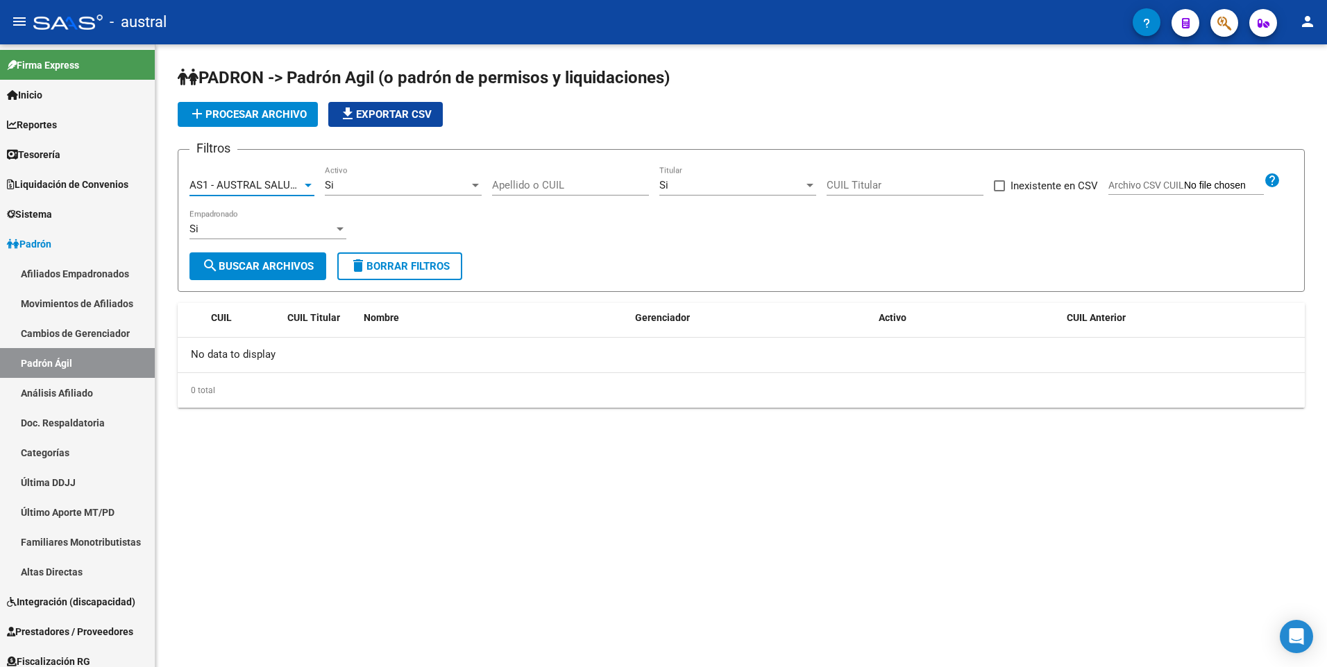
click at [272, 270] on span "search Buscar Archivos" at bounding box center [258, 266] width 112 height 12
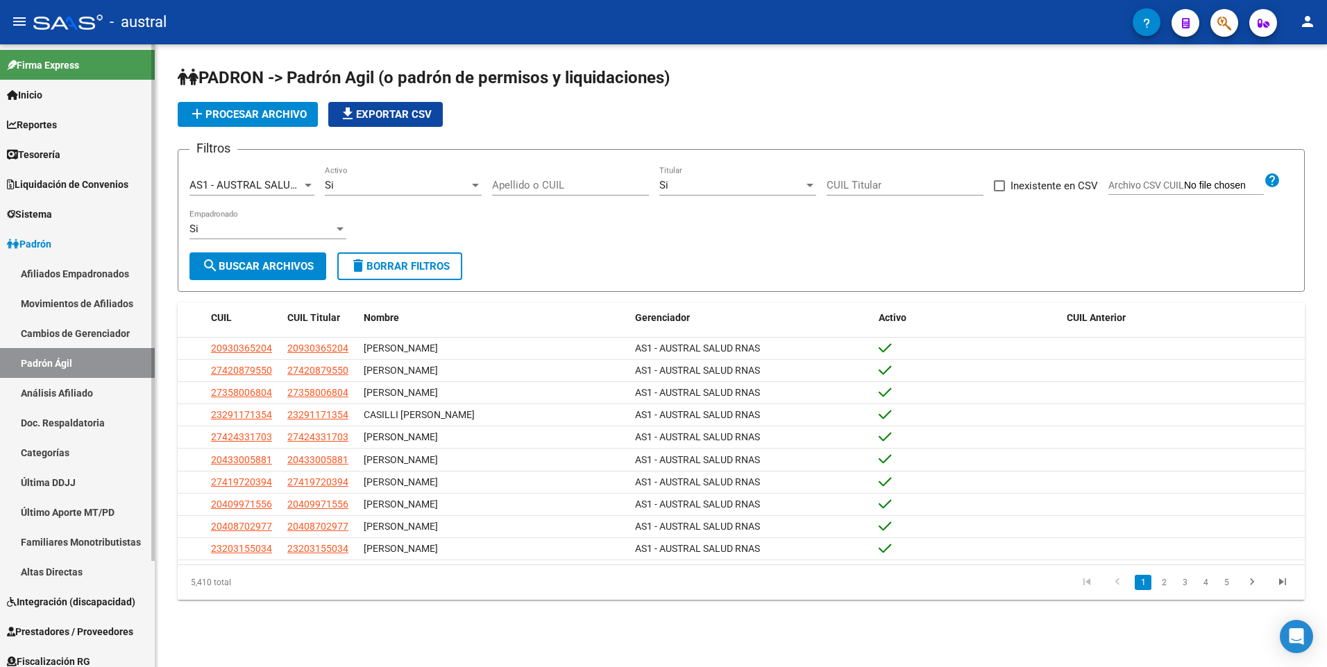
click at [65, 359] on link "Padrón Ágil" at bounding box center [77, 363] width 155 height 30
click at [45, 243] on span "Padrón" at bounding box center [29, 244] width 44 height 15
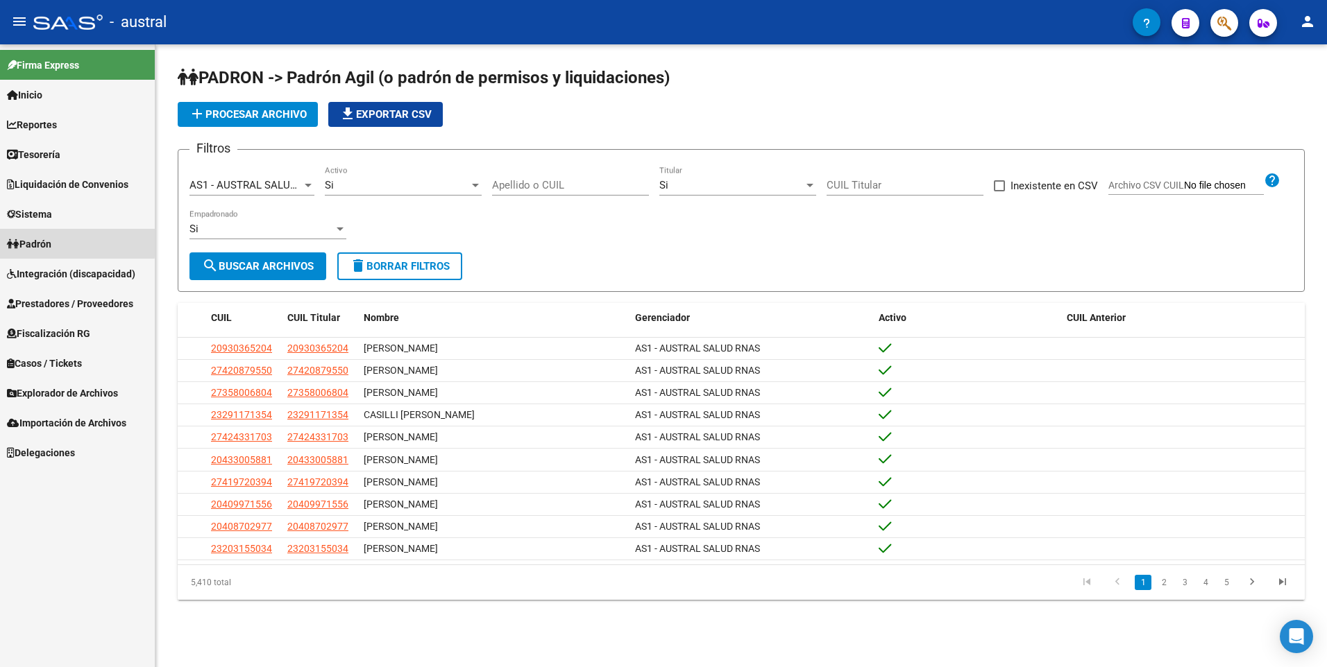
click at [42, 240] on span "Padrón" at bounding box center [29, 244] width 44 height 15
